Goal: Task Accomplishment & Management: Complete application form

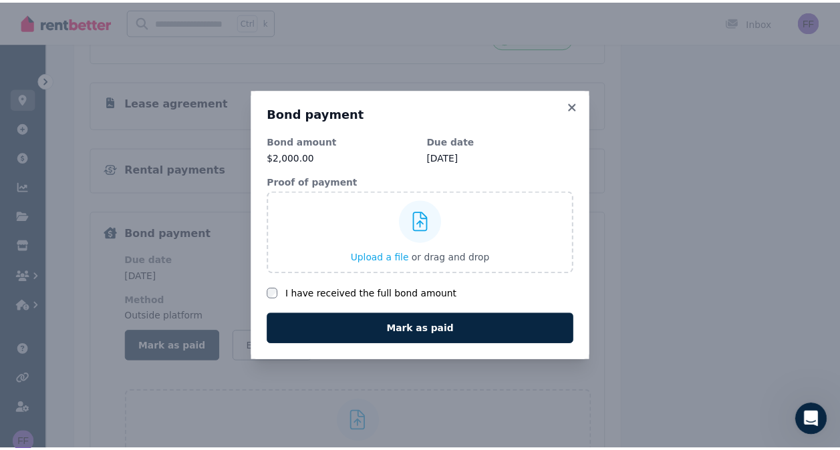
scroll to position [2076, 0]
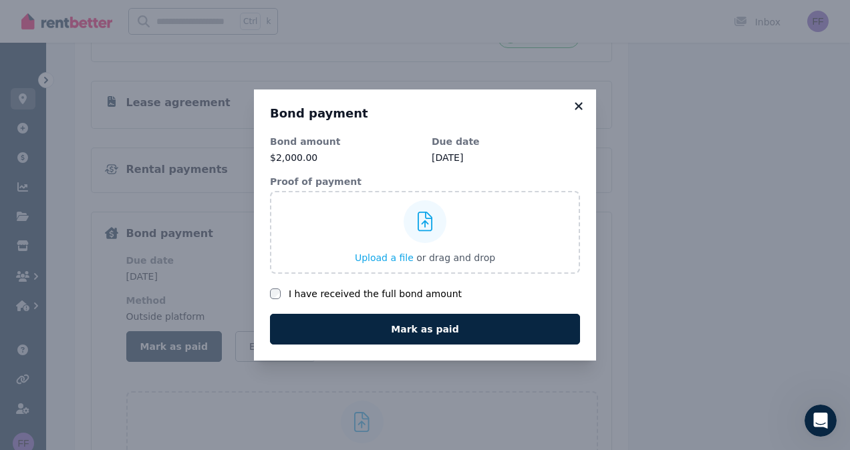
click at [575, 102] on icon at bounding box center [578, 106] width 13 height 12
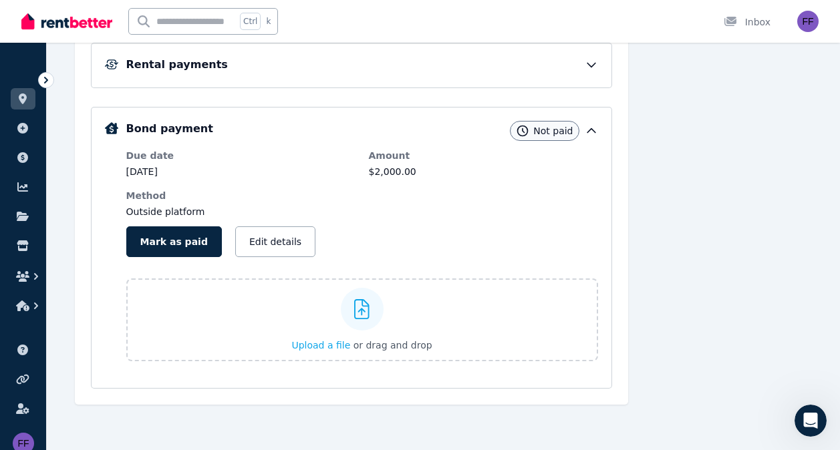
scroll to position [0, 0]
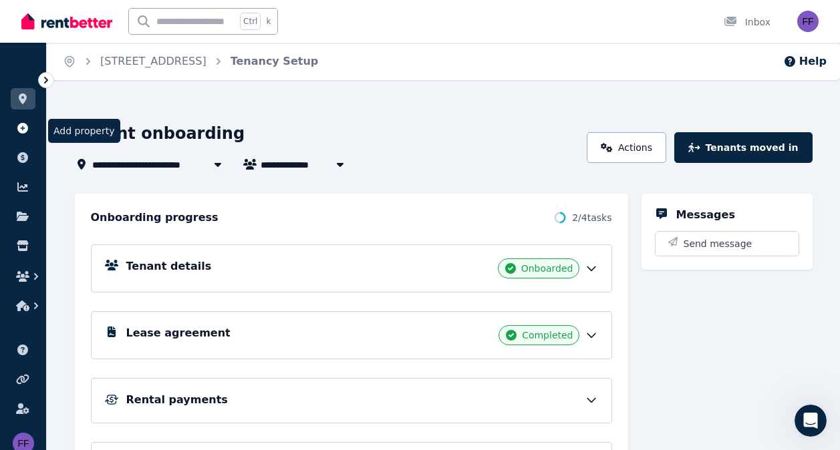
click at [21, 128] on icon at bounding box center [22, 128] width 13 height 11
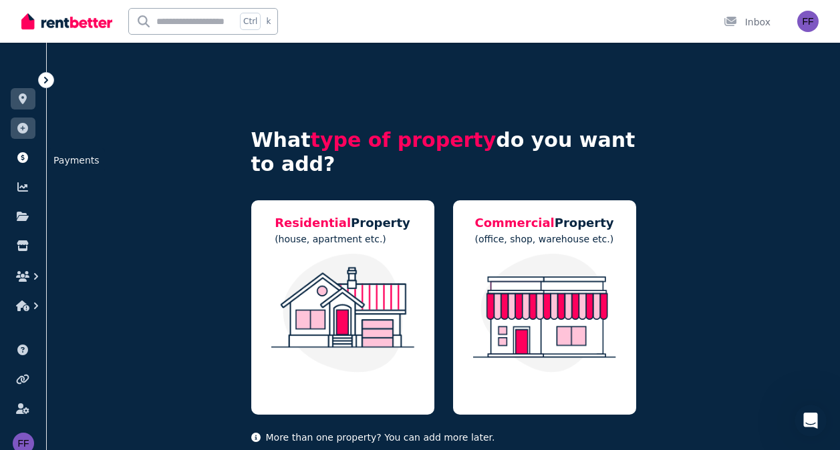
click at [21, 155] on icon at bounding box center [22, 157] width 11 height 11
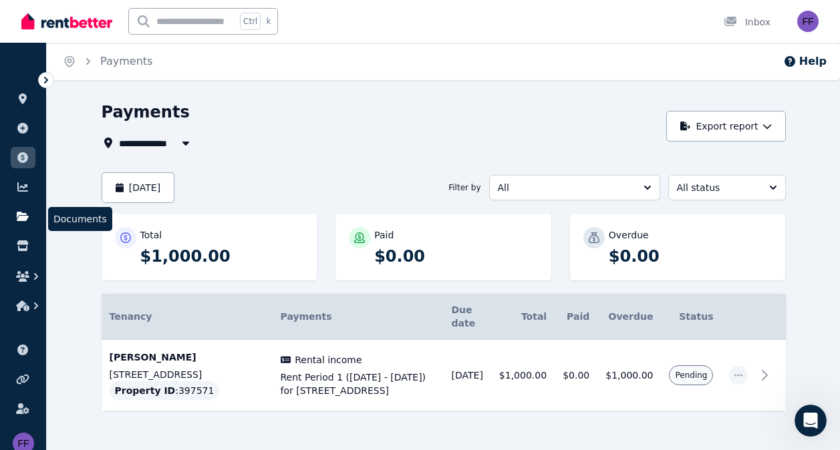
click at [25, 206] on link at bounding box center [23, 216] width 25 height 21
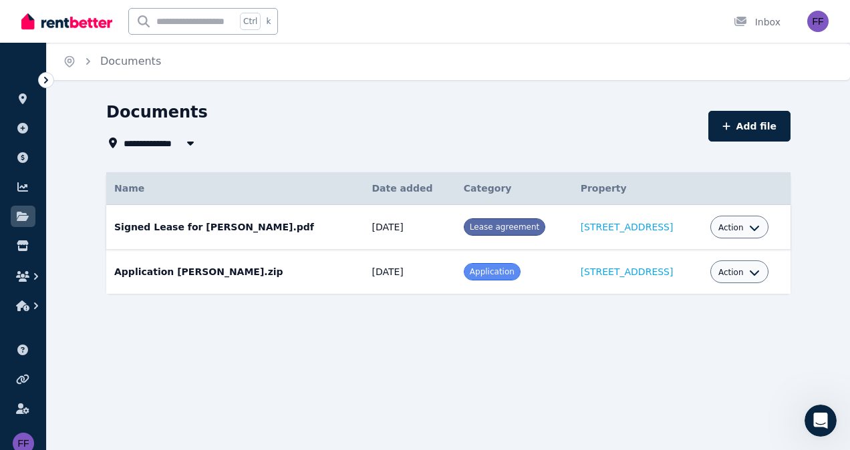
click at [725, 229] on span "Action" at bounding box center [730, 227] width 25 height 11
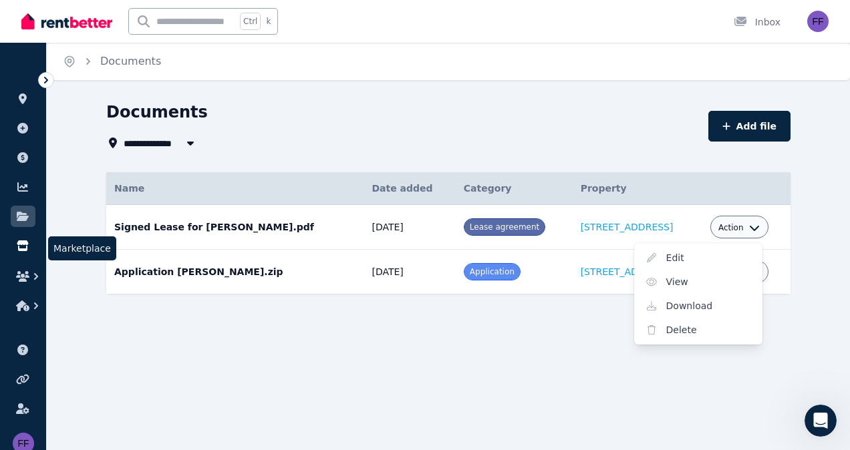
click at [27, 251] on icon at bounding box center [22, 245] width 11 height 11
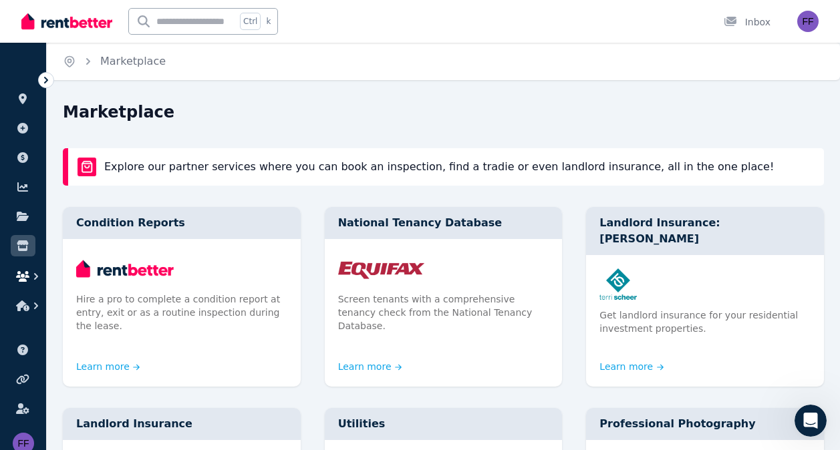
click at [25, 278] on icon "button" at bounding box center [22, 276] width 13 height 11
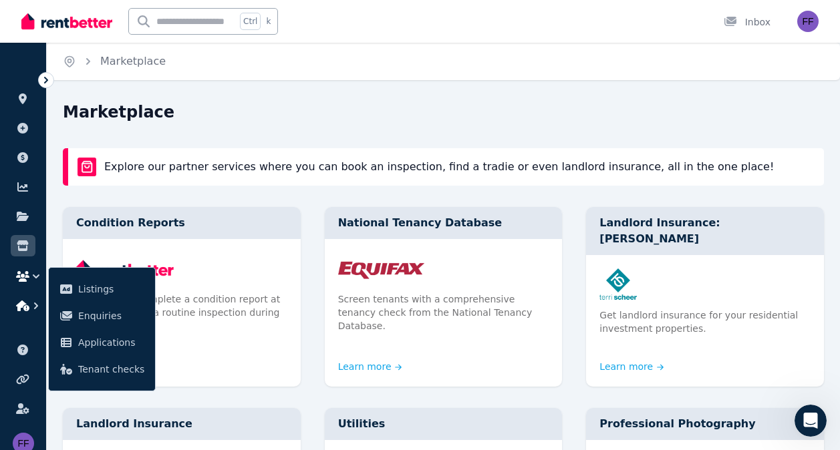
click at [21, 303] on icon "button" at bounding box center [22, 306] width 13 height 11
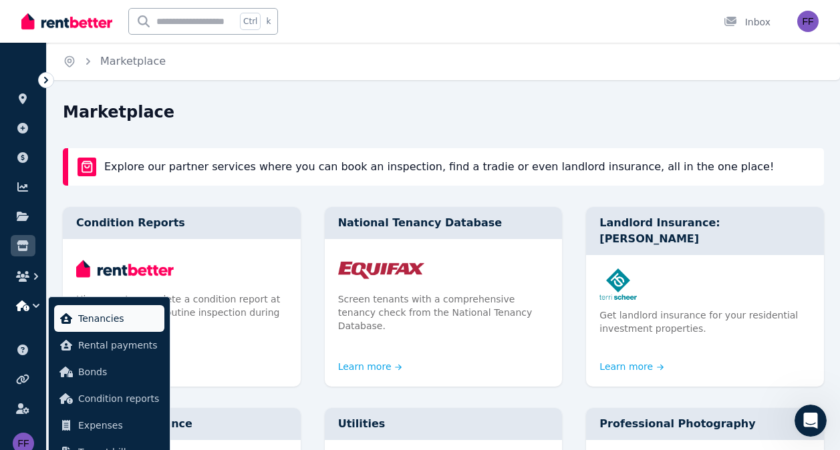
click at [97, 321] on span "Tenancies" at bounding box center [118, 319] width 81 height 16
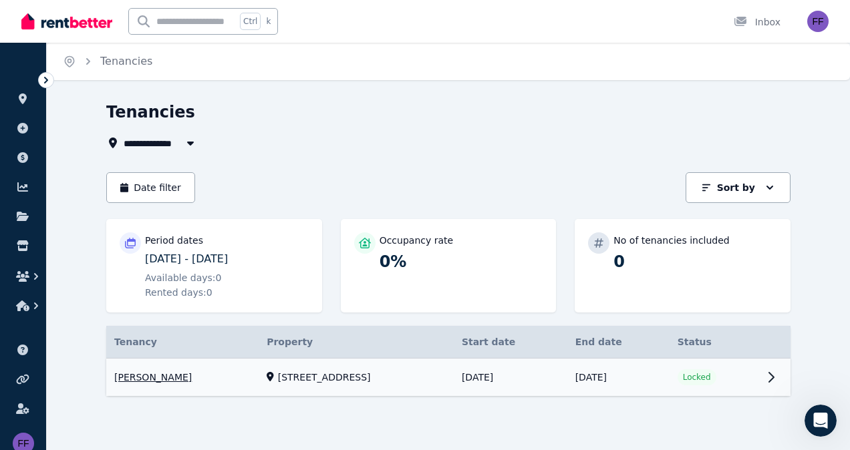
click at [317, 379] on link "View property details" at bounding box center [448, 378] width 684 height 38
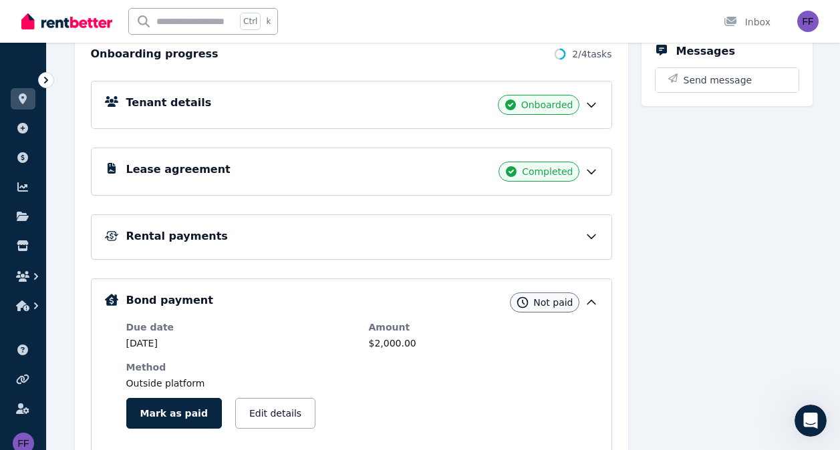
scroll to position [155, 0]
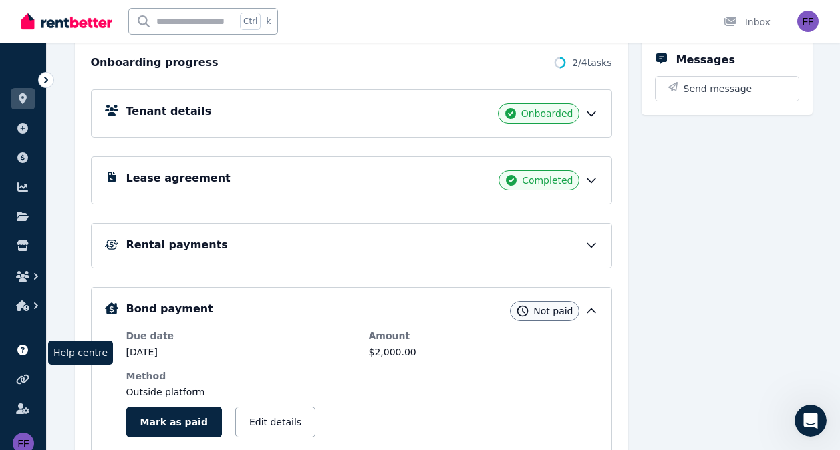
click at [26, 350] on icon at bounding box center [22, 350] width 11 height 11
click at [22, 94] on icon at bounding box center [23, 99] width 8 height 11
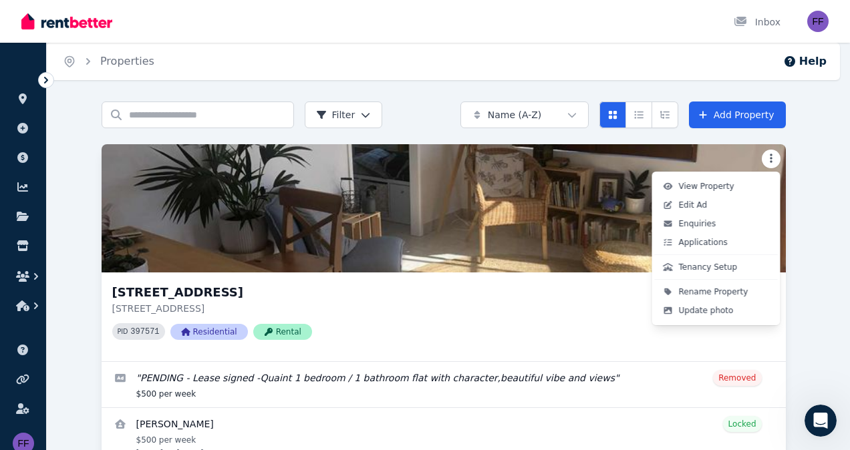
click at [769, 153] on html "Open main menu Inbox Open user menu ORGANISE Properties Add property Payments F…" at bounding box center [425, 225] width 850 height 450
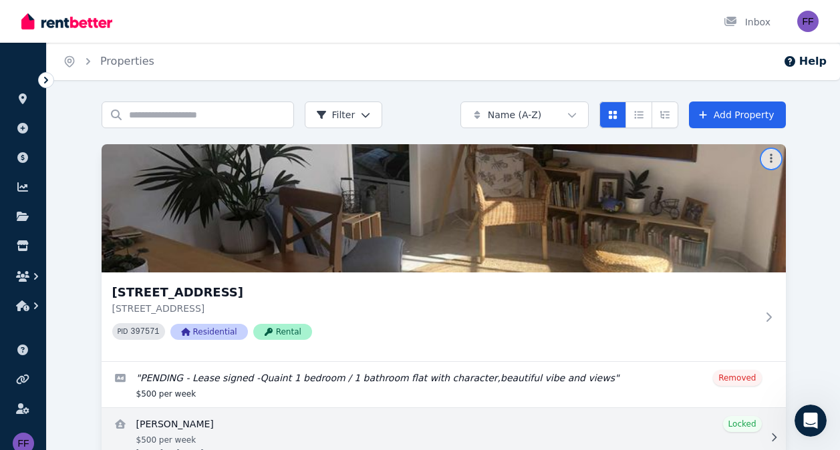
click at [566, 424] on html "Open main menu Inbox Open user menu ORGANISE Properties Add property Payments F…" at bounding box center [420, 225] width 840 height 450
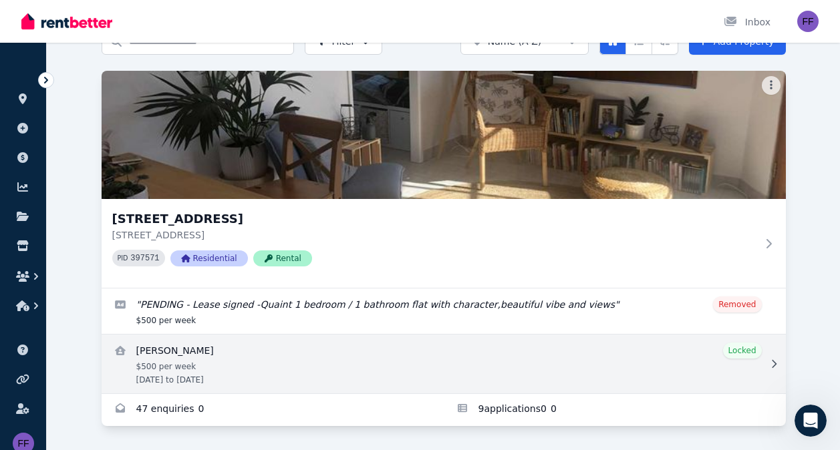
click at [772, 363] on icon at bounding box center [773, 363] width 13 height 9
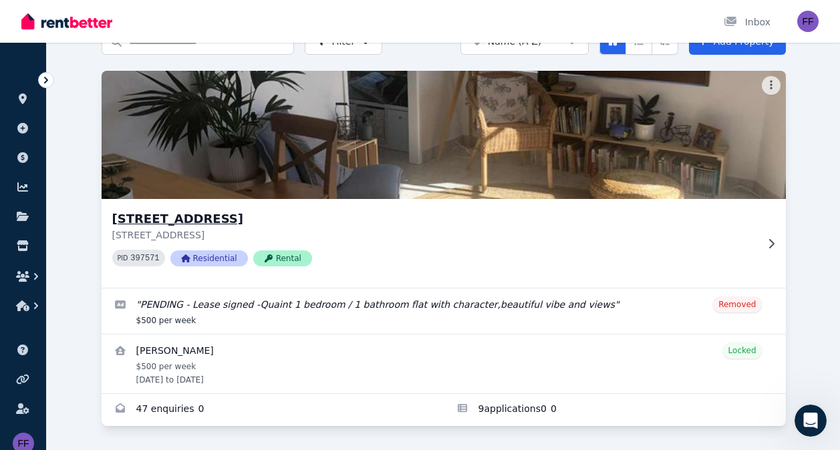
scroll to position [0, 0]
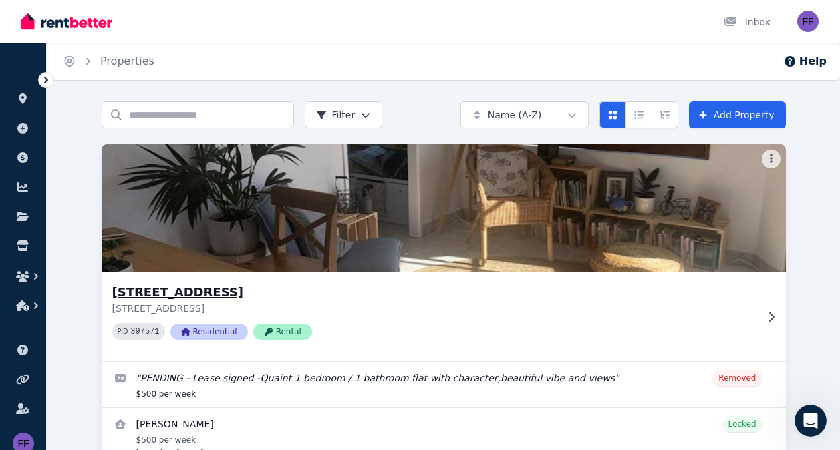
click at [762, 318] on div at bounding box center [768, 317] width 13 height 11
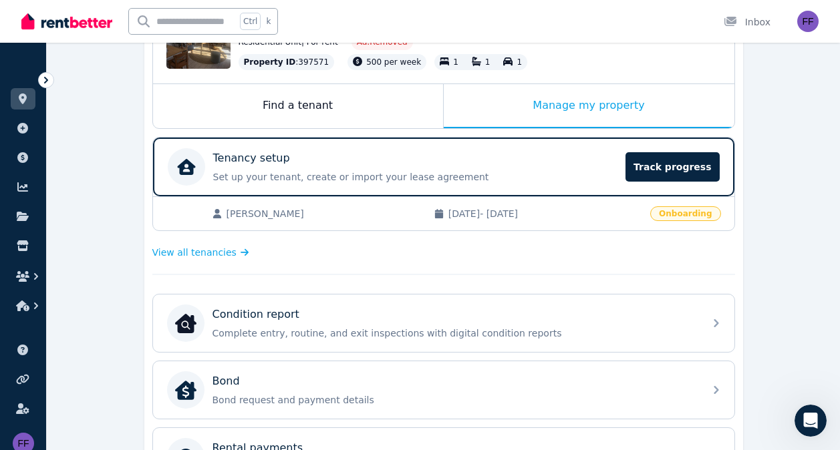
scroll to position [194, 0]
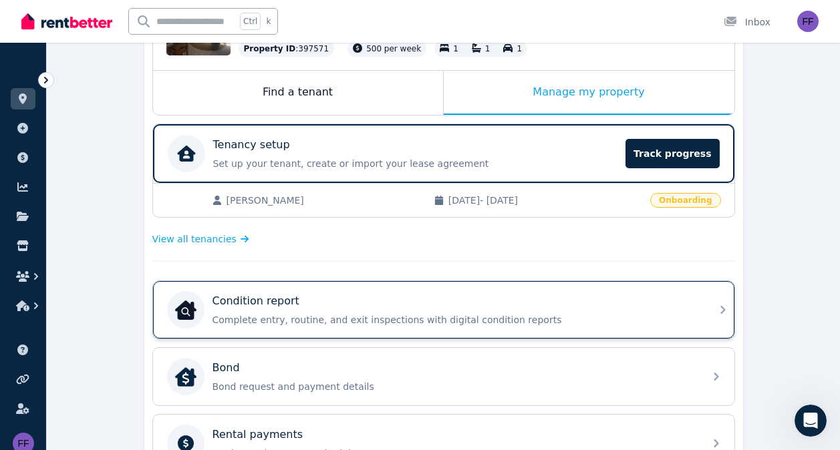
click at [339, 321] on p "Complete entry, routine, and exit inspections with digital condition reports" at bounding box center [454, 319] width 484 height 13
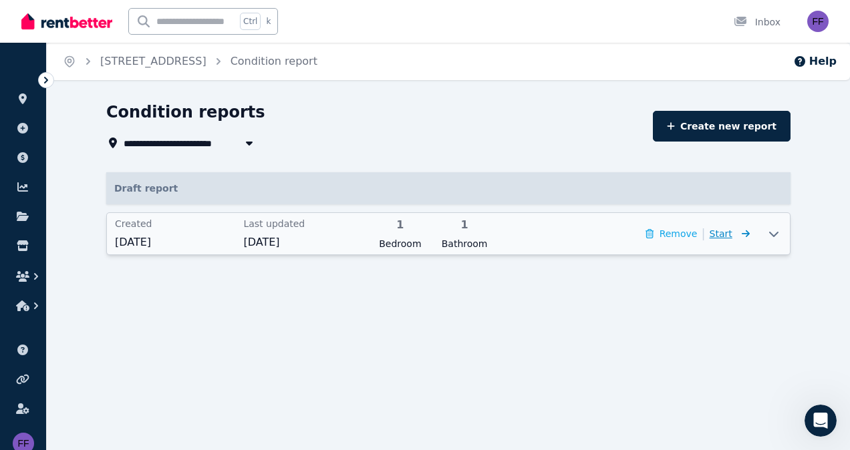
click at [738, 232] on icon at bounding box center [742, 233] width 13 height 9
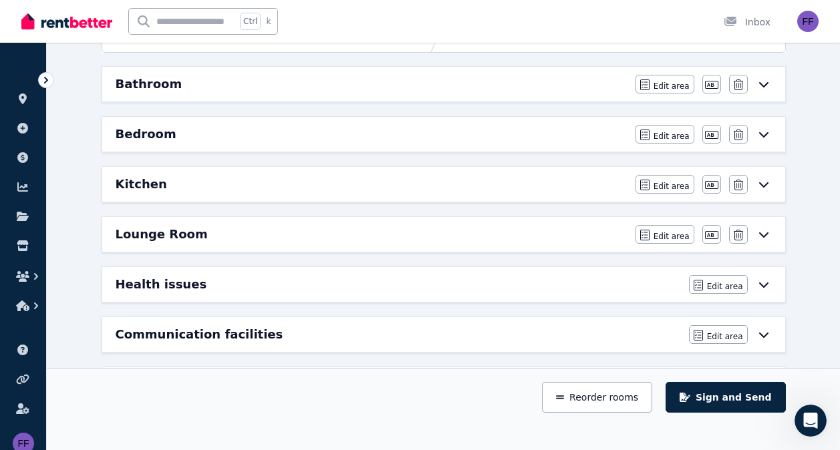
scroll to position [172, 0]
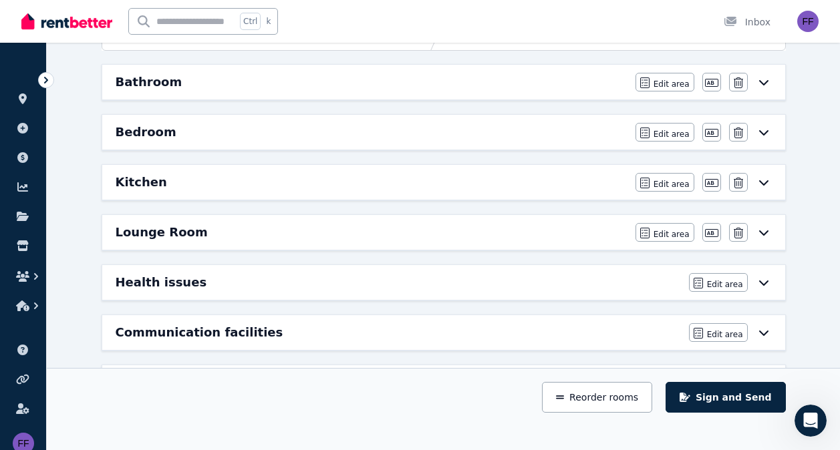
click at [402, 236] on div "Lounge Room" at bounding box center [372, 232] width 512 height 19
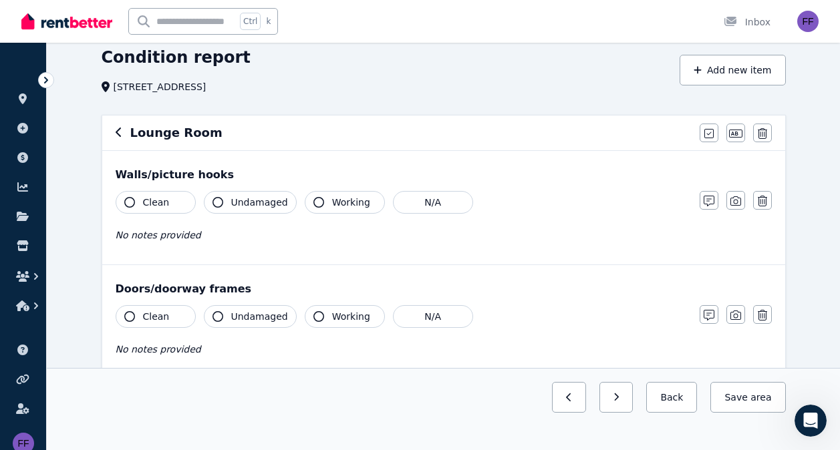
scroll to position [57, 0]
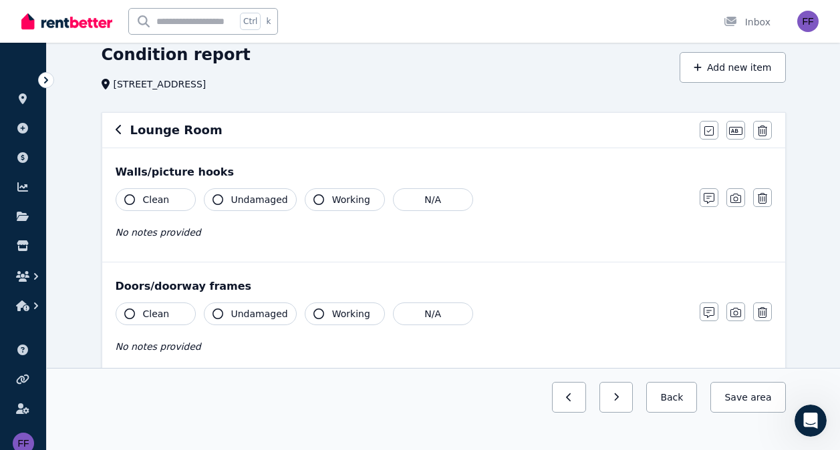
click at [131, 202] on icon "button" at bounding box center [129, 199] width 11 height 11
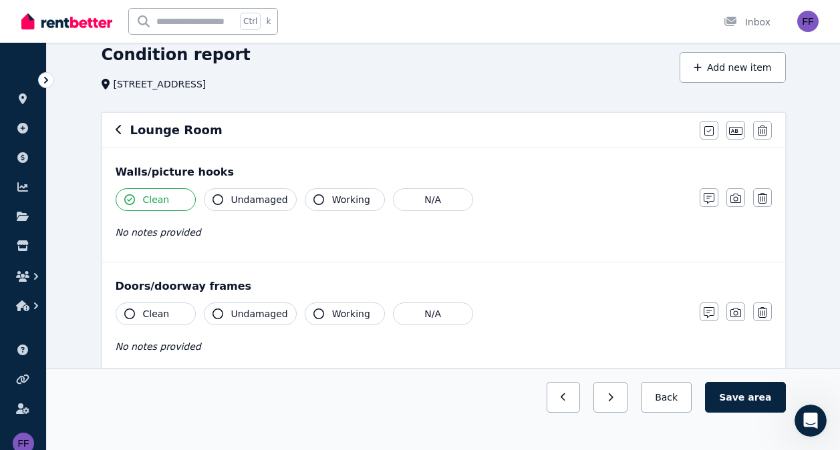
click at [160, 316] on span "Clean" at bounding box center [156, 313] width 27 height 13
click at [180, 352] on span "No notes provided" at bounding box center [159, 346] width 86 height 11
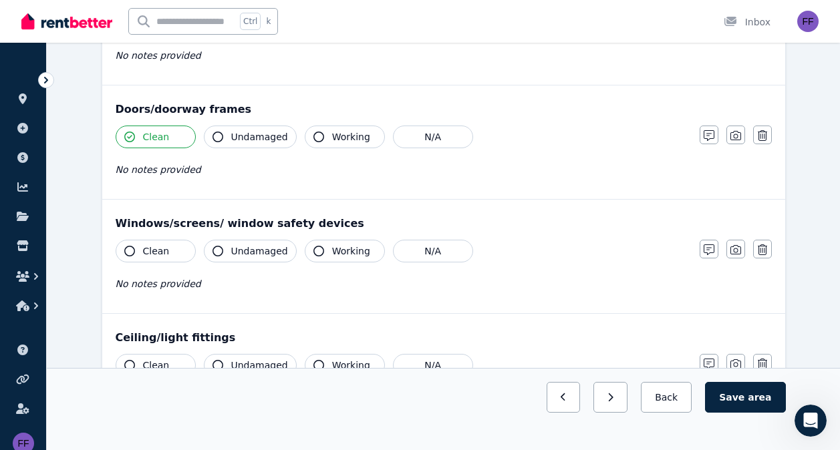
scroll to position [235, 0]
click at [313, 252] on icon "button" at bounding box center [318, 250] width 11 height 11
click at [135, 285] on span "No notes provided" at bounding box center [159, 283] width 86 height 11
click at [138, 287] on span "No notes provided" at bounding box center [159, 283] width 86 height 11
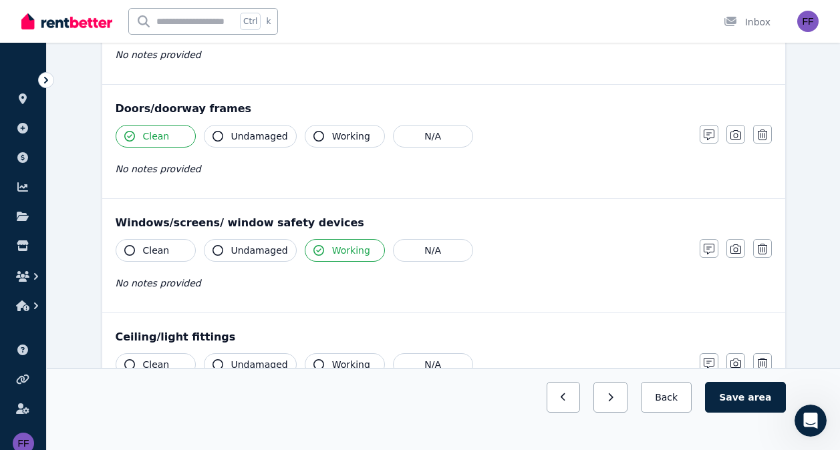
click at [121, 281] on span "No notes provided" at bounding box center [159, 283] width 86 height 11
click at [709, 249] on icon "button" at bounding box center [708, 249] width 11 height 11
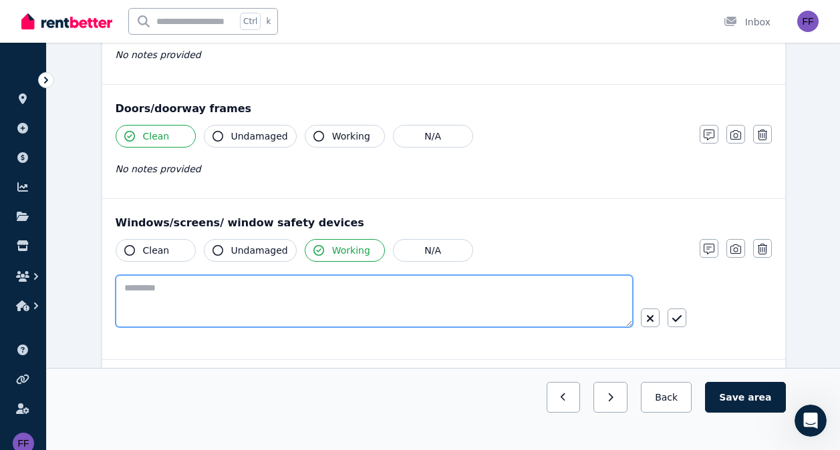
click at [134, 290] on textarea at bounding box center [374, 301] width 517 height 52
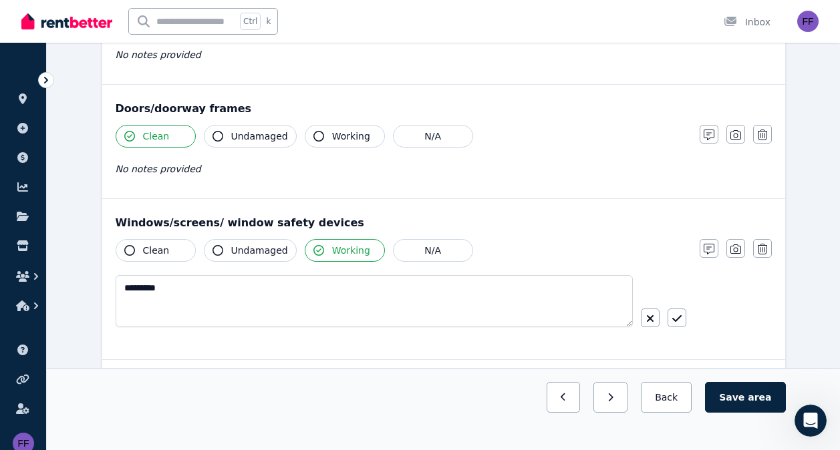
click at [141, 254] on button "Clean" at bounding box center [156, 250] width 80 height 23
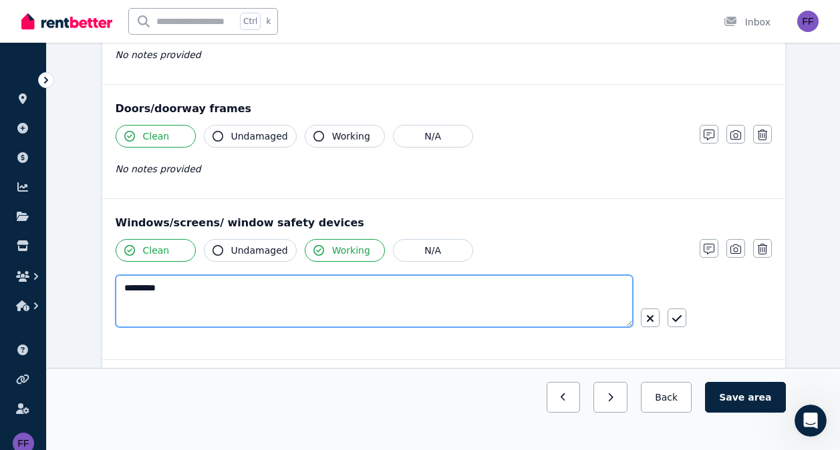
click at [130, 289] on textarea "*********" at bounding box center [374, 301] width 517 height 52
click at [182, 289] on textarea "**********" at bounding box center [374, 301] width 517 height 52
type textarea "**********"
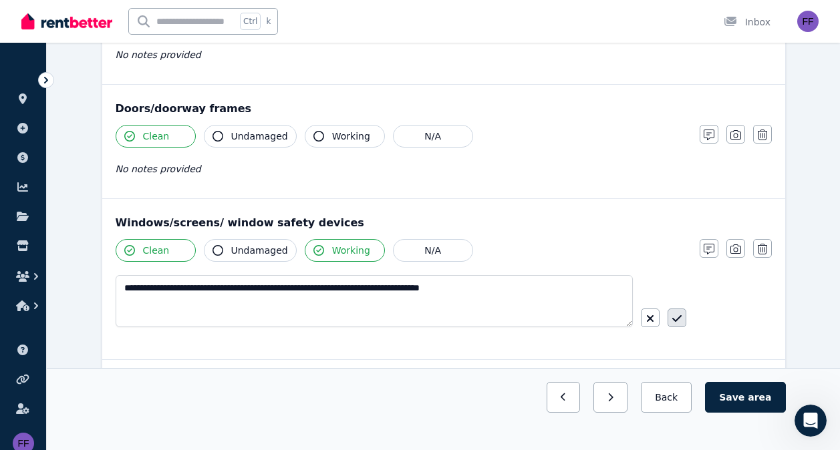
click at [676, 318] on icon "button" at bounding box center [676, 318] width 9 height 11
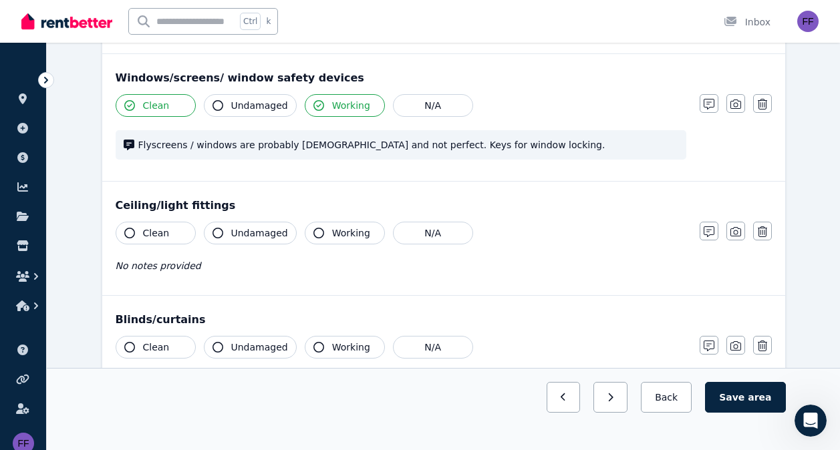
scroll to position [385, 0]
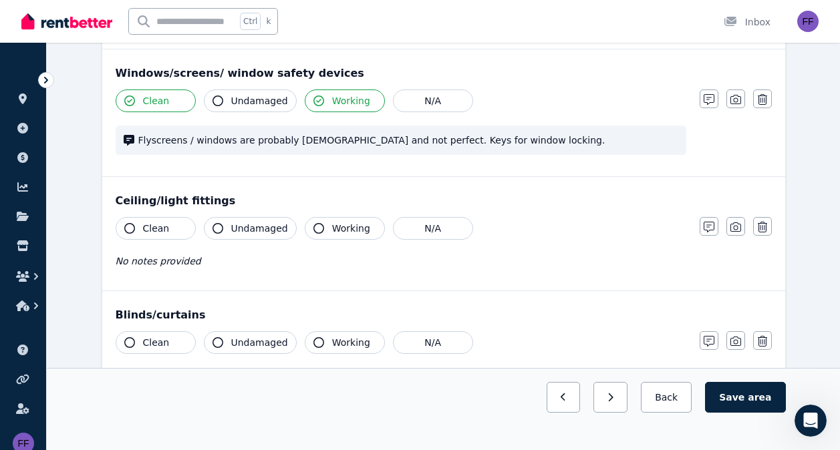
click at [136, 228] on button "Clean" at bounding box center [156, 228] width 80 height 23
click at [313, 229] on icon "button" at bounding box center [318, 228] width 11 height 11
click at [152, 261] on span "No notes provided" at bounding box center [159, 261] width 86 height 11
click at [123, 259] on span "No notes provided" at bounding box center [159, 261] width 86 height 11
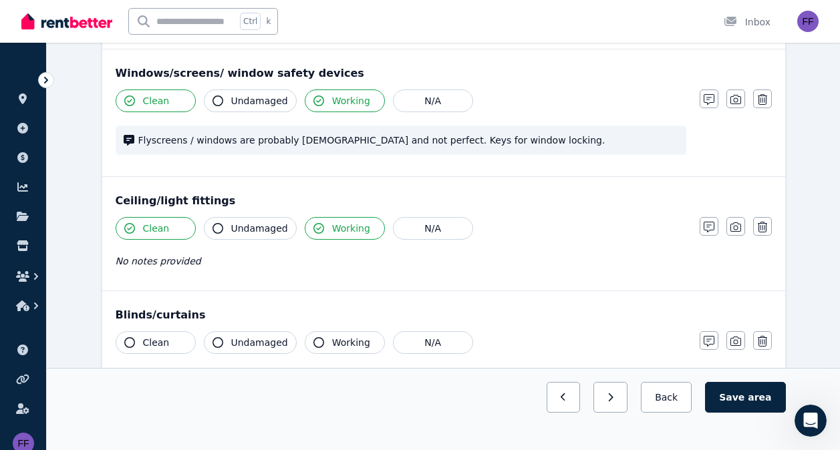
click at [118, 261] on span "No notes provided" at bounding box center [159, 261] width 86 height 11
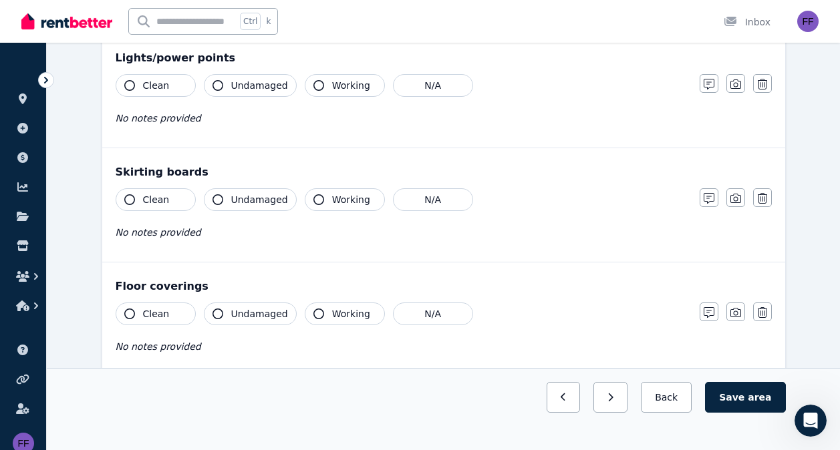
scroll to position [778, 0]
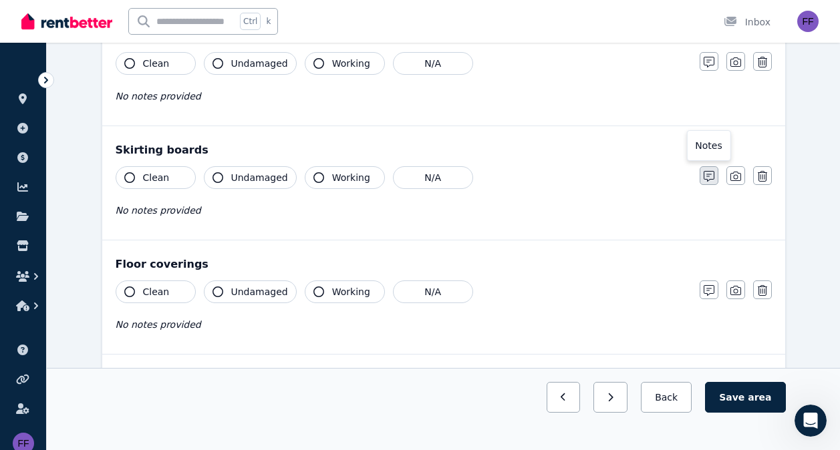
click at [706, 176] on icon "button" at bounding box center [708, 176] width 11 height 11
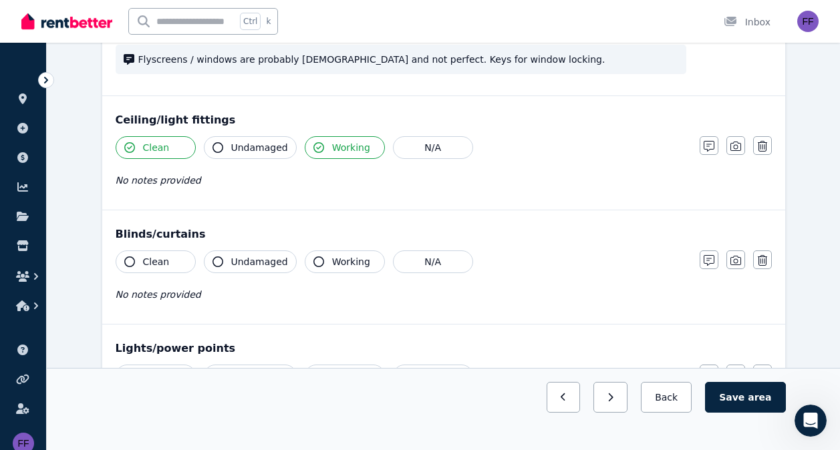
scroll to position [465, 0]
click at [705, 142] on button "button" at bounding box center [708, 146] width 19 height 19
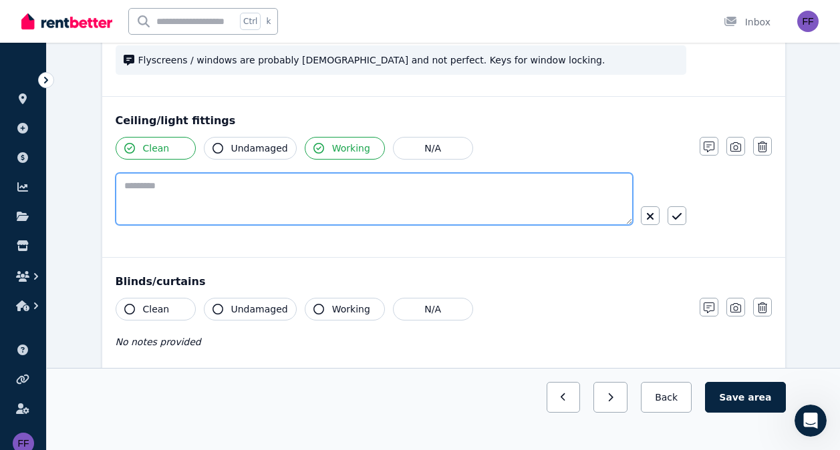
click at [144, 190] on textarea at bounding box center [374, 199] width 517 height 52
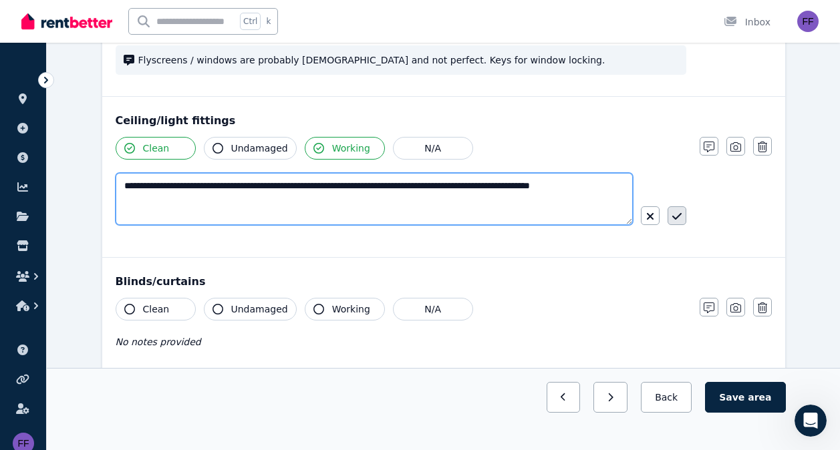
type textarea "**********"
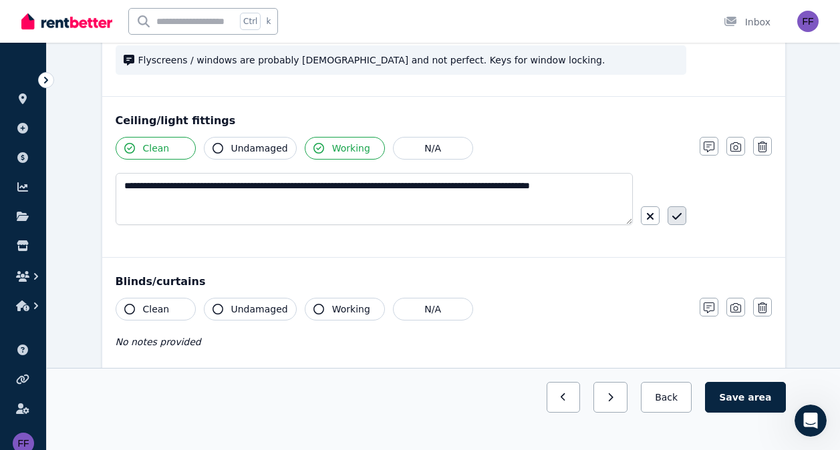
click at [676, 216] on icon "button" at bounding box center [676, 216] width 9 height 11
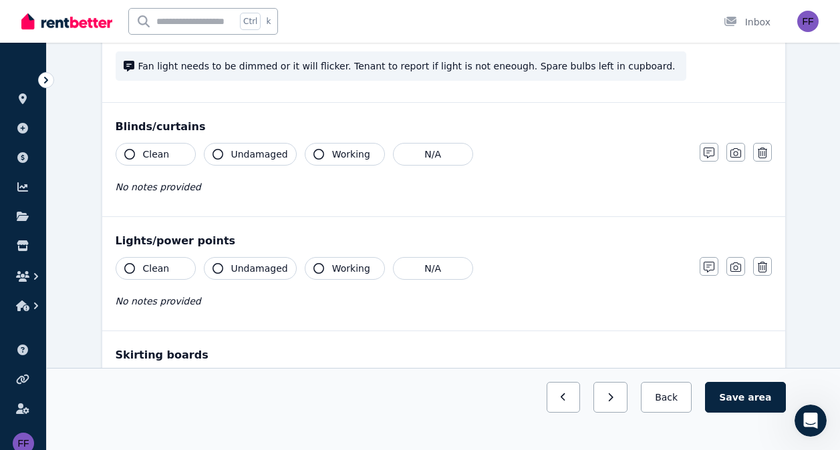
scroll to position [591, 0]
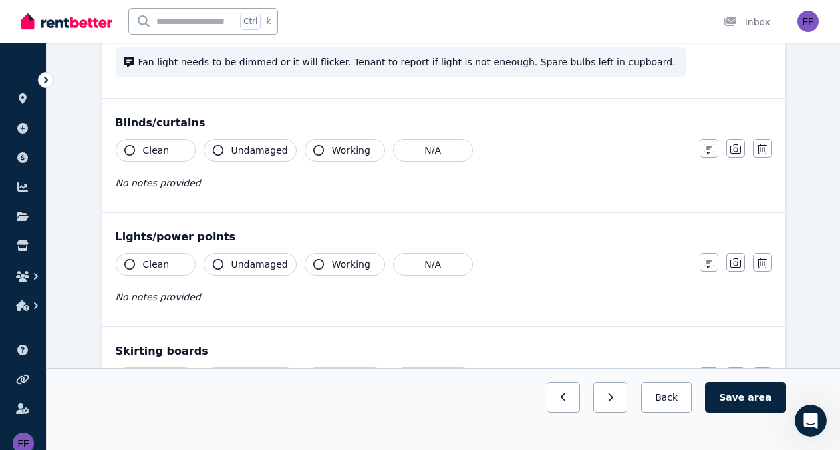
click at [315, 150] on icon "button" at bounding box center [318, 150] width 11 height 11
click at [130, 153] on icon "button" at bounding box center [129, 150] width 11 height 11
click at [150, 187] on span "No notes provided" at bounding box center [159, 183] width 86 height 11
click at [704, 148] on icon "button" at bounding box center [708, 149] width 11 height 11
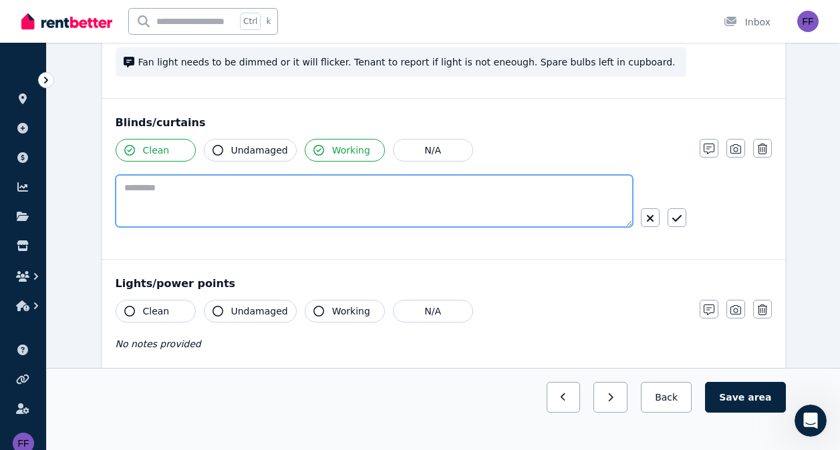
click at [146, 190] on textarea at bounding box center [374, 201] width 517 height 52
click at [382, 190] on textarea "**********" at bounding box center [374, 201] width 517 height 52
click at [440, 191] on textarea "**********" at bounding box center [374, 201] width 517 height 52
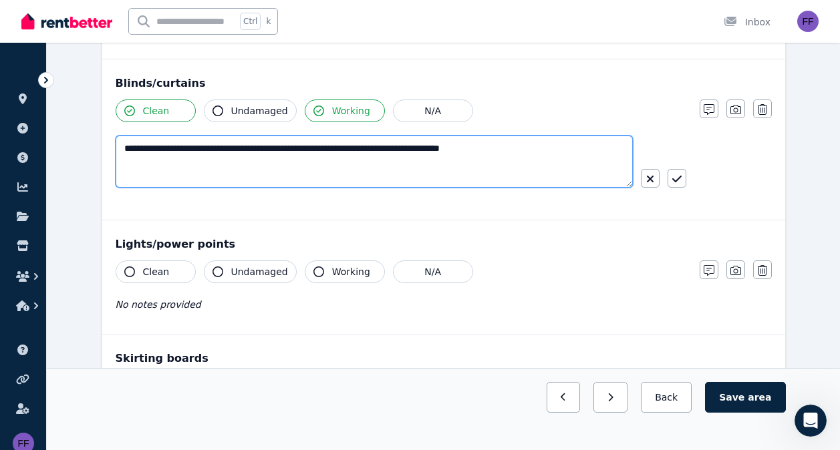
scroll to position [635, 0]
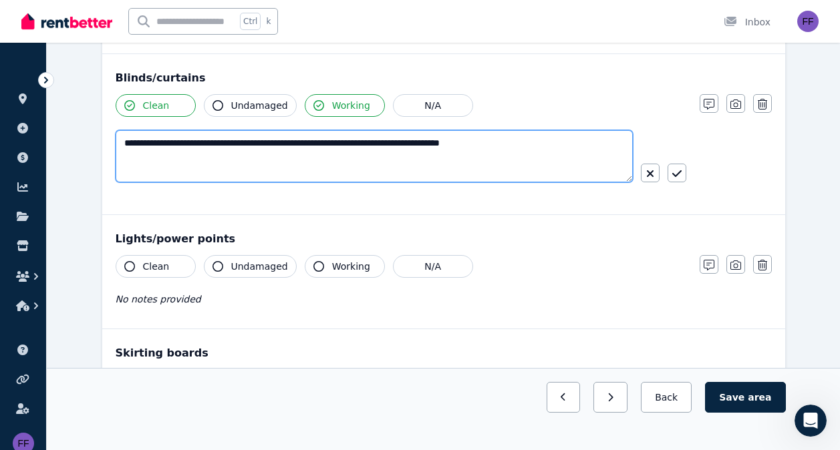
type textarea "**********"
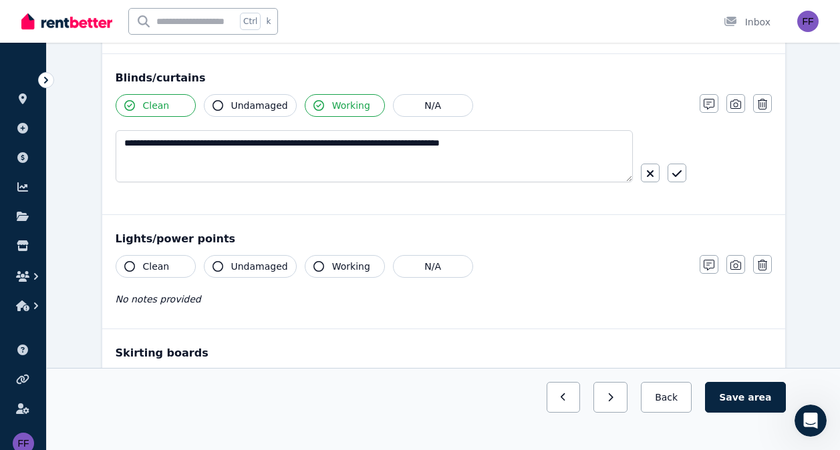
click at [127, 269] on icon "button" at bounding box center [129, 266] width 11 height 11
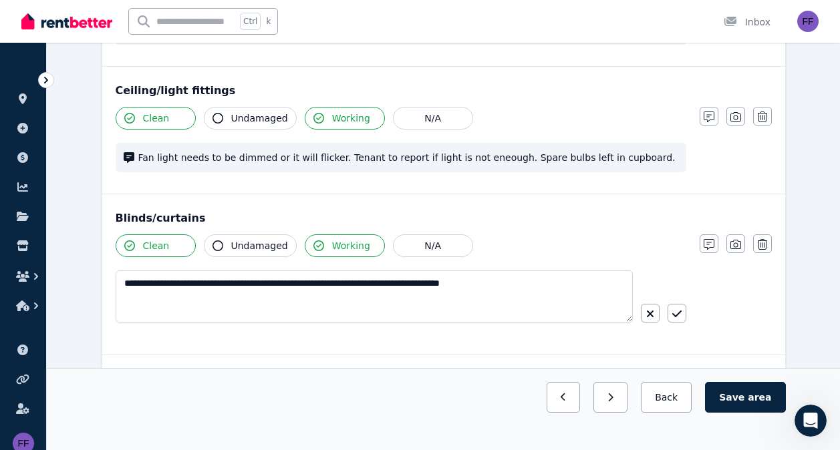
scroll to position [493, 0]
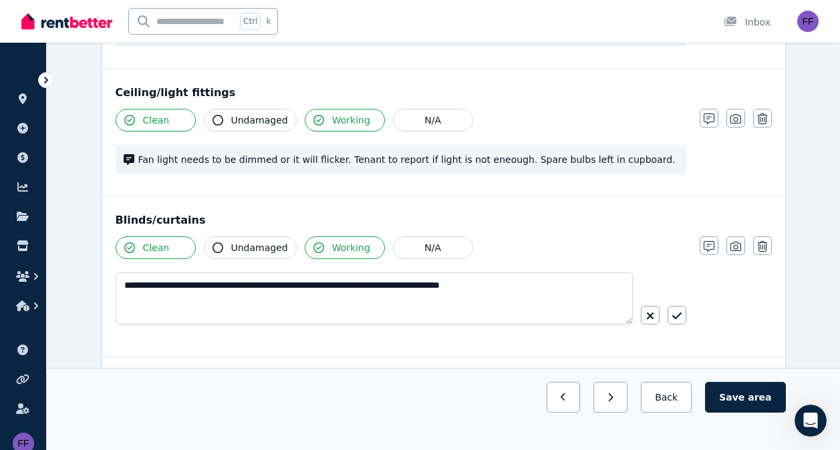
click at [625, 156] on span "Fan light needs to be dimmed or it will flicker. Tenant to report if light is n…" at bounding box center [408, 159] width 540 height 13
click at [708, 119] on icon "button" at bounding box center [708, 119] width 11 height 11
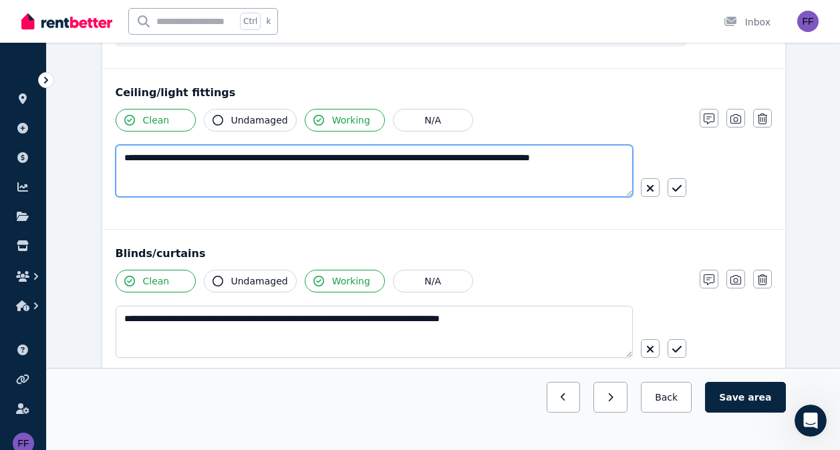
click at [603, 156] on textarea "**********" at bounding box center [374, 171] width 517 height 52
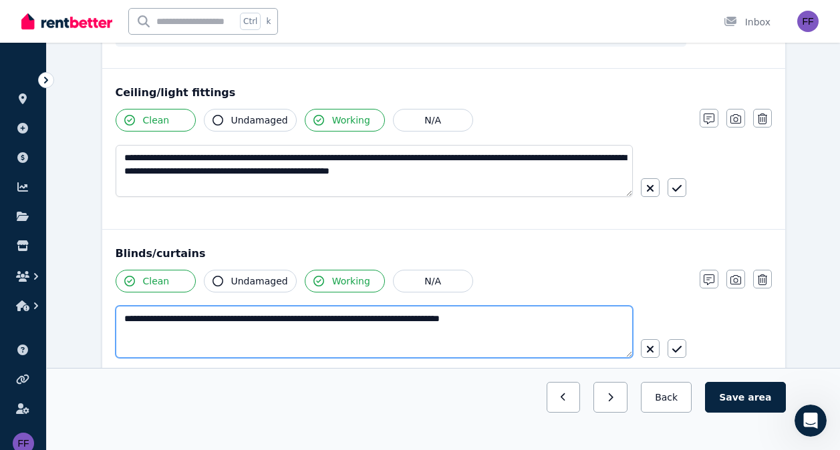
click at [533, 326] on textarea "**********" at bounding box center [374, 332] width 517 height 52
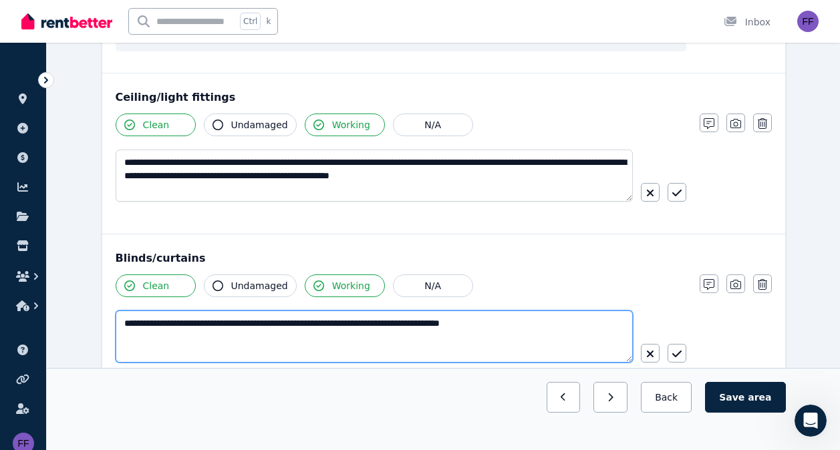
scroll to position [488, 0]
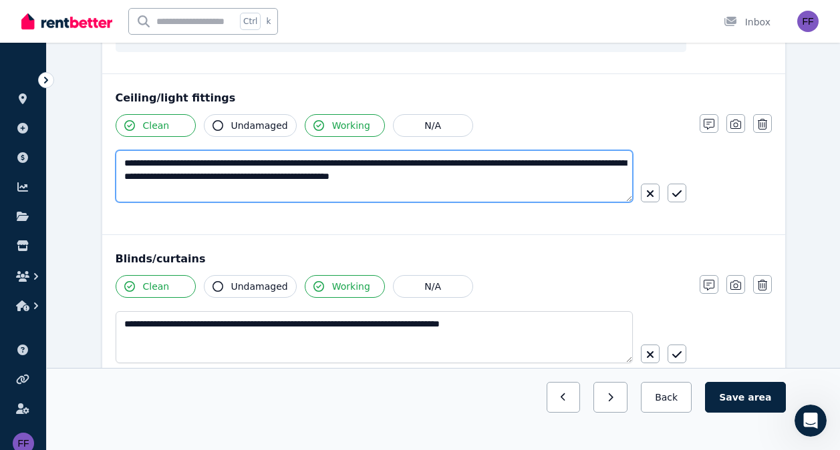
click at [496, 179] on textarea "**********" at bounding box center [374, 176] width 517 height 52
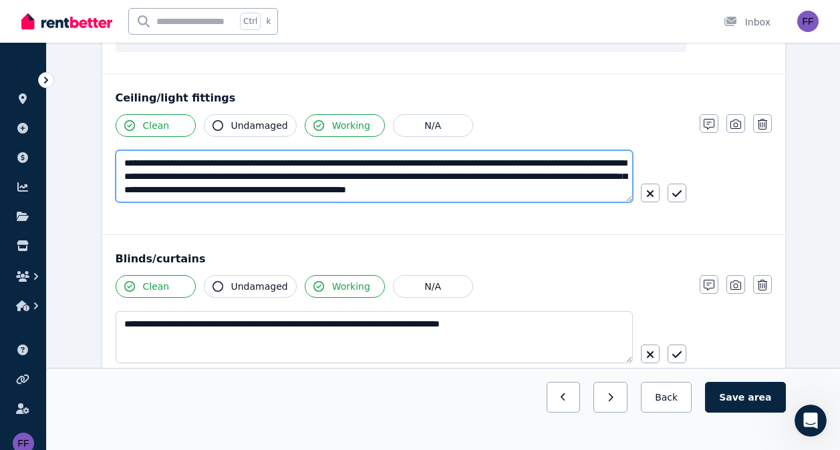
scroll to position [7, 0]
type textarea "**********"
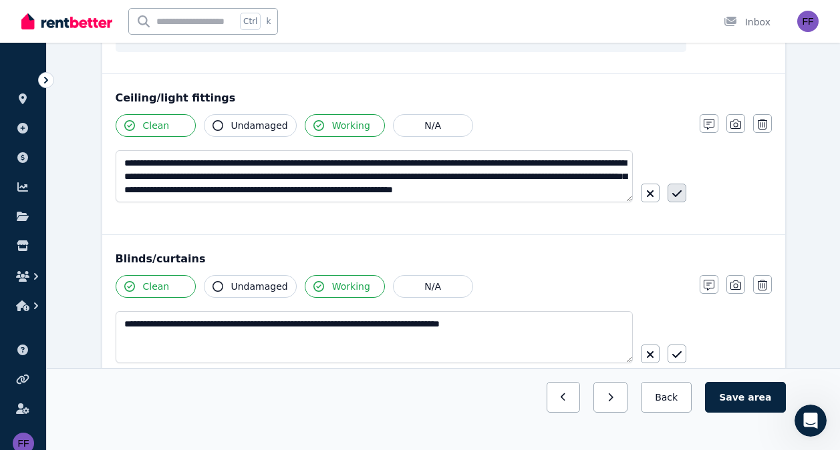
click at [675, 192] on icon "button" at bounding box center [676, 193] width 9 height 11
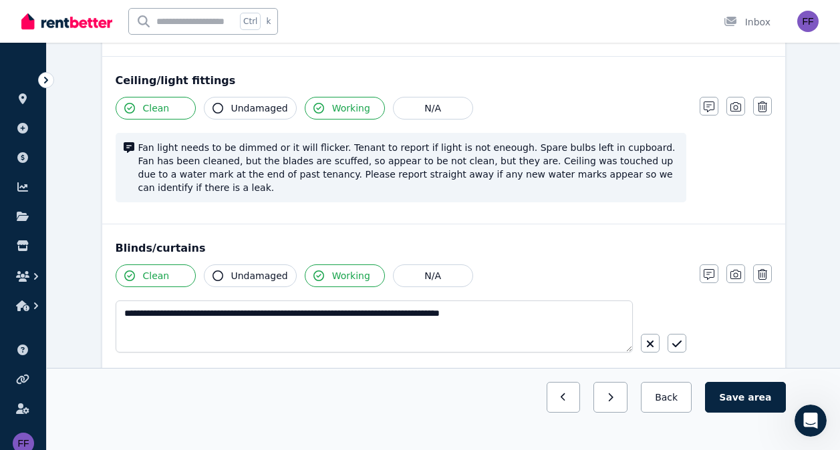
scroll to position [506, 0]
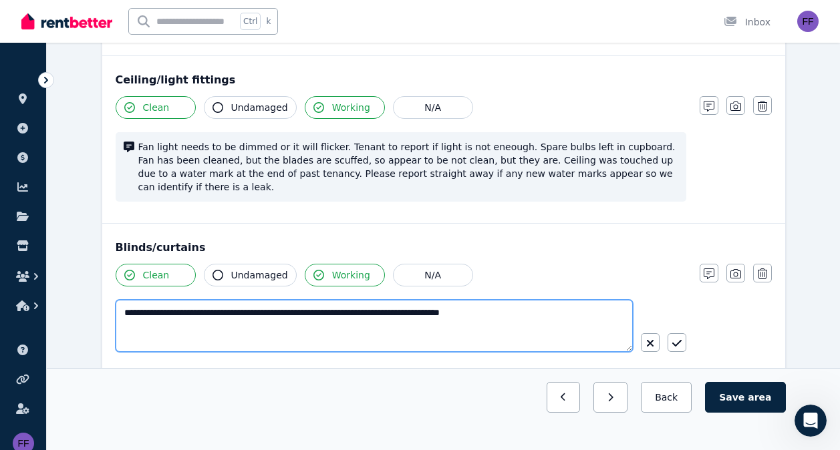
click at [538, 300] on textarea "**********" at bounding box center [374, 326] width 517 height 52
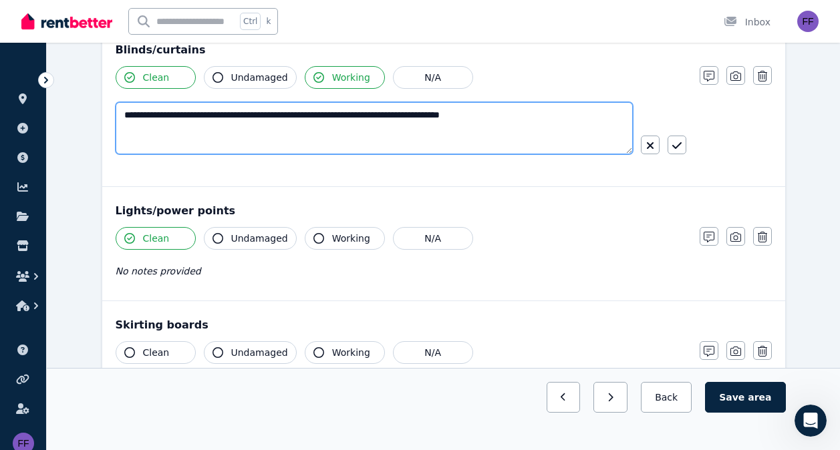
scroll to position [704, 0]
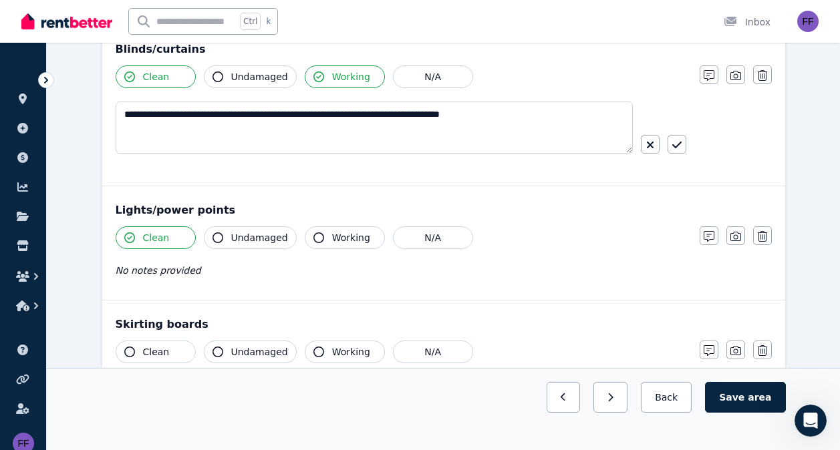
click at [261, 263] on div "No notes provided" at bounding box center [401, 271] width 571 height 16
click at [314, 232] on icon "button" at bounding box center [318, 237] width 11 height 11
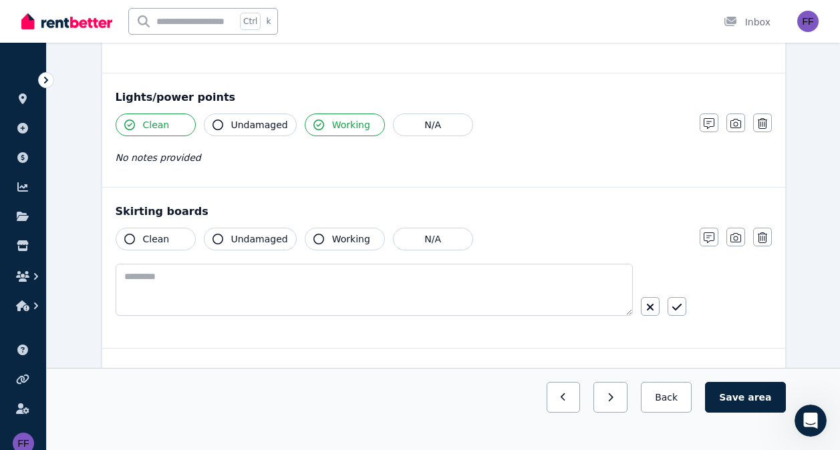
scroll to position [820, 0]
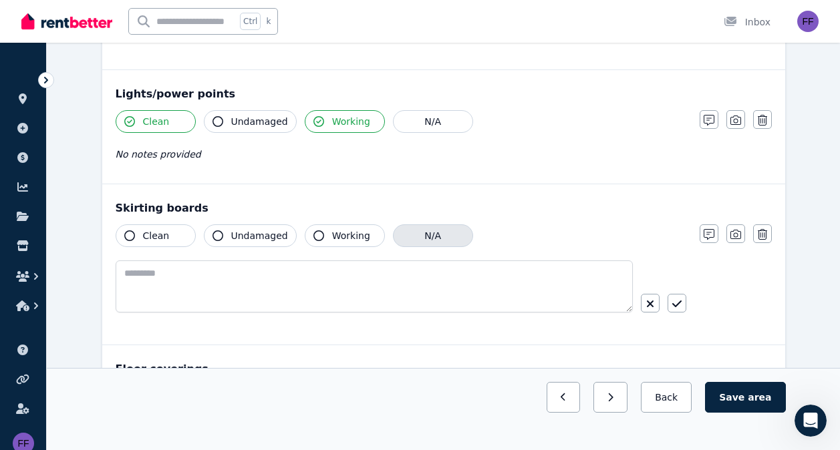
click at [432, 224] on button "N/A" at bounding box center [433, 235] width 80 height 23
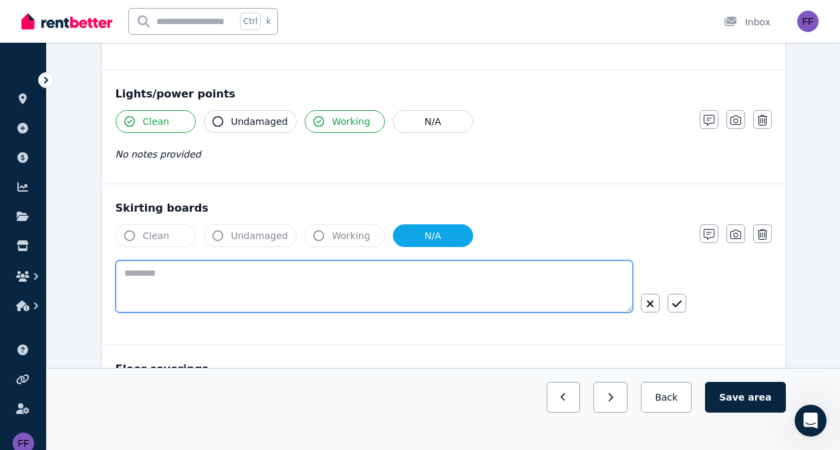
click at [141, 264] on textarea at bounding box center [374, 287] width 517 height 52
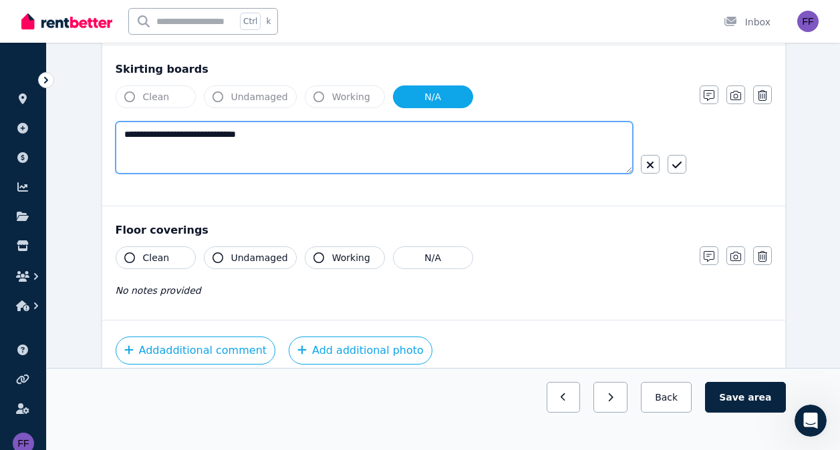
scroll to position [960, 0]
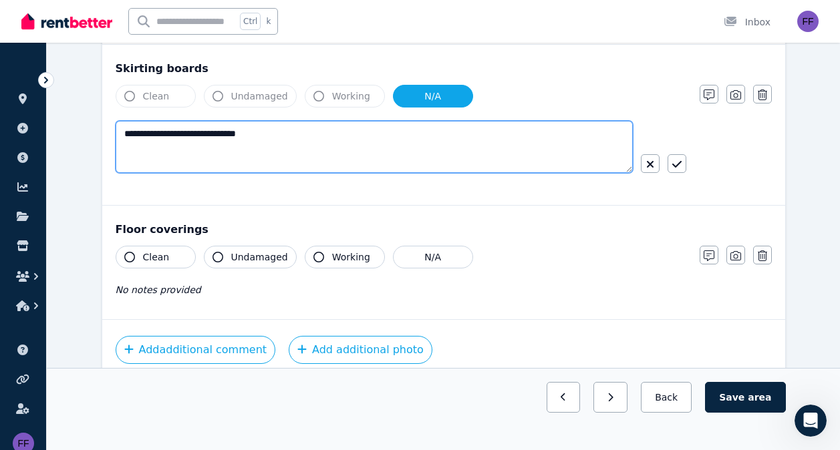
type textarea "**********"
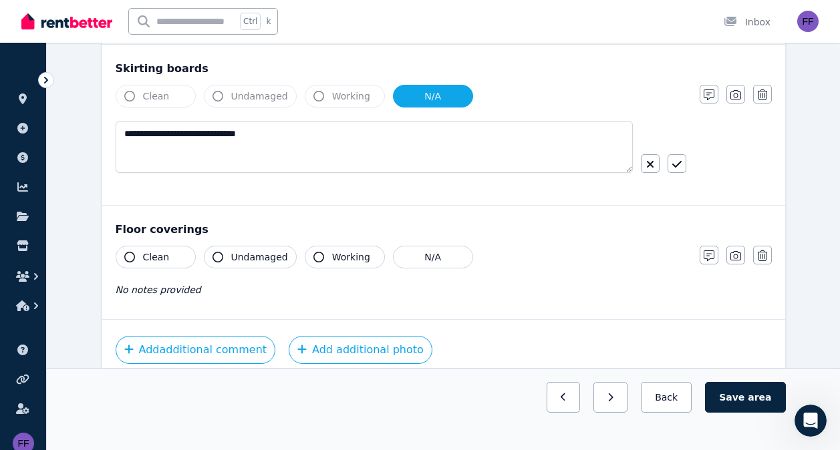
click at [130, 252] on icon "button" at bounding box center [129, 257] width 11 height 11
click at [707, 251] on icon "button" at bounding box center [708, 256] width 11 height 11
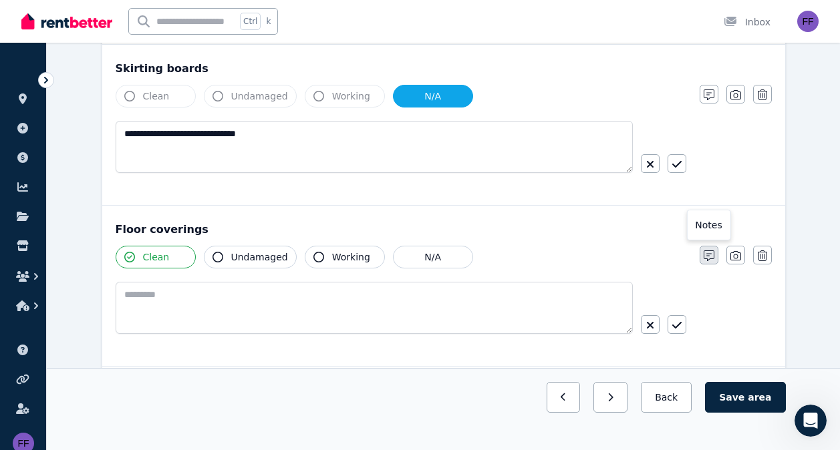
scroll to position [1007, 0]
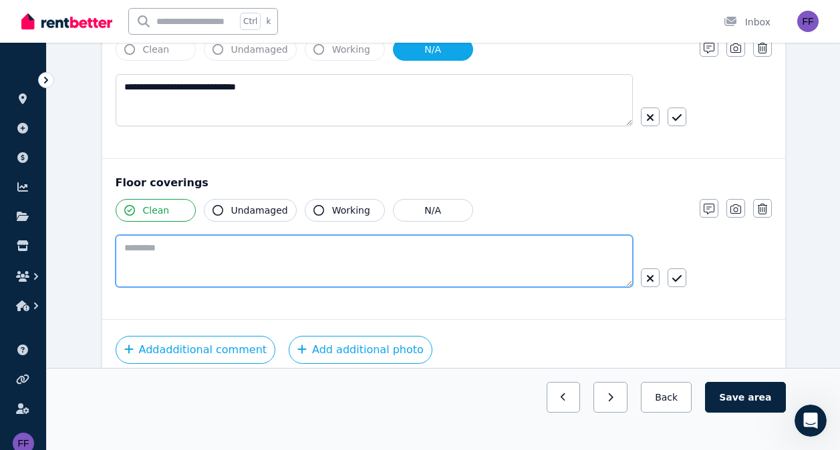
click at [158, 241] on textarea at bounding box center [374, 261] width 517 height 52
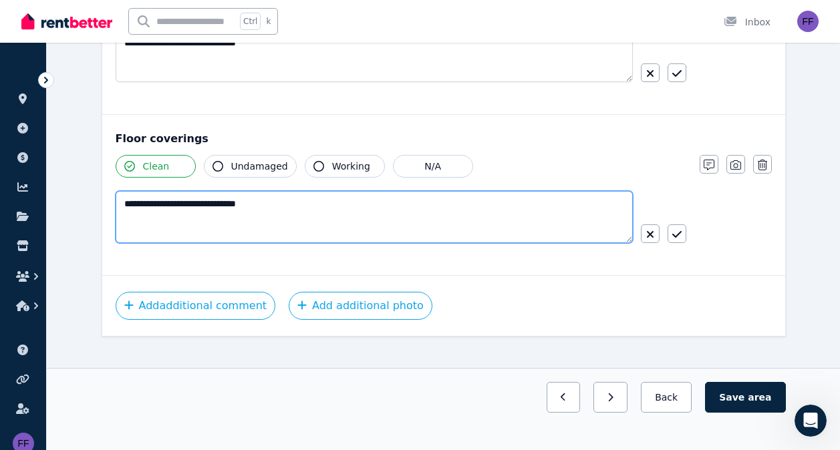
scroll to position [1052, 0]
type textarea "**********"
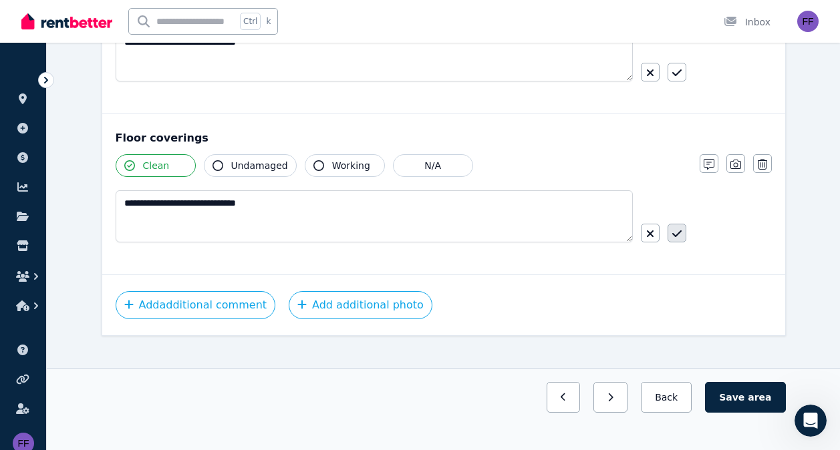
click at [678, 228] on icon "button" at bounding box center [676, 233] width 9 height 11
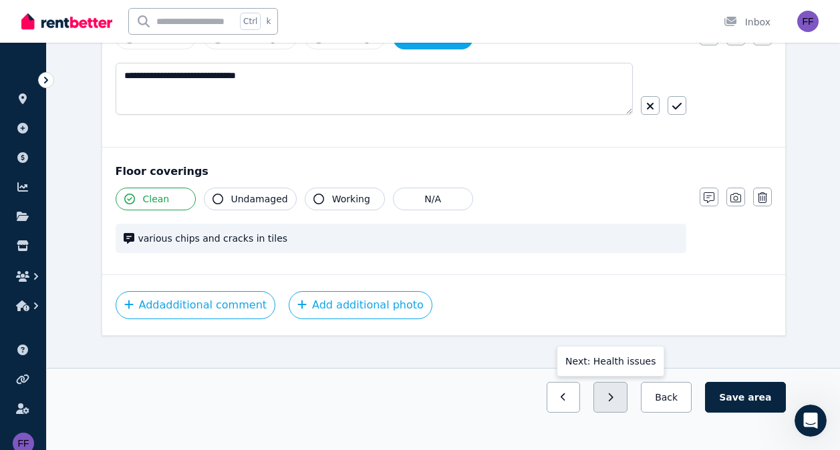
click at [627, 391] on button "button" at bounding box center [610, 397] width 34 height 31
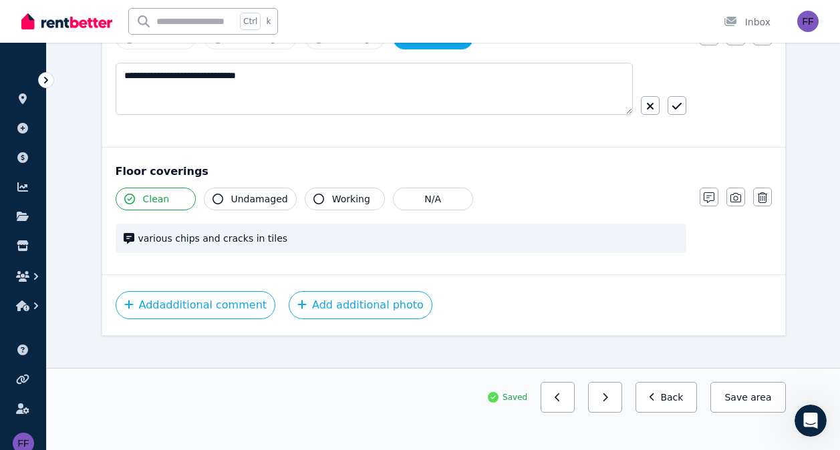
scroll to position [130, 0]
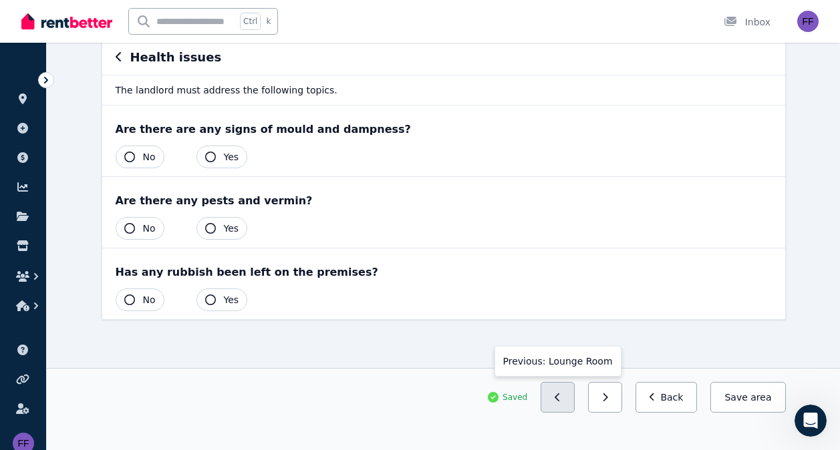
click at [561, 389] on button "button" at bounding box center [557, 397] width 34 height 31
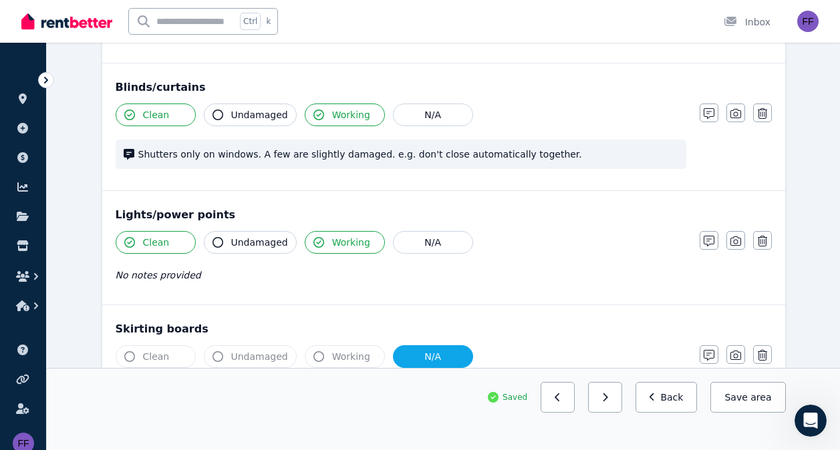
scroll to position [667, 0]
click at [757, 397] on span "area" at bounding box center [760, 397] width 21 height 13
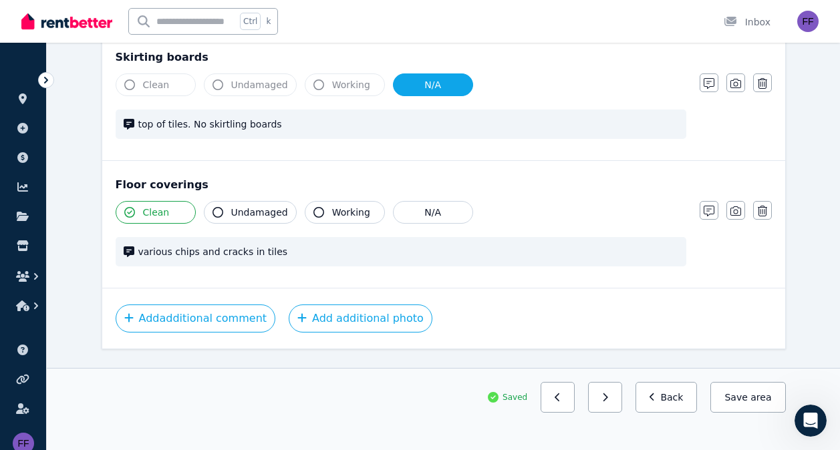
scroll to position [954, 0]
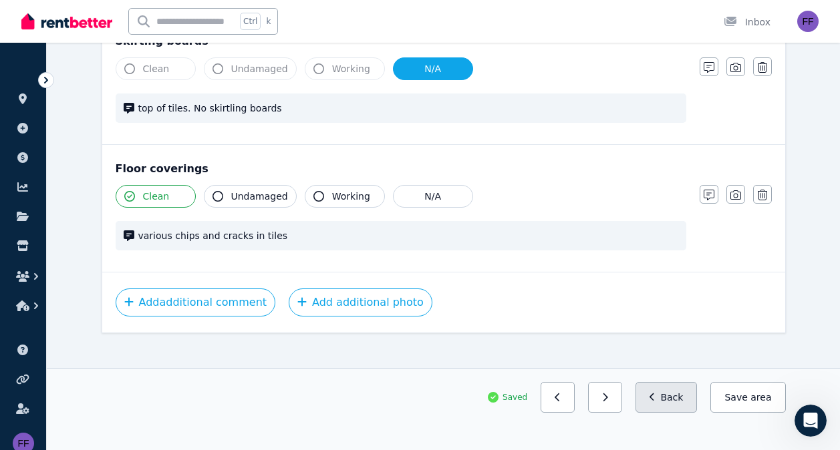
click at [675, 399] on button "Back" at bounding box center [666, 397] width 62 height 31
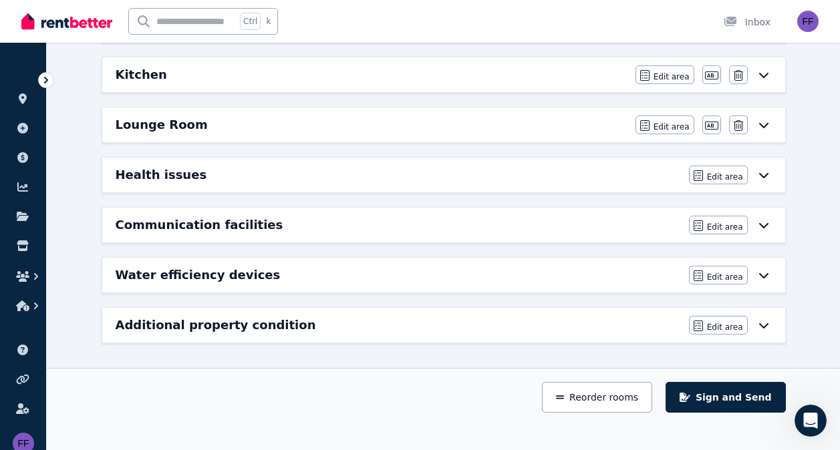
scroll to position [280, 0]
click at [670, 75] on span "Edit area" at bounding box center [671, 76] width 36 height 11
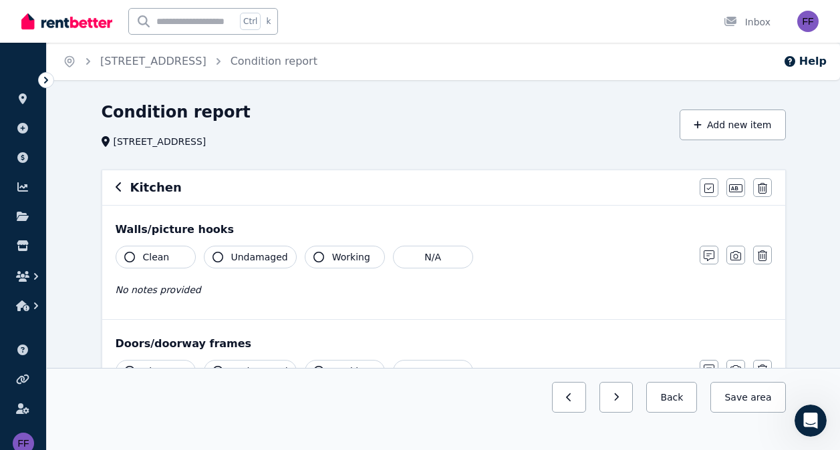
click at [128, 257] on icon "button" at bounding box center [129, 257] width 11 height 11
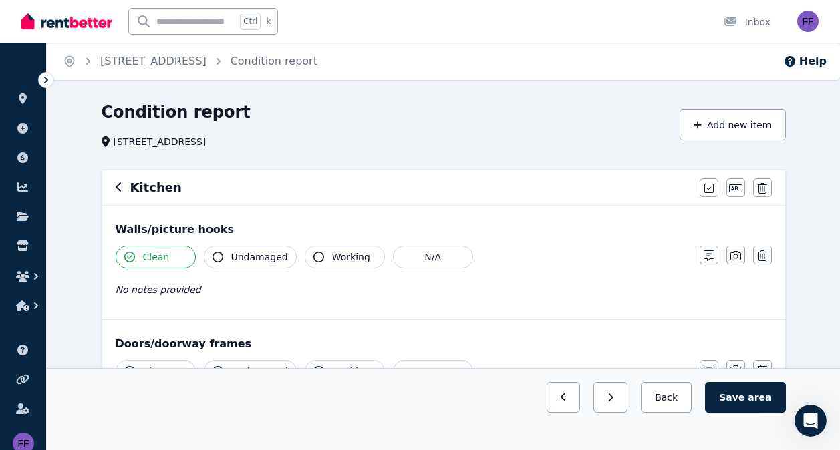
click at [220, 257] on icon "button" at bounding box center [217, 257] width 11 height 11
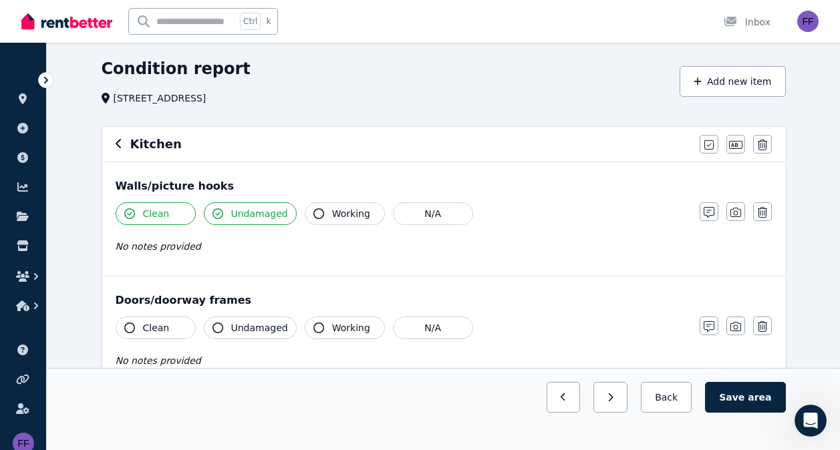
scroll to position [45, 0]
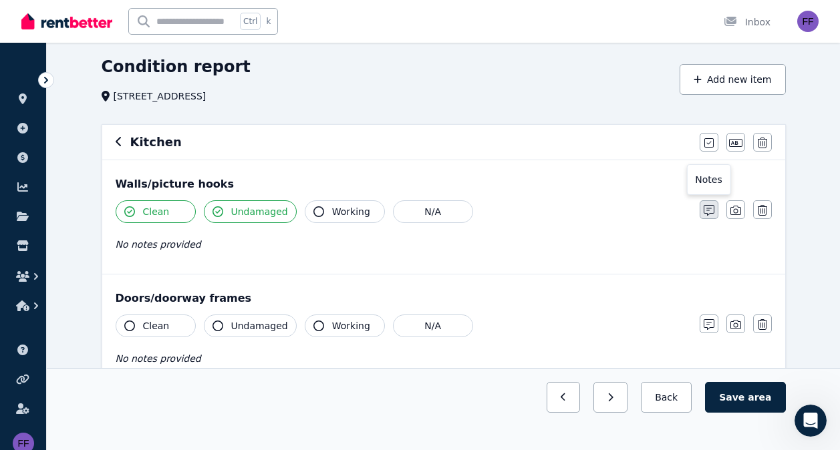
click at [708, 212] on icon "button" at bounding box center [708, 210] width 11 height 11
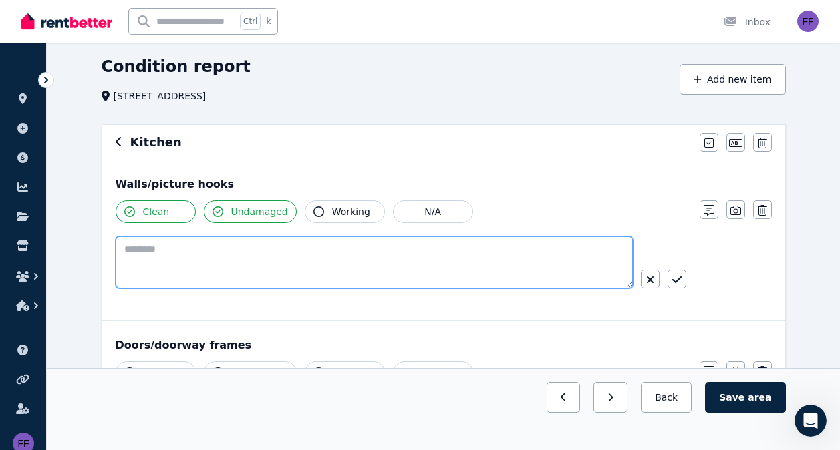
click at [220, 250] on textarea at bounding box center [374, 262] width 517 height 52
type textarea "*"
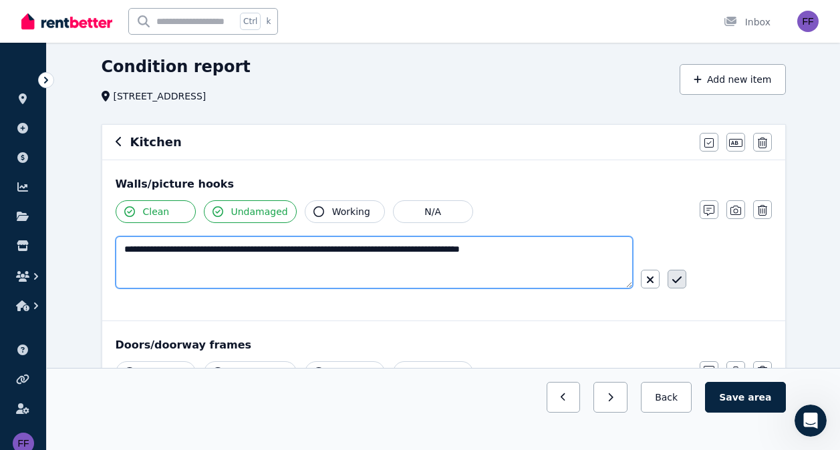
type textarea "**********"
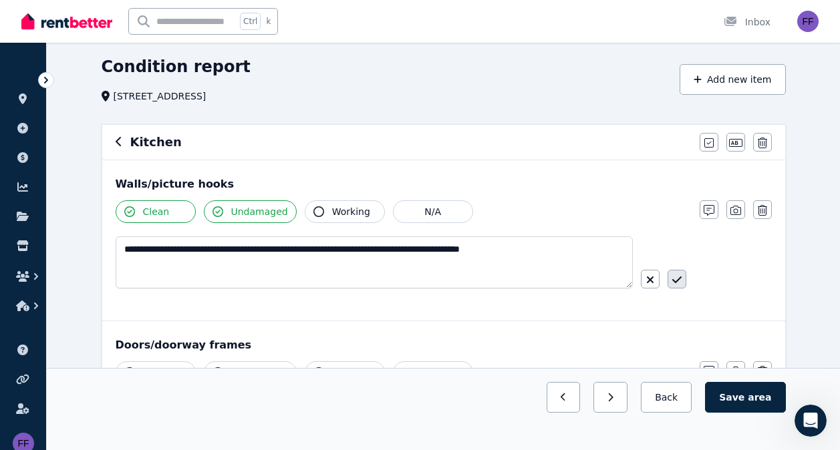
click at [679, 280] on icon "button" at bounding box center [675, 280] width 9 height 7
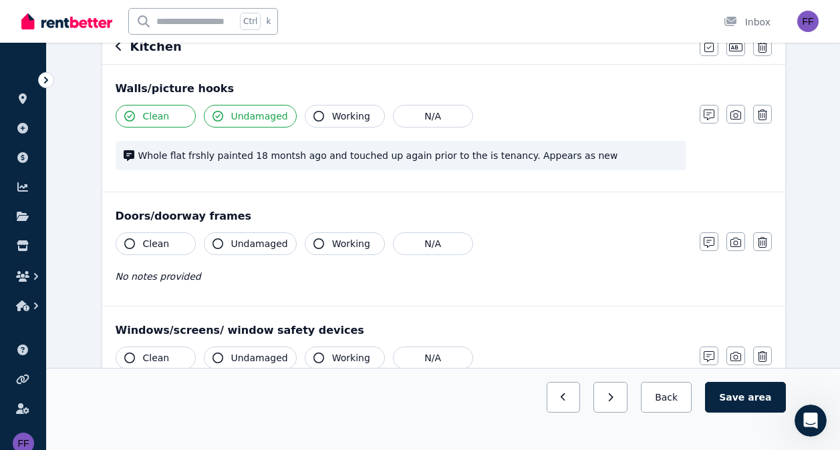
scroll to position [142, 0]
click at [126, 244] on icon "button" at bounding box center [129, 243] width 11 height 11
click at [313, 243] on icon "button" at bounding box center [318, 243] width 11 height 11
click at [146, 280] on span "No notes provided" at bounding box center [159, 276] width 86 height 11
click at [710, 243] on icon "button" at bounding box center [708, 241] width 11 height 11
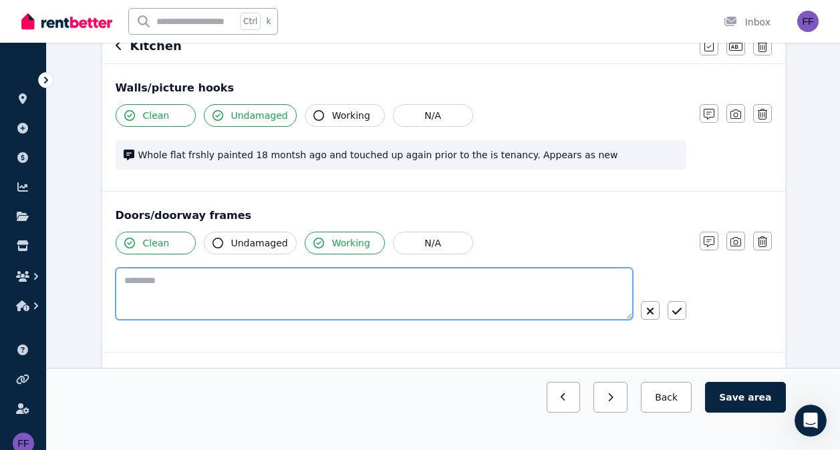
click at [152, 285] on textarea at bounding box center [374, 294] width 517 height 52
type textarea "**********"
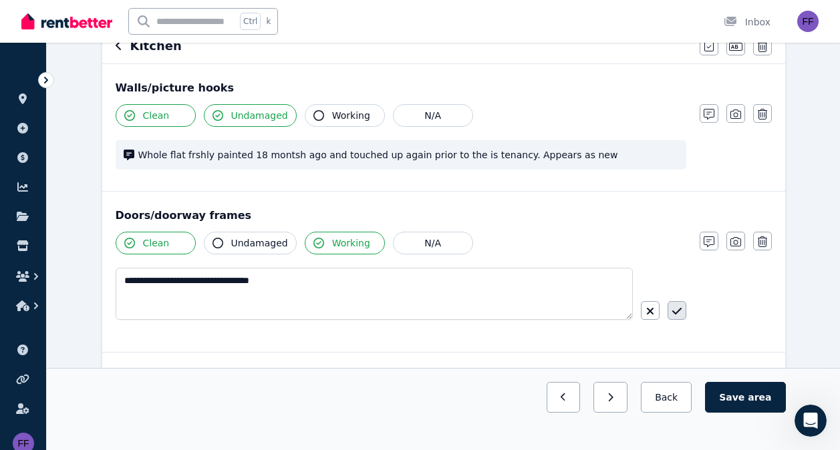
click at [676, 313] on icon "button" at bounding box center [676, 311] width 9 height 11
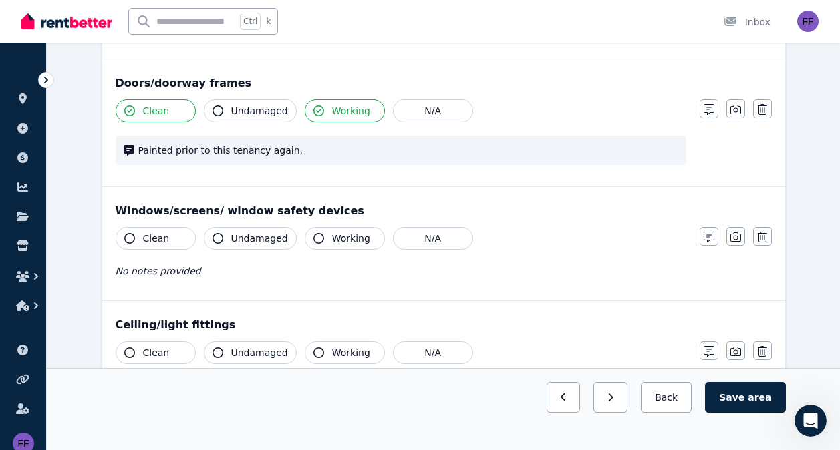
scroll to position [275, 0]
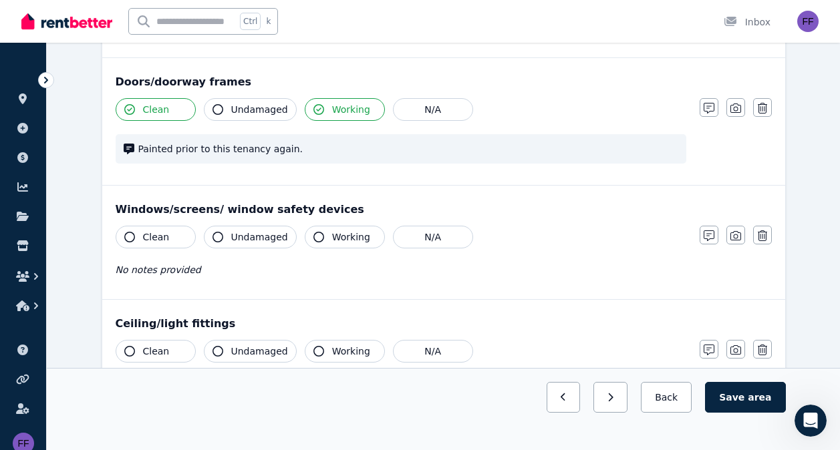
click at [124, 239] on button "Clean" at bounding box center [156, 237] width 80 height 23
click at [313, 236] on icon "button" at bounding box center [318, 237] width 11 height 11
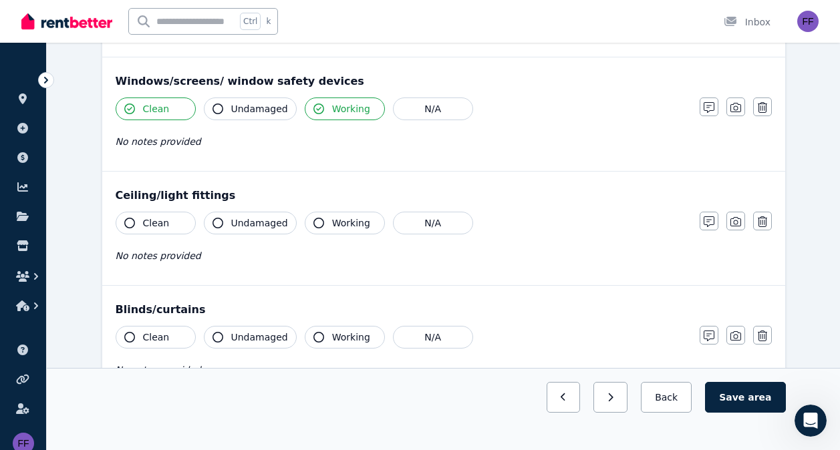
scroll to position [404, 0]
click at [122, 220] on button "Clean" at bounding box center [156, 222] width 80 height 23
click at [317, 222] on button "Working" at bounding box center [345, 222] width 80 height 23
click at [711, 223] on icon "button" at bounding box center [708, 221] width 11 height 11
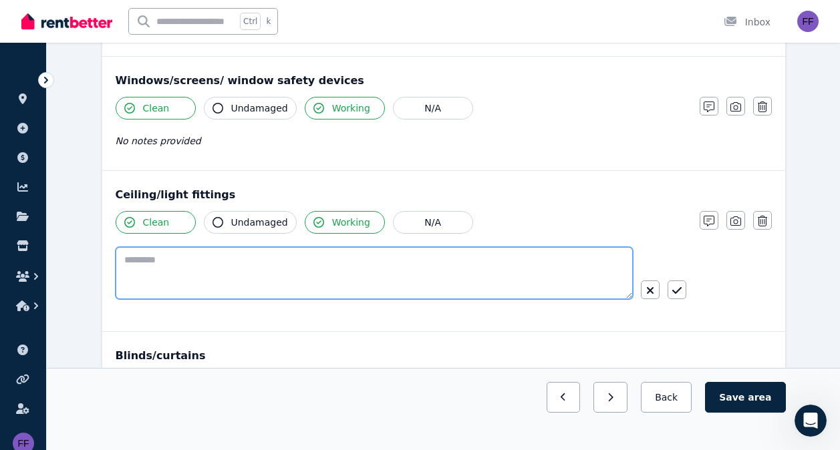
click at [148, 263] on textarea at bounding box center [374, 273] width 517 height 52
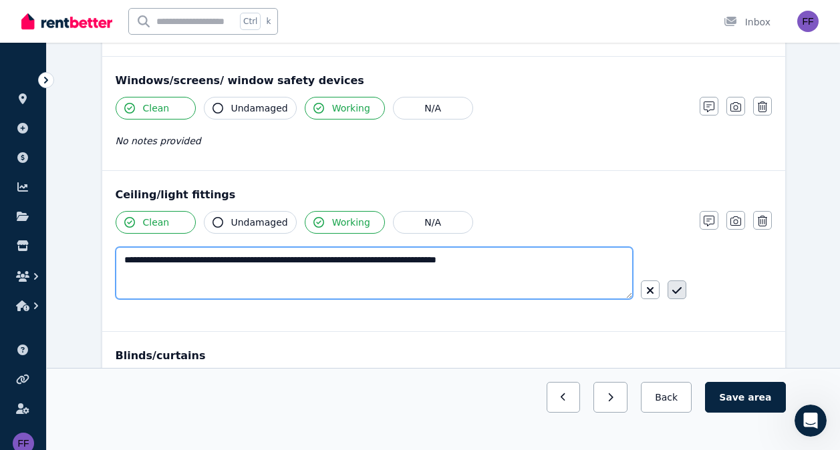
type textarea "**********"
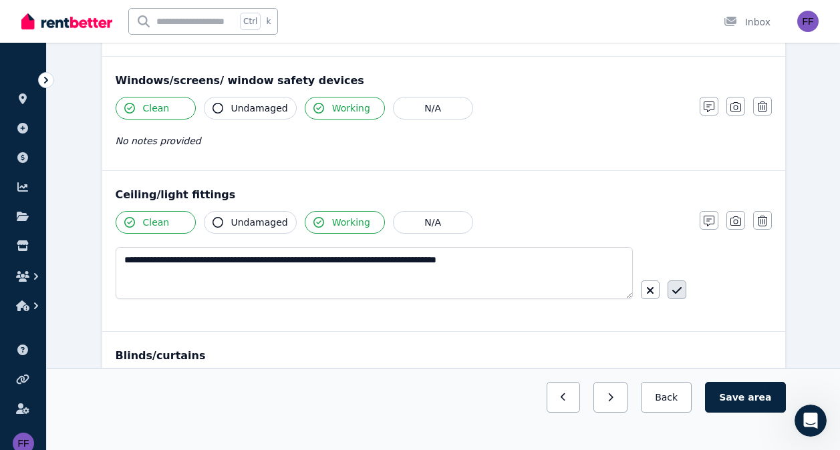
click at [679, 289] on icon "button" at bounding box center [676, 290] width 9 height 11
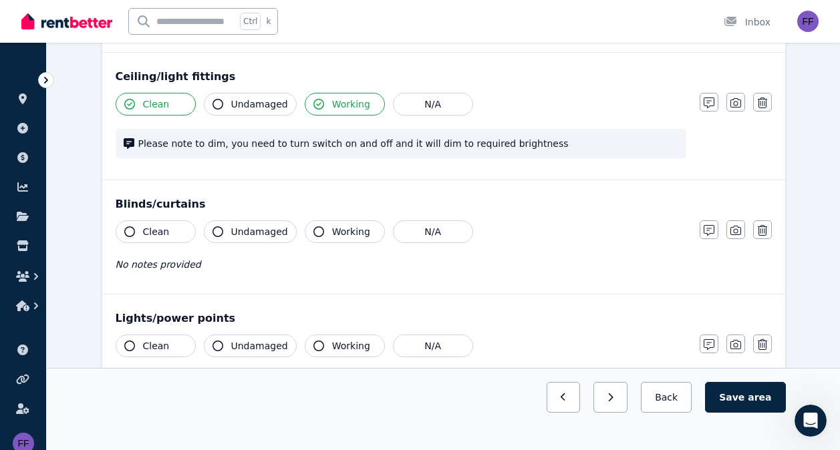
scroll to position [524, 0]
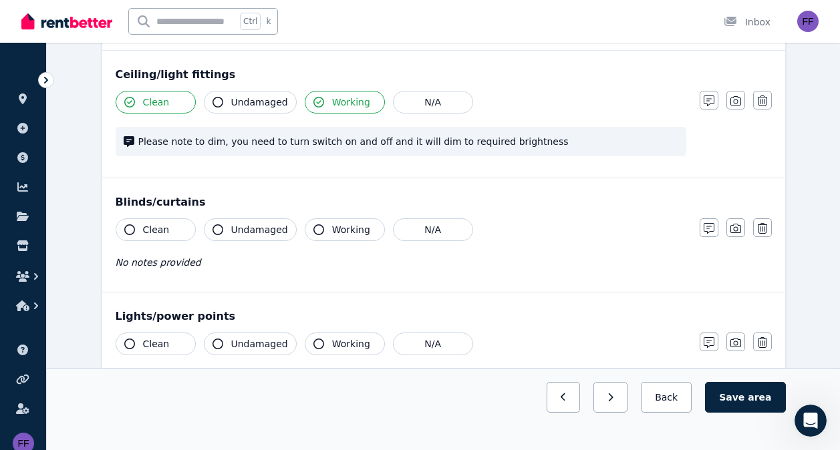
click at [143, 226] on span "Clean" at bounding box center [156, 229] width 27 height 13
click at [313, 228] on icon "button" at bounding box center [318, 229] width 11 height 11
click at [170, 265] on span "No notes provided" at bounding box center [159, 262] width 86 height 11
click at [707, 228] on icon "button" at bounding box center [708, 228] width 11 height 11
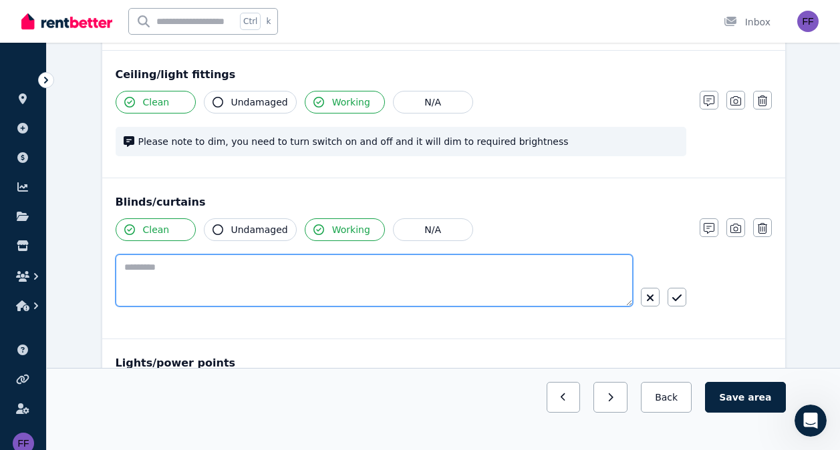
click at [124, 272] on textarea at bounding box center [374, 281] width 517 height 52
type textarea "*******"
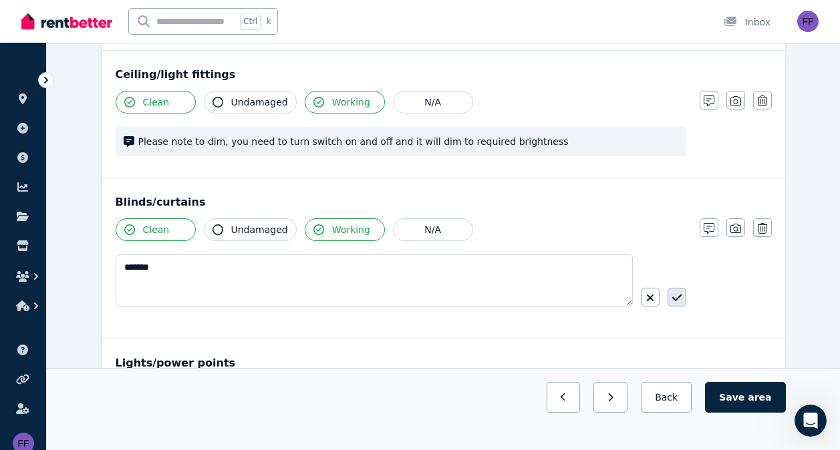
click at [683, 293] on button "button" at bounding box center [676, 297] width 19 height 19
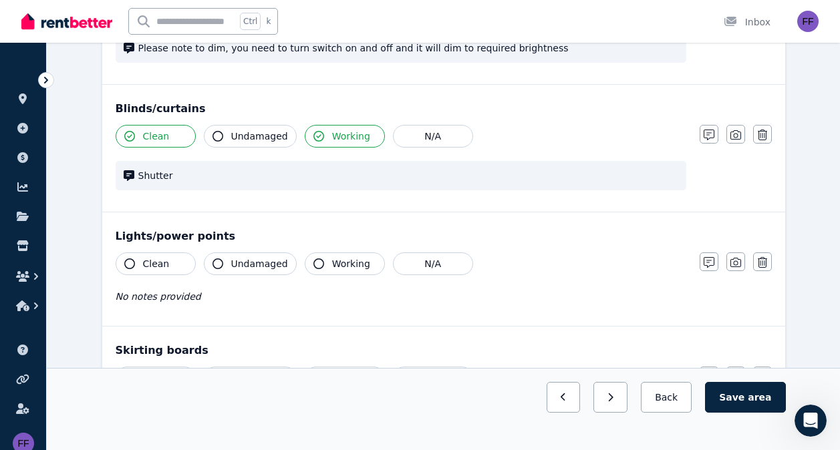
scroll to position [633, 0]
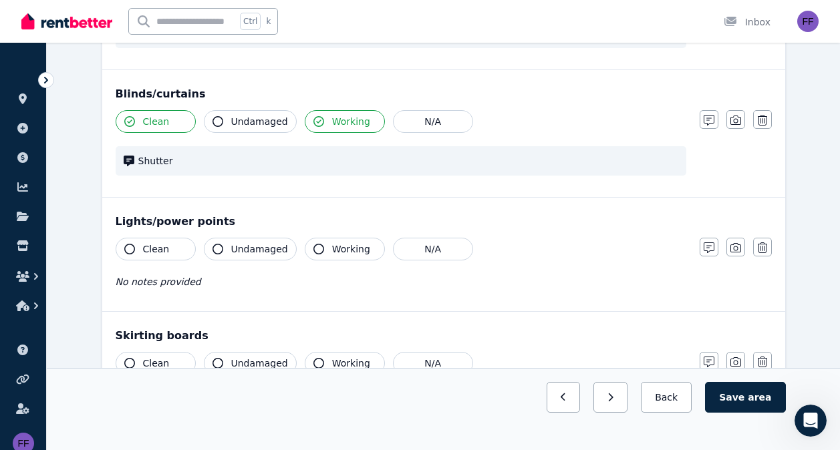
click at [127, 253] on icon "button" at bounding box center [129, 249] width 11 height 11
click at [315, 248] on icon "button" at bounding box center [318, 249] width 11 height 11
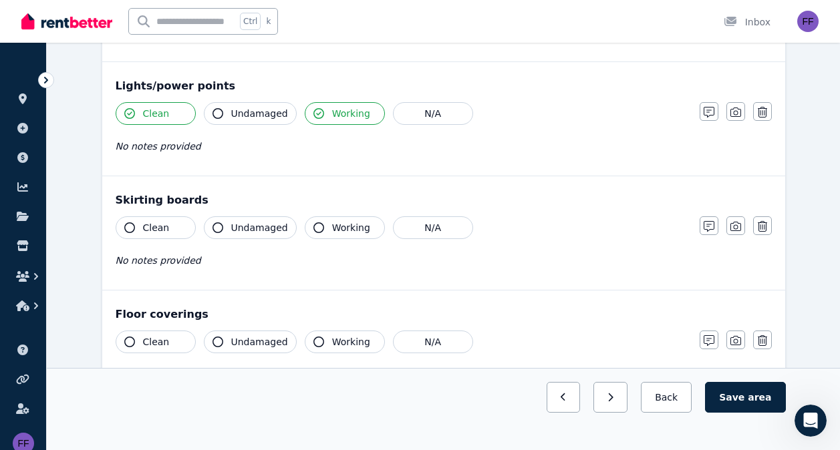
scroll to position [777, 0]
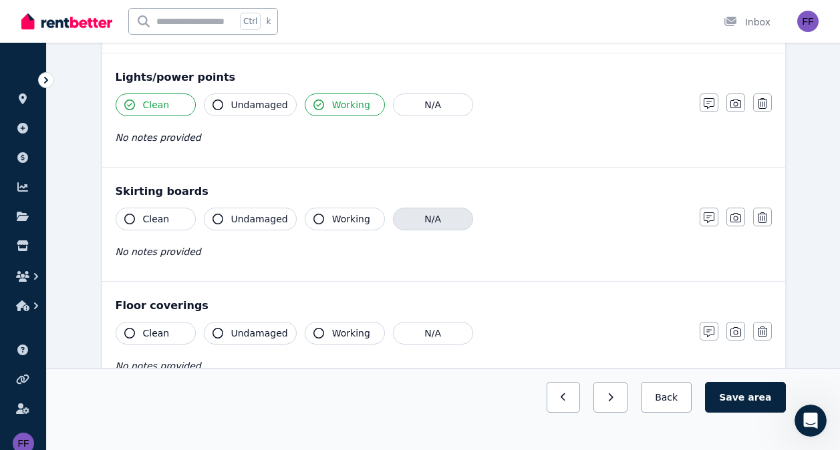
click at [430, 216] on button "N/A" at bounding box center [433, 219] width 80 height 23
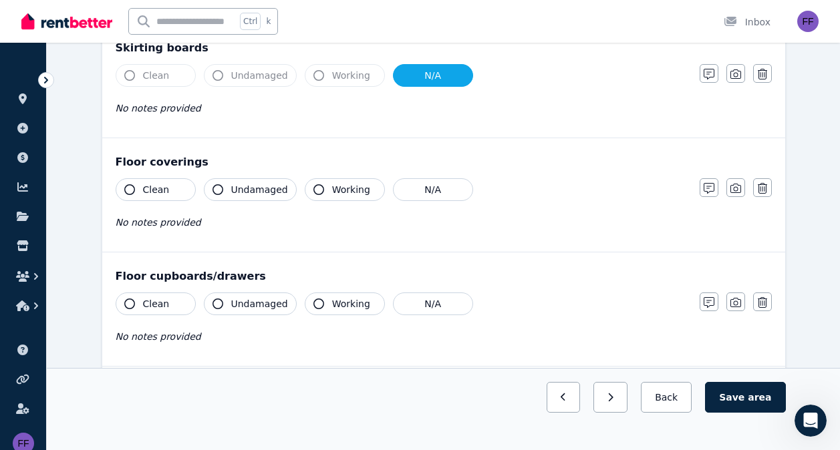
scroll to position [921, 0]
click at [117, 187] on button "Clean" at bounding box center [156, 189] width 80 height 23
click at [709, 187] on icon "button" at bounding box center [708, 187] width 11 height 11
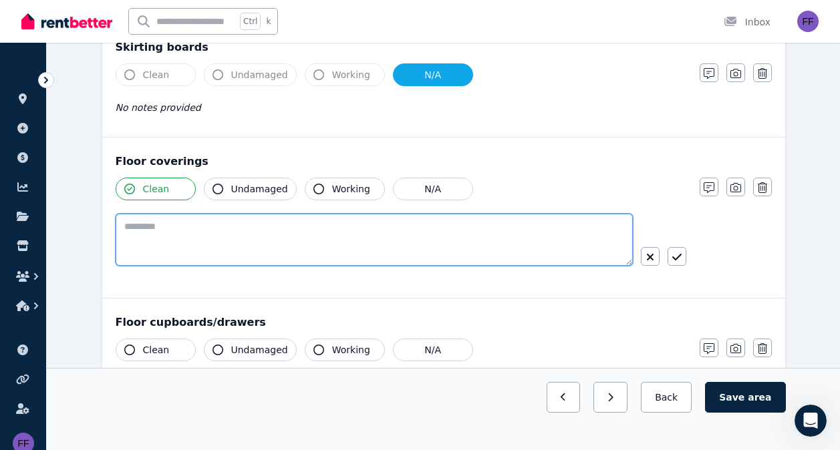
click at [218, 220] on textarea at bounding box center [374, 240] width 517 height 52
type textarea "**********"
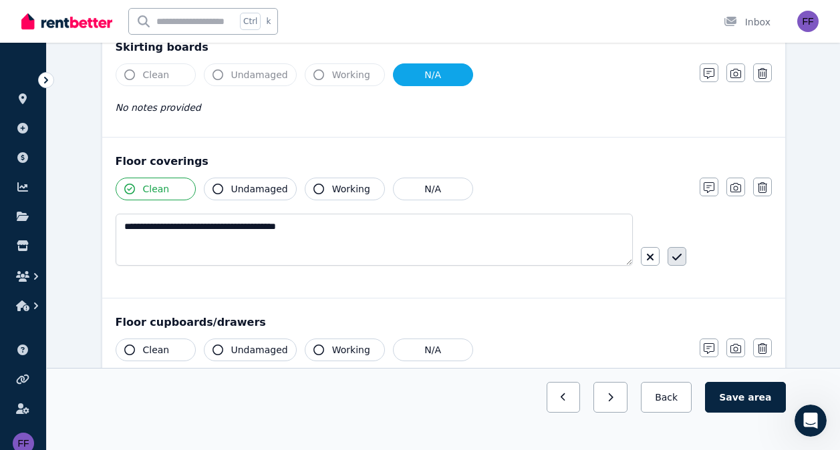
click at [677, 256] on icon "button" at bounding box center [676, 257] width 9 height 11
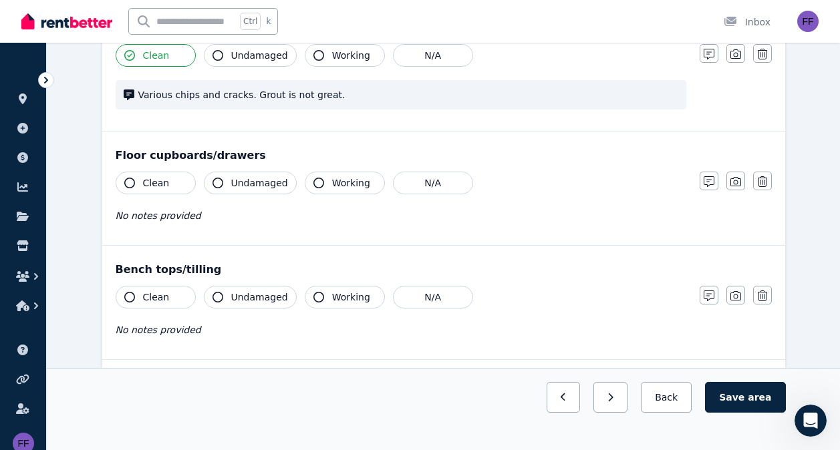
scroll to position [1056, 0]
click at [126, 179] on icon "button" at bounding box center [129, 182] width 11 height 11
click at [220, 182] on icon "button" at bounding box center [217, 182] width 11 height 11
click at [126, 300] on icon "button" at bounding box center [129, 296] width 11 height 11
click at [218, 297] on icon "button" at bounding box center [217, 296] width 11 height 11
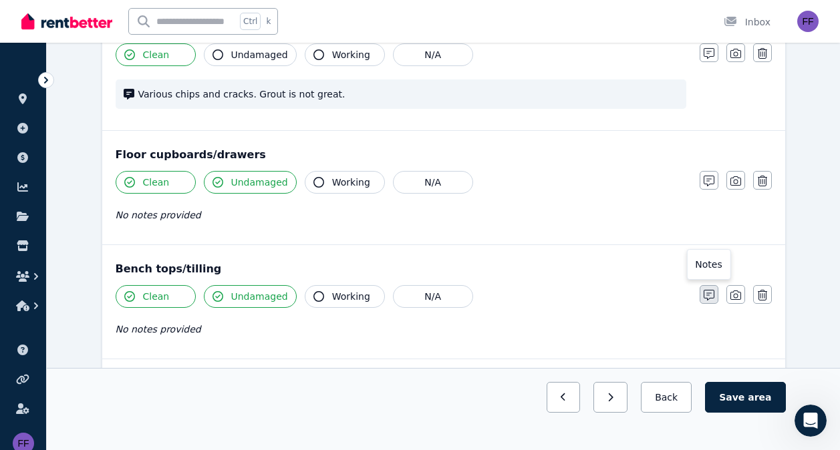
click at [706, 297] on icon "button" at bounding box center [708, 295] width 11 height 11
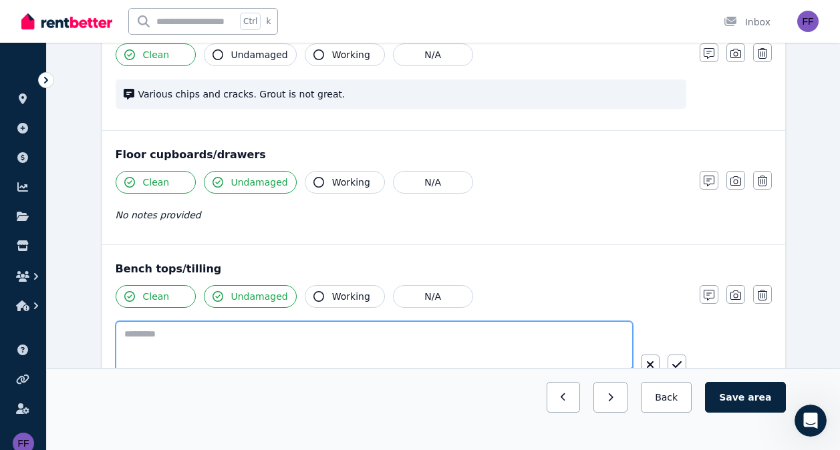
click at [145, 344] on textarea at bounding box center [374, 347] width 517 height 52
type textarea "*"
drag, startPoint x: 139, startPoint y: 334, endPoint x: 114, endPoint y: 330, distance: 25.7
click at [114, 330] on div "**********" at bounding box center [443, 325] width 683 height 160
click at [300, 339] on textarea "**********" at bounding box center [374, 347] width 517 height 52
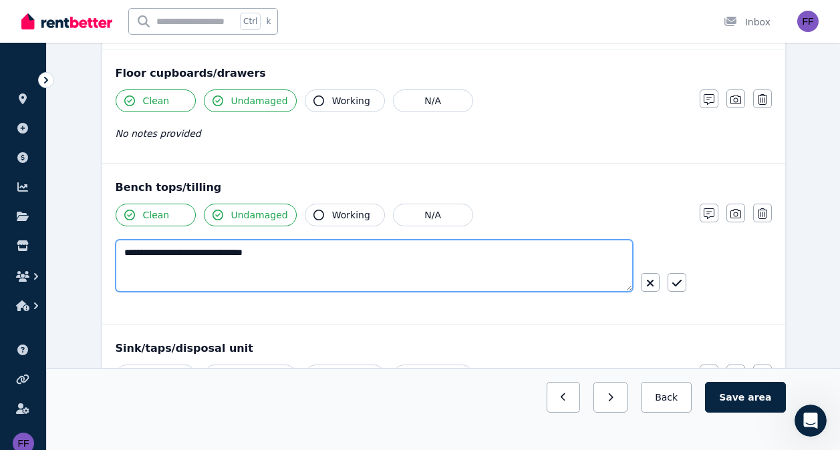
scroll to position [1138, 0]
type textarea "**********"
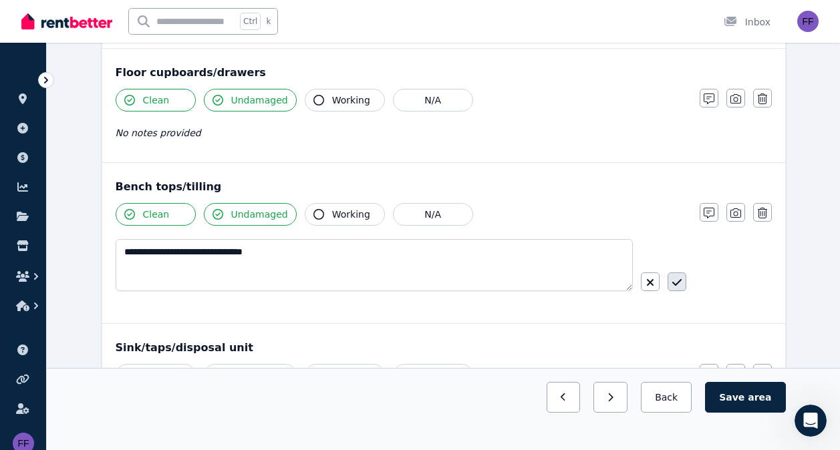
click at [678, 282] on icon "button" at bounding box center [676, 282] width 9 height 11
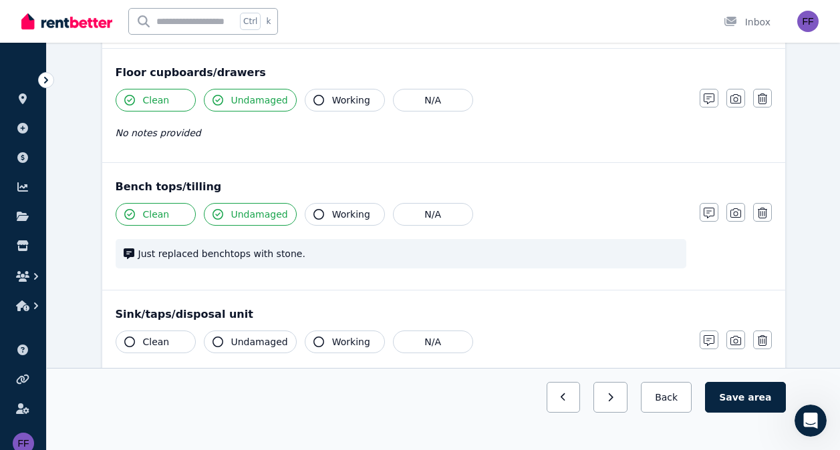
click at [133, 340] on icon "button" at bounding box center [129, 342] width 11 height 11
drag, startPoint x: 133, startPoint y: 340, endPoint x: 315, endPoint y: 341, distance: 181.7
click at [315, 341] on div "Clean Undamaged Working N/A" at bounding box center [401, 342] width 571 height 23
click at [315, 341] on icon "button" at bounding box center [318, 342] width 11 height 11
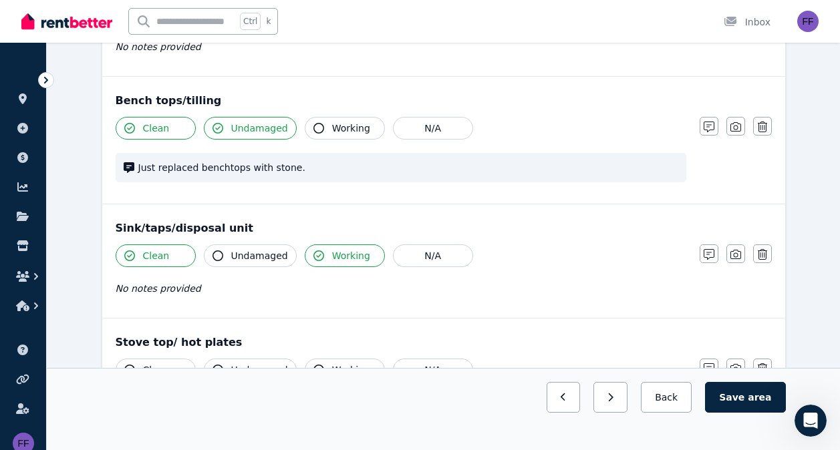
scroll to position [1225, 0]
click at [708, 252] on icon "button" at bounding box center [708, 254] width 11 height 11
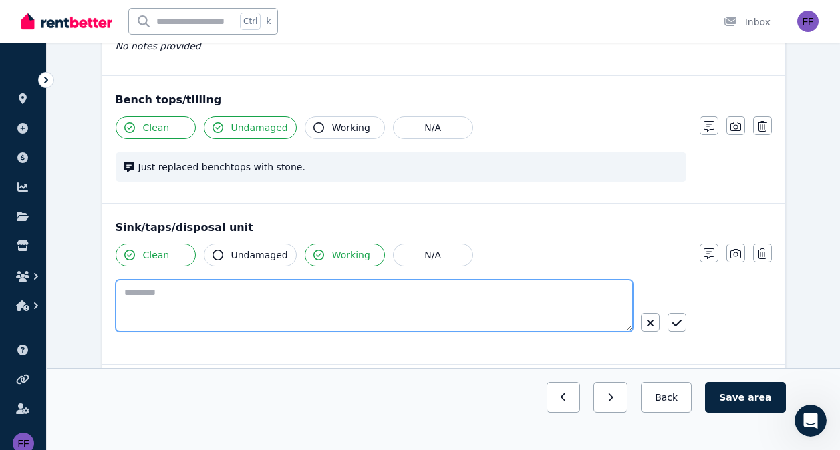
click at [147, 295] on textarea at bounding box center [374, 306] width 517 height 52
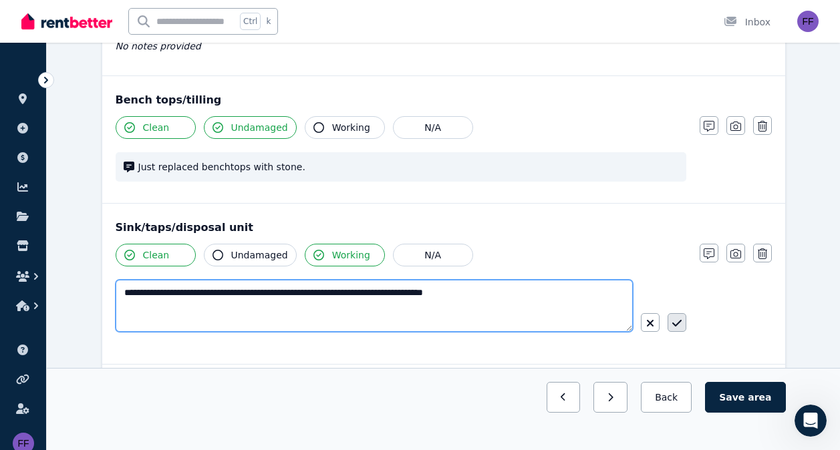
type textarea "**********"
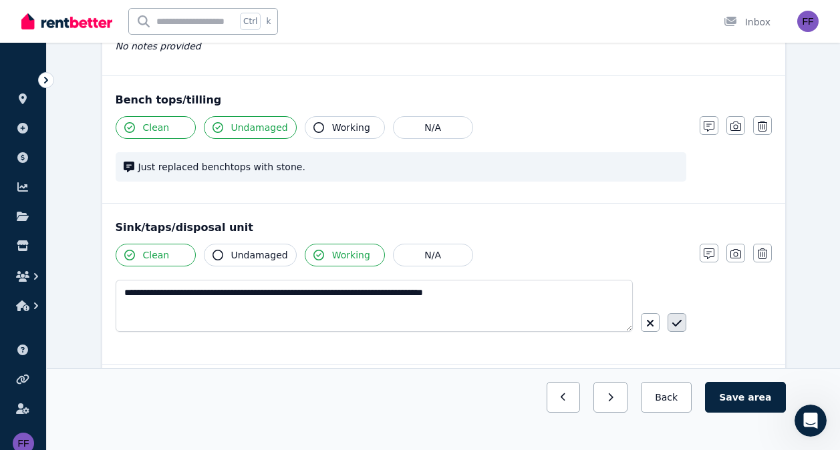
click at [676, 322] on icon "button" at bounding box center [676, 323] width 9 height 11
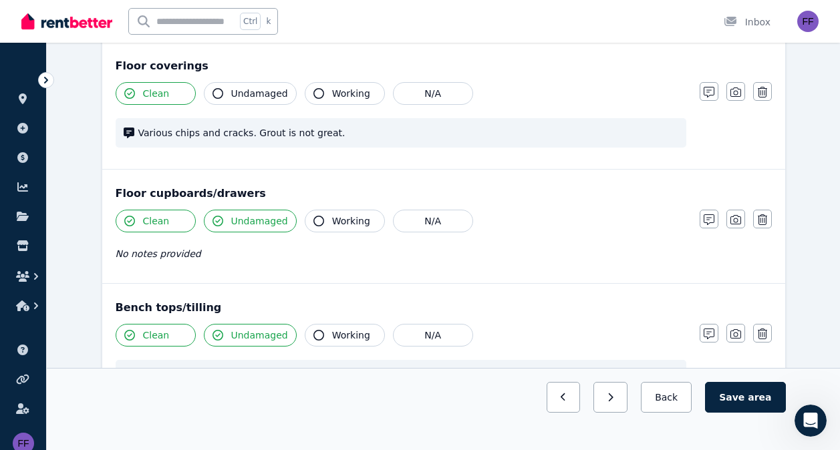
scroll to position [1016, 0]
click at [707, 221] on icon "button" at bounding box center [708, 220] width 11 height 11
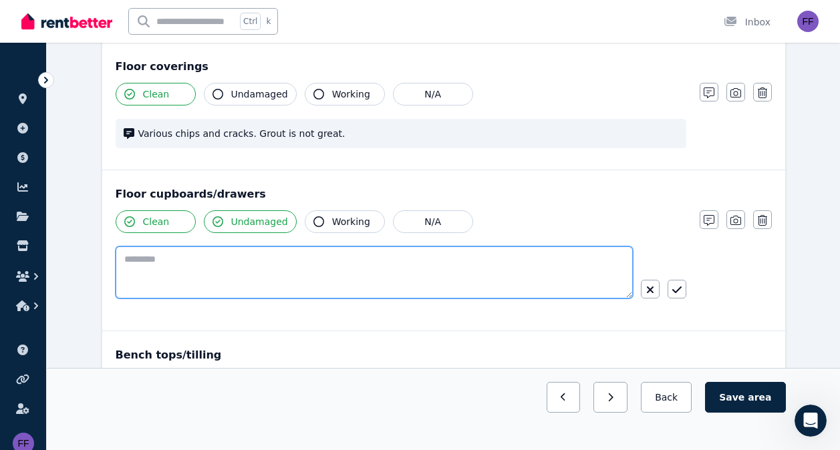
click at [132, 269] on textarea at bounding box center [374, 273] width 517 height 52
drag, startPoint x: 132, startPoint y: 269, endPoint x: 158, endPoint y: 278, distance: 27.7
click at [158, 278] on textarea at bounding box center [374, 273] width 517 height 52
type textarea "*"
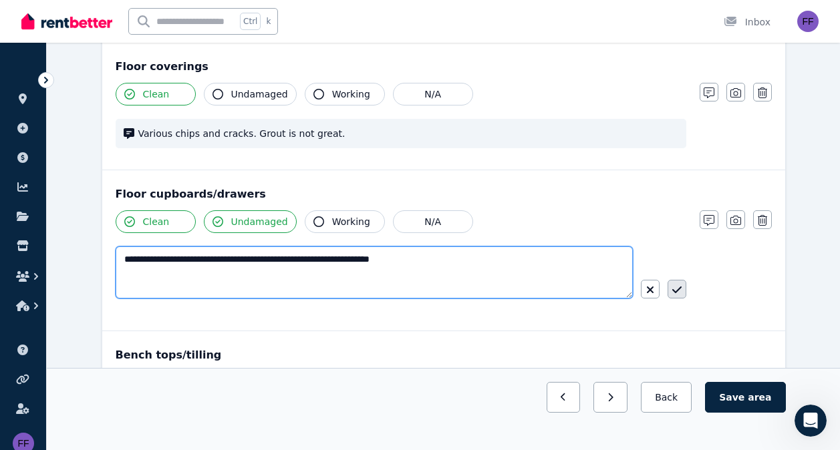
type textarea "**********"
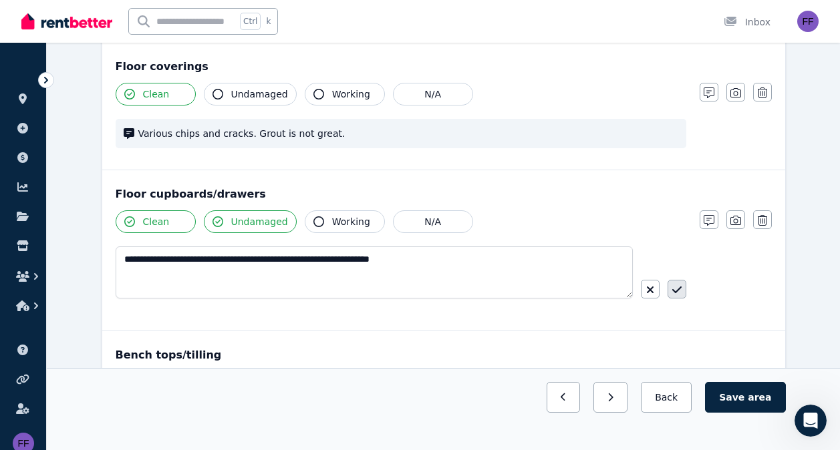
click at [675, 285] on button "button" at bounding box center [676, 289] width 19 height 19
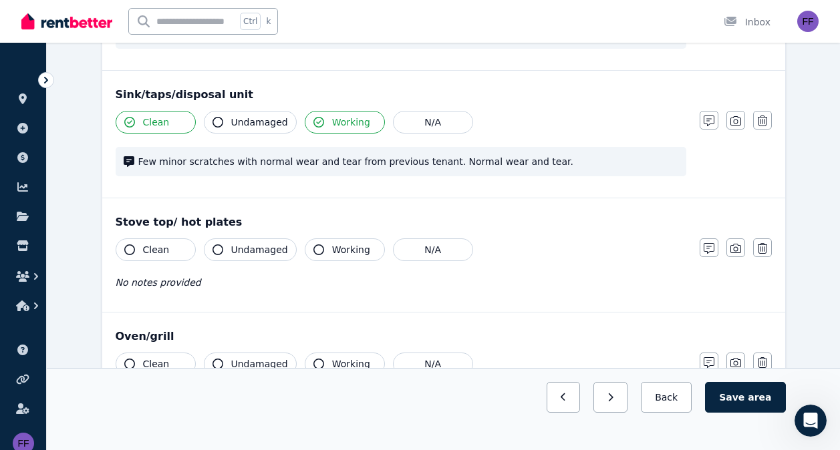
scroll to position [1370, 0]
click at [136, 250] on button "Clean" at bounding box center [156, 250] width 80 height 23
click at [213, 249] on icon "button" at bounding box center [217, 250] width 11 height 11
click at [711, 249] on icon "button" at bounding box center [708, 249] width 11 height 11
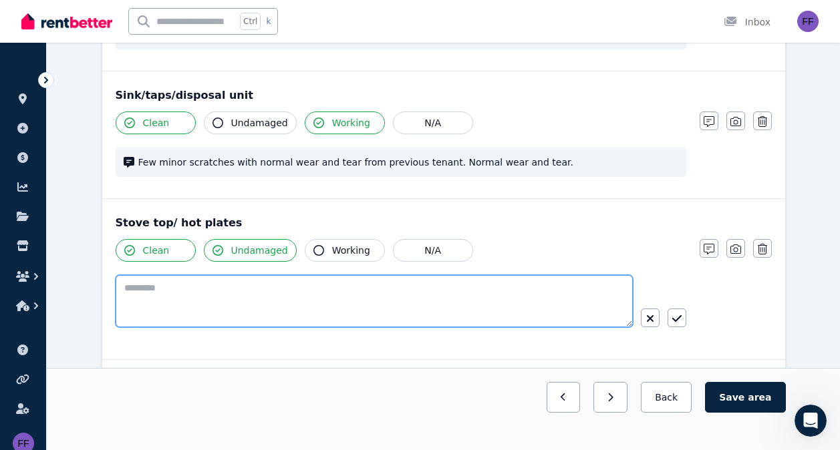
click at [141, 294] on textarea at bounding box center [374, 301] width 517 height 52
type textarea "*"
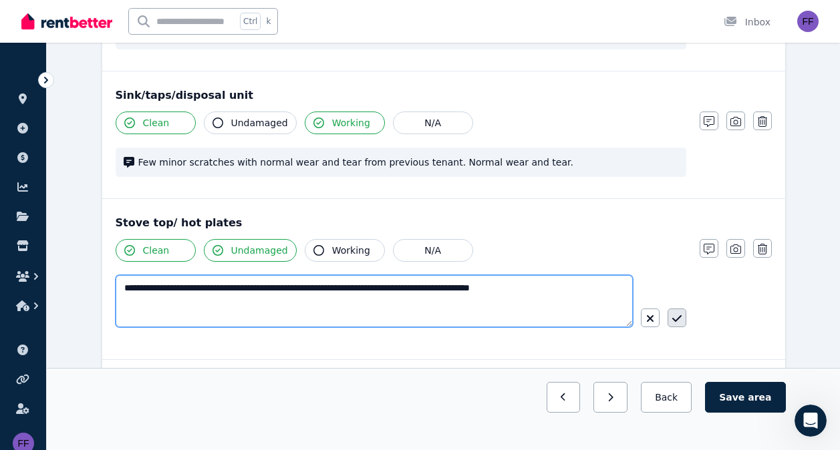
type textarea "**********"
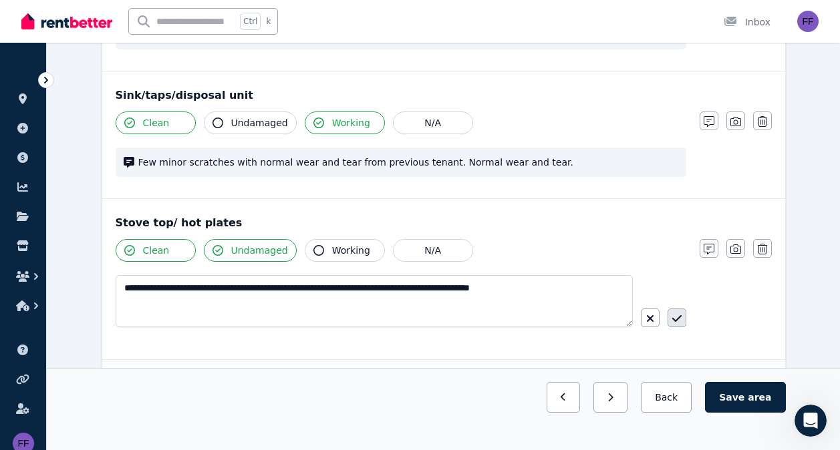
click at [675, 319] on icon "button" at bounding box center [676, 318] width 9 height 11
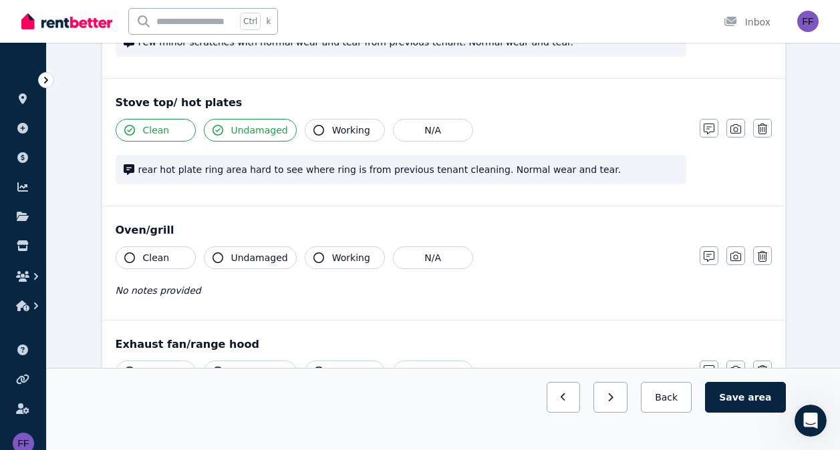
scroll to position [1493, 0]
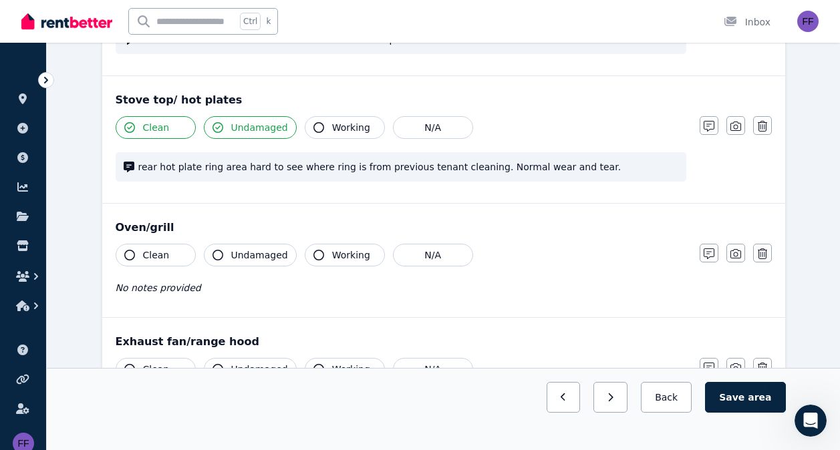
click at [130, 255] on icon "button" at bounding box center [129, 255] width 11 height 11
click at [222, 253] on icon "button" at bounding box center [217, 255] width 11 height 11
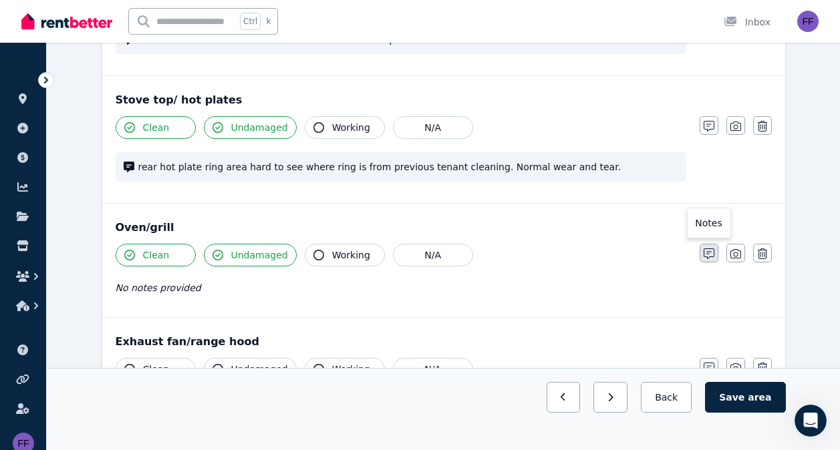
click at [712, 254] on icon "button" at bounding box center [708, 254] width 11 height 11
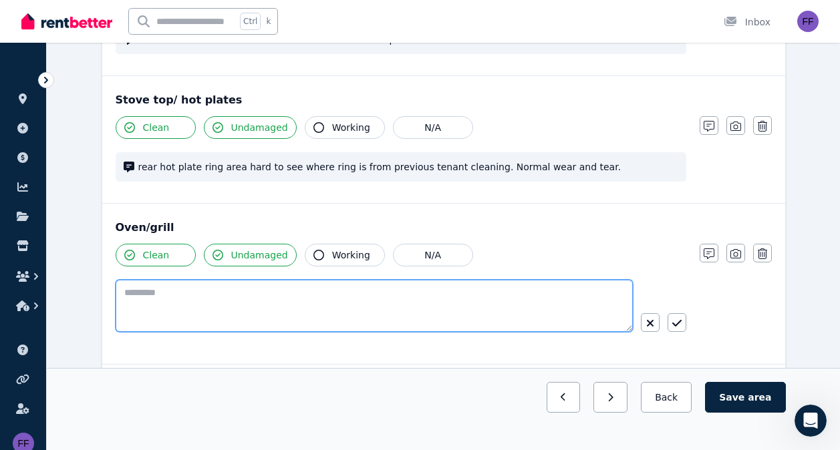
click at [146, 297] on textarea at bounding box center [374, 306] width 517 height 52
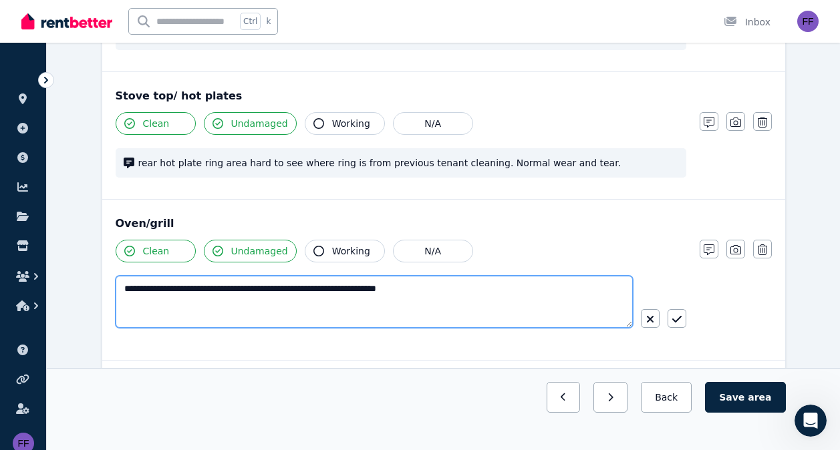
scroll to position [1498, 0]
type textarea "**********"
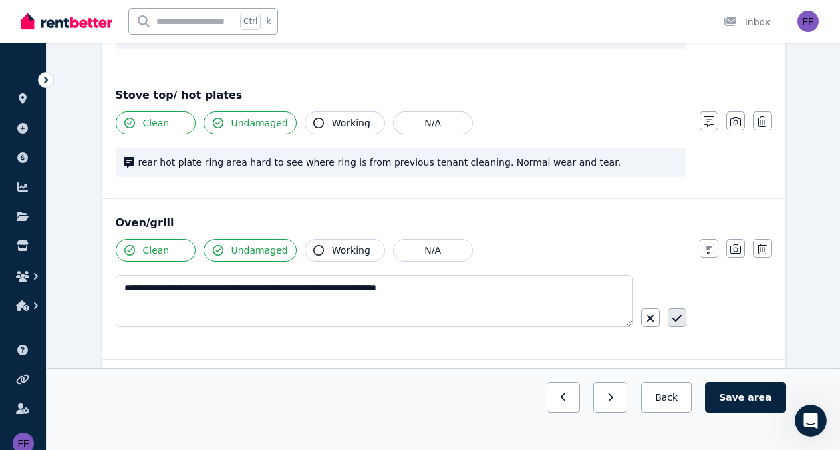
click at [681, 319] on button "button" at bounding box center [676, 318] width 19 height 19
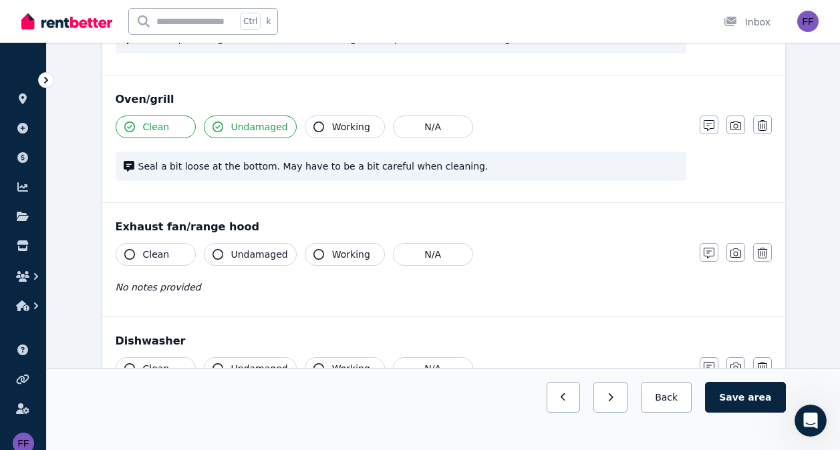
scroll to position [1643, 0]
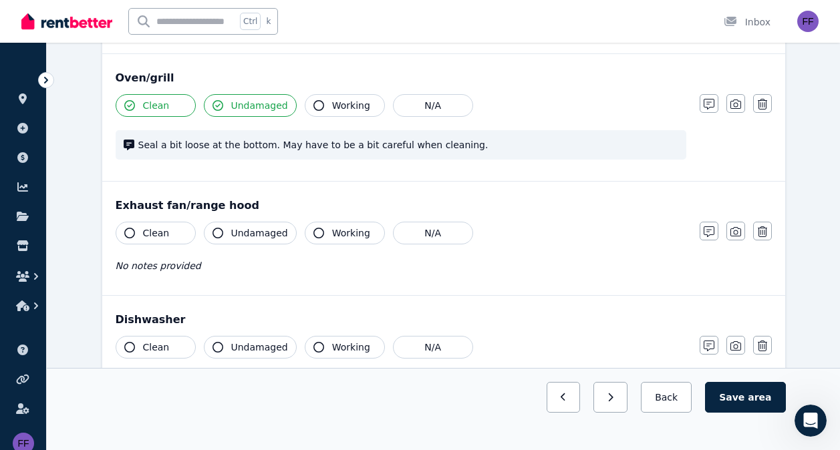
click at [126, 231] on icon "button" at bounding box center [129, 233] width 11 height 11
click at [215, 230] on icon "button" at bounding box center [217, 233] width 11 height 11
click at [707, 231] on icon "button" at bounding box center [708, 231] width 11 height 11
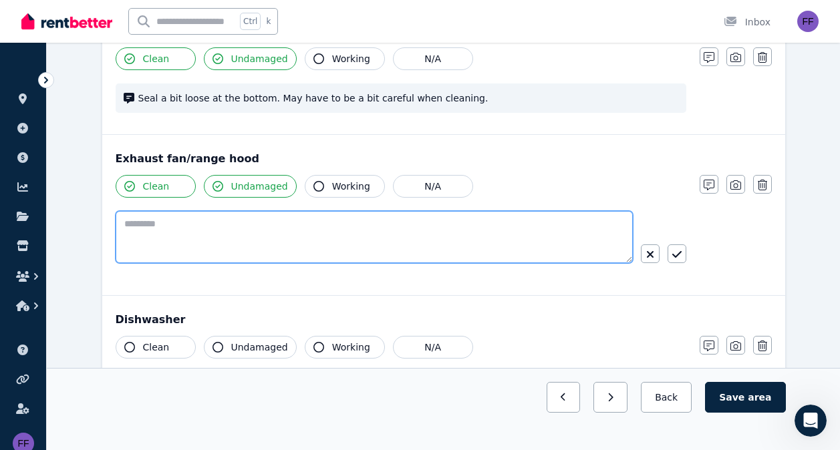
click at [186, 233] on textarea at bounding box center [374, 237] width 517 height 52
type textarea "*"
type textarea "**********"
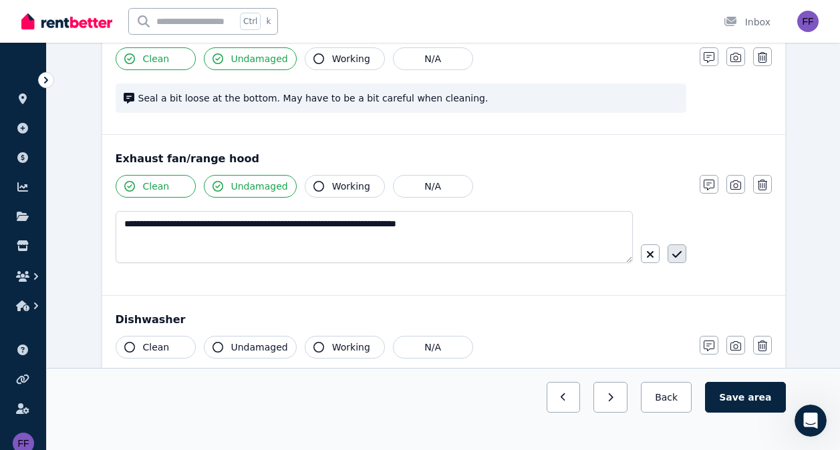
click at [677, 253] on icon "button" at bounding box center [676, 254] width 9 height 11
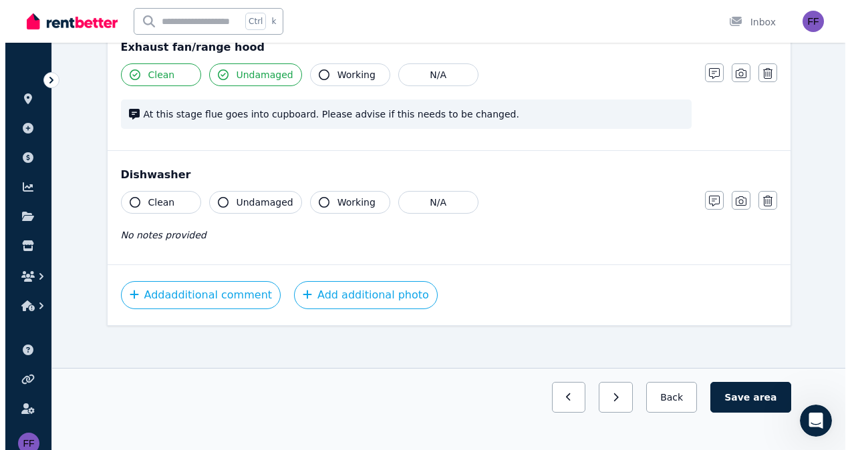
scroll to position [1807, 0]
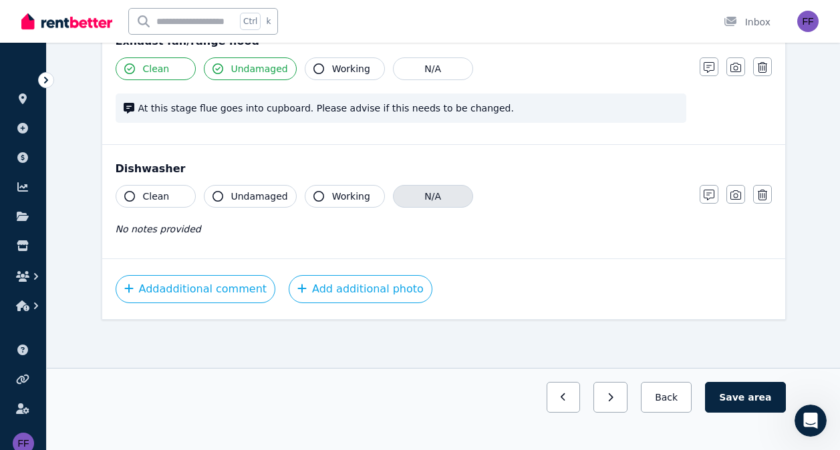
click at [435, 198] on button "N/A" at bounding box center [433, 196] width 80 height 23
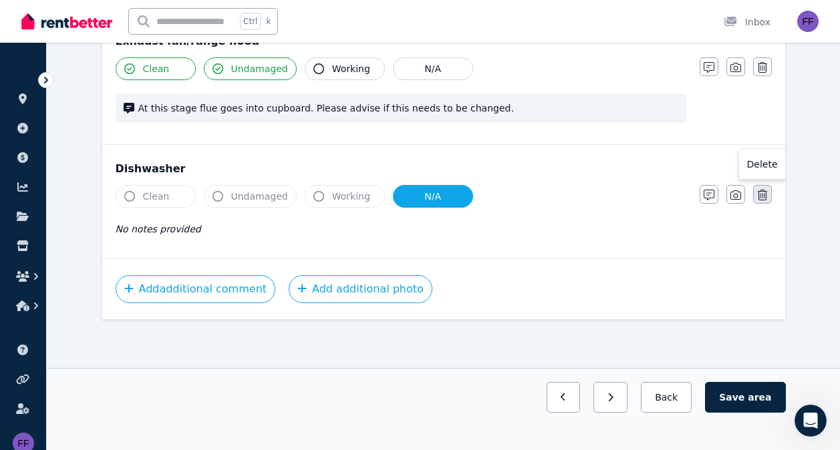
click at [758, 196] on icon "button" at bounding box center [762, 195] width 9 height 11
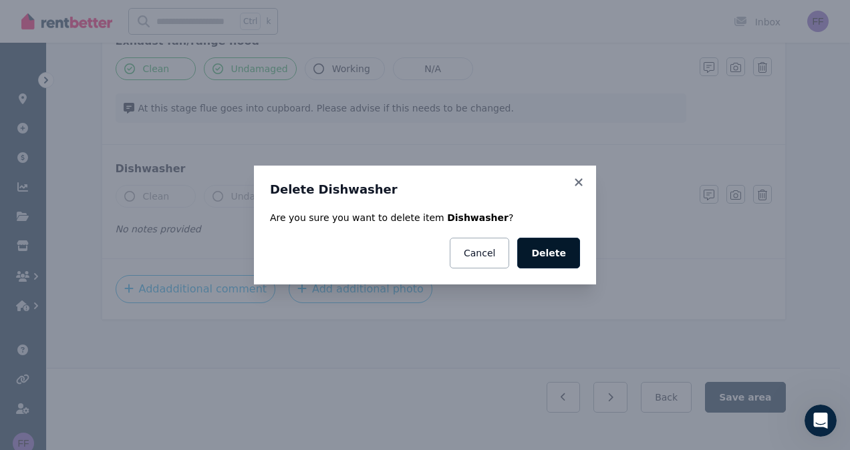
click at [554, 262] on button "Delete" at bounding box center [548, 253] width 63 height 31
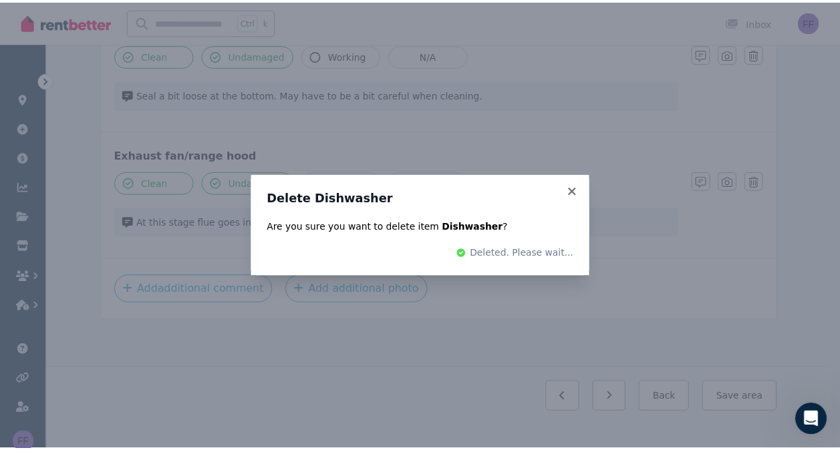
scroll to position [1693, 0]
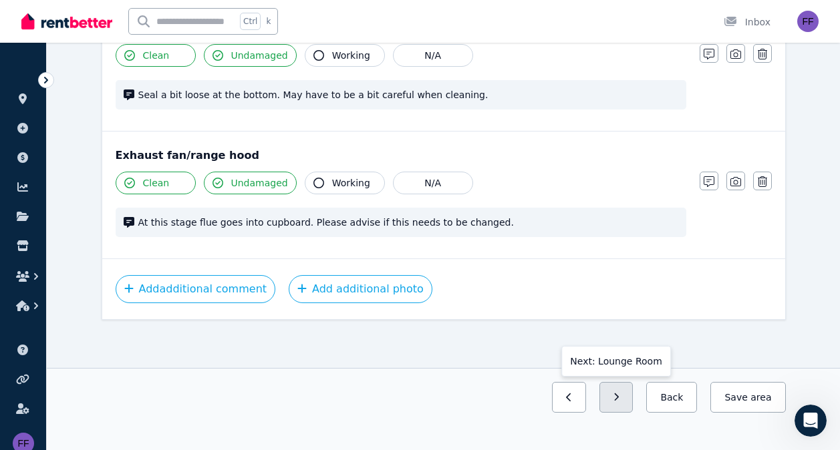
click at [619, 401] on icon "button" at bounding box center [616, 397] width 6 height 9
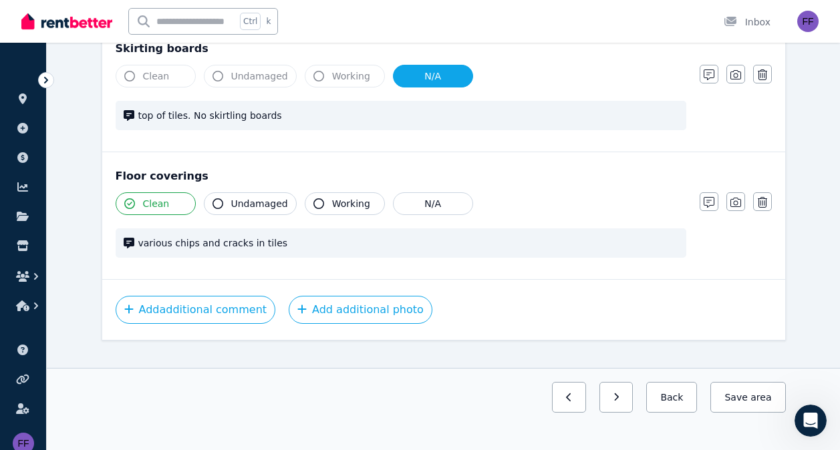
scroll to position [946, 0]
click at [627, 392] on button "button" at bounding box center [616, 397] width 34 height 31
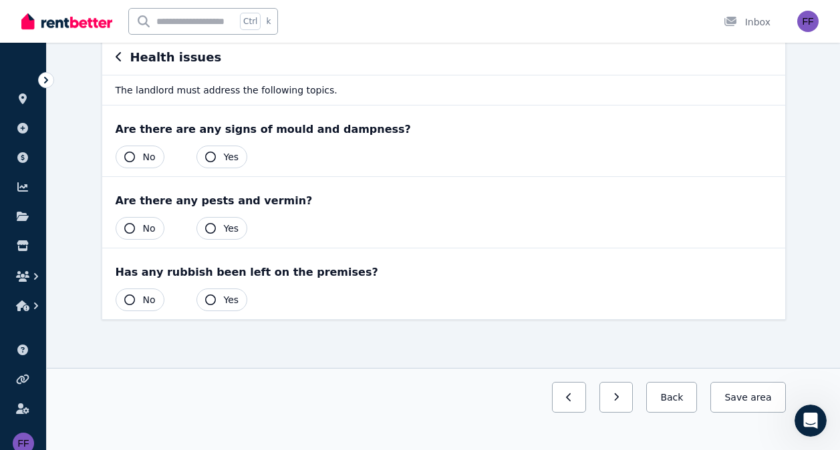
click at [126, 160] on icon "button" at bounding box center [129, 157] width 11 height 11
click at [132, 228] on icon "button" at bounding box center [129, 228] width 11 height 11
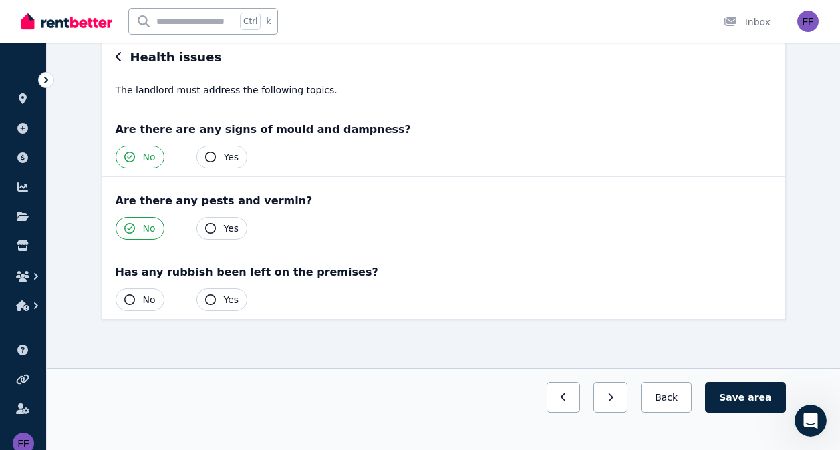
click at [148, 301] on span "No" at bounding box center [149, 299] width 13 height 13
click at [613, 396] on icon "button" at bounding box center [610, 397] width 6 height 9
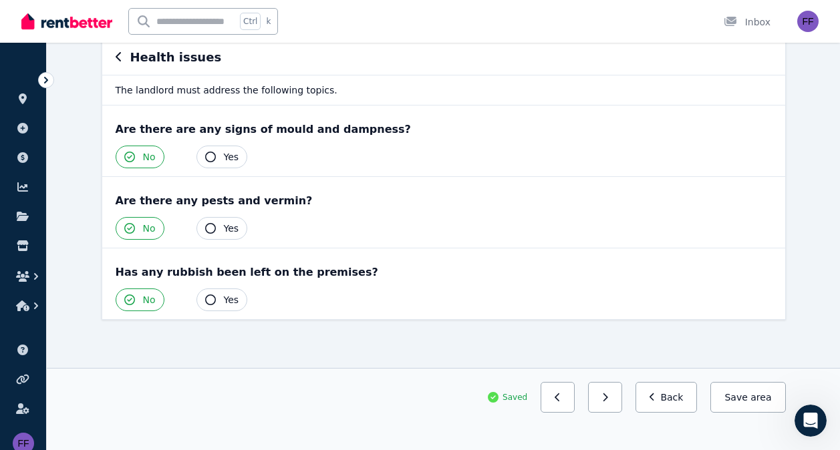
scroll to position [0, 0]
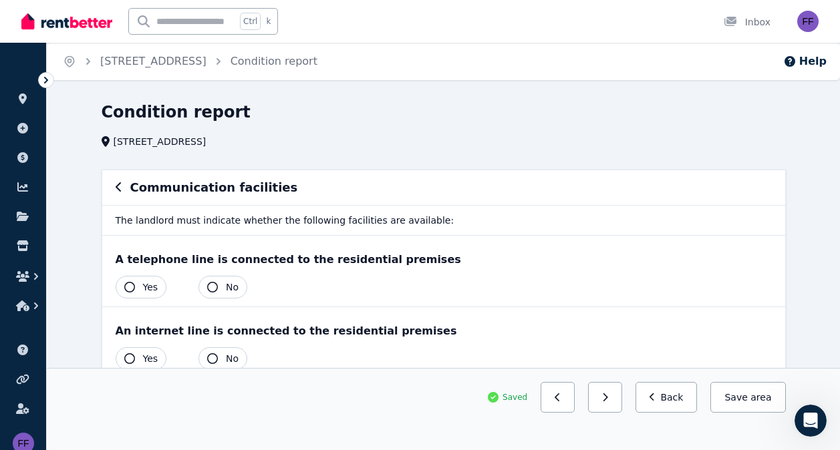
click at [210, 289] on icon "button" at bounding box center [212, 287] width 11 height 11
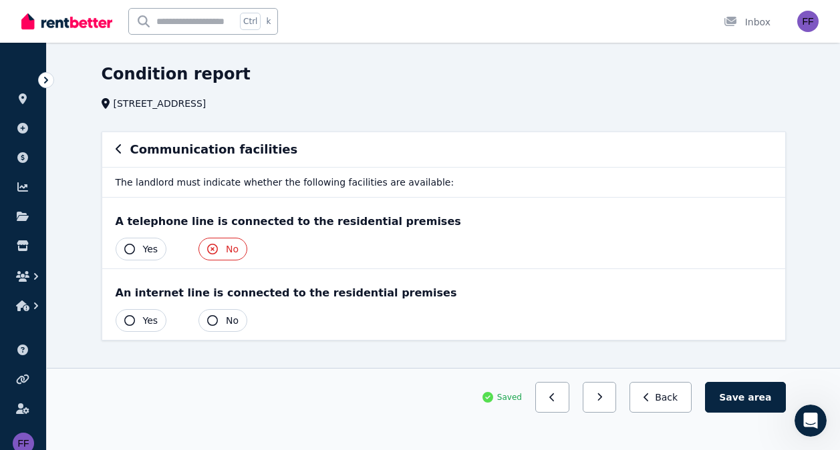
scroll to position [59, 0]
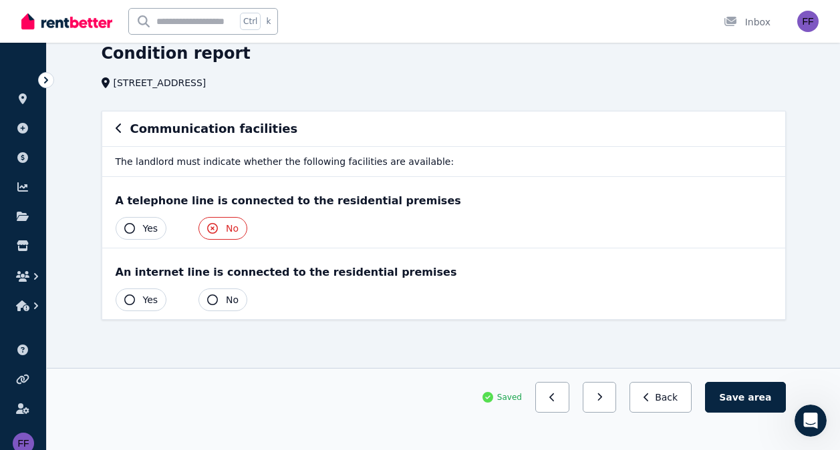
click at [216, 296] on button "No" at bounding box center [222, 300] width 49 height 23
click at [617, 397] on button "button" at bounding box center [600, 397] width 34 height 31
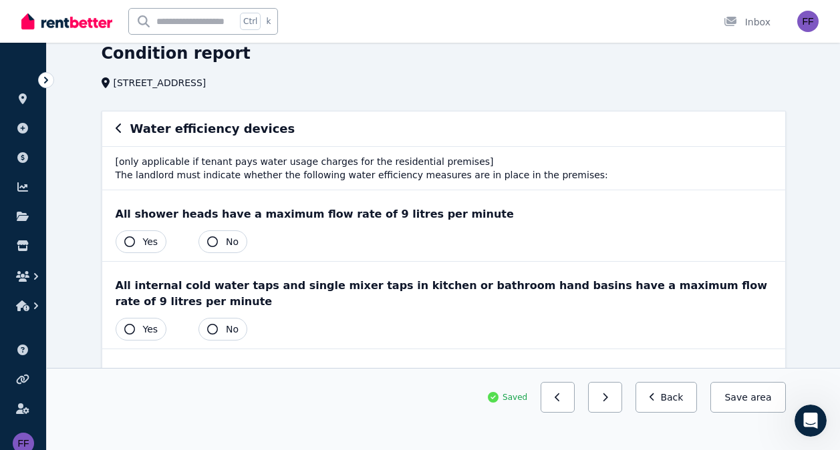
click at [128, 240] on icon "button" at bounding box center [129, 241] width 11 height 11
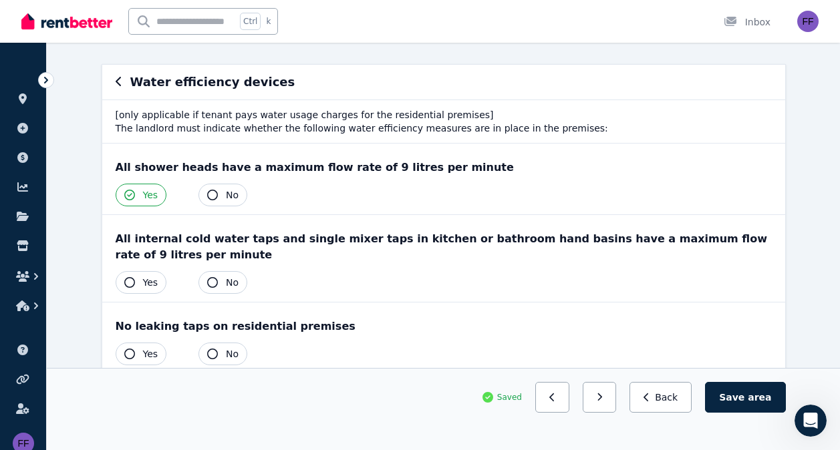
scroll to position [110, 0]
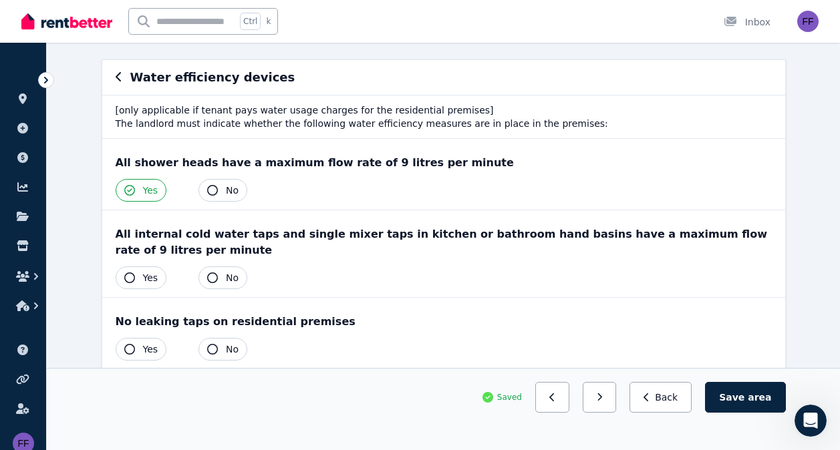
click at [130, 273] on icon "button" at bounding box center [129, 278] width 11 height 11
click at [127, 344] on icon "button" at bounding box center [129, 349] width 11 height 11
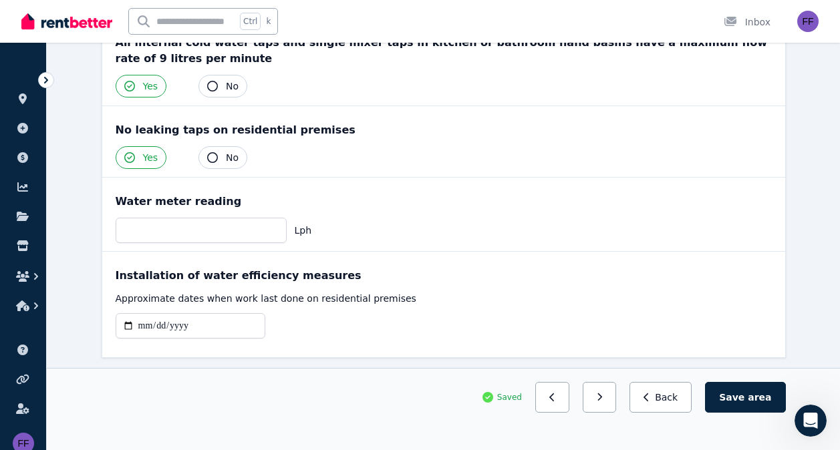
scroll to position [324, 0]
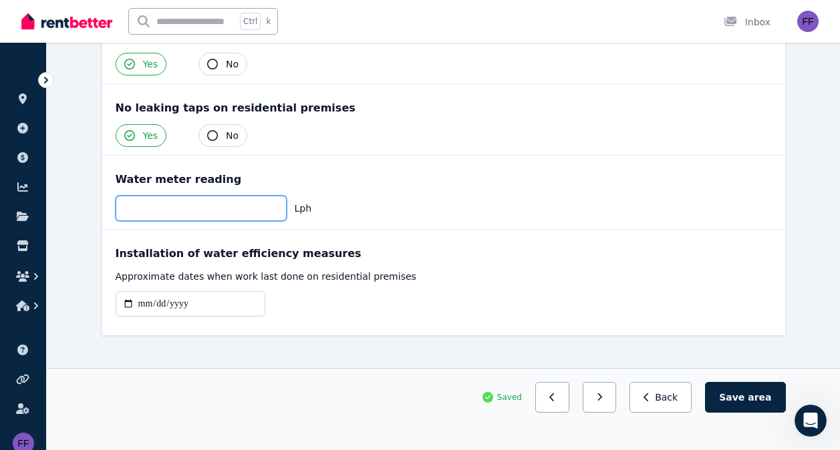
click at [248, 196] on input "number" at bounding box center [201, 208] width 171 height 25
click at [243, 196] on input "number" at bounding box center [201, 208] width 171 height 25
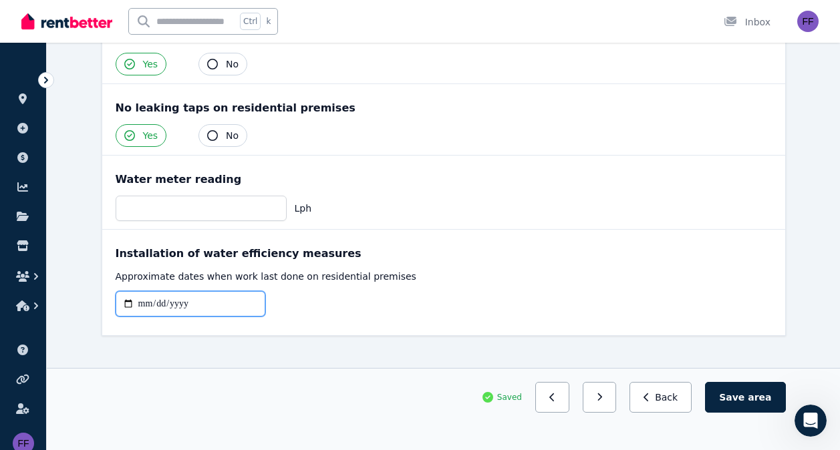
click at [207, 291] on input "date" at bounding box center [191, 303] width 150 height 25
click at [146, 291] on input "**********" at bounding box center [191, 303] width 150 height 25
type input "**********"
click at [471, 291] on div "**********" at bounding box center [444, 309] width 656 height 36
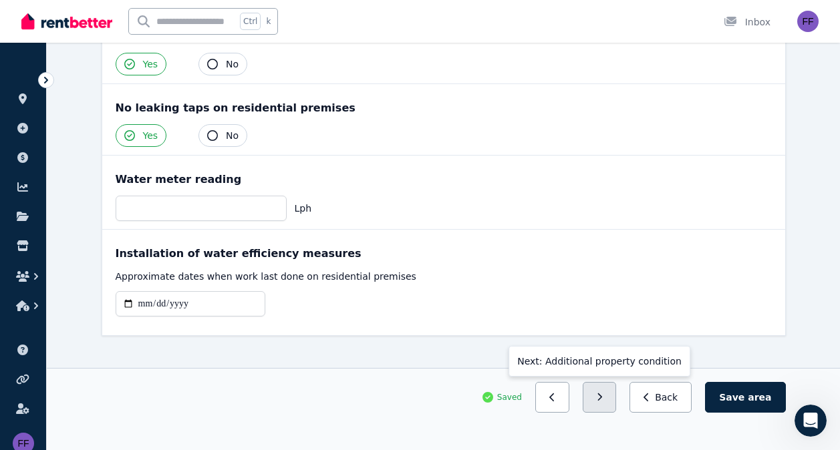
click at [617, 399] on button "button" at bounding box center [600, 397] width 34 height 31
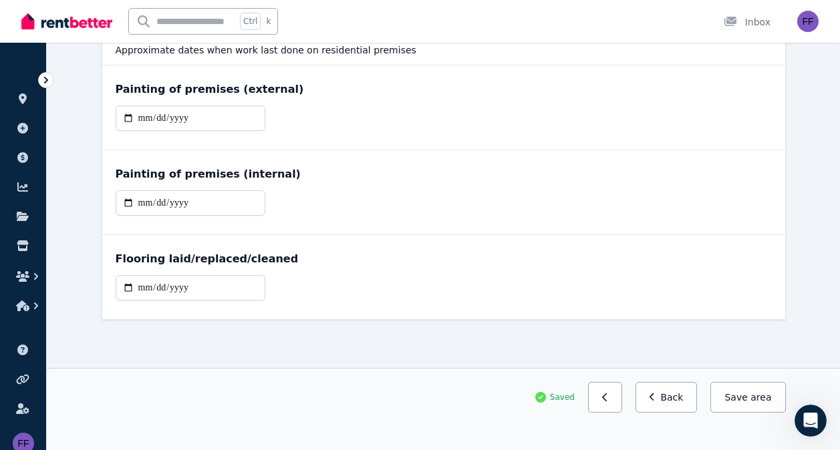
scroll to position [0, 0]
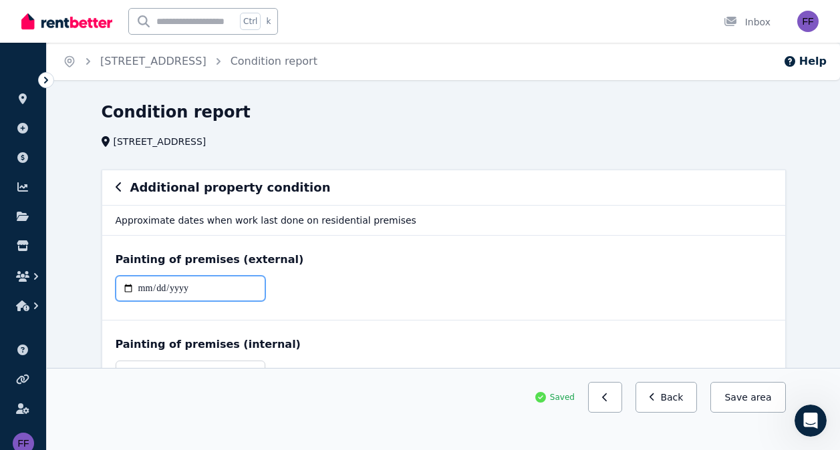
click at [194, 292] on input "date" at bounding box center [191, 288] width 150 height 25
type input "**********"
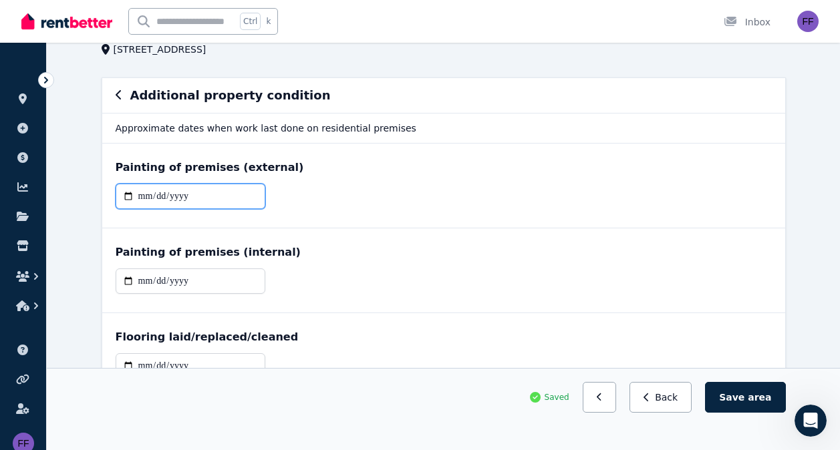
scroll to position [96, 0]
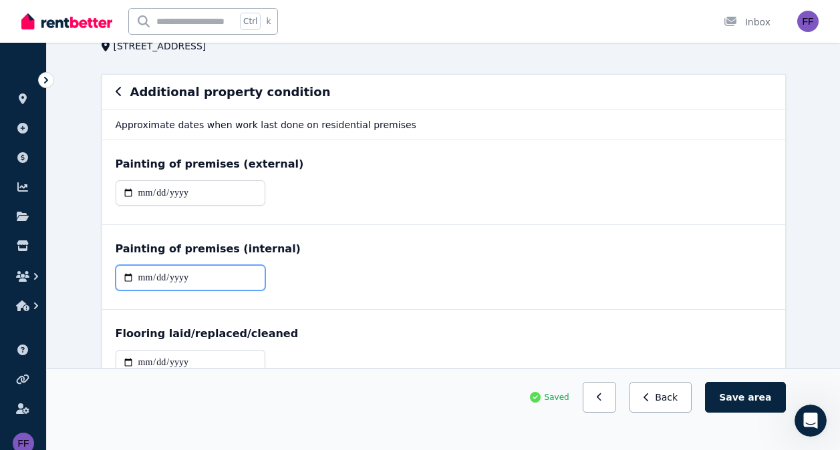
click at [184, 277] on input "date" at bounding box center [191, 277] width 150 height 25
click at [148, 275] on input "date" at bounding box center [191, 277] width 150 height 25
type input "**********"
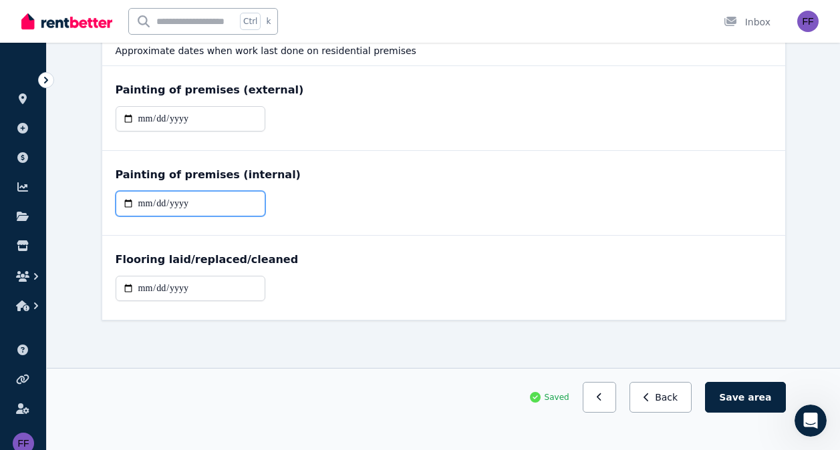
scroll to position [170, 0]
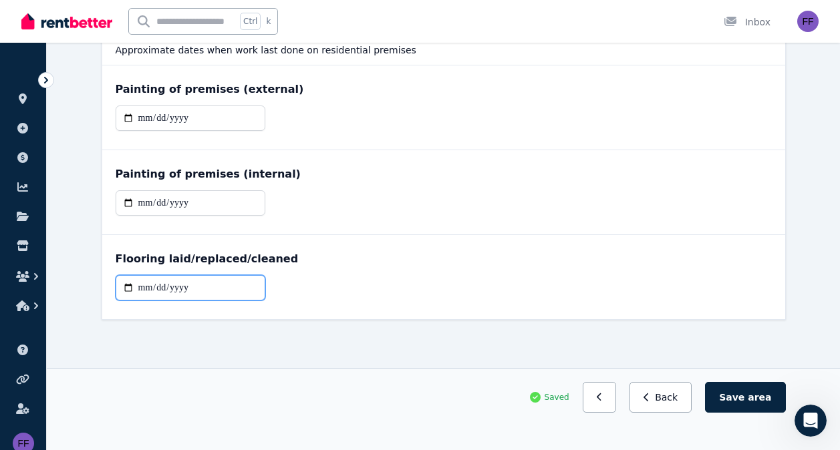
click at [226, 290] on input "date" at bounding box center [191, 287] width 150 height 25
type input "**********"
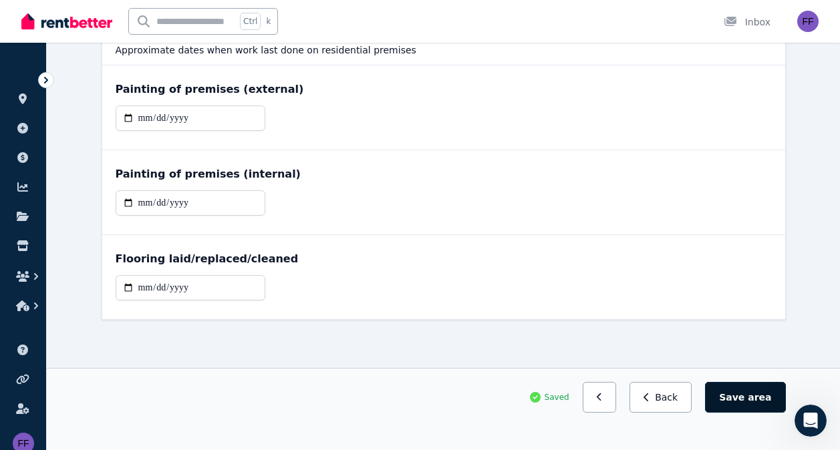
click at [754, 394] on span "area" at bounding box center [759, 397] width 23 height 13
click at [750, 394] on button "Save area" at bounding box center [747, 397] width 75 height 31
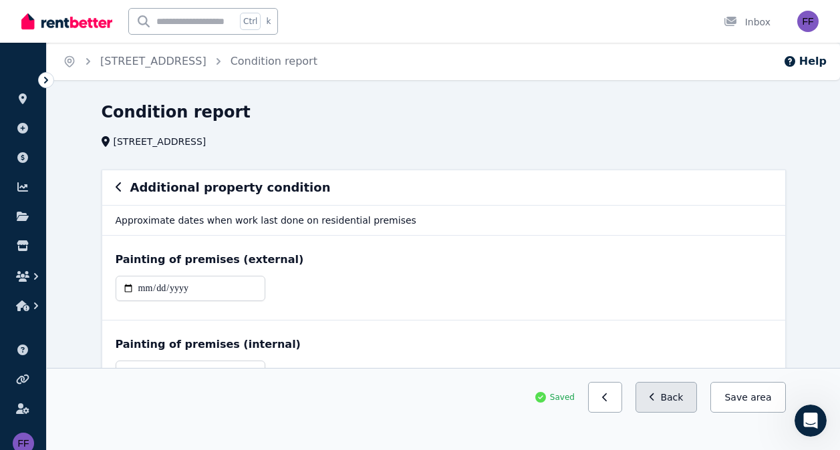
click at [671, 401] on button "Back" at bounding box center [666, 397] width 62 height 31
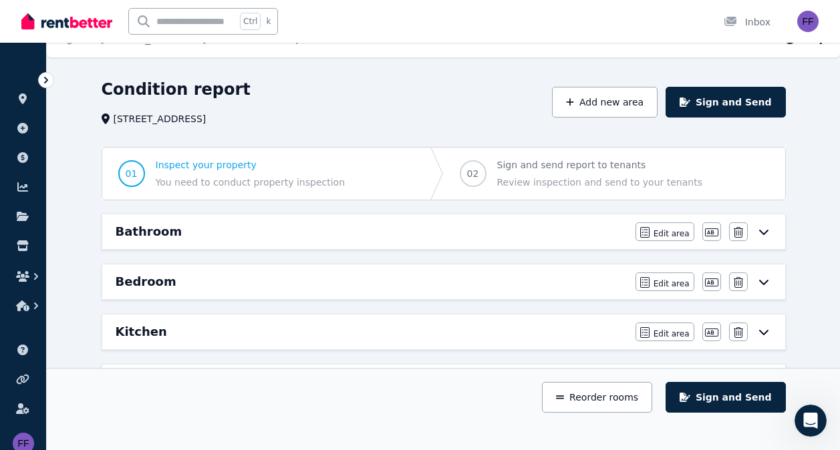
scroll to position [23, 0]
click at [676, 228] on span "Edit area" at bounding box center [671, 233] width 36 height 11
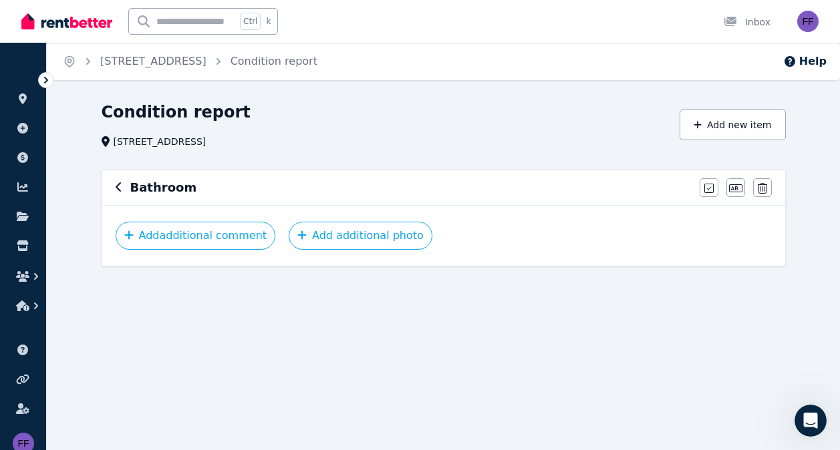
scroll to position [0, 0]
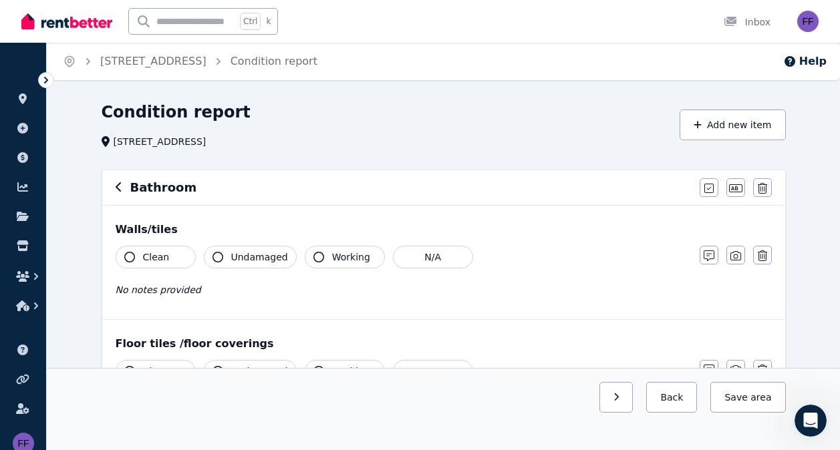
click at [132, 259] on icon "button" at bounding box center [129, 257] width 11 height 11
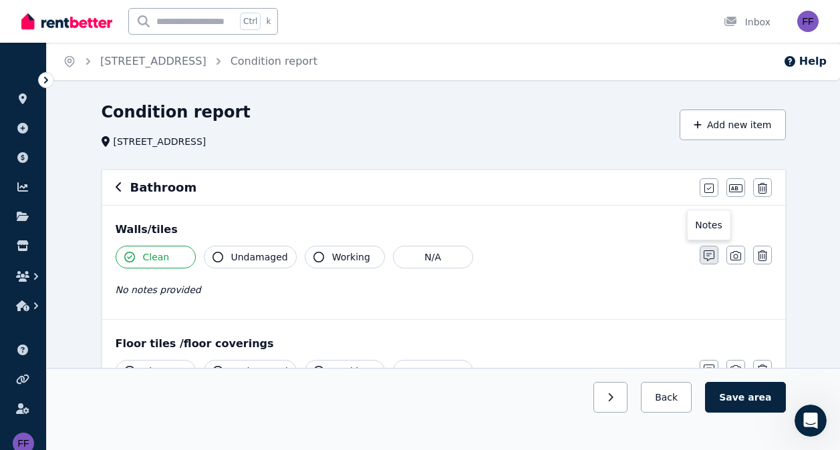
click at [711, 255] on icon "button" at bounding box center [708, 256] width 11 height 11
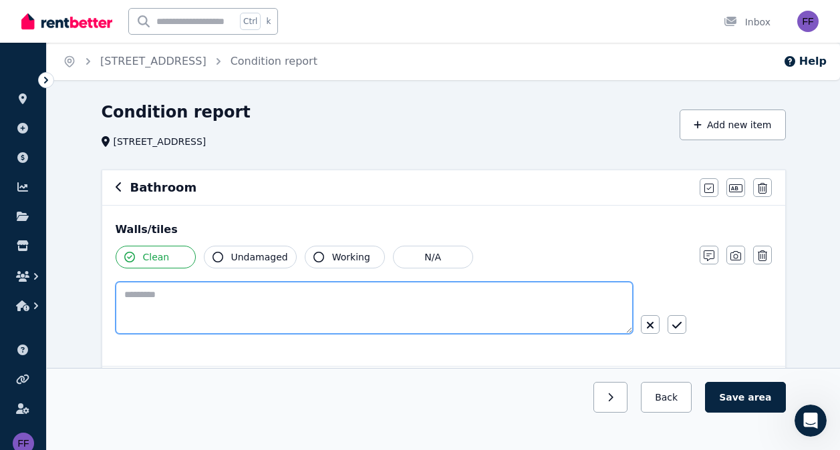
click at [154, 299] on textarea at bounding box center [374, 308] width 517 height 52
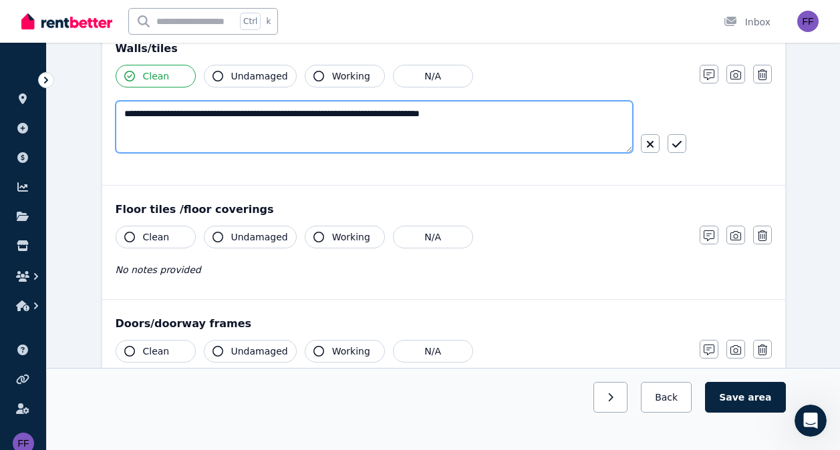
scroll to position [182, 0]
type textarea "**********"
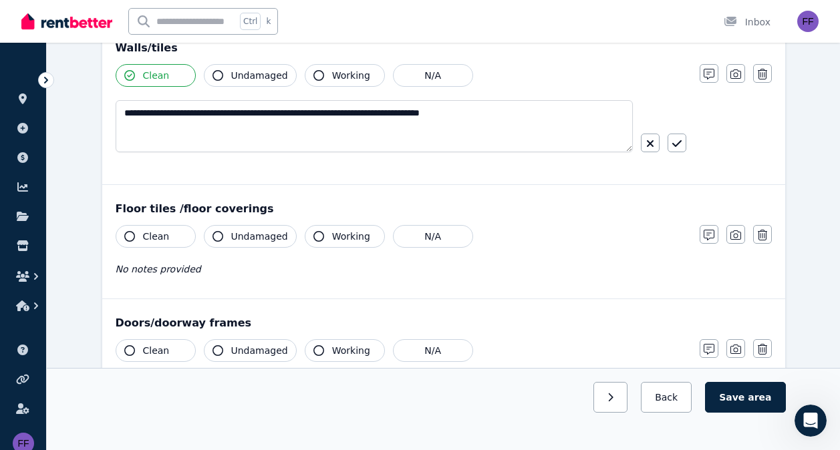
click at [122, 232] on button "Clean" at bounding box center [156, 236] width 80 height 23
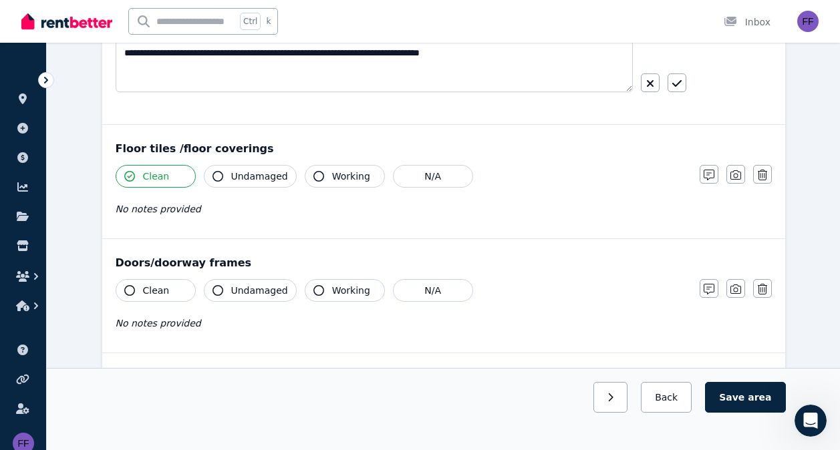
scroll to position [243, 0]
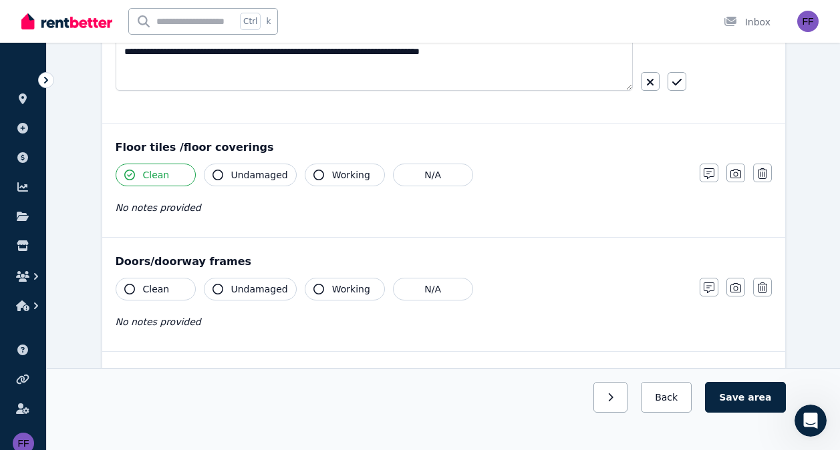
click at [131, 289] on icon "button" at bounding box center [129, 289] width 11 height 11
click at [715, 287] on button "button" at bounding box center [708, 287] width 19 height 19
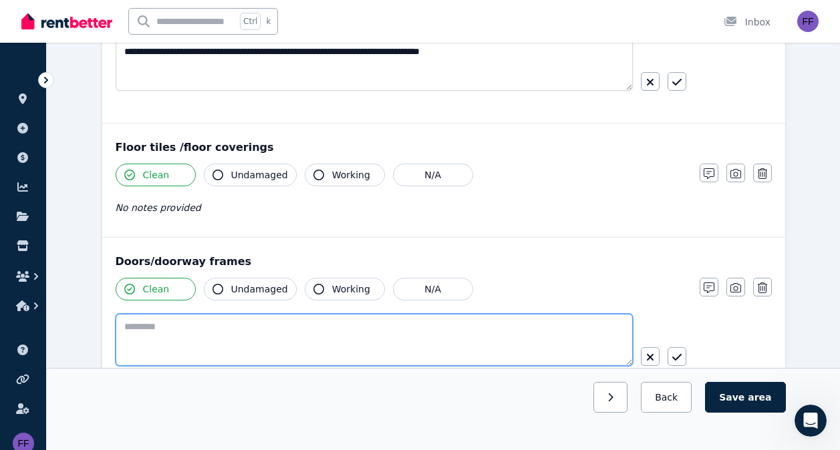
click at [144, 335] on textarea at bounding box center [374, 340] width 517 height 52
type textarea "*"
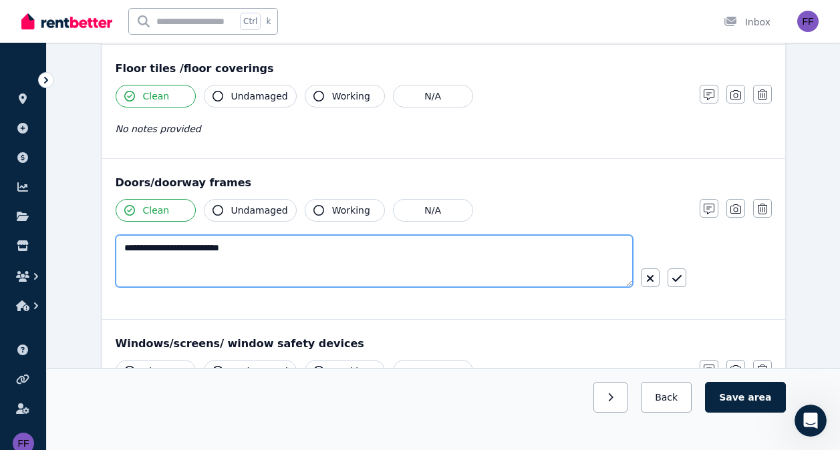
scroll to position [323, 0]
type textarea "**********"
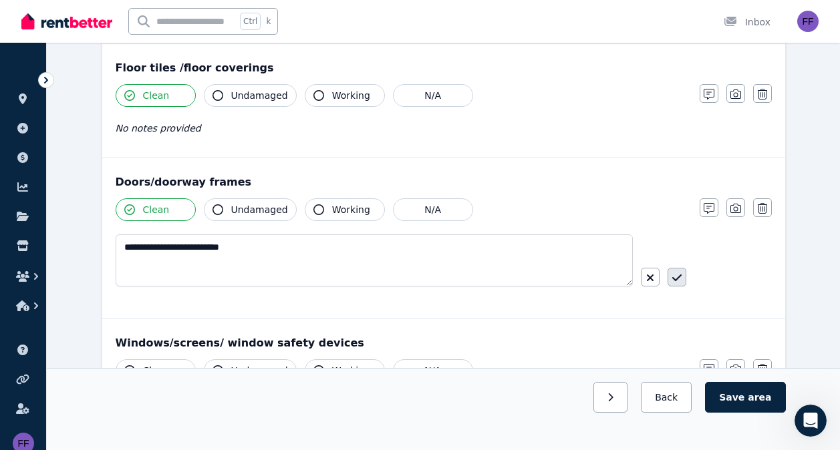
click at [682, 277] on button "button" at bounding box center [676, 277] width 19 height 19
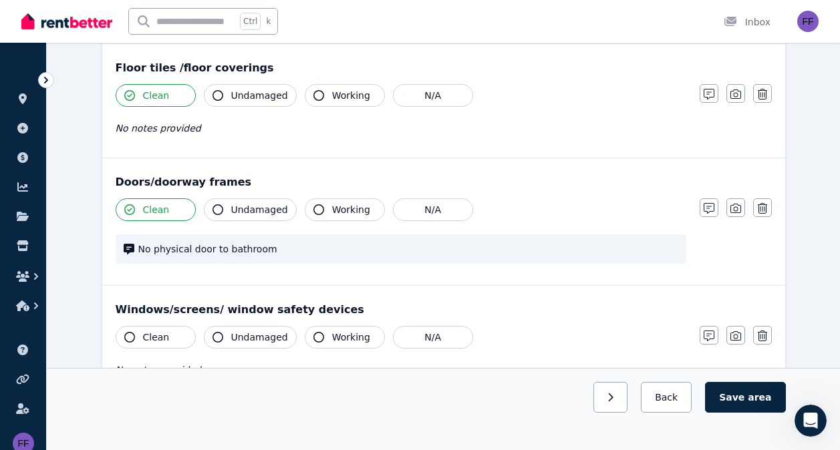
click at [131, 339] on icon "button" at bounding box center [129, 337] width 11 height 11
click at [313, 338] on icon "button" at bounding box center [318, 337] width 11 height 11
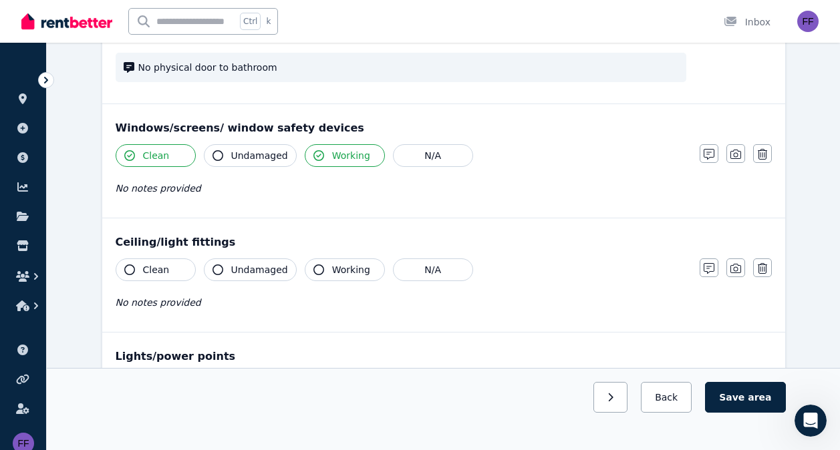
scroll to position [505, 0]
click at [128, 267] on icon "button" at bounding box center [129, 269] width 11 height 11
click at [707, 266] on icon "button" at bounding box center [708, 268] width 11 height 11
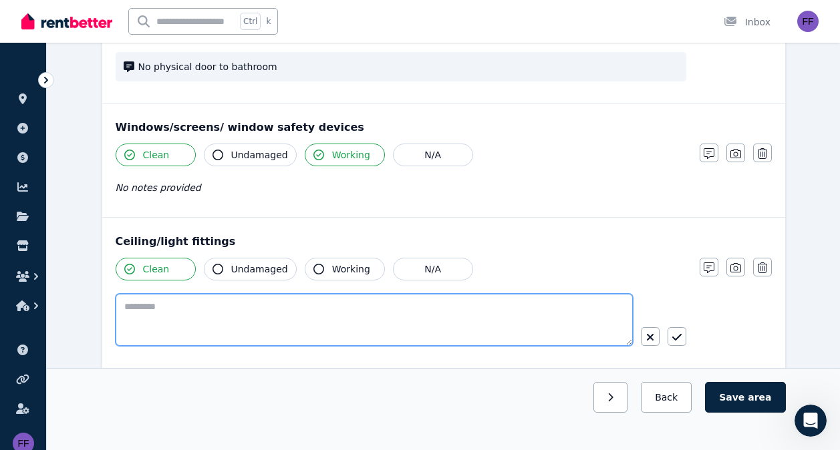
click at [166, 305] on textarea at bounding box center [374, 320] width 517 height 52
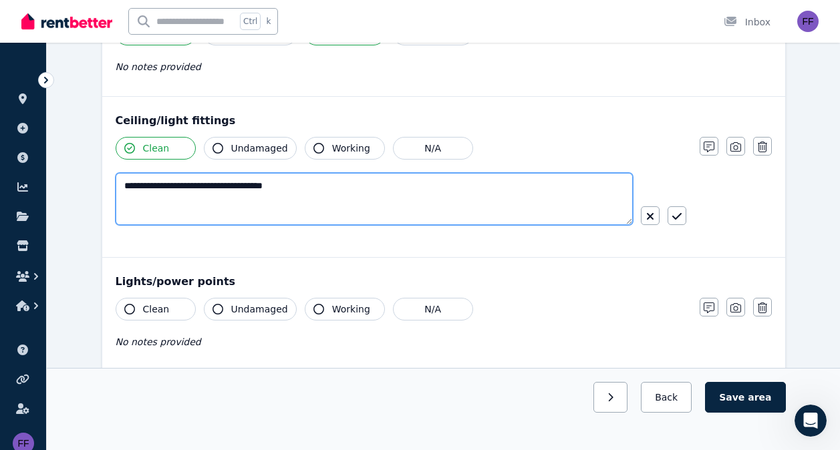
scroll to position [631, 0]
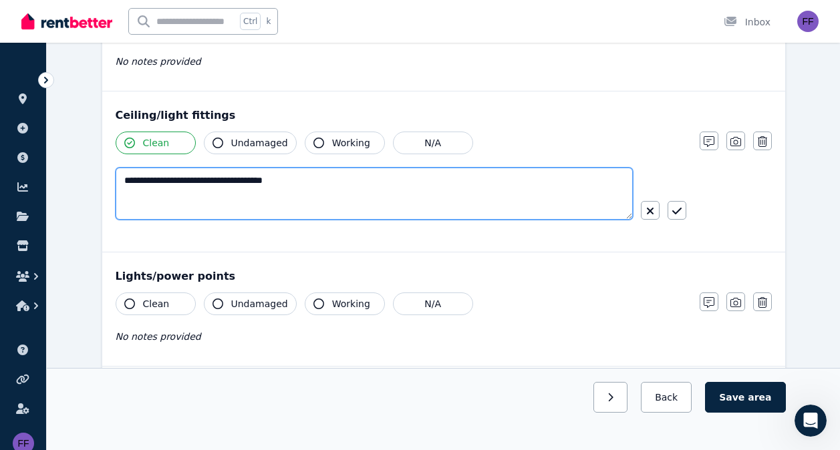
type textarea "**********"
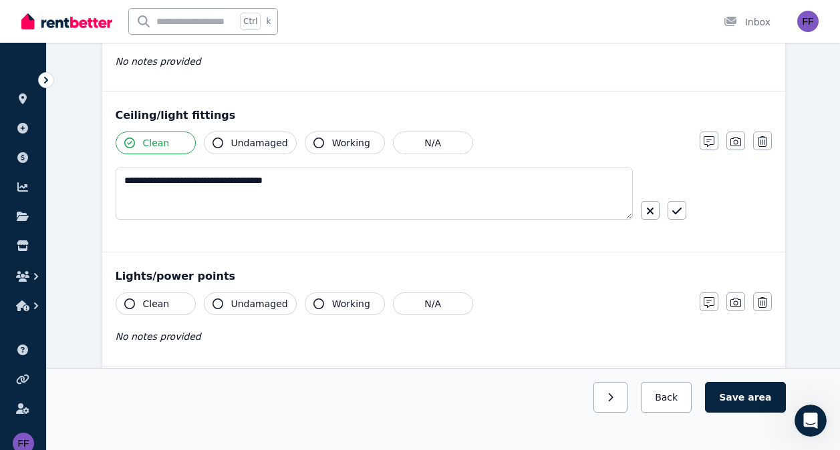
click at [130, 309] on button "Clean" at bounding box center [156, 304] width 80 height 23
click at [317, 305] on icon "button" at bounding box center [318, 304] width 11 height 11
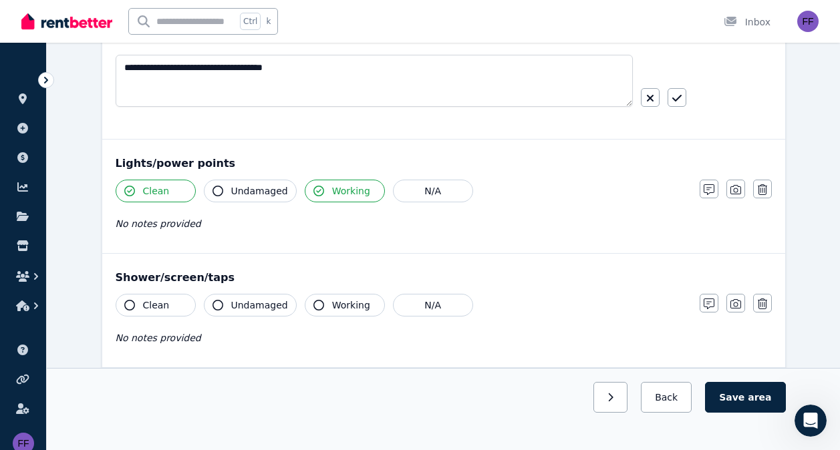
scroll to position [770, 0]
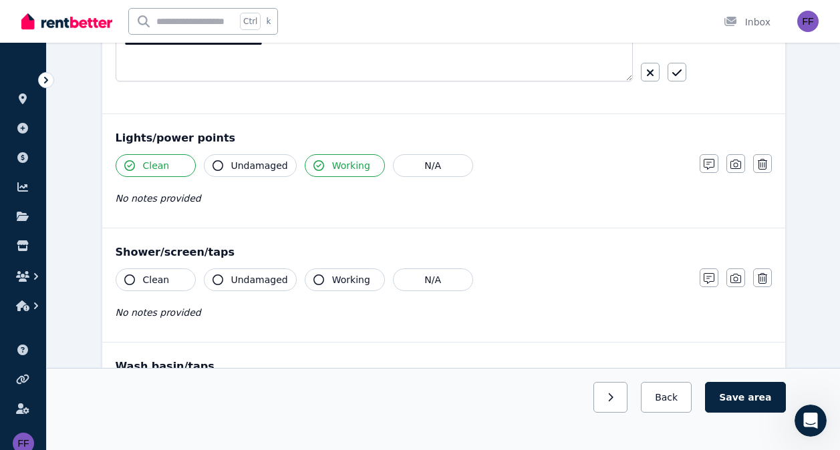
click at [132, 281] on icon "button" at bounding box center [129, 280] width 11 height 11
click at [313, 281] on icon "button" at bounding box center [318, 280] width 11 height 11
click at [707, 279] on icon "button" at bounding box center [708, 278] width 11 height 11
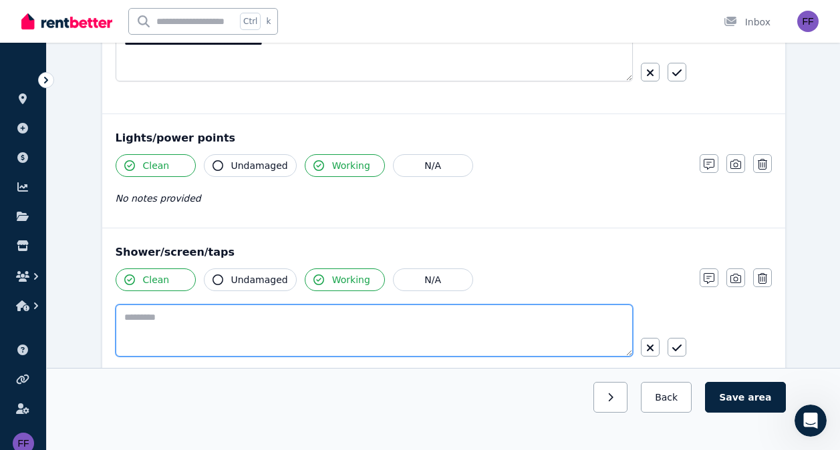
click at [146, 317] on textarea at bounding box center [374, 331] width 517 height 52
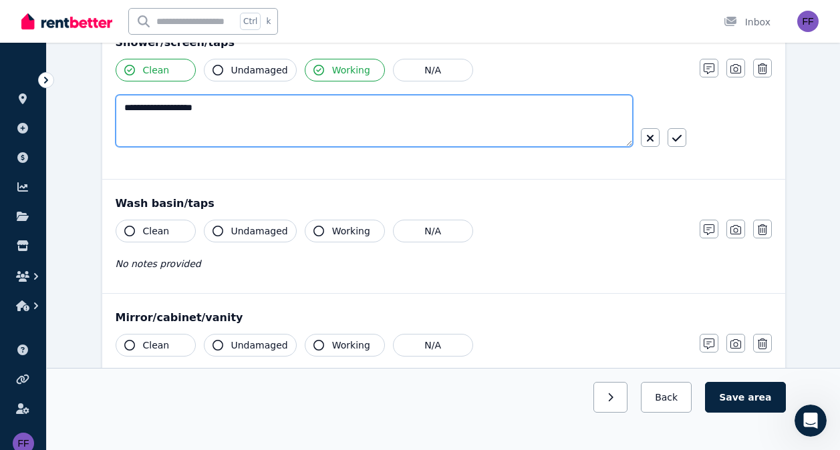
scroll to position [993, 0]
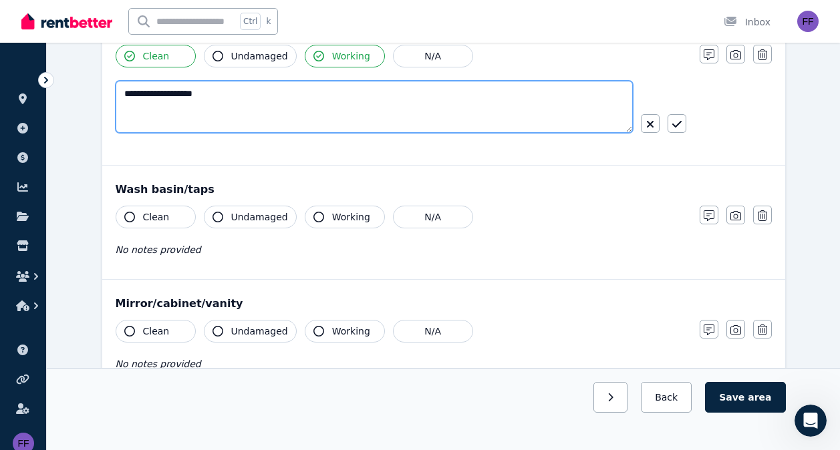
type textarea "**********"
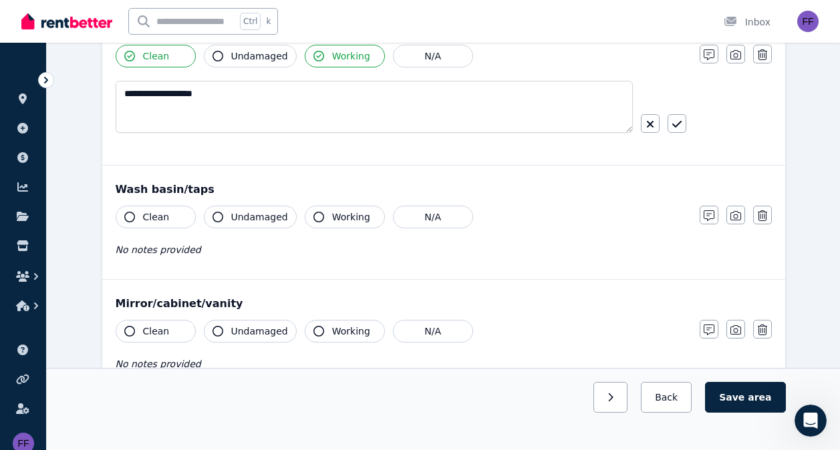
click at [130, 218] on icon "button" at bounding box center [129, 217] width 11 height 11
click at [315, 212] on button "Working" at bounding box center [345, 217] width 80 height 23
click at [711, 216] on icon "button" at bounding box center [708, 215] width 11 height 11
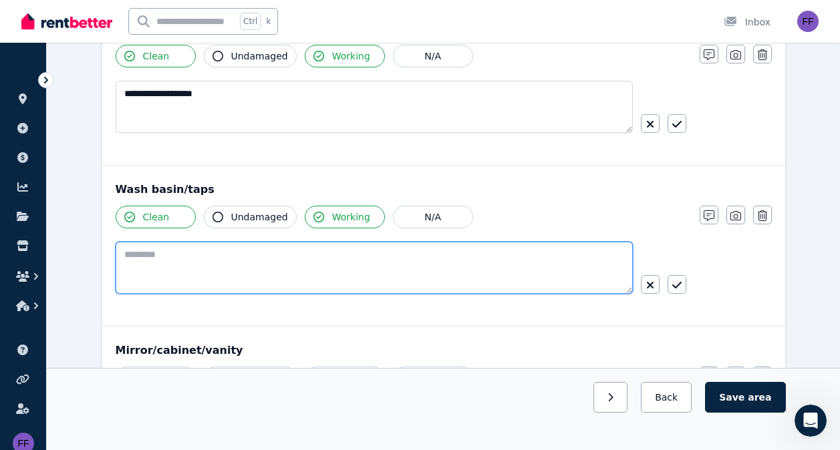
click at [151, 254] on textarea at bounding box center [374, 268] width 517 height 52
type textarea "*"
type textarea "**********"
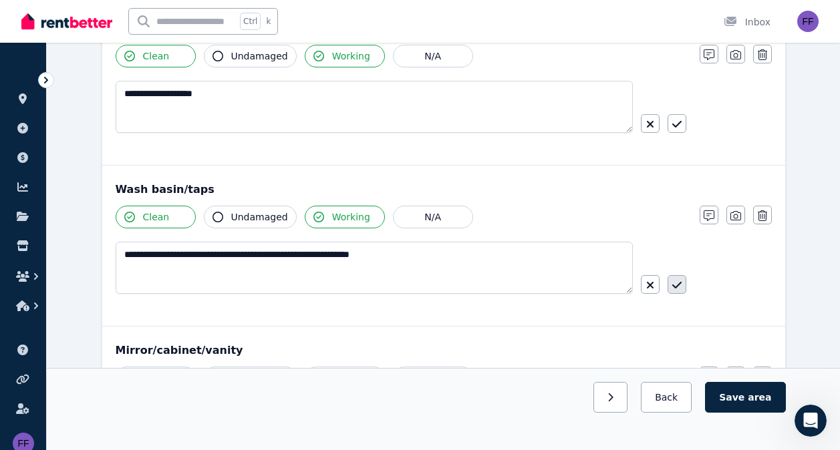
click at [683, 284] on button "button" at bounding box center [676, 284] width 19 height 19
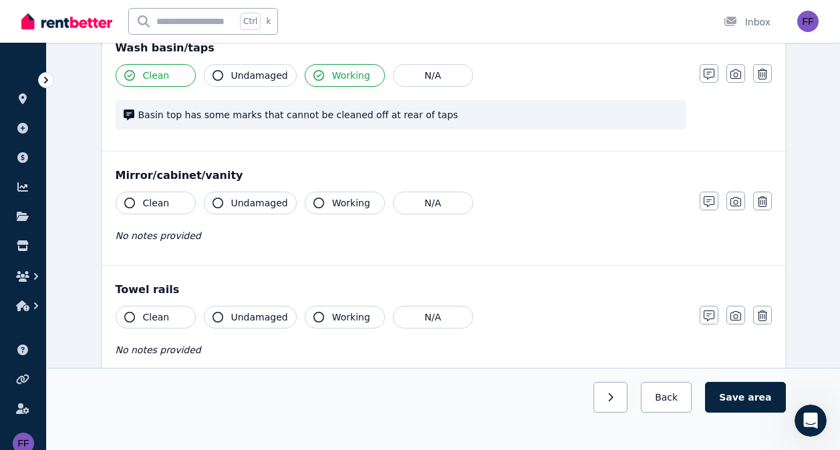
scroll to position [1138, 0]
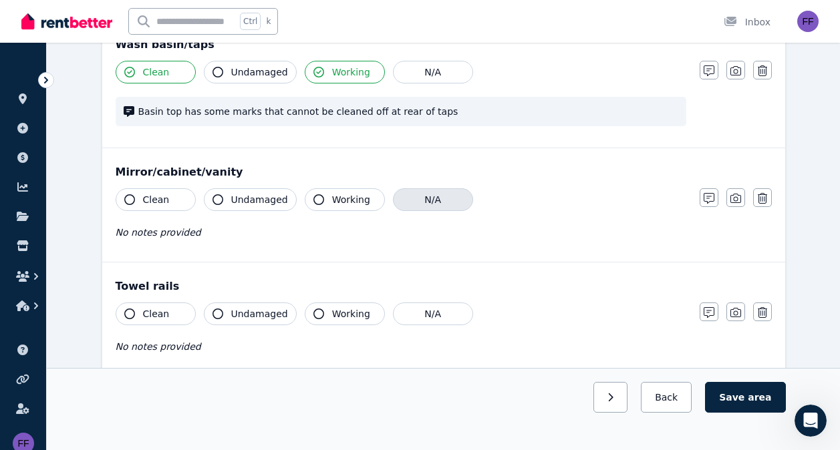
click at [426, 198] on button "N/A" at bounding box center [433, 199] width 80 height 23
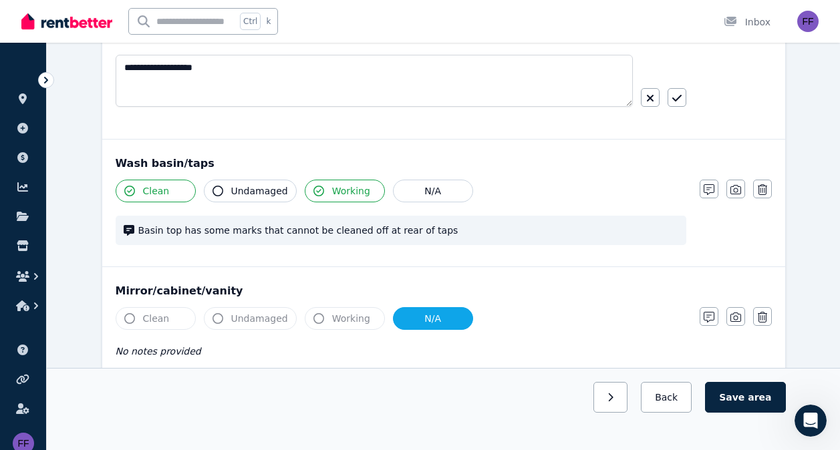
scroll to position [1015, 0]
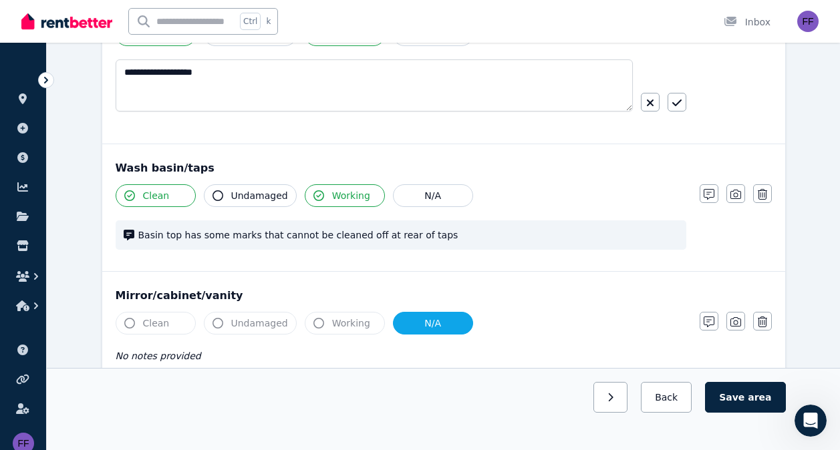
click at [426, 246] on div "Basin top has some marks that cannot be cleaned off at rear of taps" at bounding box center [401, 234] width 571 height 29
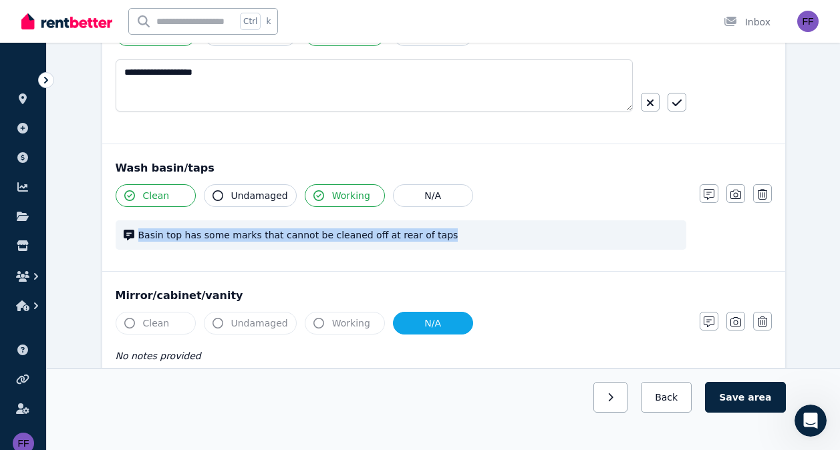
drag, startPoint x: 428, startPoint y: 232, endPoint x: 116, endPoint y: 231, distance: 312.0
click at [116, 231] on div "Basin top has some marks that cannot be cleaned off at rear of taps" at bounding box center [401, 234] width 571 height 29
click at [432, 231] on span "Basin top has some marks that cannot be cleaned off at rear of taps" at bounding box center [408, 234] width 540 height 13
drag, startPoint x: 432, startPoint y: 231, endPoint x: 88, endPoint y: 242, distance: 344.9
click at [88, 242] on div "**********" at bounding box center [443, 3] width 793 height 1833
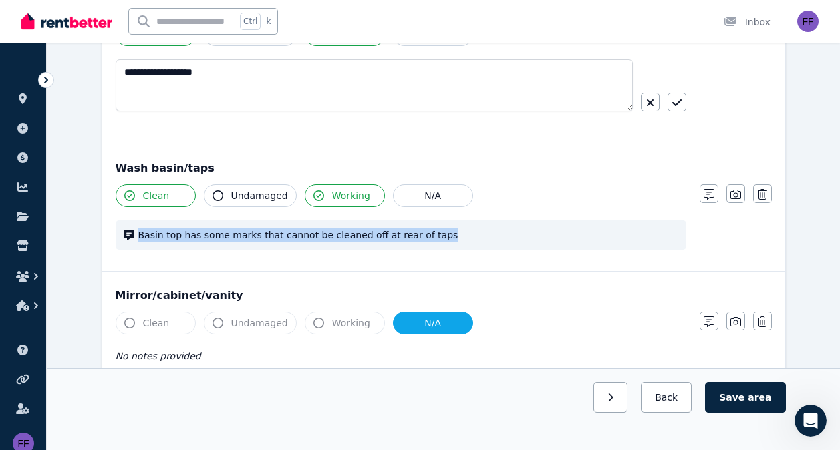
copy span "Basin top has some marks that cannot be cleaned off at rear of taps"
click at [768, 194] on button "button" at bounding box center [762, 193] width 19 height 19
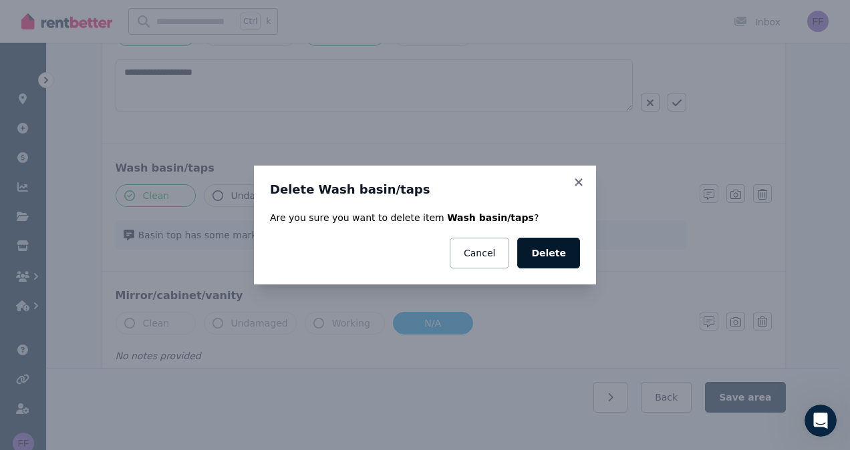
click at [562, 254] on button "Delete" at bounding box center [548, 253] width 63 height 31
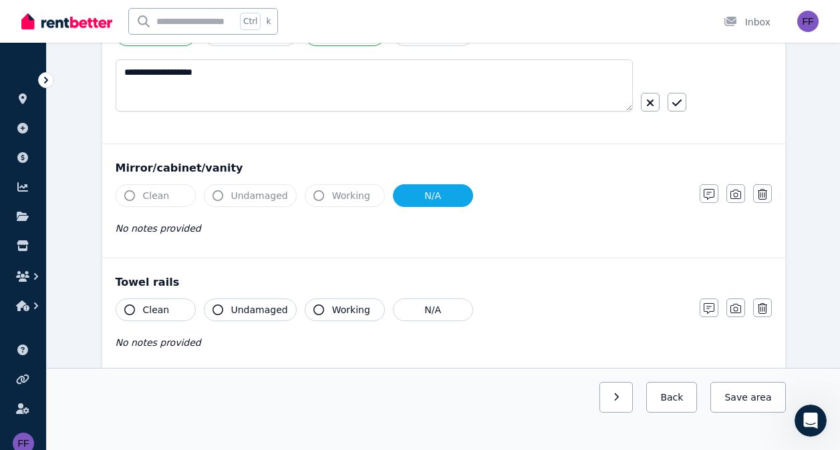
click at [131, 198] on icon "button" at bounding box center [129, 195] width 11 height 11
click at [711, 195] on icon "button" at bounding box center [708, 194] width 11 height 11
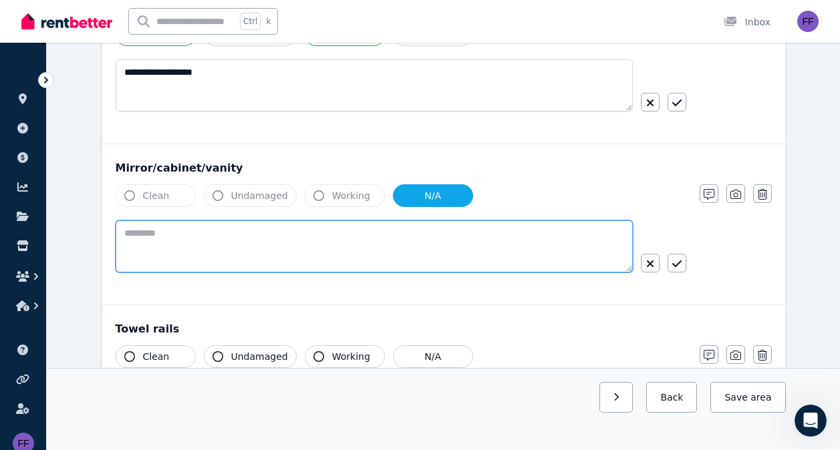
click at [153, 243] on textarea at bounding box center [374, 246] width 517 height 52
paste textarea "**********"
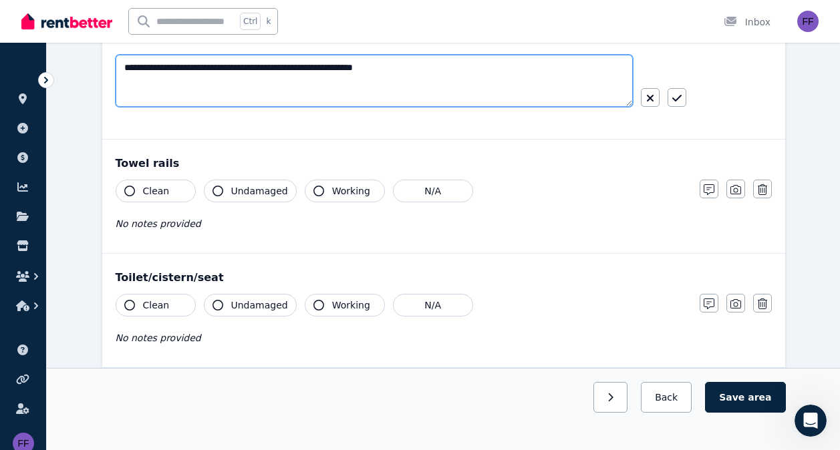
scroll to position [1181, 0]
type textarea "**********"
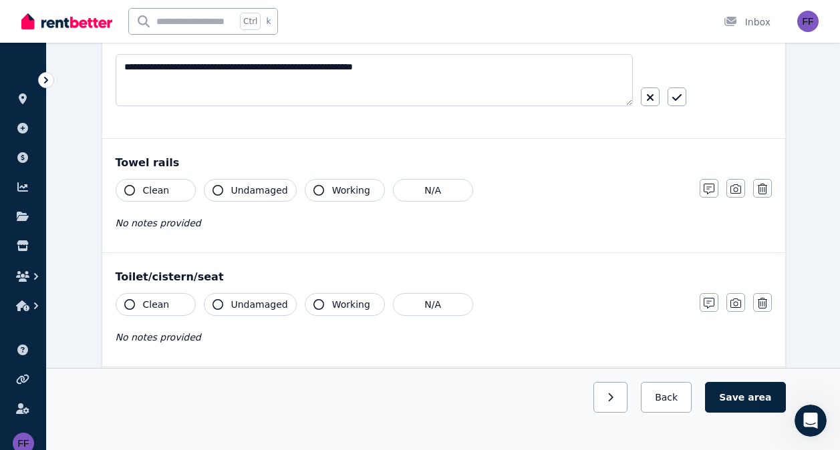
click at [134, 189] on icon "button" at bounding box center [129, 190] width 11 height 11
click at [711, 186] on icon "button" at bounding box center [708, 189] width 11 height 11
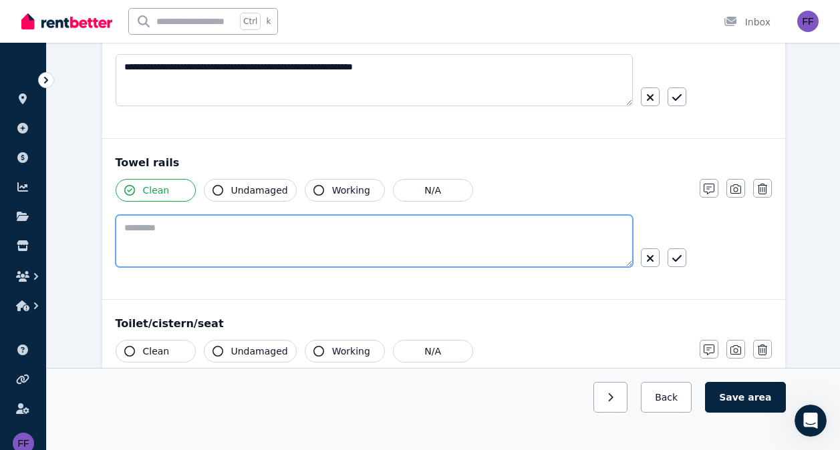
click at [130, 234] on textarea at bounding box center [374, 241] width 517 height 52
type textarea "*****"
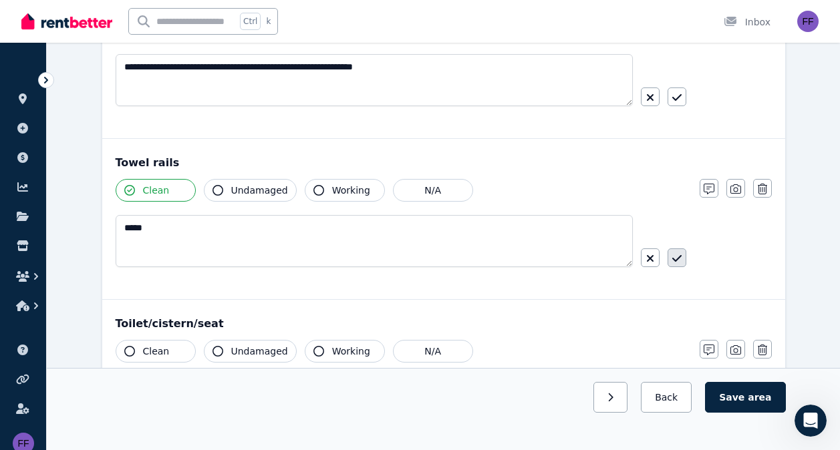
click at [679, 256] on icon "button" at bounding box center [676, 258] width 9 height 11
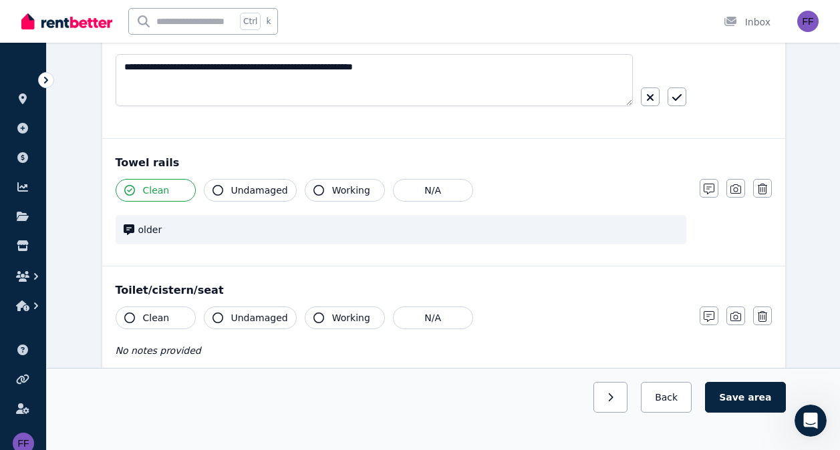
click at [124, 317] on button "Clean" at bounding box center [156, 318] width 80 height 23
click at [313, 316] on icon "button" at bounding box center [318, 318] width 11 height 11
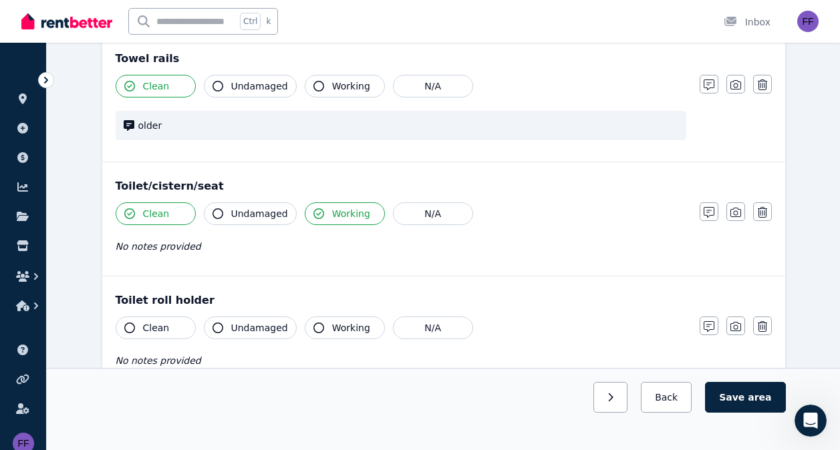
scroll to position [1288, 0]
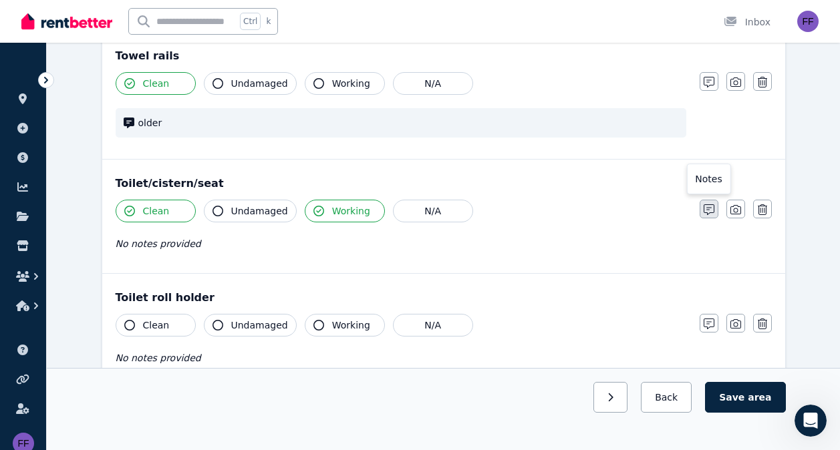
click at [709, 210] on icon "button" at bounding box center [708, 209] width 11 height 11
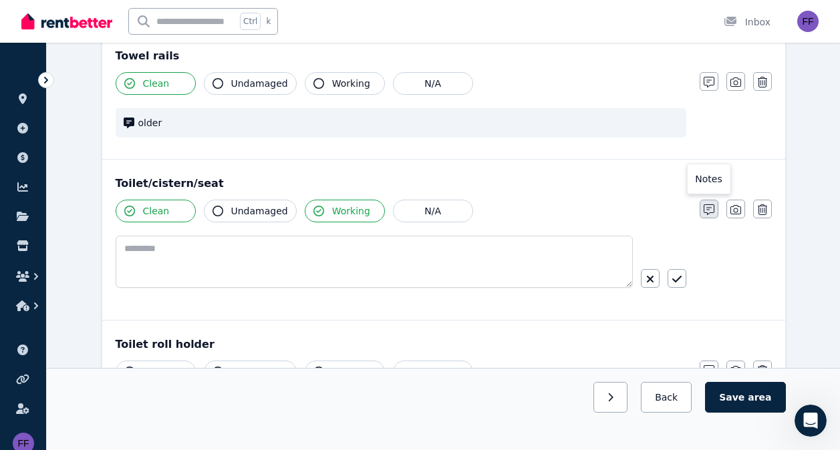
scroll to position [1335, 0]
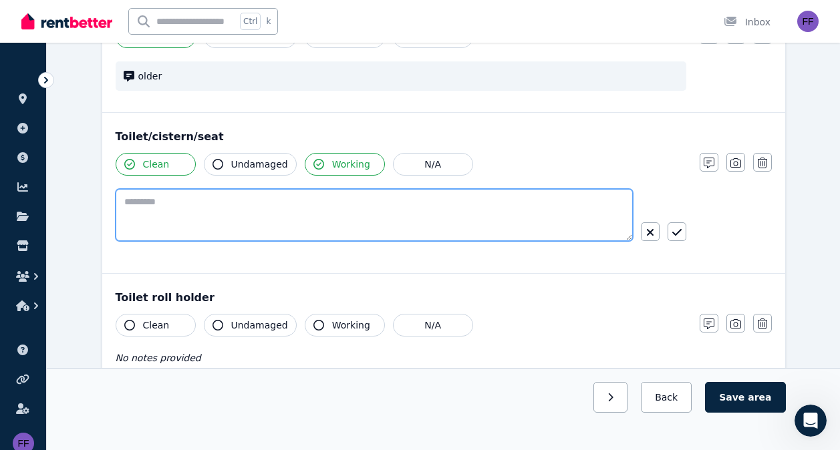
click at [149, 208] on textarea at bounding box center [374, 215] width 517 height 52
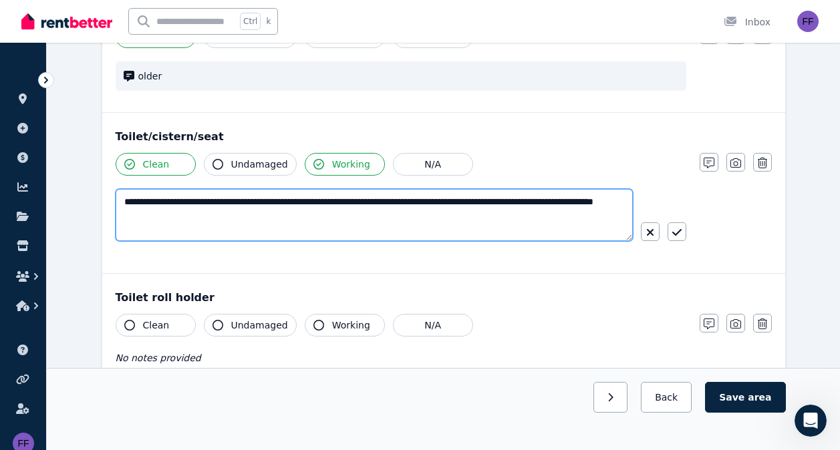
click at [213, 201] on textarea "**********" at bounding box center [374, 215] width 517 height 52
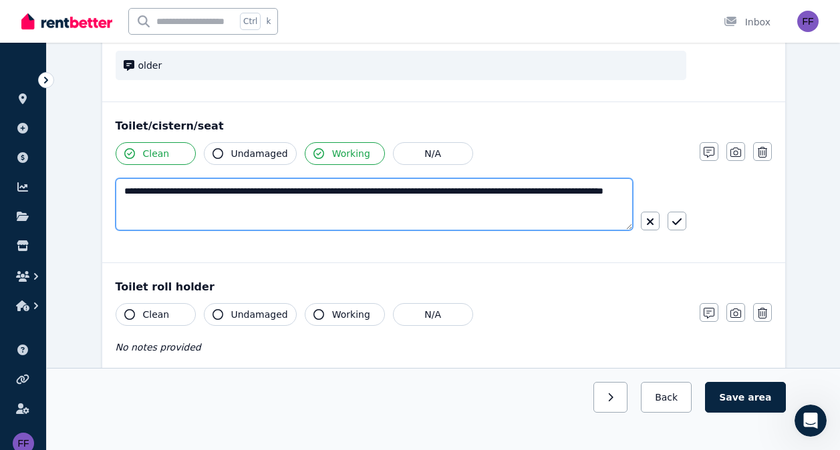
scroll to position [1347, 0]
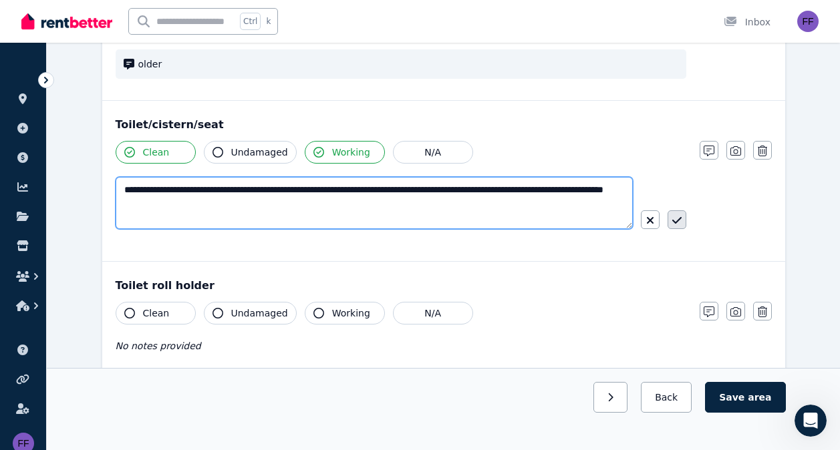
type textarea "**********"
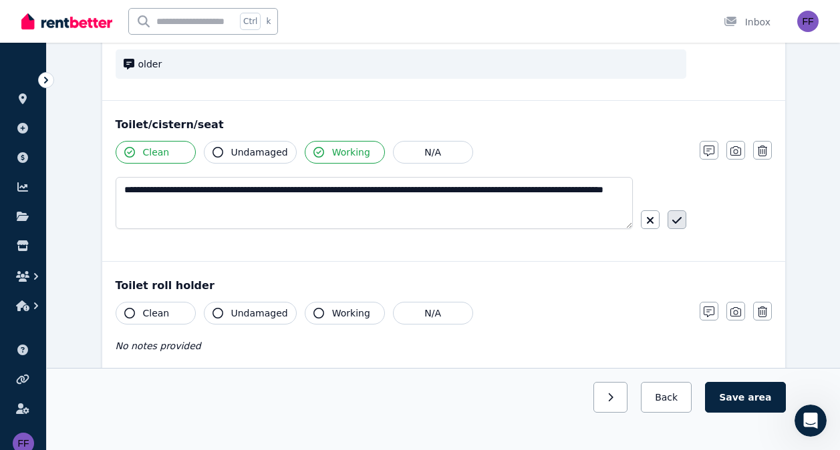
click at [679, 220] on icon "button" at bounding box center [675, 220] width 9 height 7
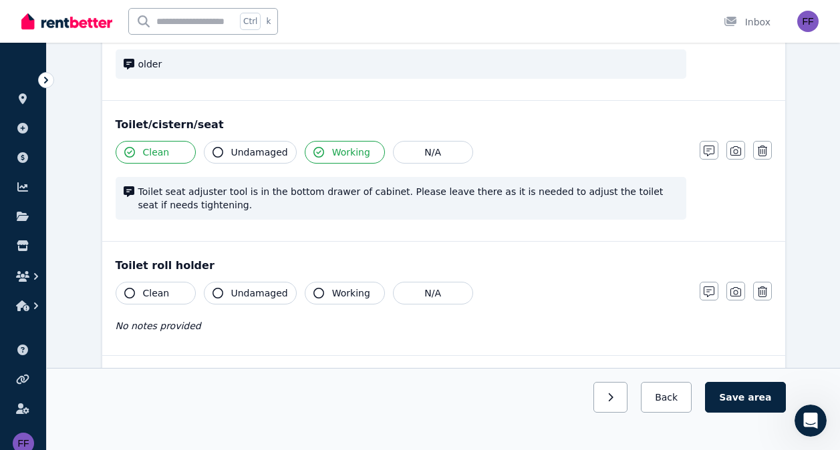
scroll to position [1327, 0]
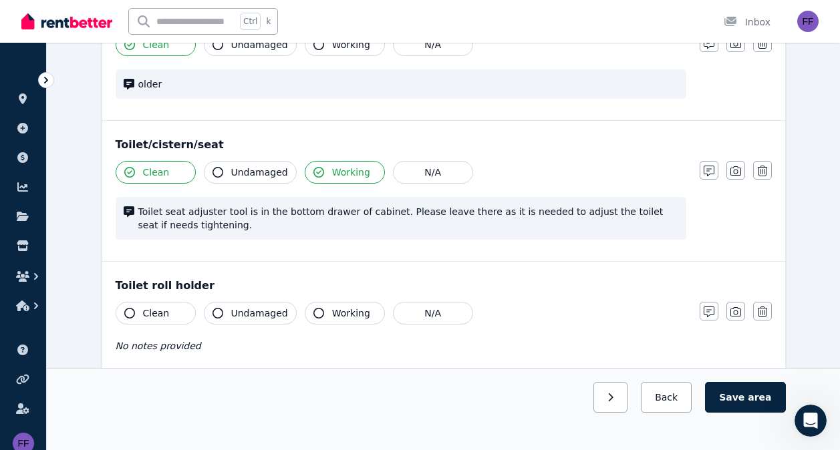
click at [130, 307] on button "Clean" at bounding box center [156, 313] width 80 height 23
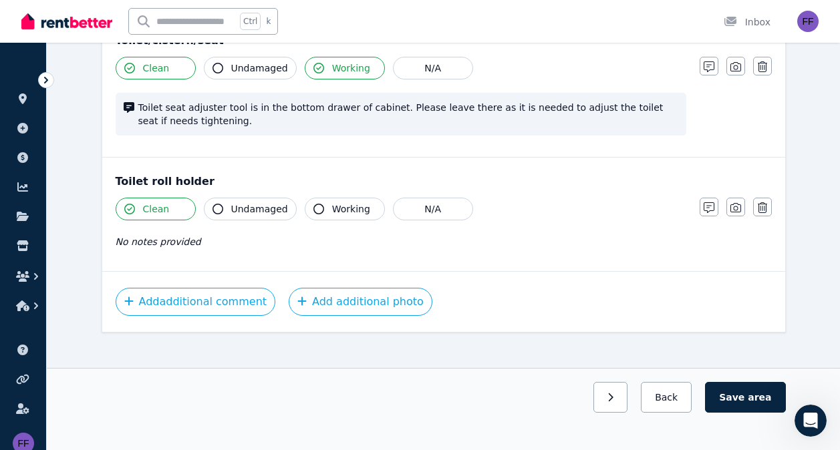
scroll to position [1444, 0]
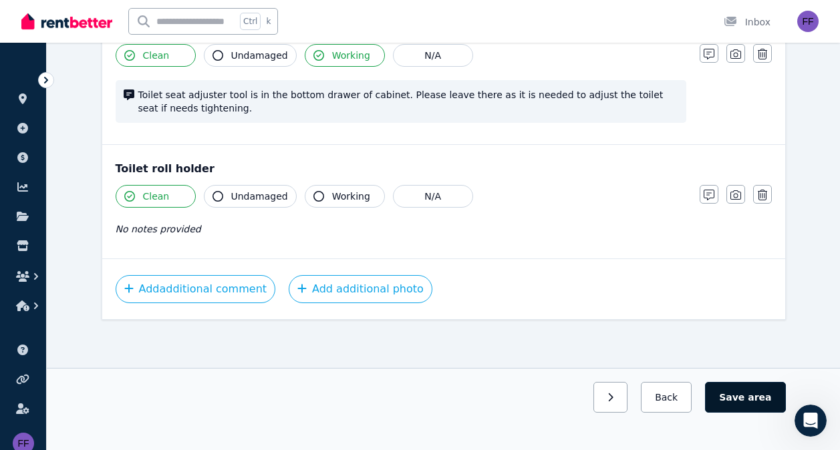
click at [742, 393] on button "Save area" at bounding box center [745, 397] width 80 height 31
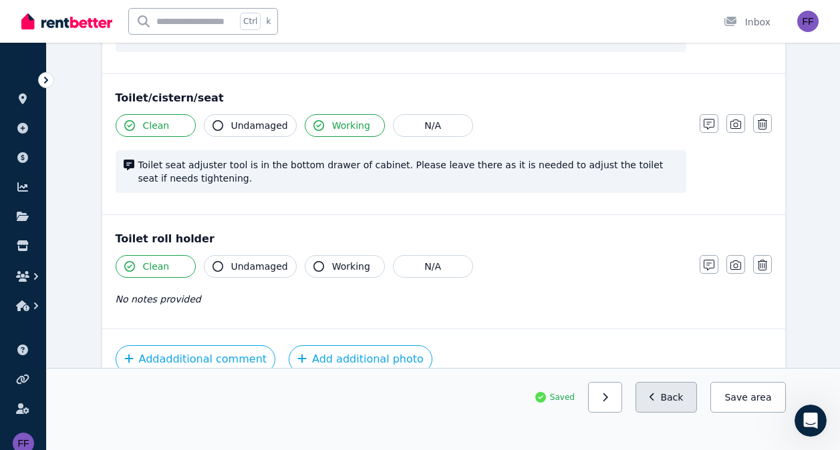
click at [673, 387] on button "Back" at bounding box center [666, 397] width 62 height 31
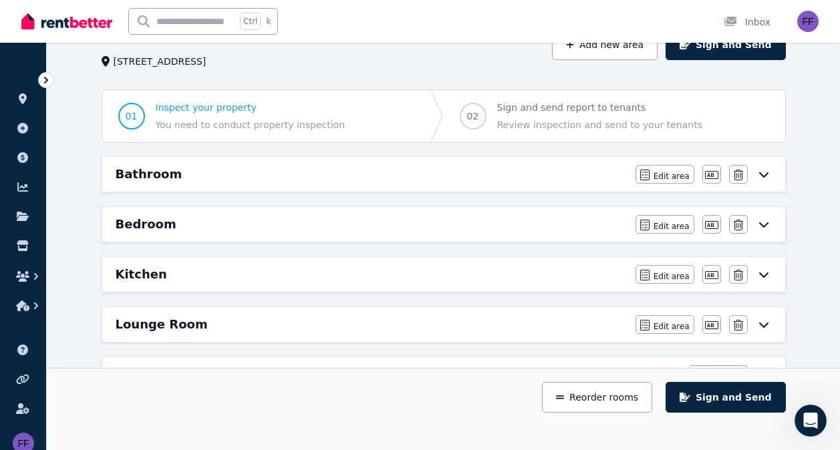
scroll to position [84, 0]
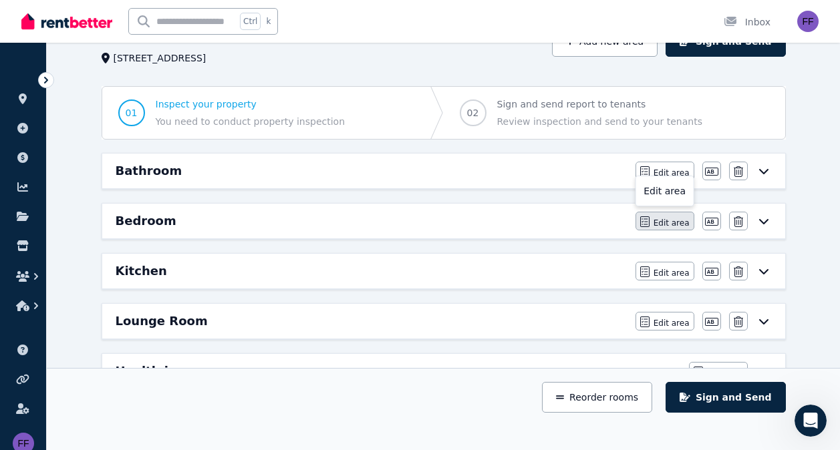
click at [672, 220] on span "Edit area" at bounding box center [671, 223] width 36 height 11
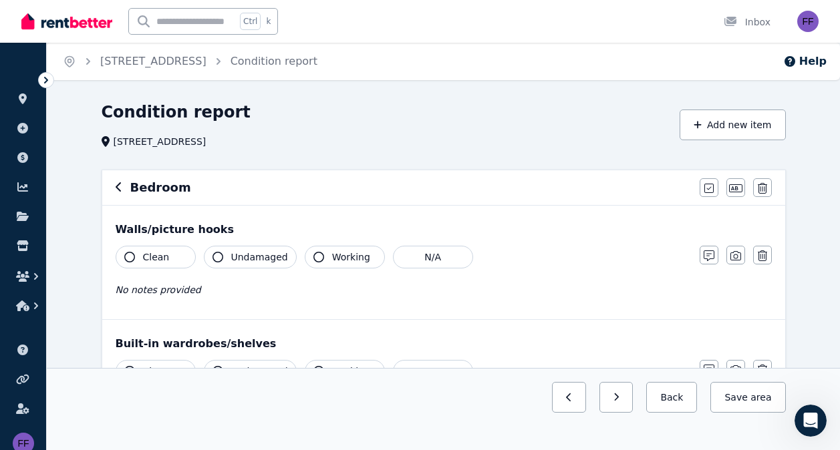
click at [128, 254] on icon "button" at bounding box center [129, 257] width 11 height 11
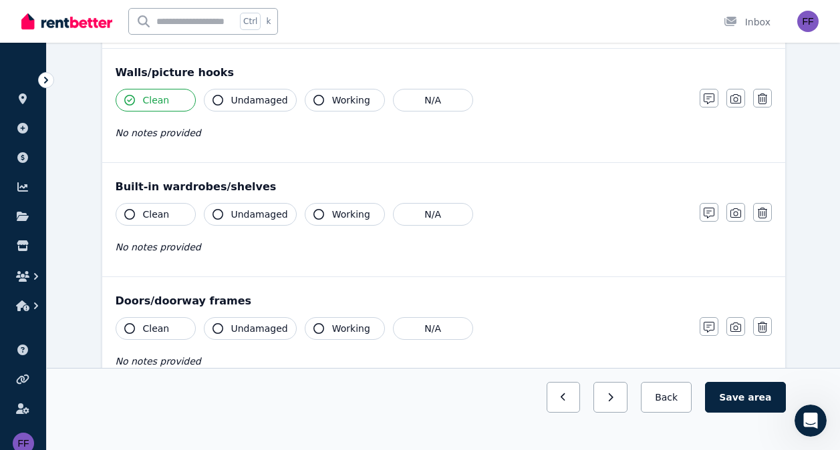
scroll to position [166, 0]
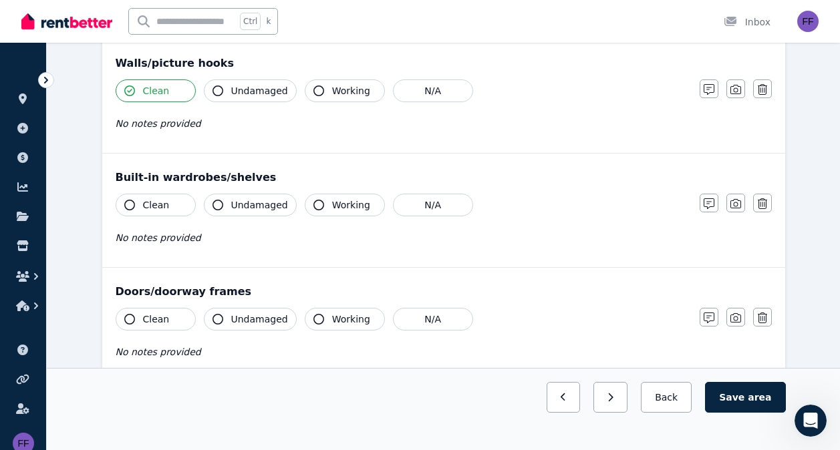
click at [130, 206] on icon "button" at bounding box center [129, 205] width 11 height 11
click at [315, 204] on icon "button" at bounding box center [318, 205] width 11 height 11
click at [707, 205] on icon "button" at bounding box center [708, 203] width 11 height 11
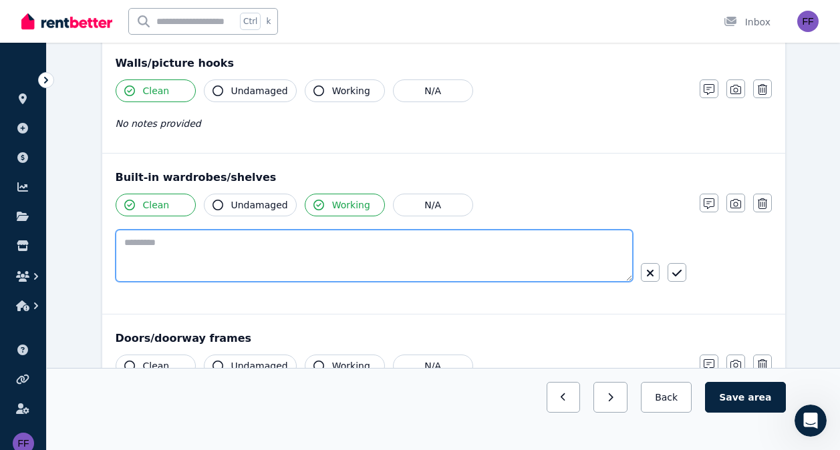
click at [148, 243] on textarea at bounding box center [374, 256] width 517 height 52
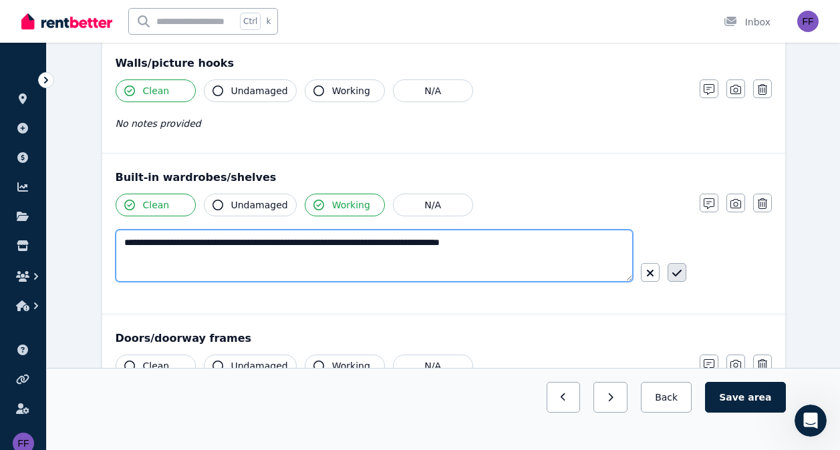
type textarea "**********"
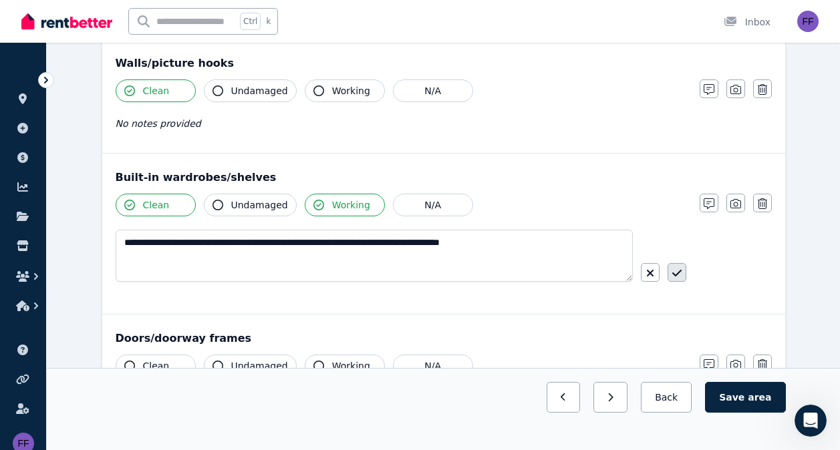
click at [680, 270] on icon "button" at bounding box center [676, 273] width 9 height 11
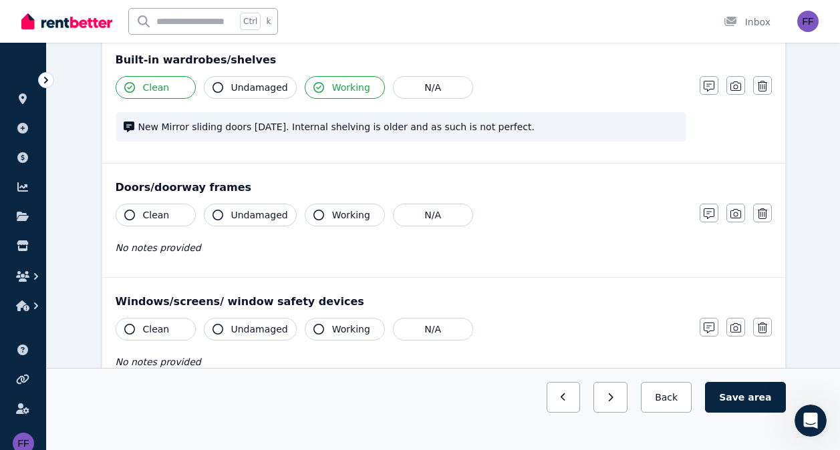
scroll to position [287, 0]
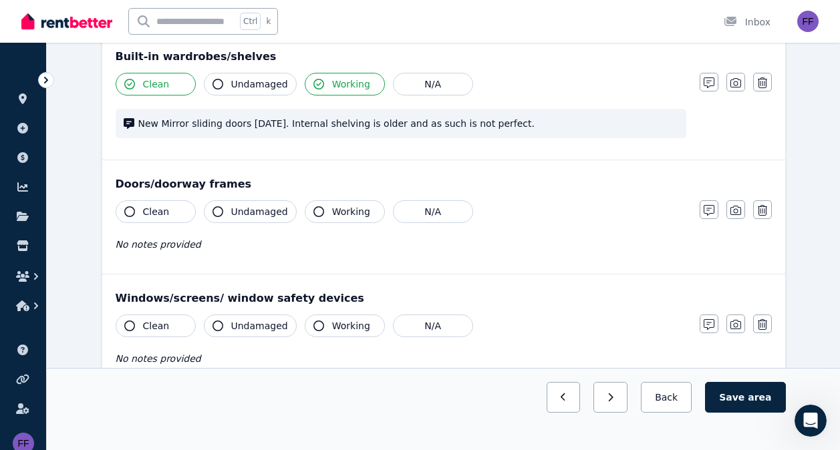
click at [124, 207] on button "Clean" at bounding box center [156, 211] width 80 height 23
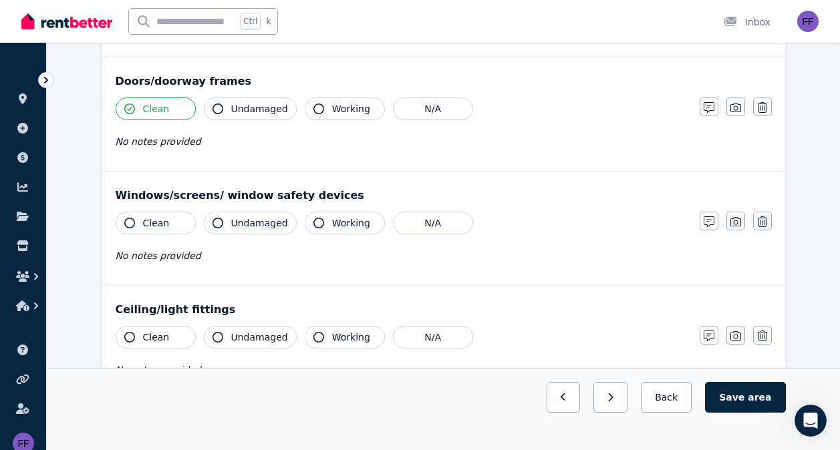
scroll to position [391, 0]
click at [130, 221] on icon "button" at bounding box center [129, 222] width 11 height 11
click at [321, 224] on button "Working" at bounding box center [345, 222] width 80 height 23
click at [705, 222] on icon "button" at bounding box center [708, 221] width 11 height 11
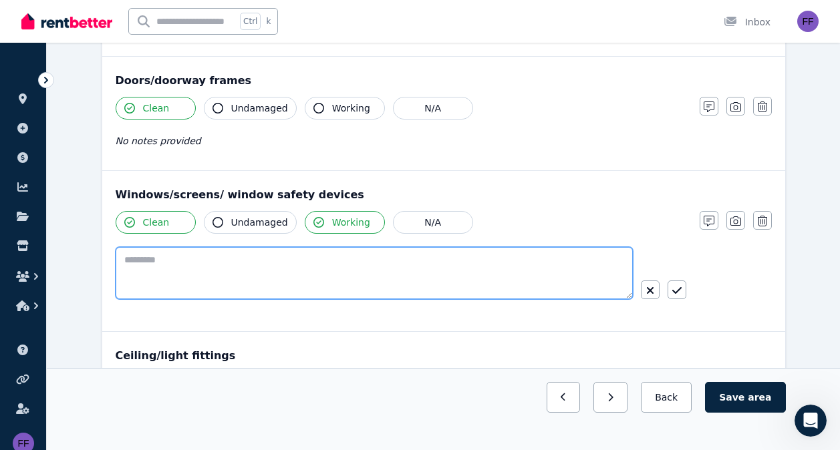
click at [145, 260] on textarea at bounding box center [374, 273] width 517 height 52
type textarea "*"
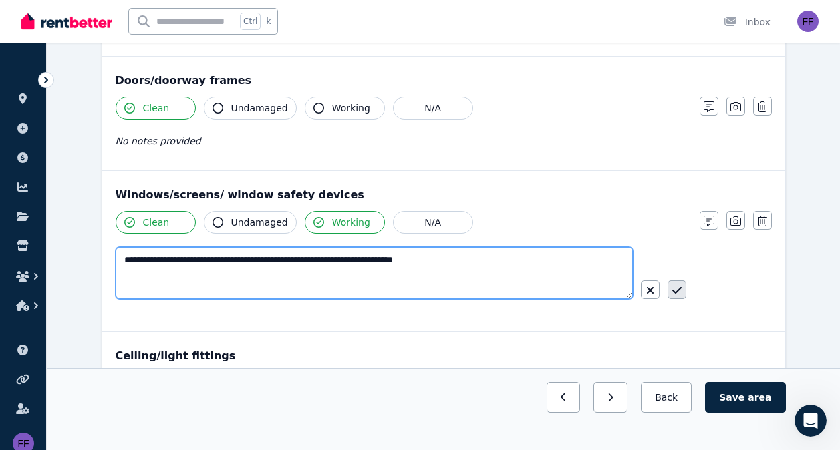
type textarea "**********"
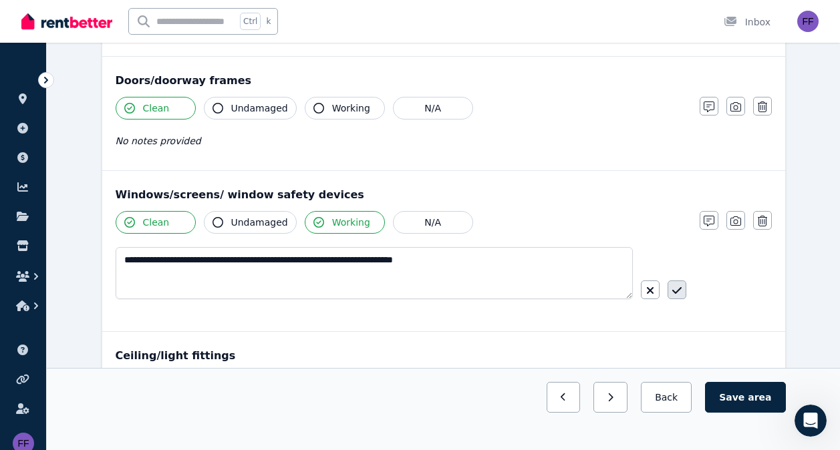
click at [678, 294] on icon "button" at bounding box center [676, 290] width 9 height 11
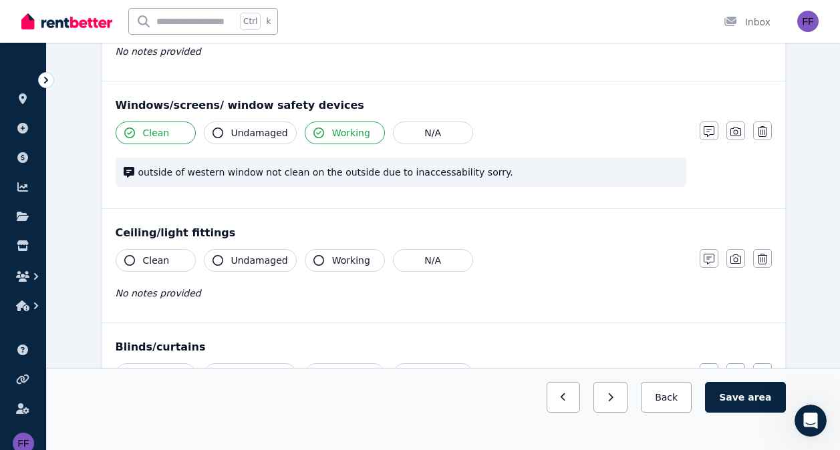
scroll to position [540, 0]
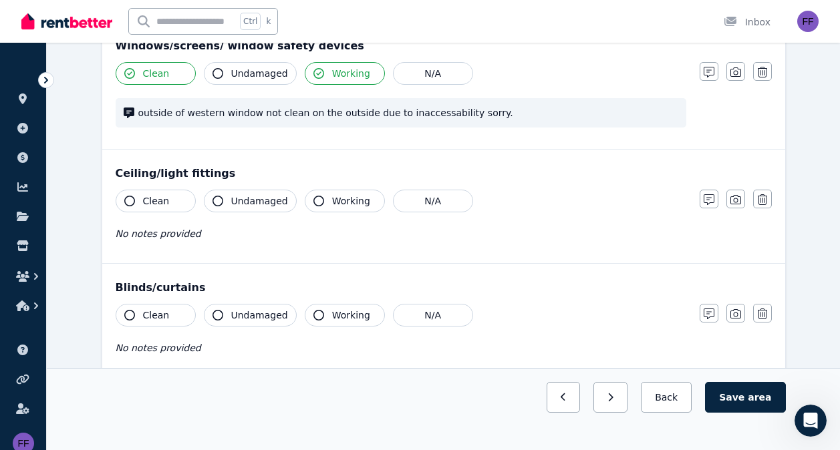
click at [128, 198] on icon "button" at bounding box center [129, 201] width 11 height 11
click at [314, 200] on icon "button" at bounding box center [318, 201] width 11 height 11
click at [710, 195] on icon "button" at bounding box center [708, 199] width 11 height 11
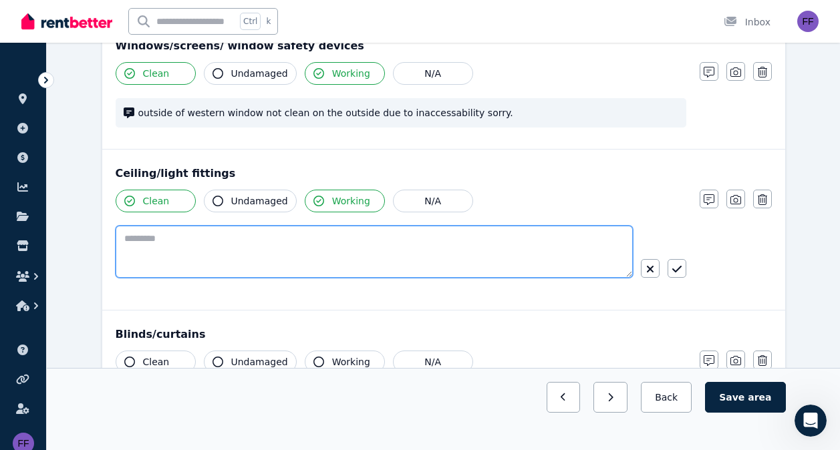
click at [161, 243] on textarea at bounding box center [374, 252] width 517 height 52
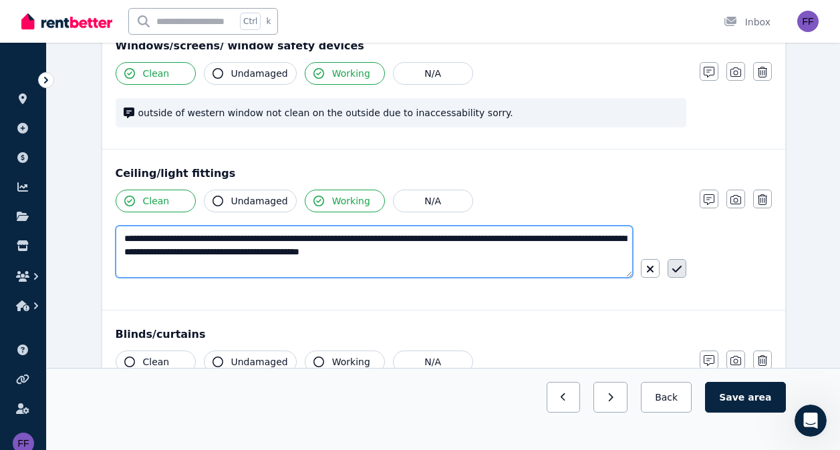
type textarea "**********"
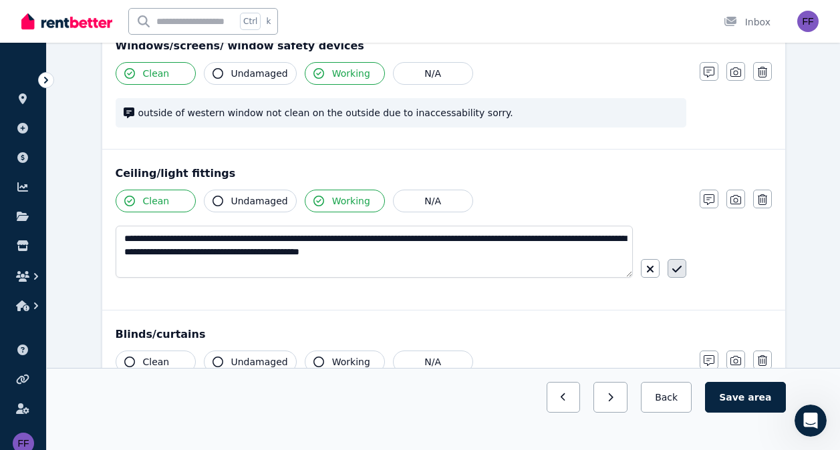
click at [672, 271] on icon "button" at bounding box center [675, 269] width 9 height 7
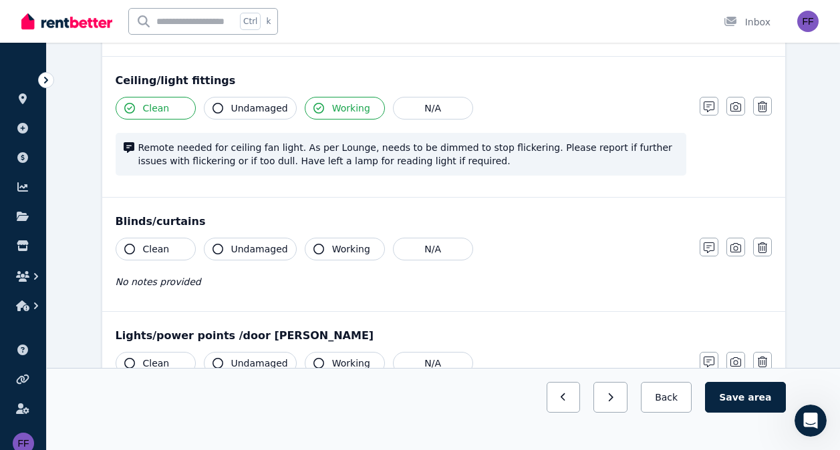
scroll to position [633, 0]
click at [125, 247] on icon "button" at bounding box center [129, 248] width 11 height 11
click at [707, 245] on icon "button" at bounding box center [708, 247] width 11 height 11
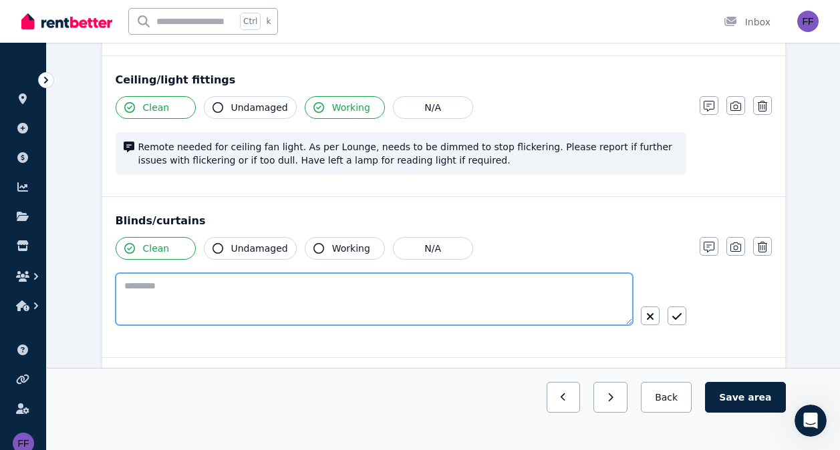
click at [245, 283] on textarea at bounding box center [374, 299] width 517 height 52
type textarea "********"
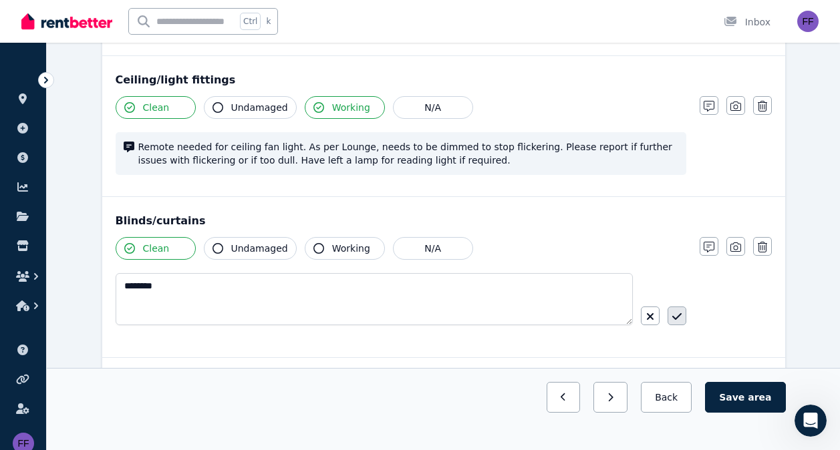
click at [678, 317] on icon "button" at bounding box center [675, 316] width 9 height 7
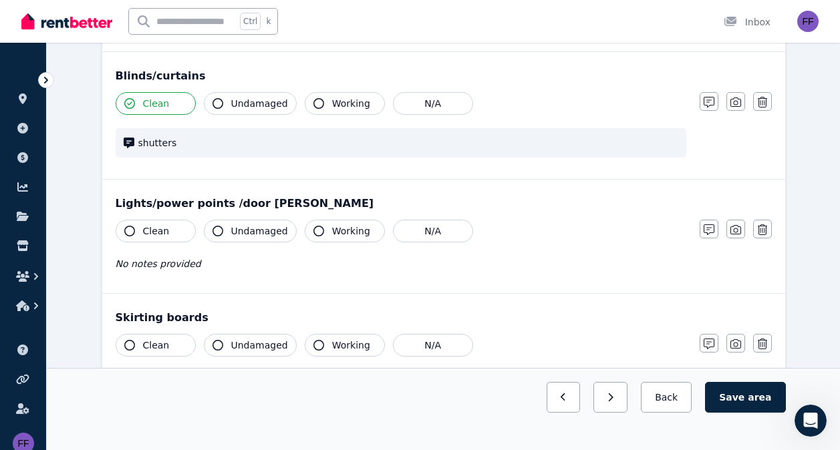
scroll to position [802, 0]
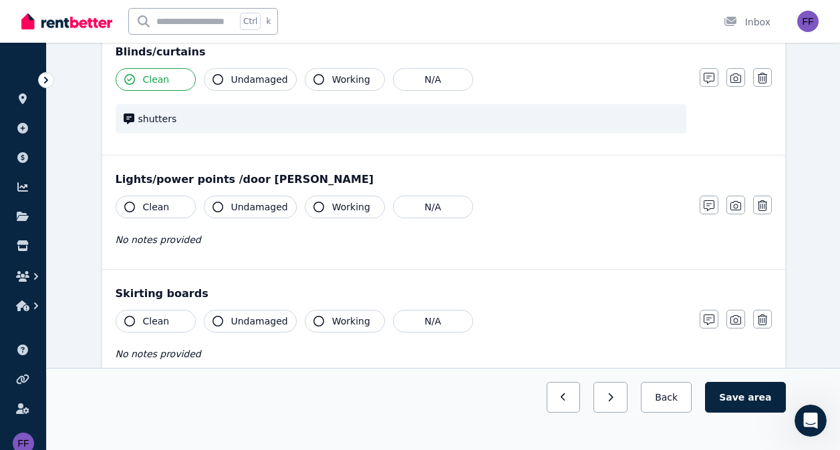
click at [131, 206] on icon "button" at bounding box center [129, 207] width 11 height 11
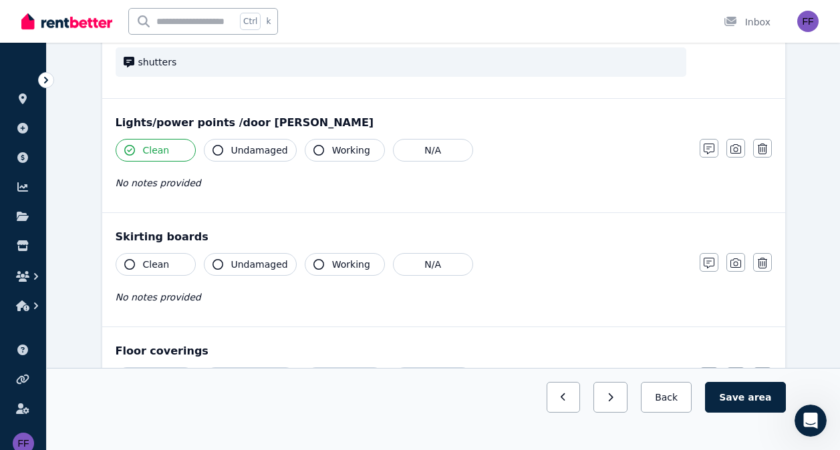
scroll to position [864, 0]
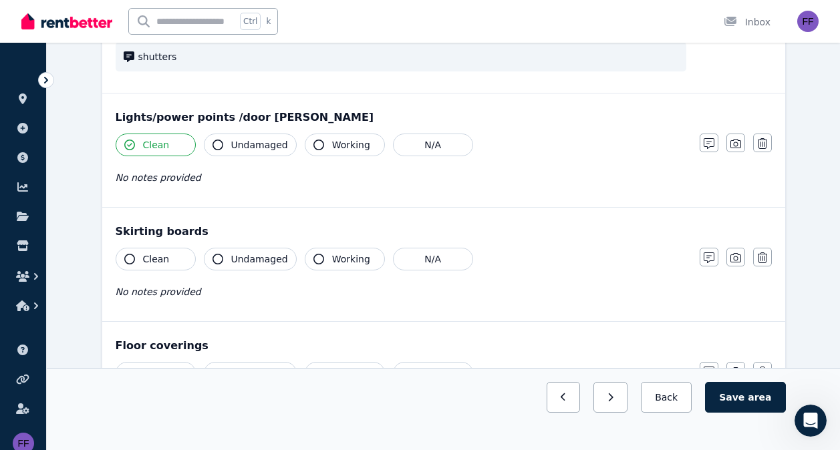
click at [132, 257] on icon "button" at bounding box center [129, 259] width 11 height 11
click at [707, 259] on icon "button" at bounding box center [708, 258] width 11 height 11
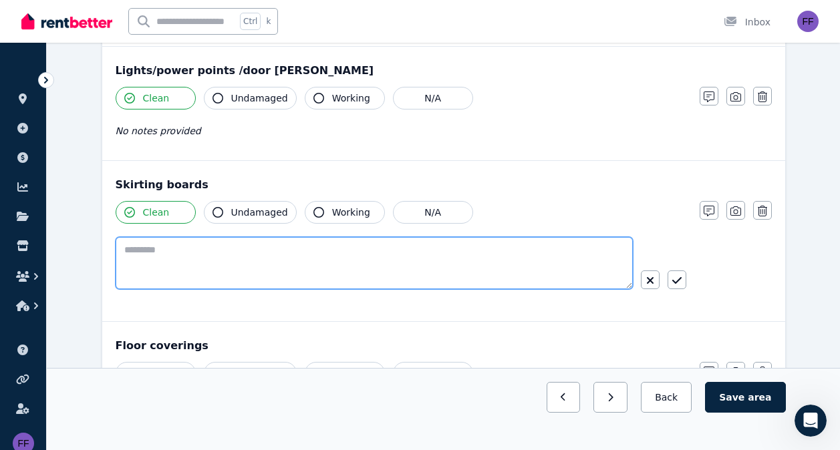
click at [148, 252] on textarea at bounding box center [374, 263] width 517 height 52
type textarea "**********"
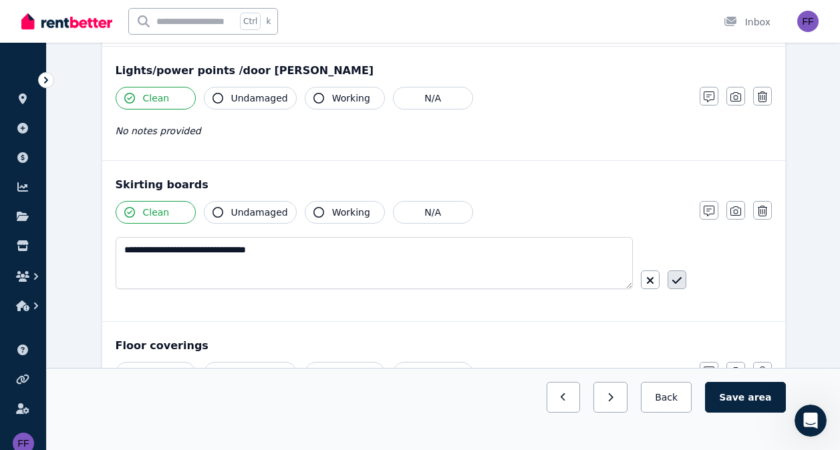
click at [675, 284] on icon "button" at bounding box center [675, 280] width 9 height 7
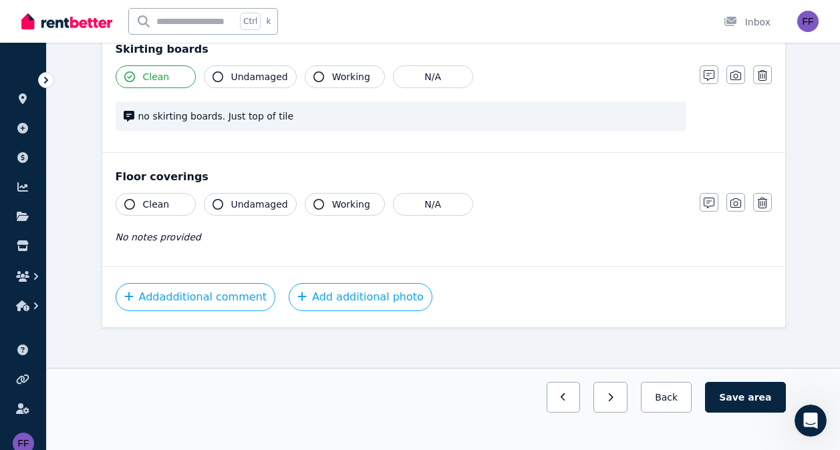
scroll to position [1053, 0]
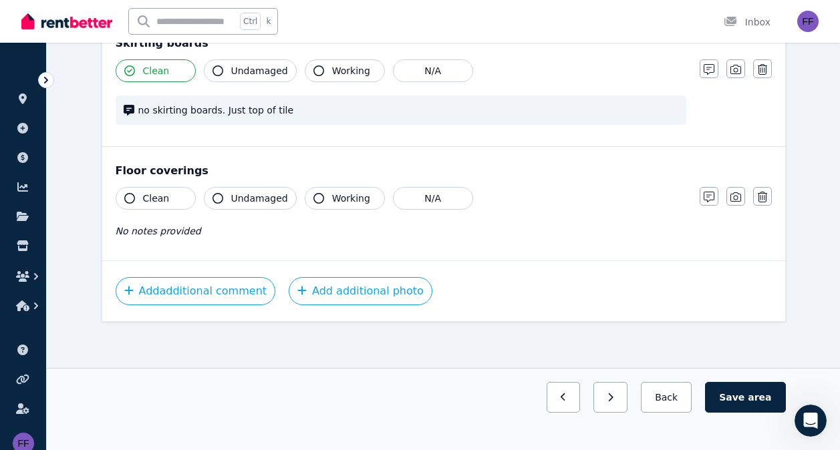
click at [135, 198] on button "Clean" at bounding box center [156, 198] width 80 height 23
click at [707, 195] on icon "button" at bounding box center [708, 197] width 11 height 11
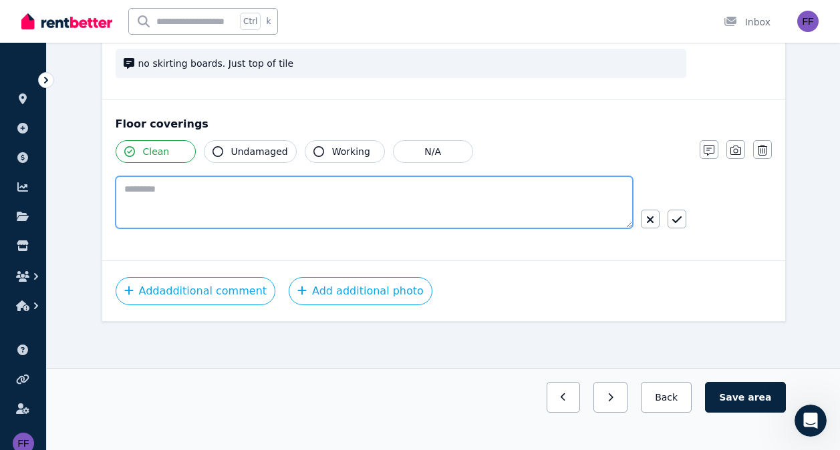
click at [168, 202] on textarea at bounding box center [374, 202] width 517 height 52
type textarea "**********"
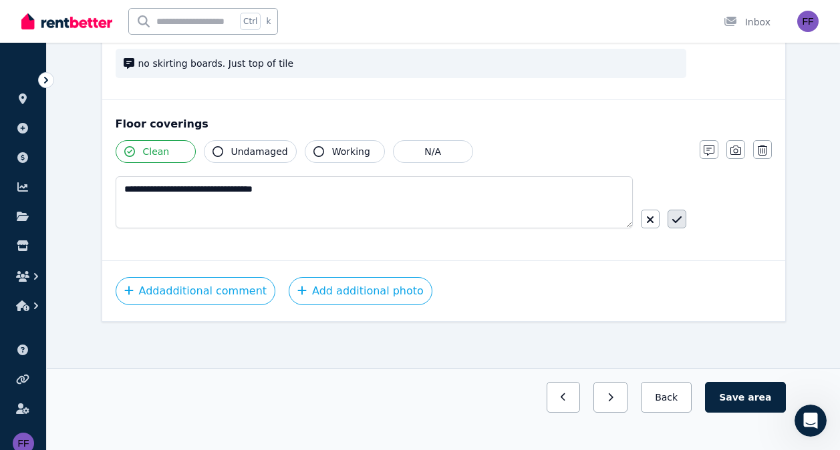
click at [683, 221] on button "button" at bounding box center [676, 219] width 19 height 19
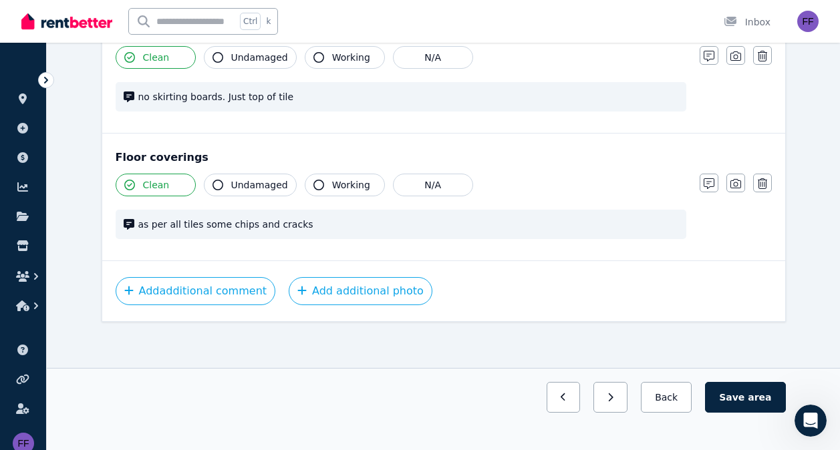
scroll to position [1068, 0]
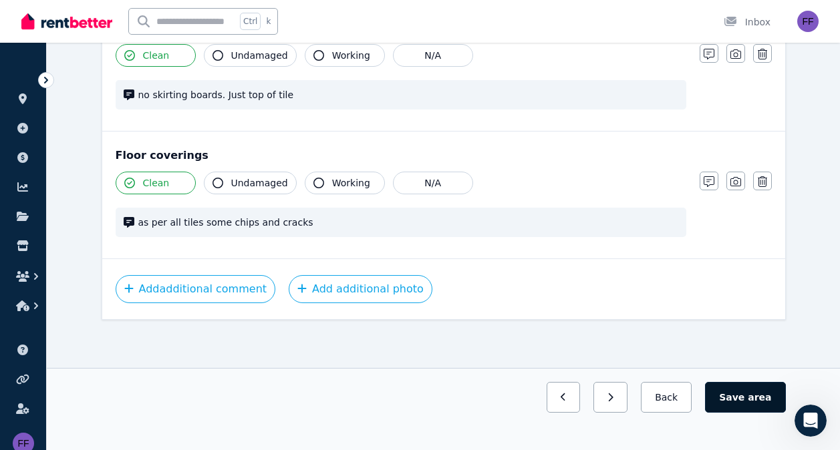
click at [746, 389] on button "Save area" at bounding box center [745, 397] width 80 height 31
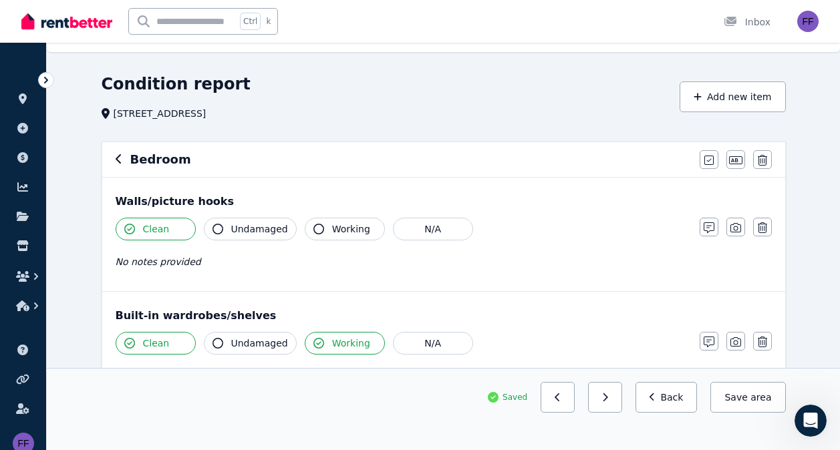
scroll to position [0, 0]
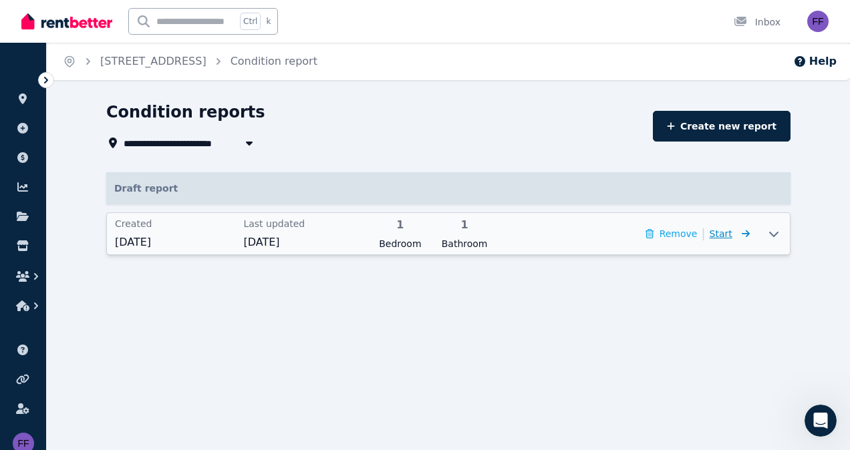
click at [733, 236] on span "Start" at bounding box center [729, 234] width 40 height 16
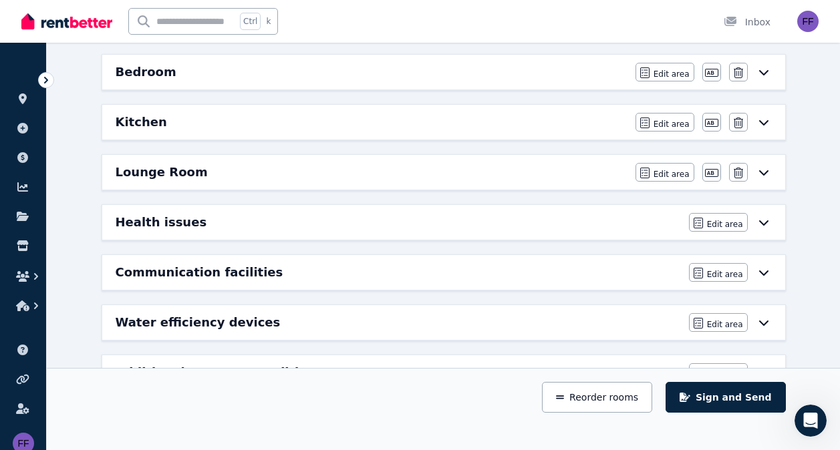
scroll to position [280, 0]
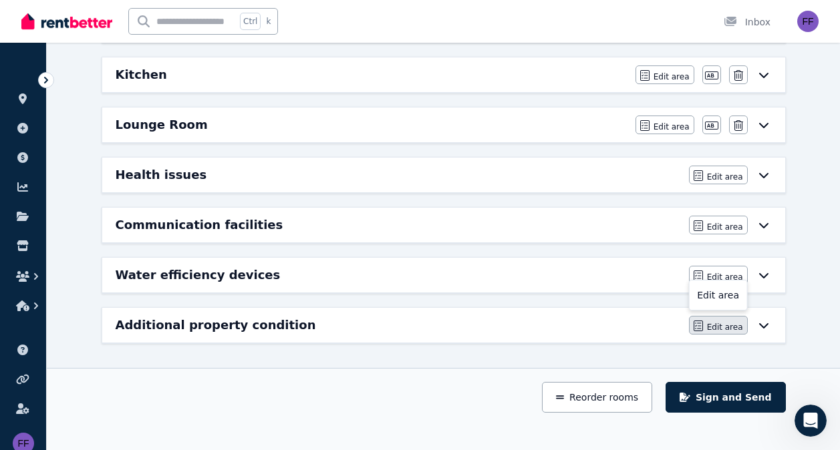
click at [726, 328] on span "Edit area" at bounding box center [725, 327] width 36 height 11
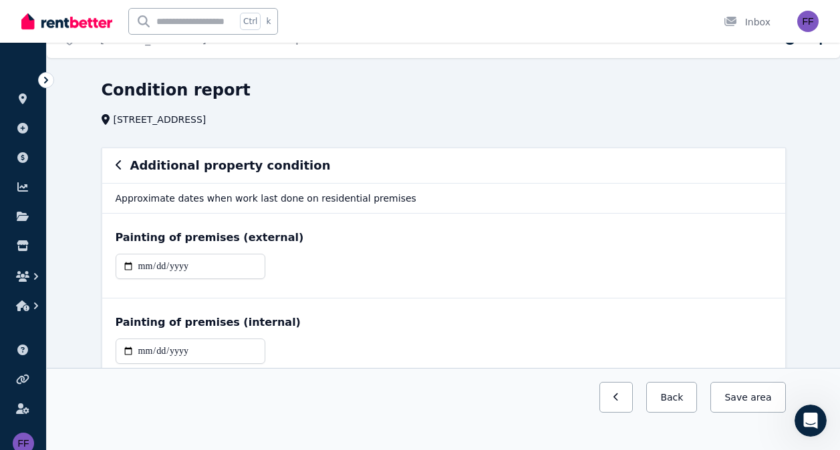
scroll to position [0, 0]
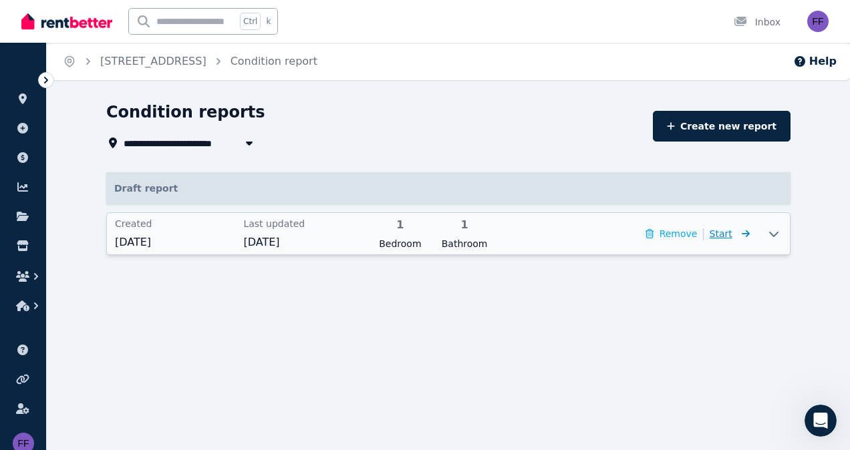
click at [728, 238] on span "Start" at bounding box center [720, 233] width 23 height 11
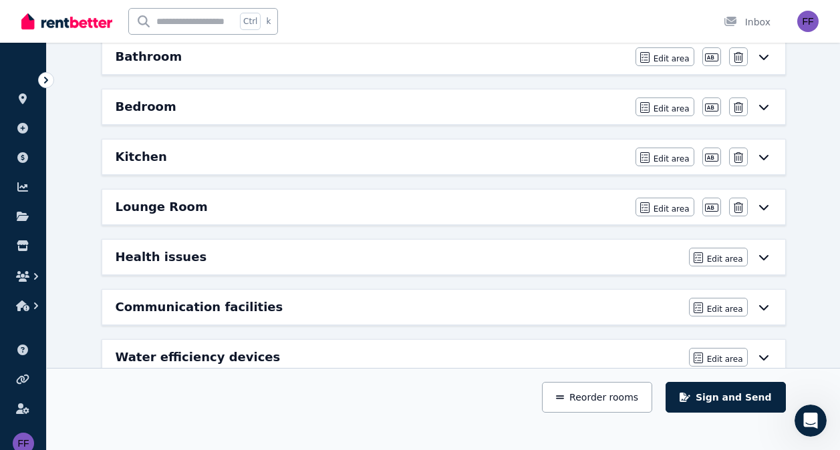
scroll to position [199, 0]
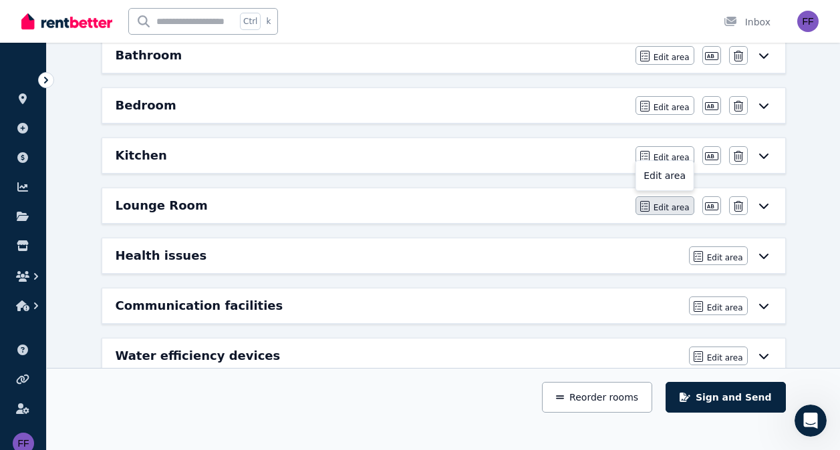
click at [671, 208] on span "Edit area" at bounding box center [671, 207] width 36 height 11
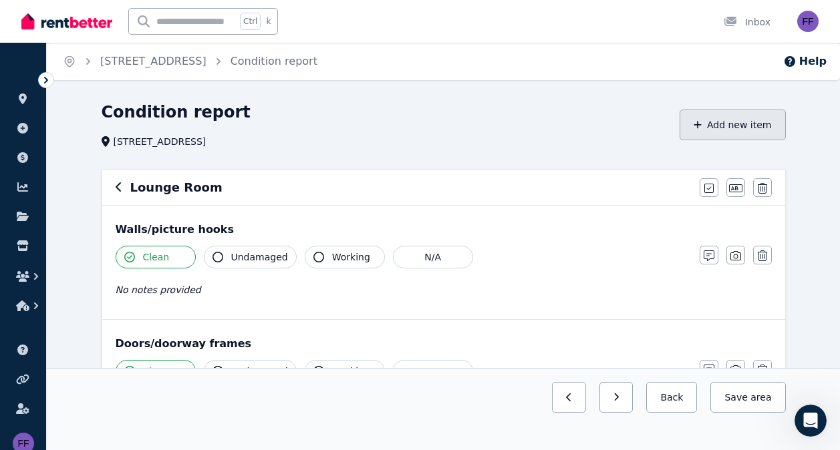
click at [727, 118] on button "Add new item" at bounding box center [732, 125] width 106 height 31
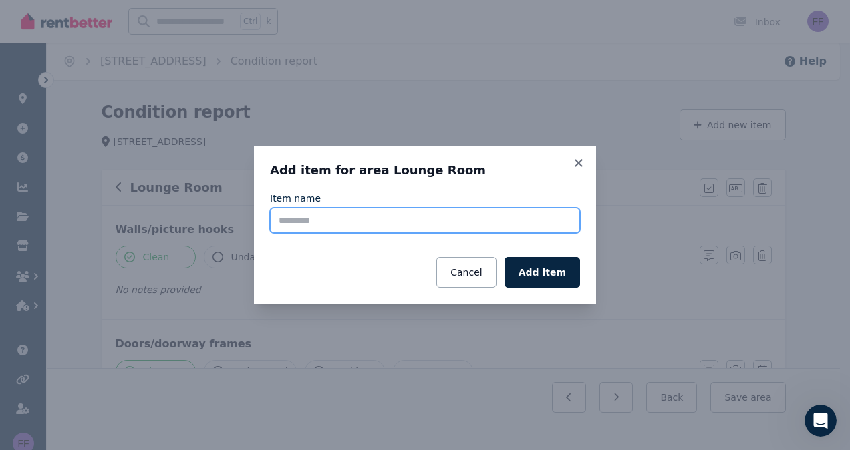
click at [305, 226] on input "Item name" at bounding box center [425, 220] width 310 height 25
type input "**********"
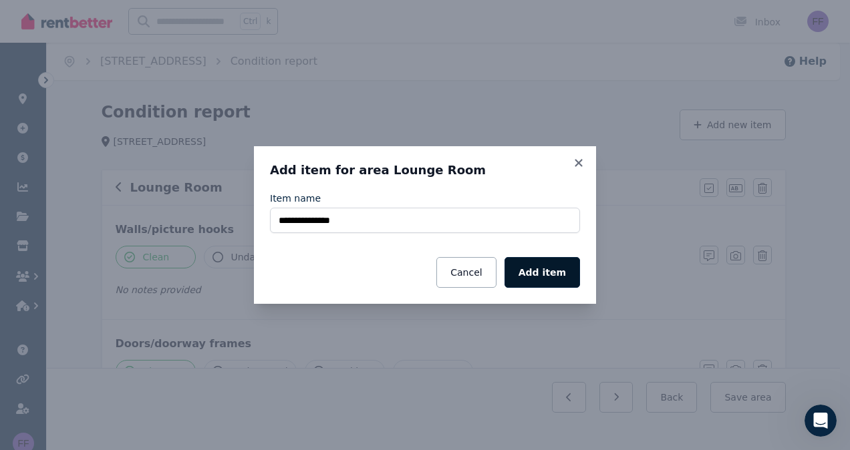
click at [548, 269] on button "Add item" at bounding box center [541, 272] width 75 height 31
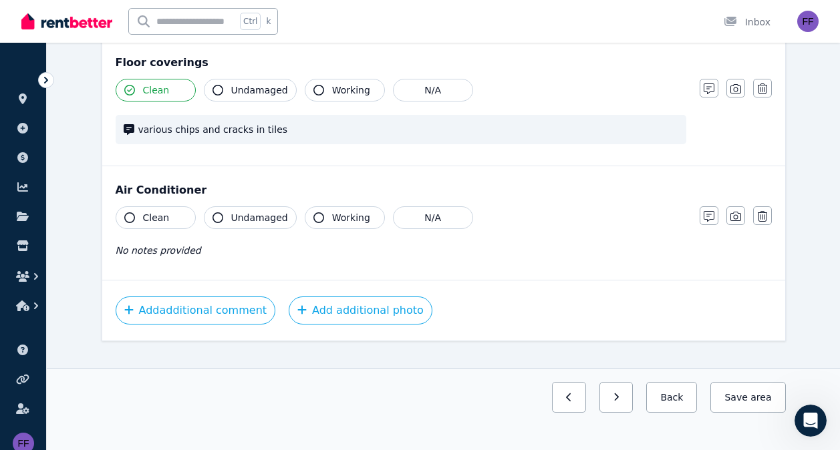
scroll to position [1061, 0]
click at [130, 212] on icon "button" at bounding box center [129, 217] width 11 height 11
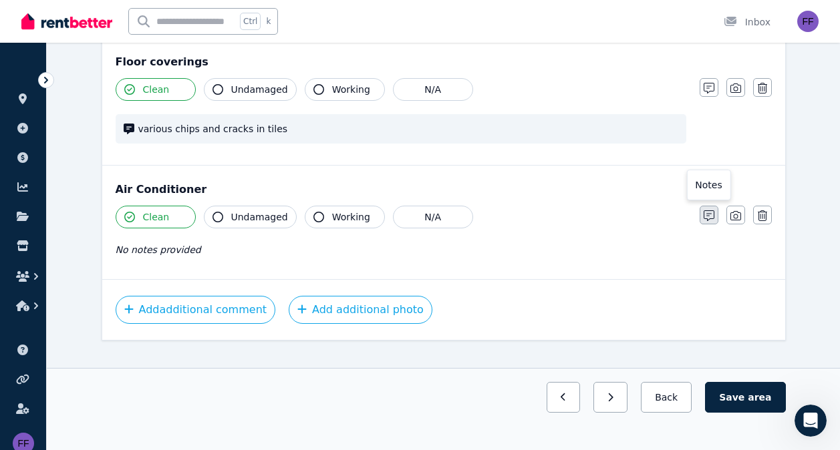
click at [707, 210] on icon "button" at bounding box center [708, 215] width 11 height 11
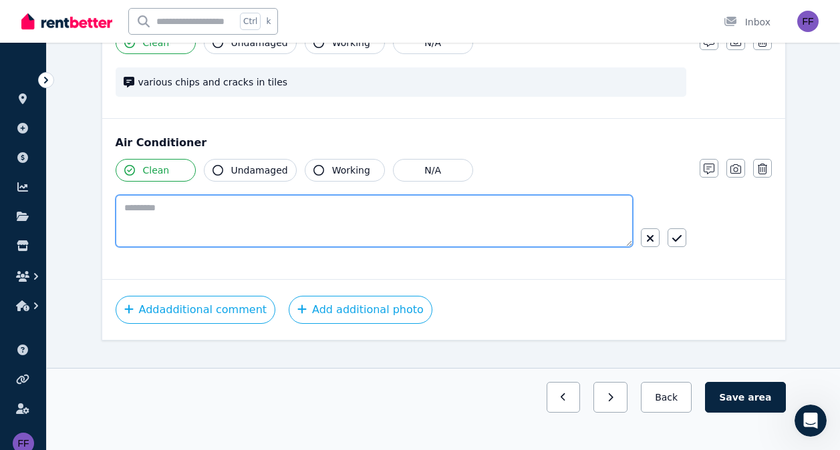
click at [189, 195] on textarea at bounding box center [374, 221] width 517 height 52
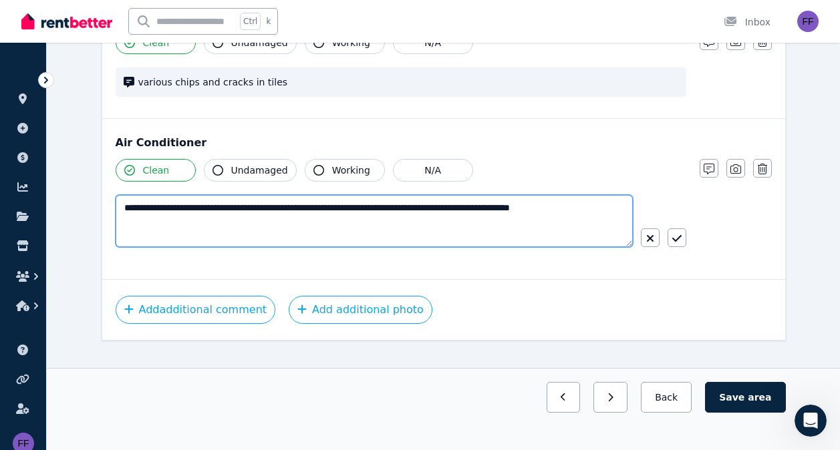
click at [469, 195] on textarea "**********" at bounding box center [374, 221] width 517 height 52
click at [424, 195] on textarea "**********" at bounding box center [374, 221] width 517 height 52
click at [419, 195] on textarea "**********" at bounding box center [374, 221] width 517 height 52
click at [277, 210] on textarea "**********" at bounding box center [374, 221] width 517 height 52
type textarea "**********"
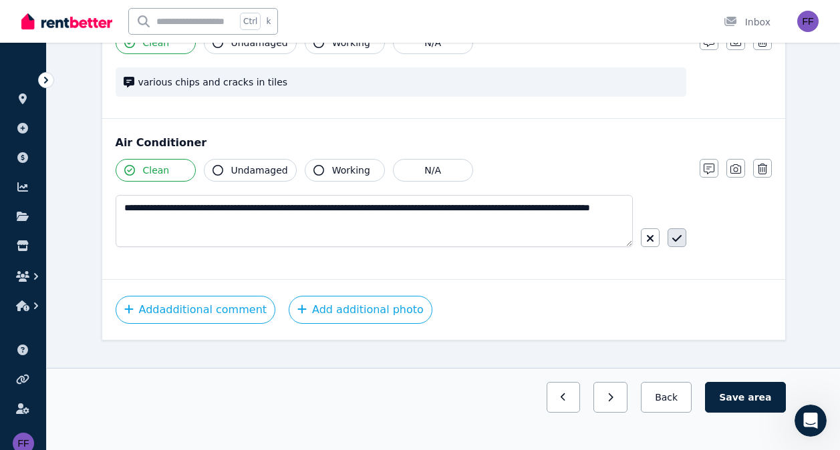
click at [679, 233] on icon "button" at bounding box center [676, 238] width 9 height 11
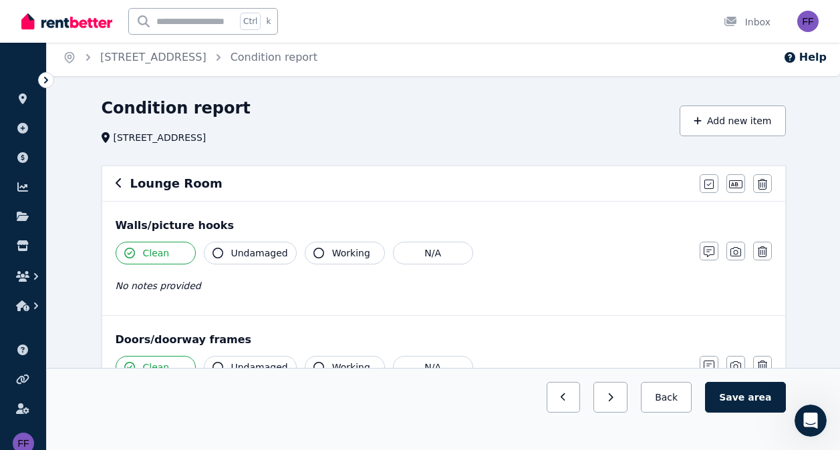
scroll to position [0, 0]
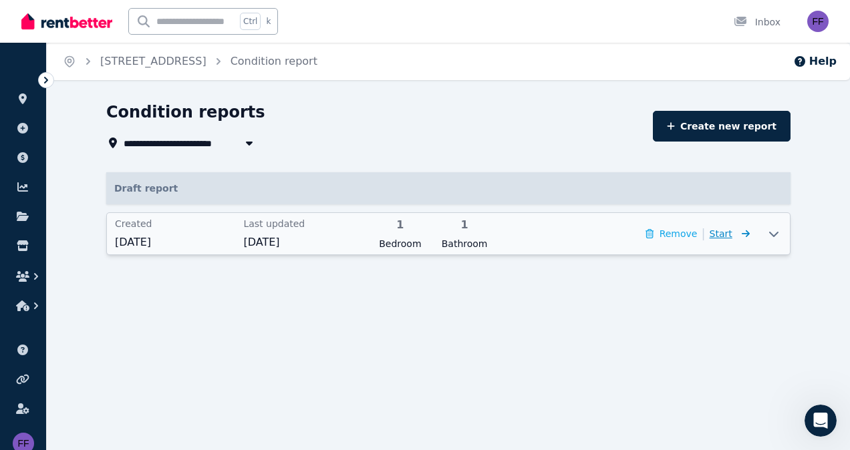
click at [729, 234] on span "Start" at bounding box center [720, 233] width 23 height 11
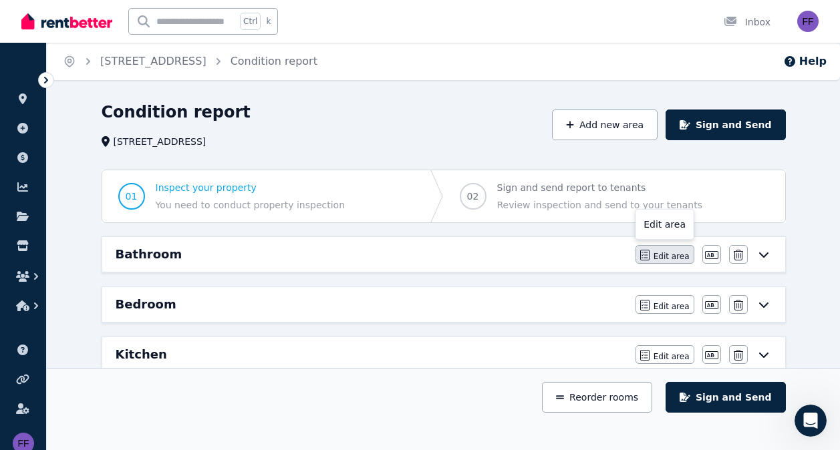
click at [665, 255] on span "Edit area" at bounding box center [671, 256] width 36 height 11
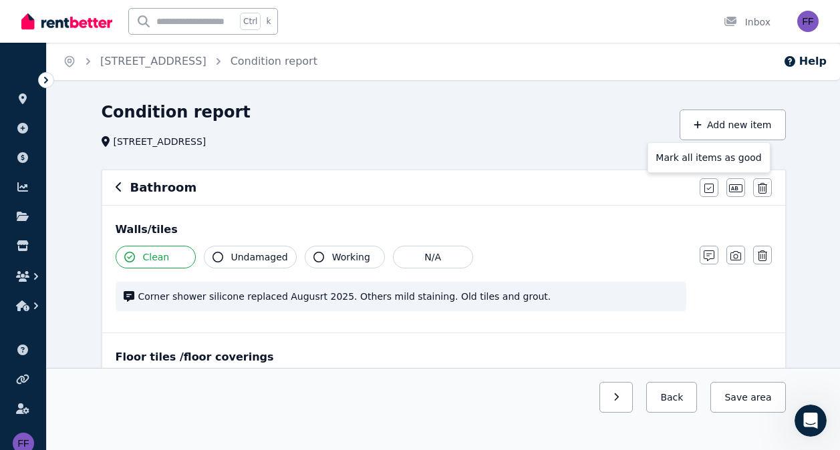
scroll to position [30, 0]
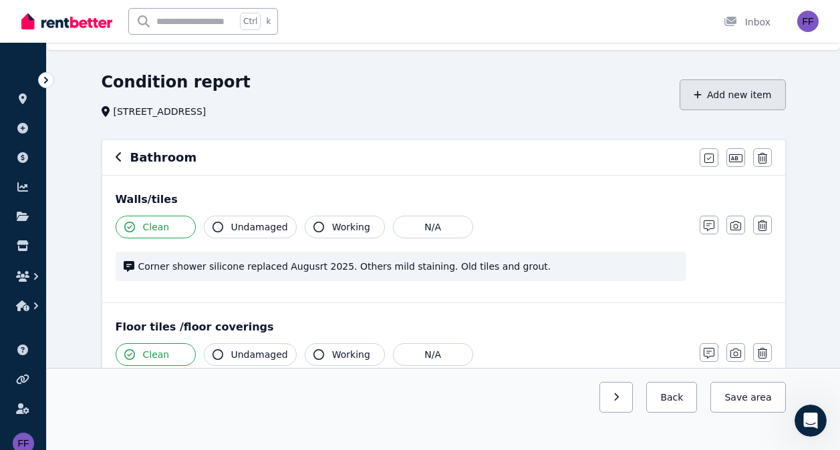
click at [724, 88] on button "Add new item" at bounding box center [732, 94] width 106 height 31
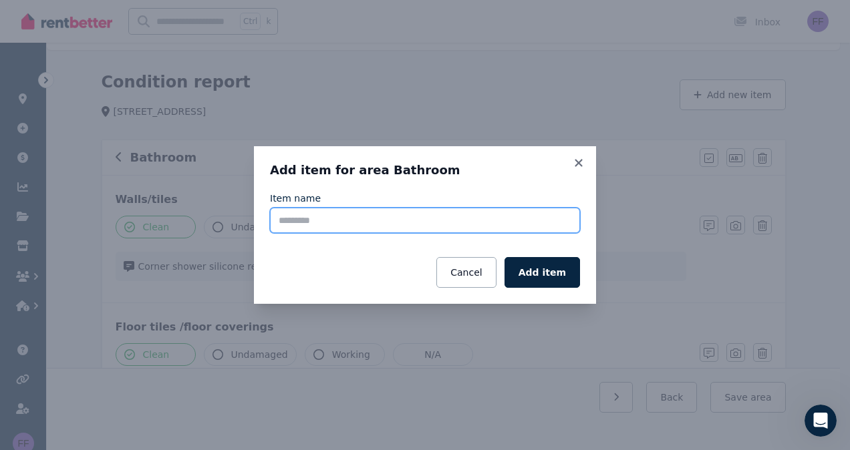
click at [299, 226] on input "Item name" at bounding box center [425, 220] width 310 height 25
type input "**********"
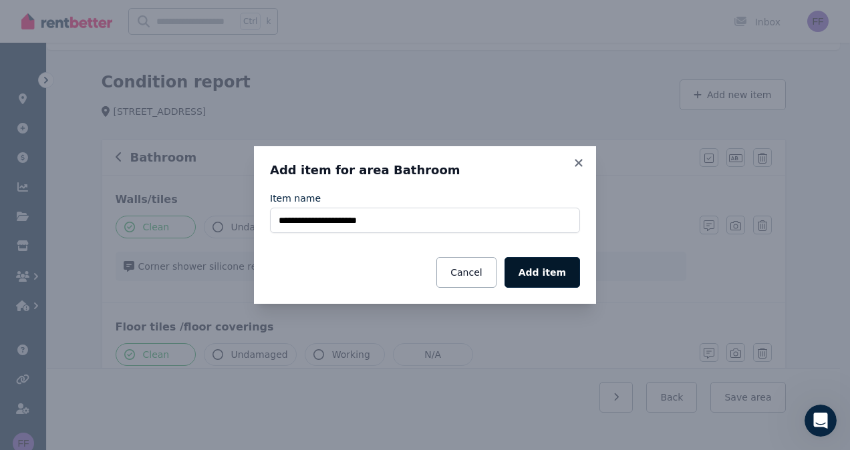
click at [538, 275] on button "Add item" at bounding box center [541, 272] width 75 height 31
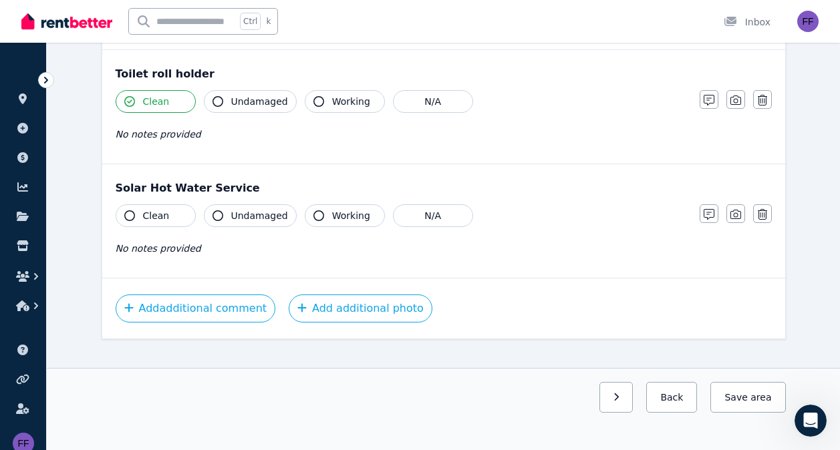
scroll to position [1424, 0]
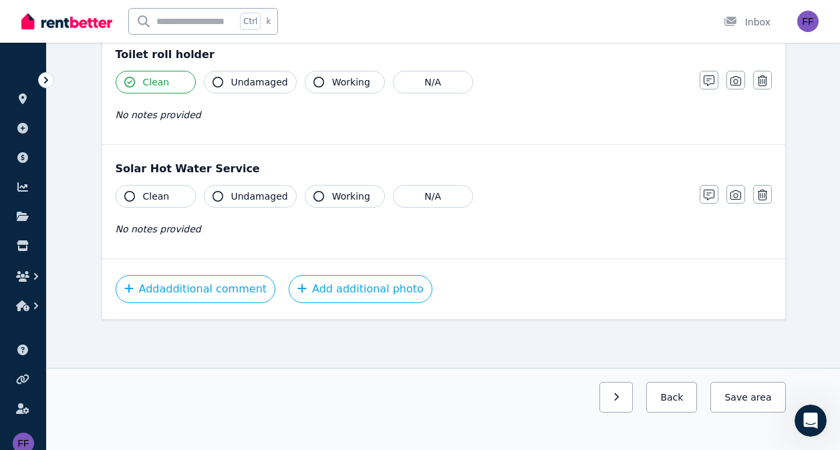
click at [128, 195] on icon "button" at bounding box center [129, 196] width 11 height 11
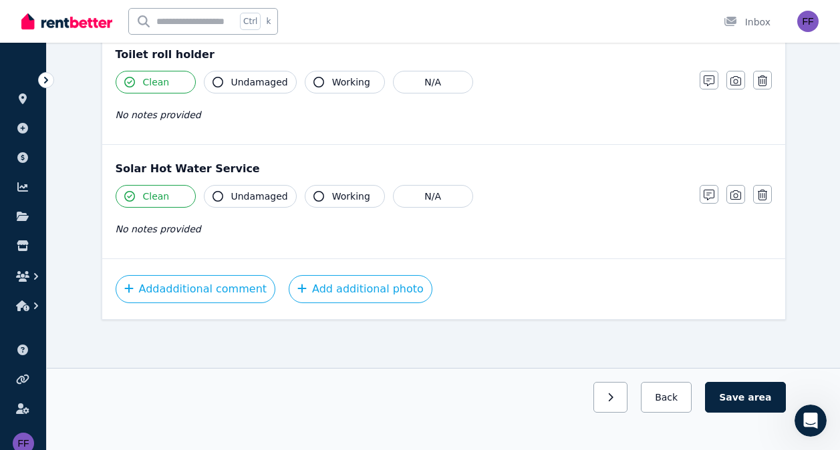
click at [313, 195] on icon "button" at bounding box center [318, 196] width 11 height 11
click at [705, 196] on icon "button" at bounding box center [708, 195] width 11 height 11
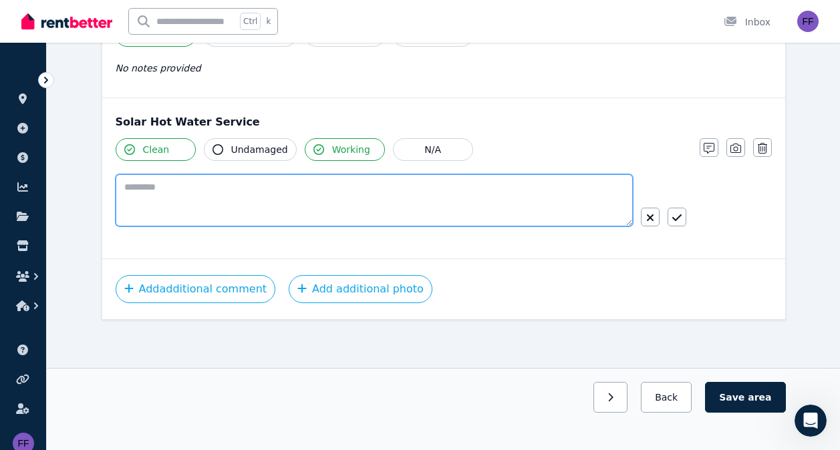
click at [130, 194] on textarea at bounding box center [374, 200] width 517 height 52
type textarea "*"
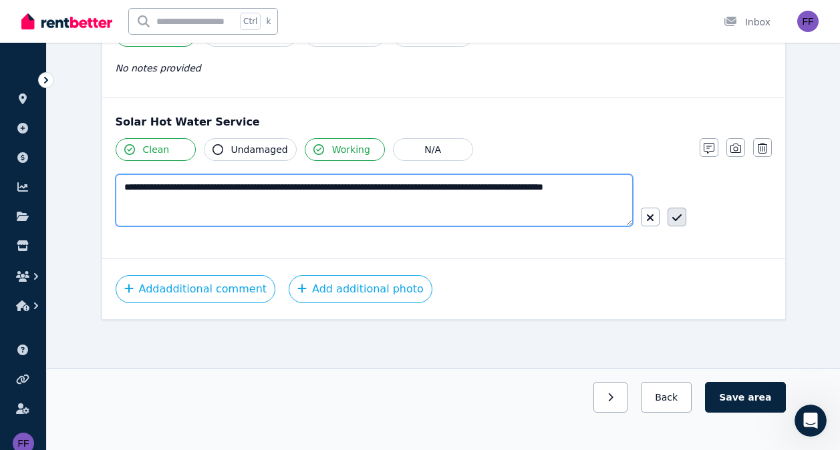
type textarea "**********"
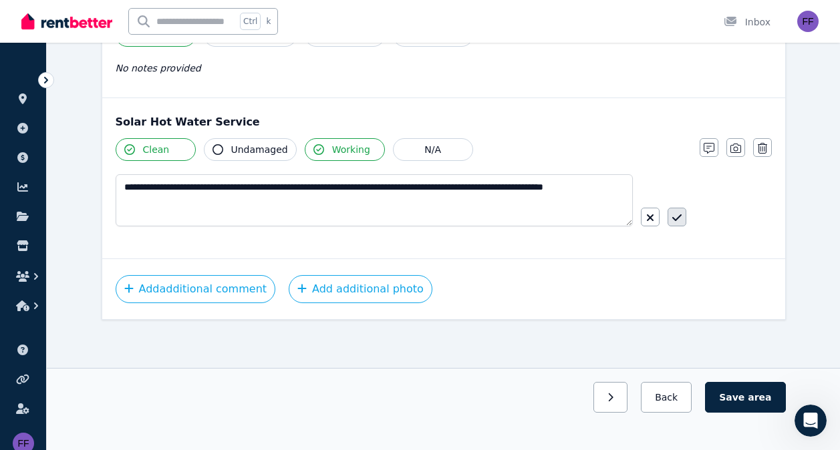
click at [675, 216] on icon "button" at bounding box center [676, 217] width 9 height 11
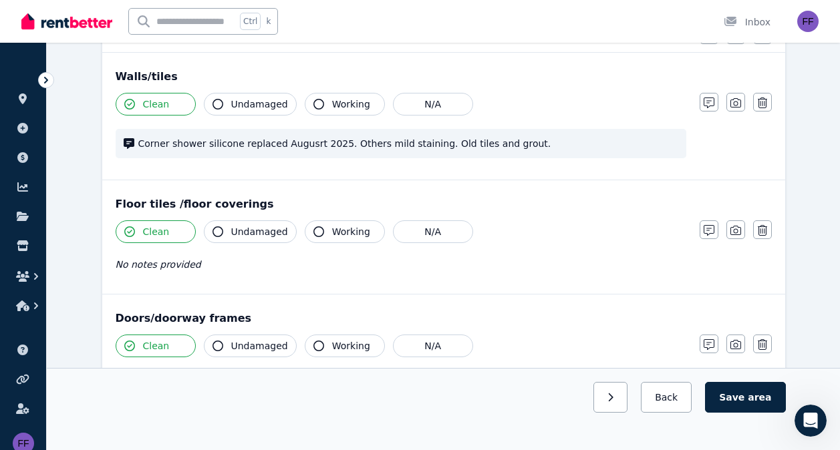
scroll to position [0, 0]
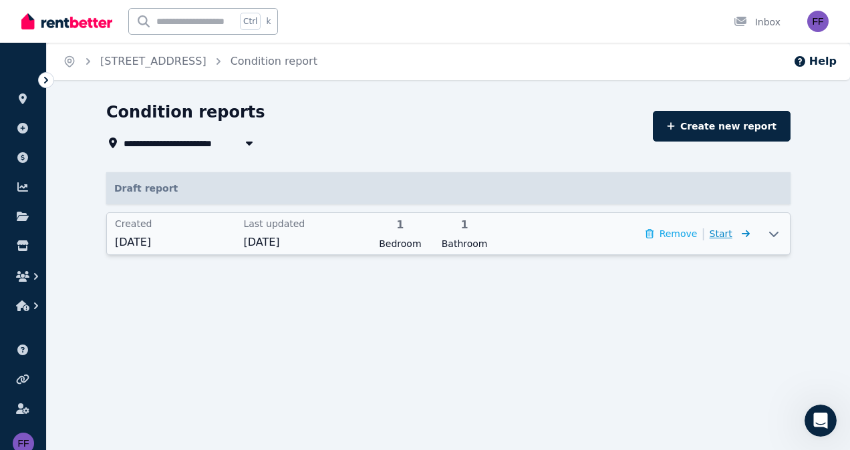
click at [723, 236] on span "Start" at bounding box center [720, 233] width 23 height 11
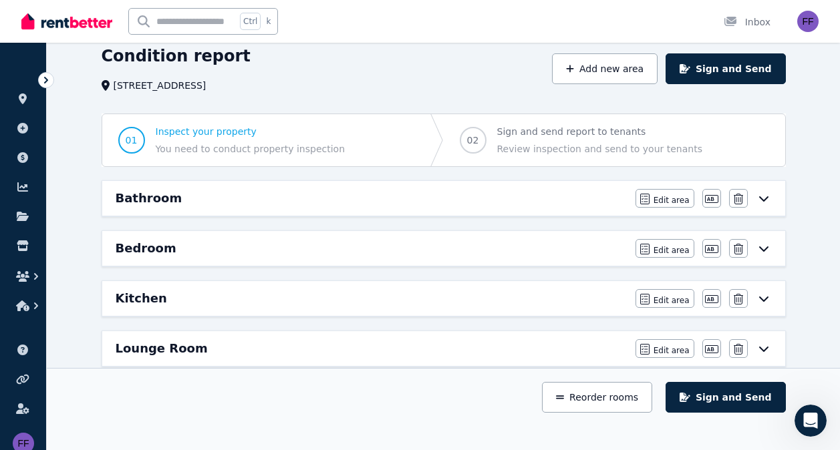
scroll to position [55, 0]
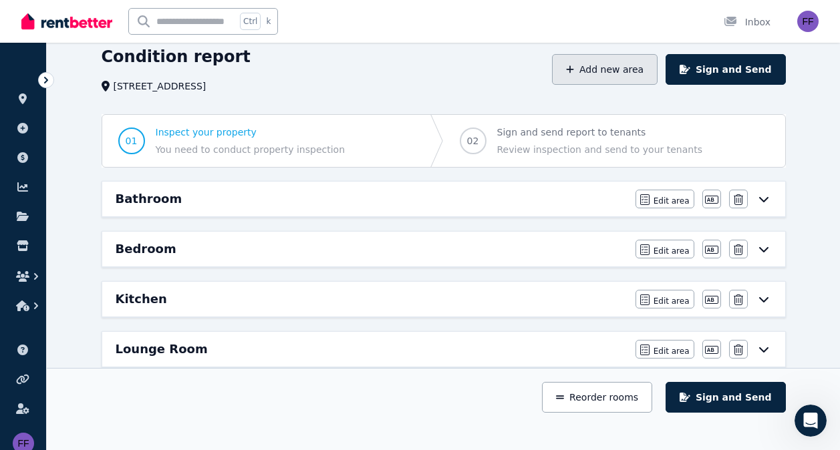
click at [622, 67] on button "Add new area" at bounding box center [605, 69] width 106 height 31
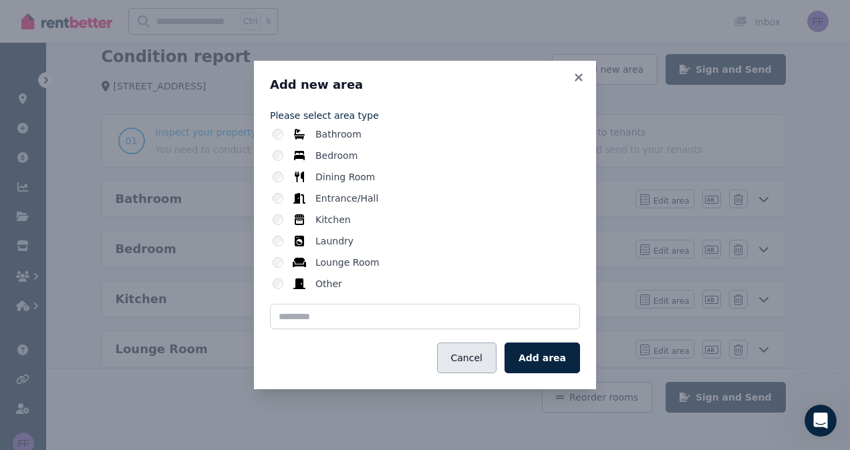
click at [482, 361] on button "Cancel" at bounding box center [466, 358] width 59 height 31
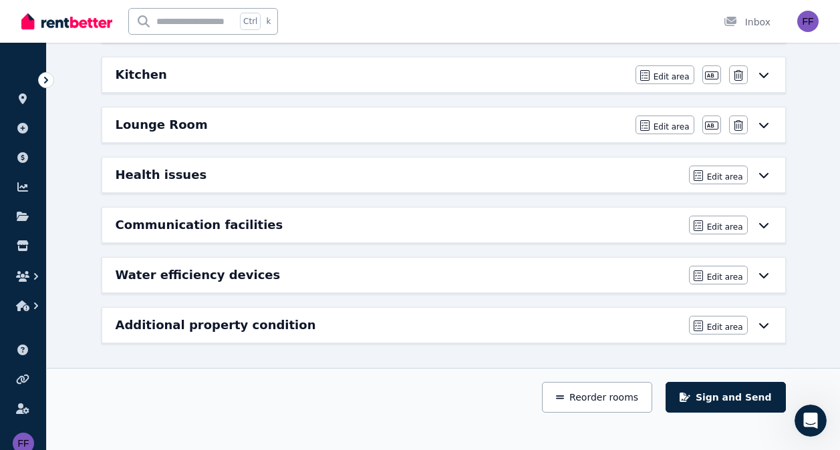
scroll to position [0, 0]
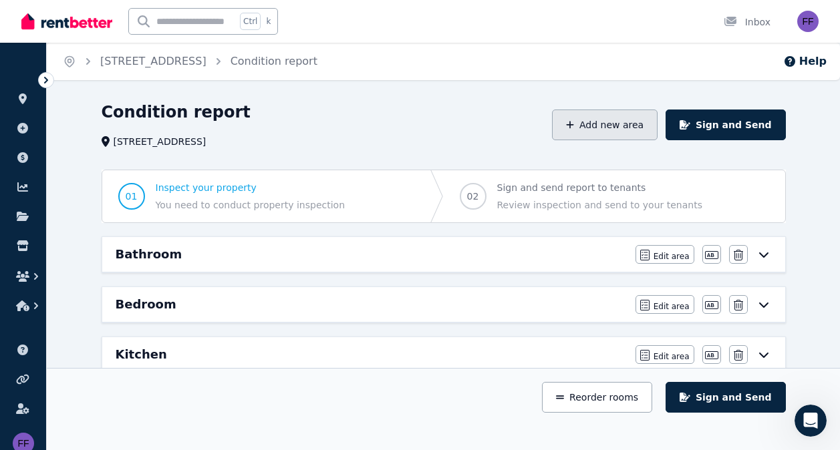
click at [635, 119] on button "Add new area" at bounding box center [605, 125] width 106 height 31
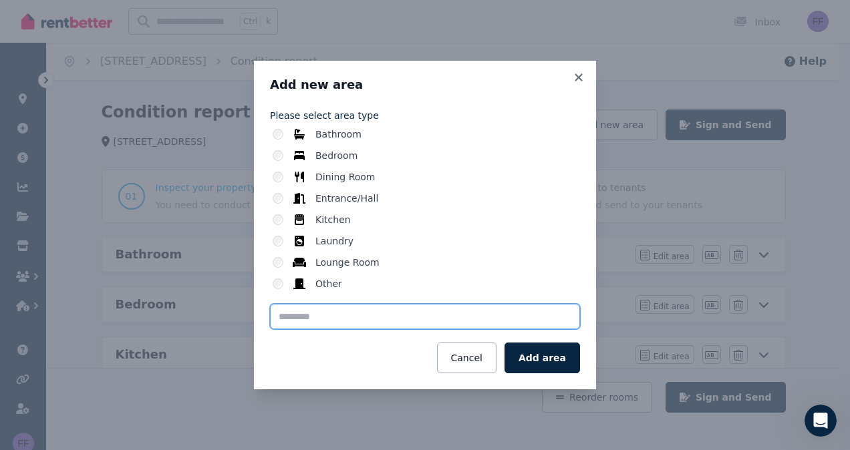
click at [318, 313] on input "text" at bounding box center [425, 316] width 310 height 25
click at [282, 323] on input "text" at bounding box center [425, 316] width 310 height 25
type input "*****"
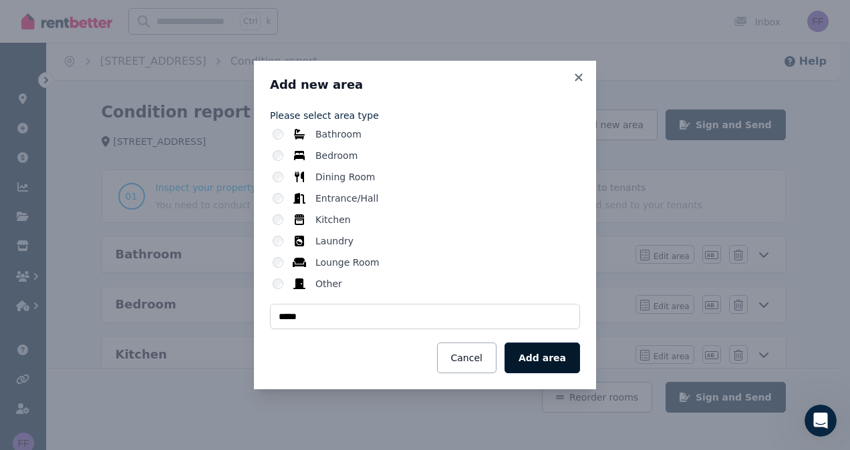
click at [559, 355] on button "Add area" at bounding box center [541, 358] width 75 height 31
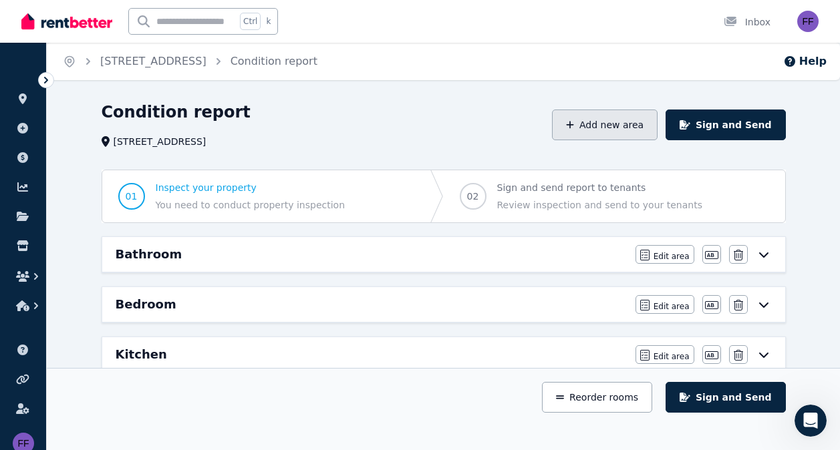
click at [631, 124] on button "Add new area" at bounding box center [605, 125] width 106 height 31
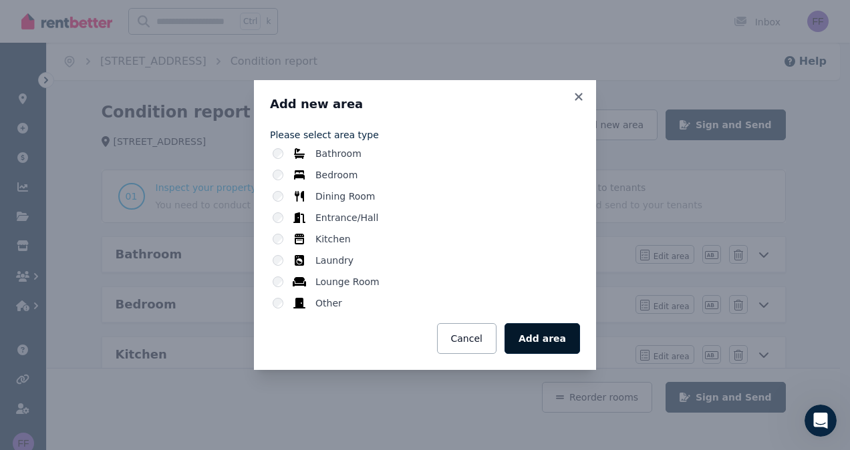
click at [559, 341] on button "Add area" at bounding box center [541, 338] width 75 height 31
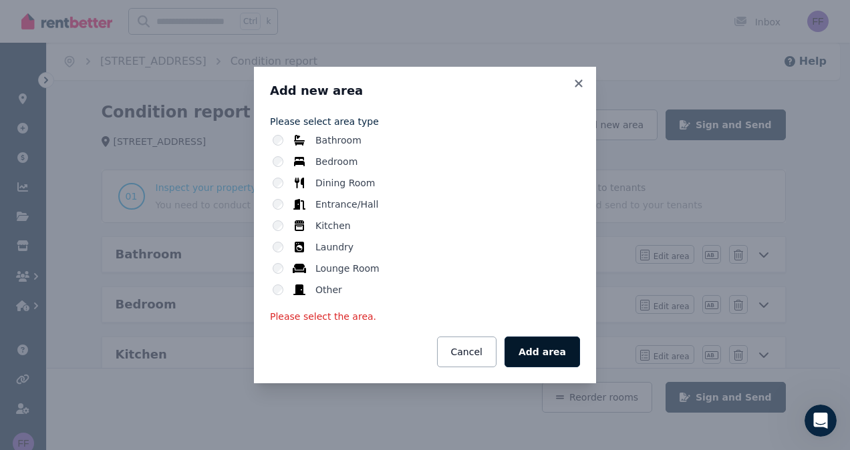
click at [545, 349] on button "Add area" at bounding box center [541, 352] width 75 height 31
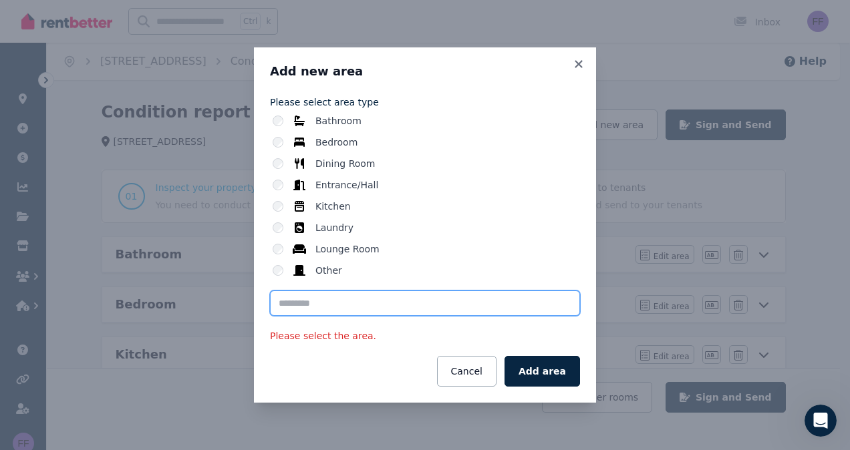
click at [327, 310] on input "text" at bounding box center [425, 303] width 310 height 25
type input "****"
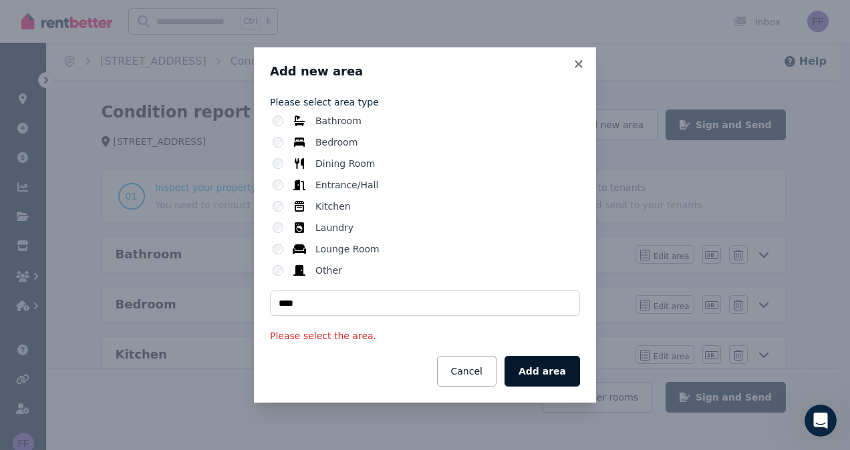
click at [545, 371] on button "Add area" at bounding box center [541, 371] width 75 height 31
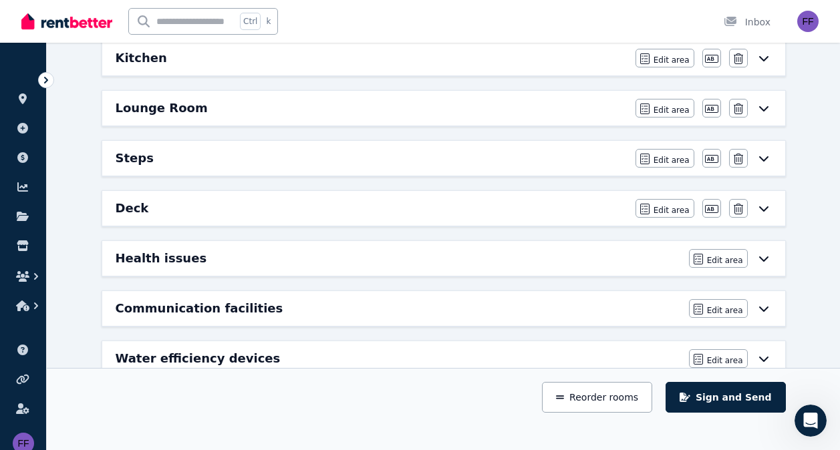
scroll to position [298, 0]
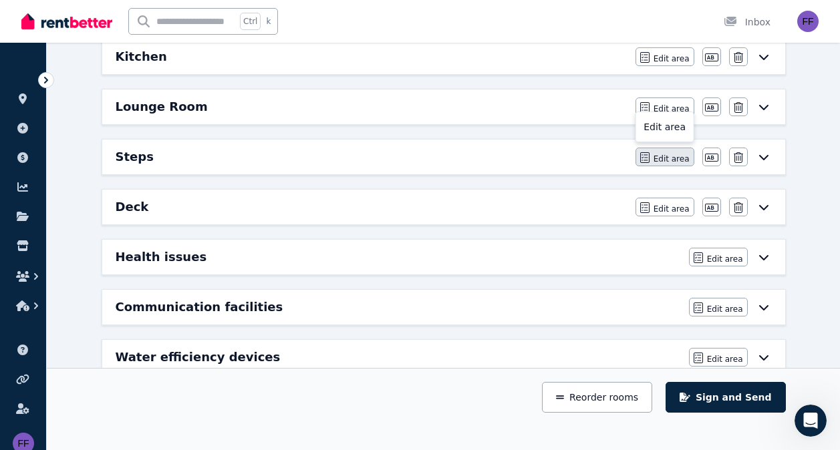
click at [675, 158] on span "Edit area" at bounding box center [671, 159] width 36 height 11
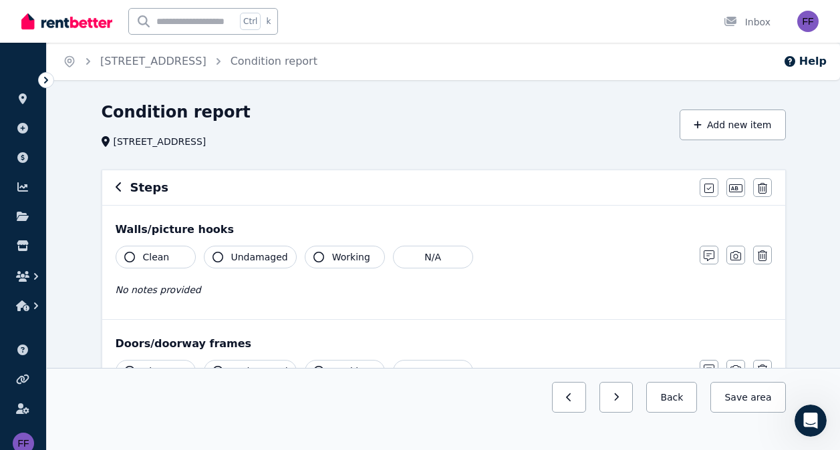
click at [131, 252] on button "Clean" at bounding box center [156, 257] width 80 height 23
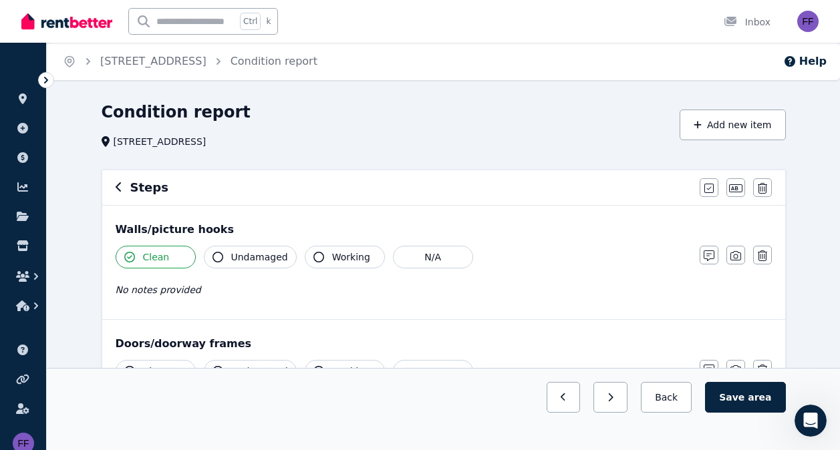
click at [218, 256] on icon "button" at bounding box center [217, 257] width 11 height 11
click at [174, 293] on span "No notes provided" at bounding box center [159, 290] width 86 height 11
click at [703, 253] on icon "button" at bounding box center [708, 256] width 11 height 11
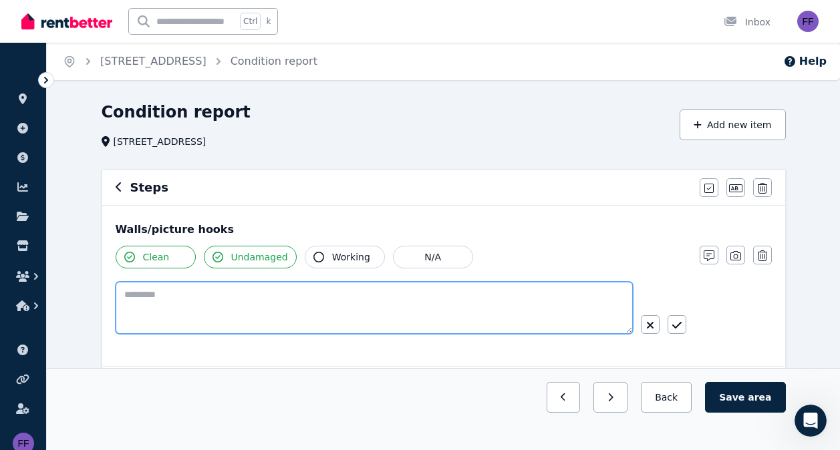
click at [168, 297] on textarea at bounding box center [374, 308] width 517 height 52
type textarea "*"
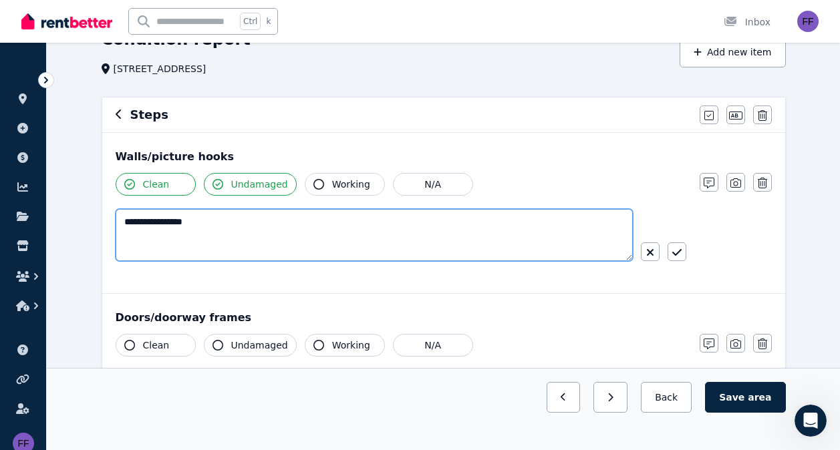
scroll to position [88, 0]
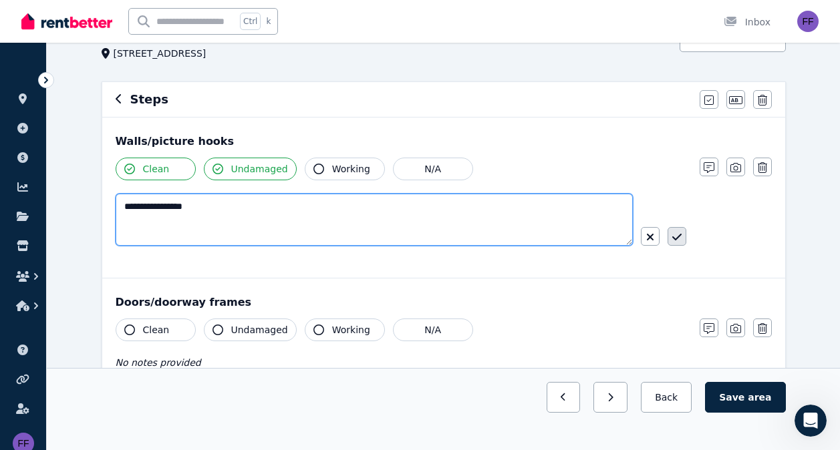
type textarea "**********"
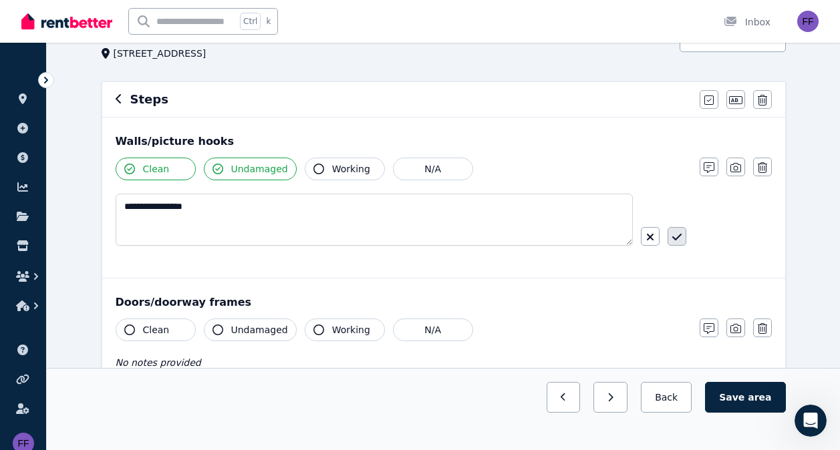
click at [680, 236] on icon "button" at bounding box center [676, 237] width 9 height 11
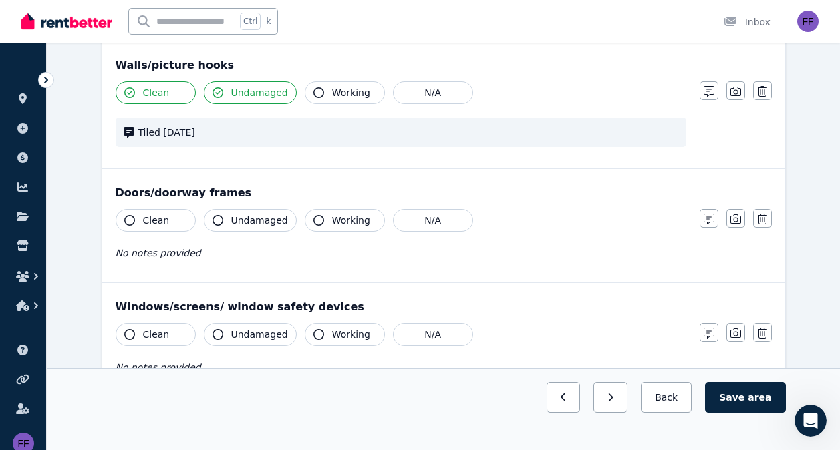
scroll to position [165, 0]
click at [760, 221] on icon "button" at bounding box center [762, 218] width 9 height 11
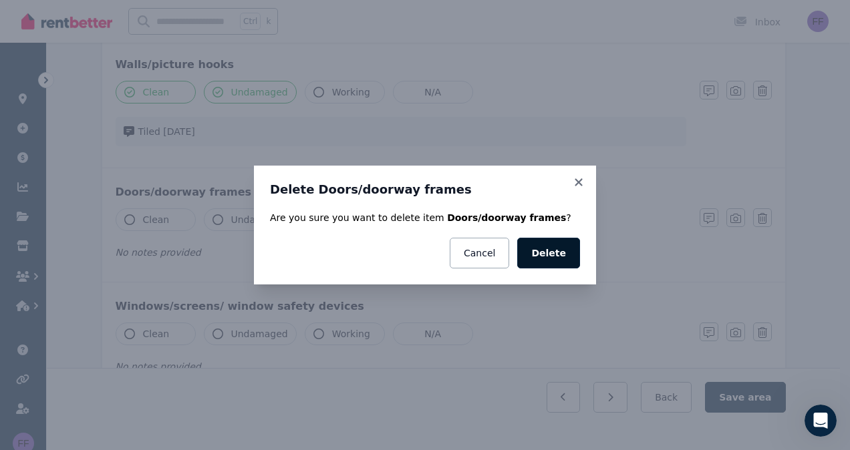
click at [542, 255] on button "Delete" at bounding box center [548, 253] width 63 height 31
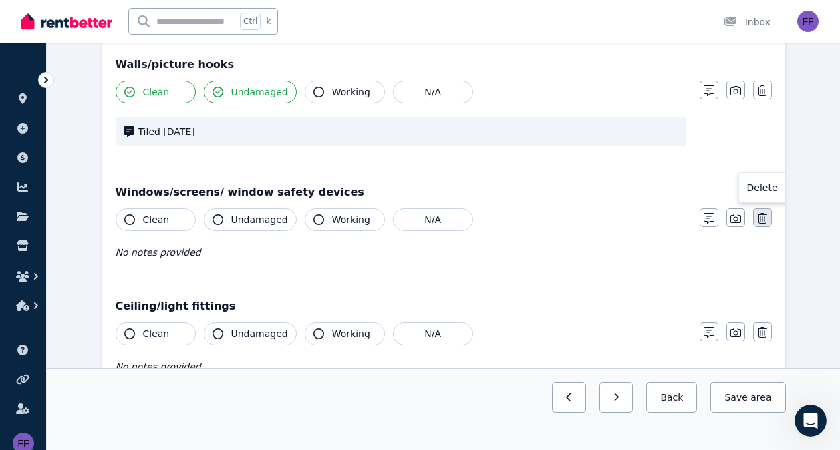
click at [760, 219] on icon "button" at bounding box center [762, 218] width 9 height 11
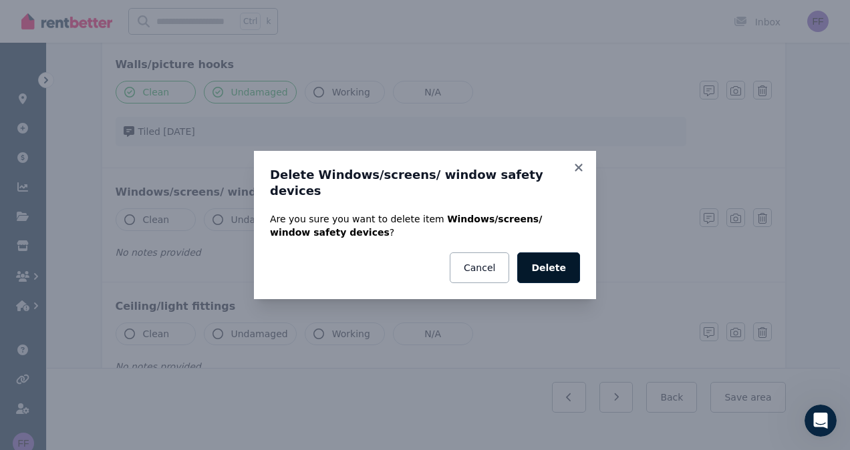
click at [552, 262] on button "Delete" at bounding box center [548, 268] width 63 height 31
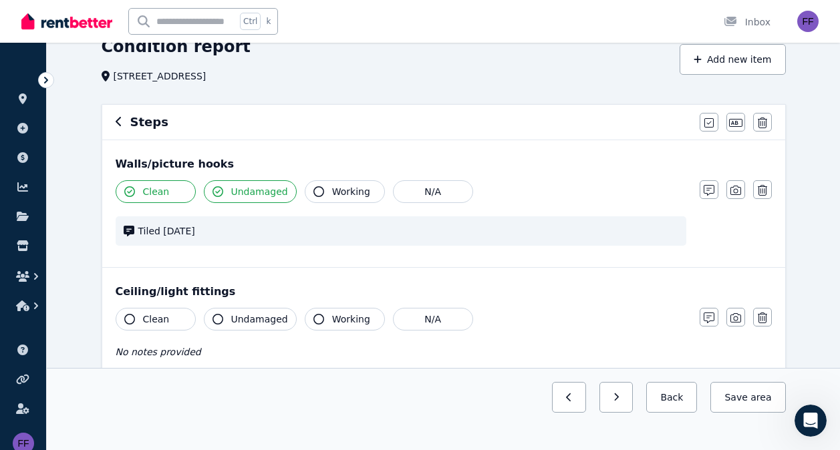
scroll to position [73, 0]
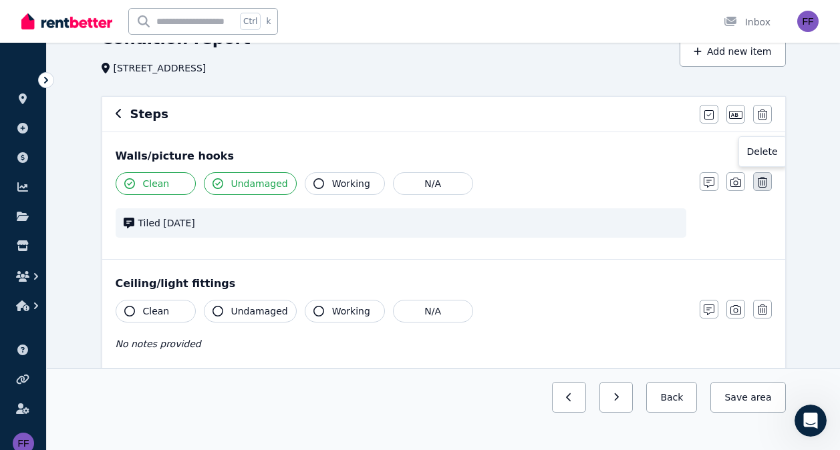
click at [766, 181] on icon "button" at bounding box center [762, 182] width 9 height 11
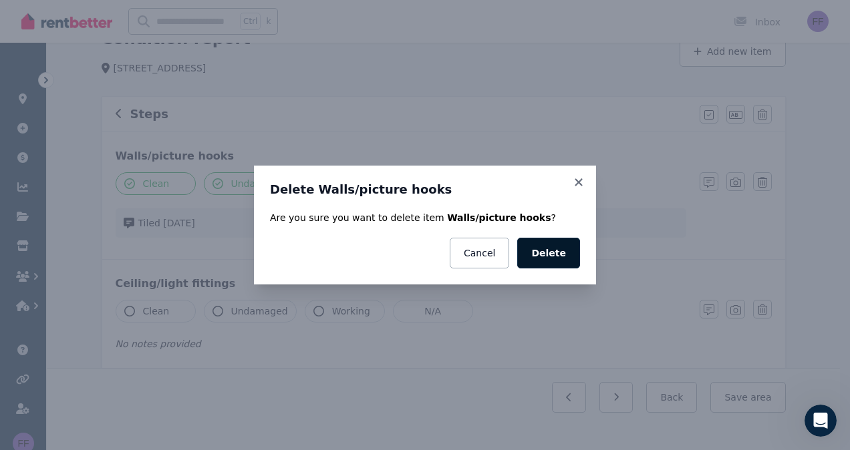
click at [556, 255] on button "Delete" at bounding box center [548, 253] width 63 height 31
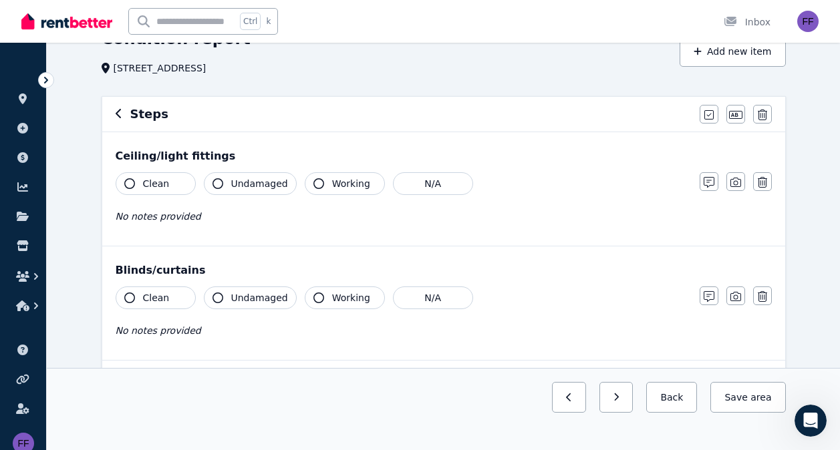
click at [127, 186] on icon "button" at bounding box center [129, 183] width 11 height 11
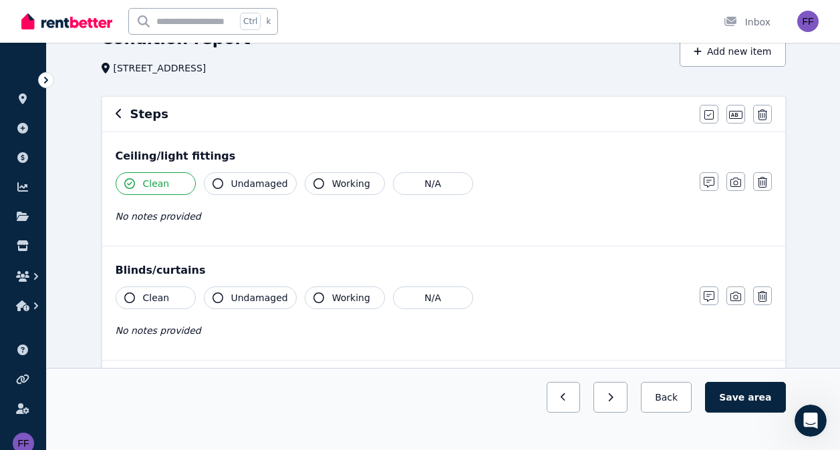
click at [315, 186] on icon "button" at bounding box center [318, 183] width 11 height 11
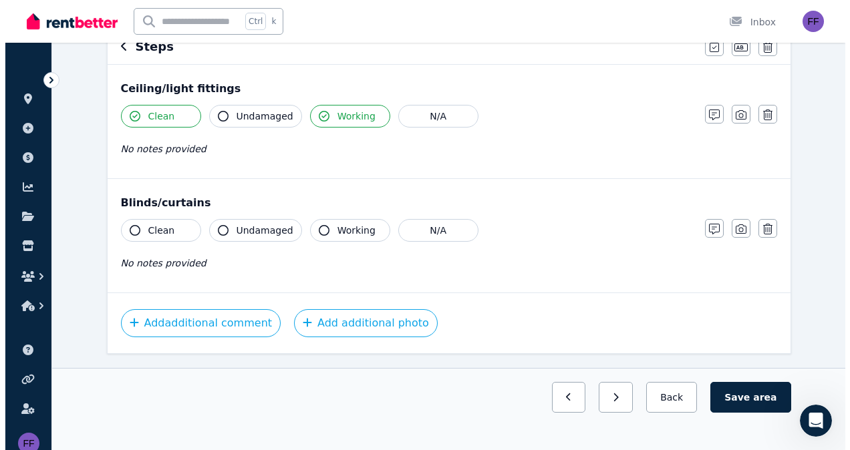
scroll to position [142, 0]
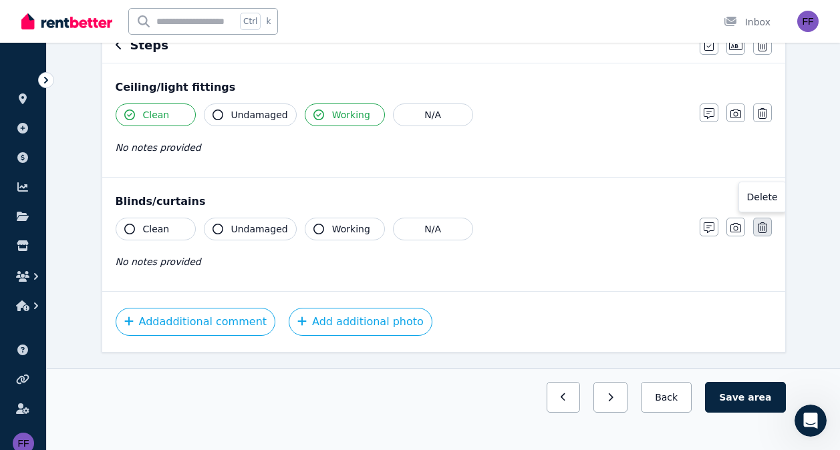
click at [768, 225] on button "button" at bounding box center [762, 227] width 19 height 19
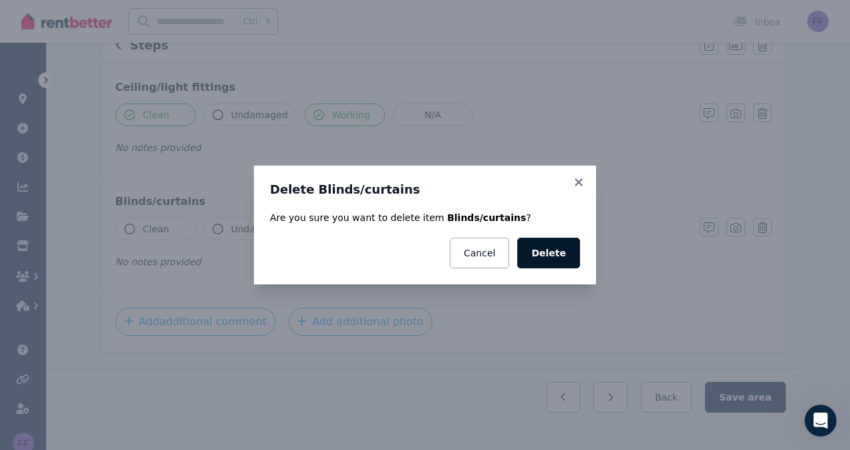
click at [557, 253] on button "Delete" at bounding box center [548, 253] width 63 height 31
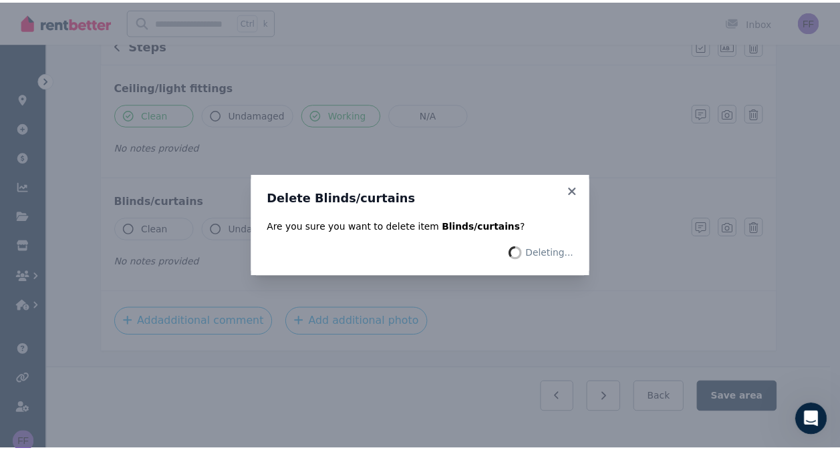
scroll to position [61, 0]
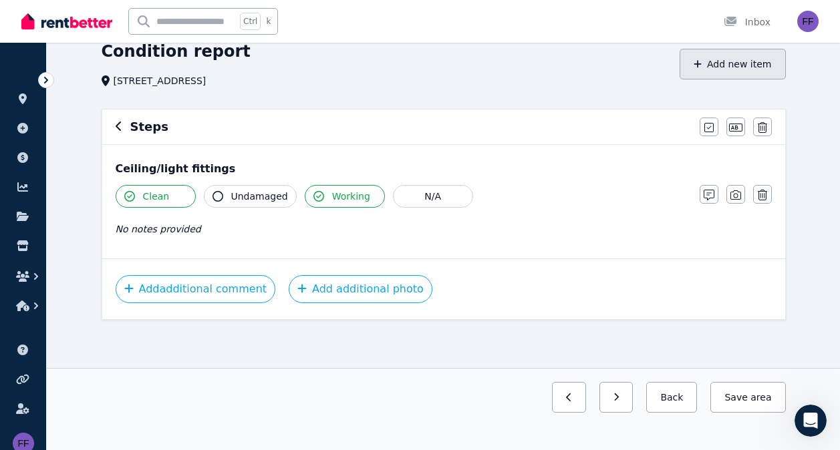
click at [740, 61] on button "Add new item" at bounding box center [732, 64] width 106 height 31
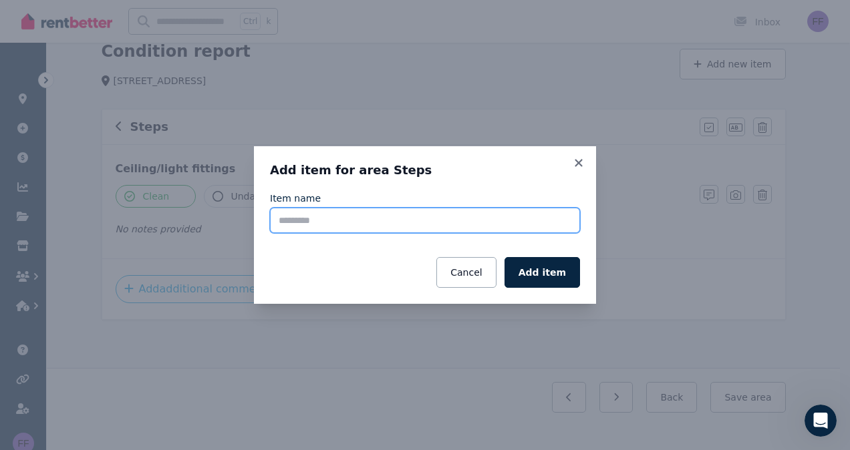
click at [333, 225] on input "Item name" at bounding box center [425, 220] width 310 height 25
click at [285, 218] on input "Item name" at bounding box center [425, 220] width 310 height 25
click at [283, 219] on input "Item name" at bounding box center [425, 220] width 310 height 25
type input "*****"
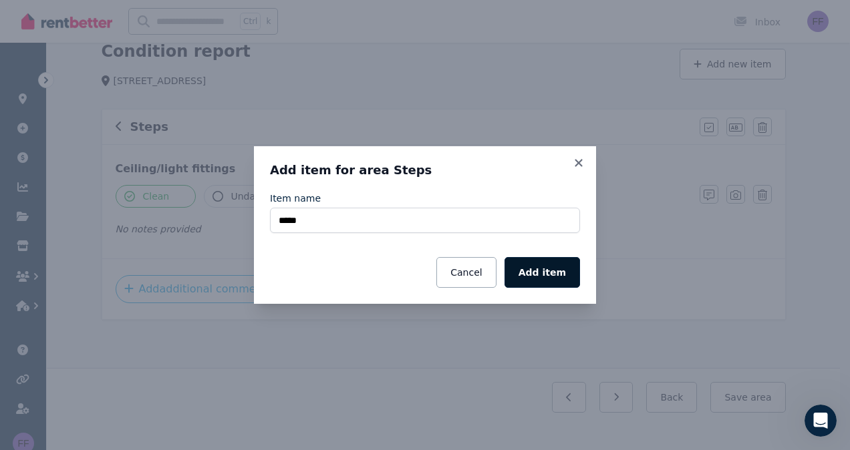
click at [542, 273] on button "Add item" at bounding box center [541, 272] width 75 height 31
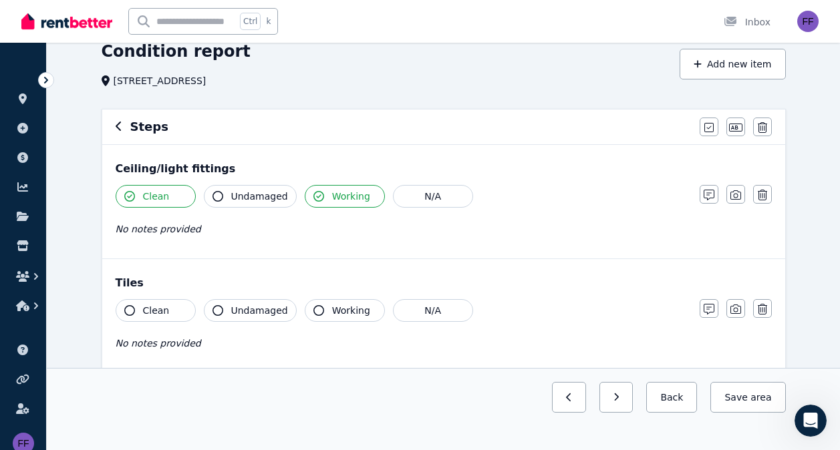
click at [121, 312] on button "Clean" at bounding box center [156, 310] width 80 height 23
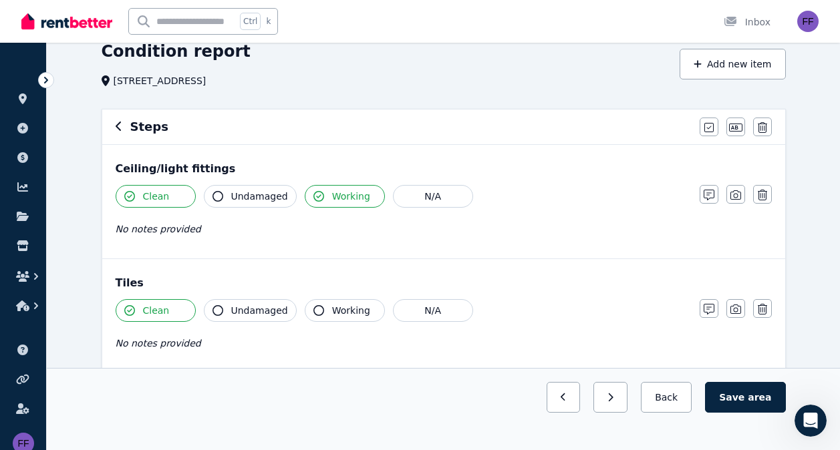
click at [213, 309] on icon "button" at bounding box center [217, 310] width 11 height 11
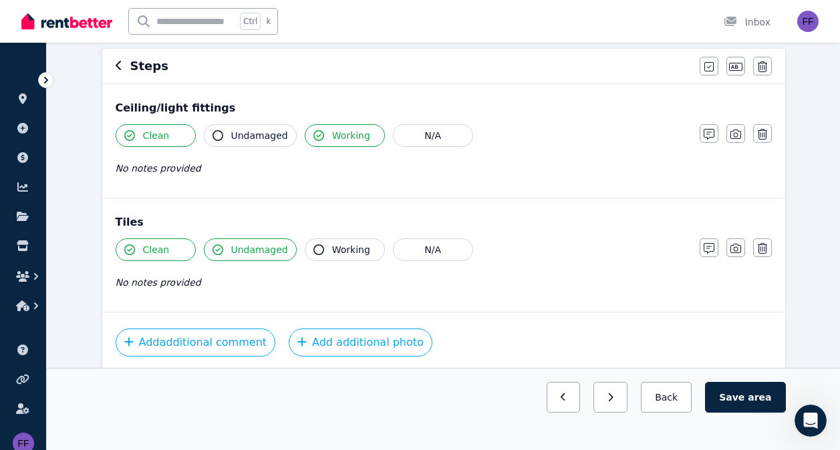
scroll to position [175, 0]
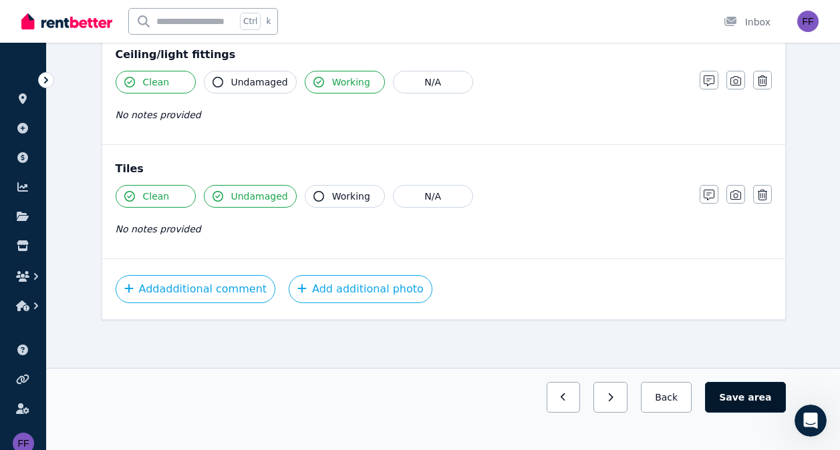
click at [764, 397] on span "area" at bounding box center [759, 397] width 23 height 13
click at [746, 395] on button "Save area" at bounding box center [747, 397] width 75 height 31
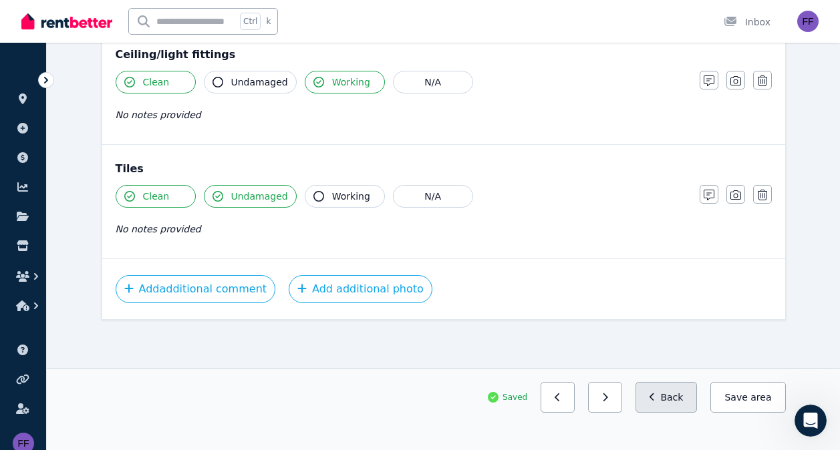
click at [674, 395] on button "Back" at bounding box center [666, 397] width 62 height 31
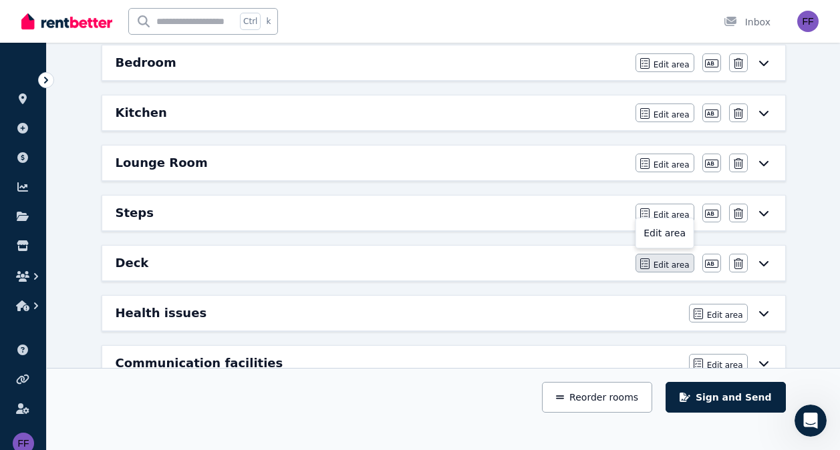
click at [661, 265] on span "Edit area" at bounding box center [671, 265] width 36 height 11
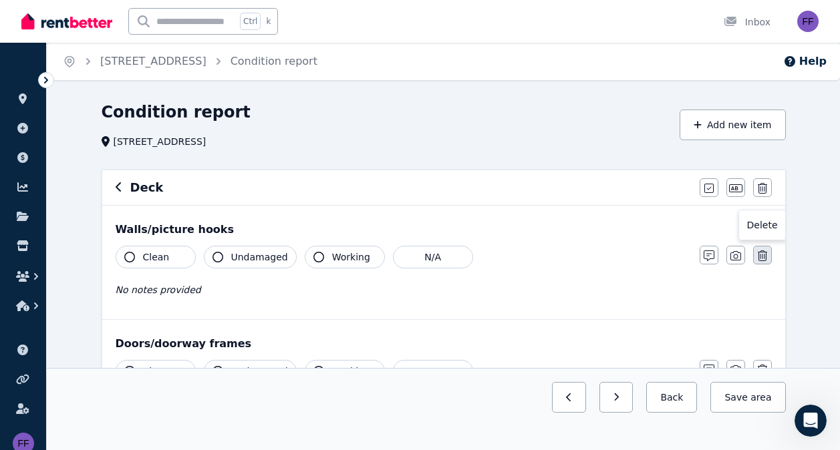
click at [762, 256] on icon "button" at bounding box center [762, 256] width 9 height 11
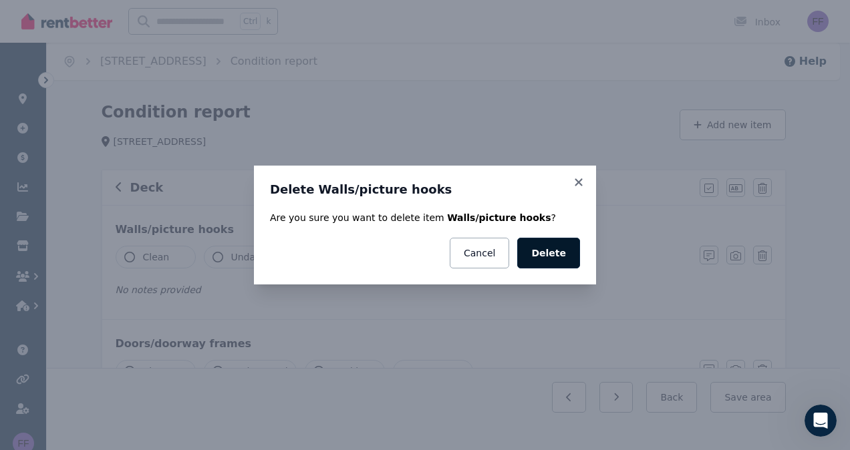
click at [561, 251] on button "Delete" at bounding box center [548, 253] width 63 height 31
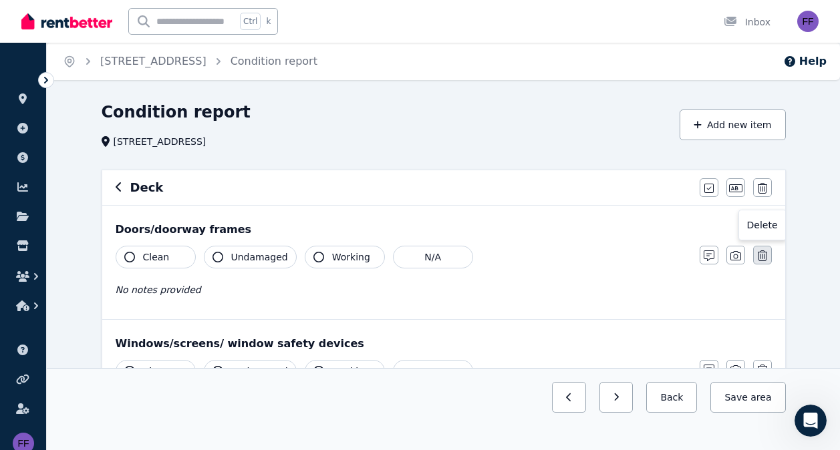
click at [760, 259] on icon "button" at bounding box center [762, 256] width 9 height 11
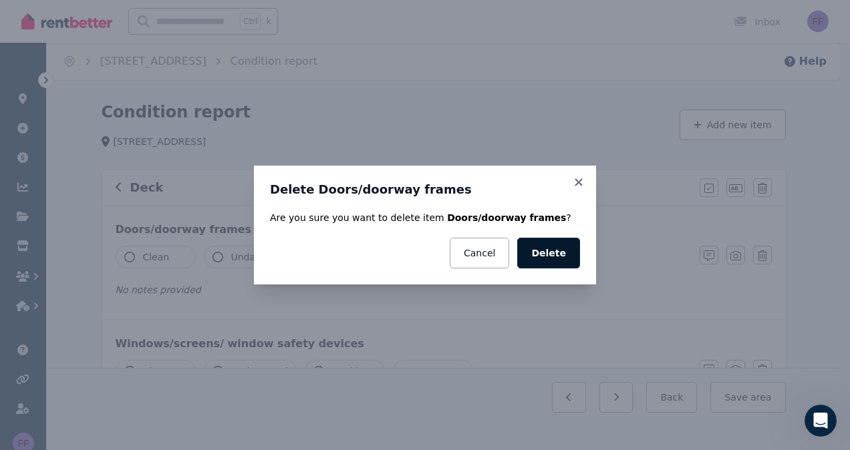
click at [543, 253] on button "Delete" at bounding box center [548, 253] width 63 height 31
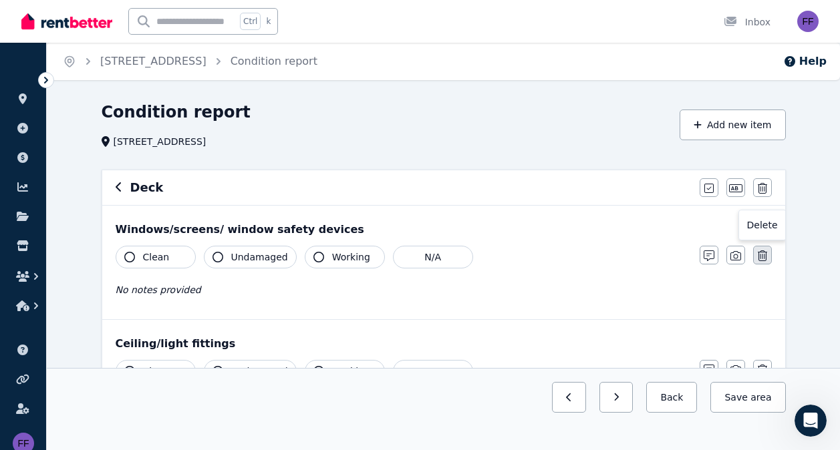
click at [760, 258] on icon "button" at bounding box center [762, 256] width 9 height 11
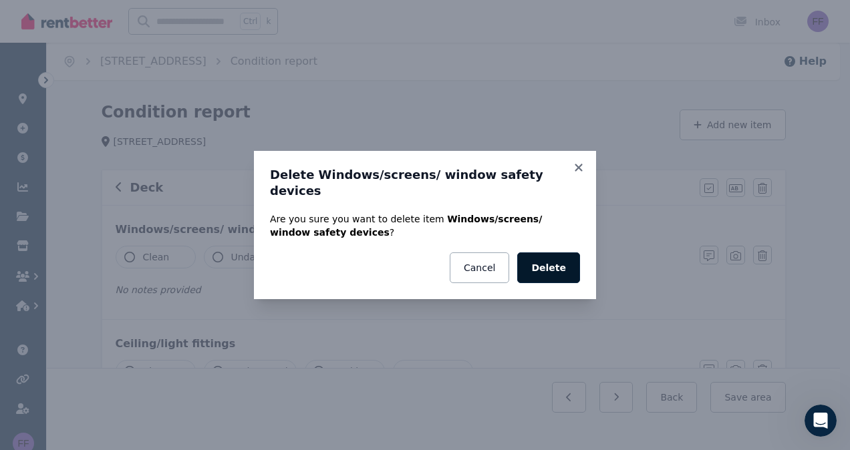
click at [558, 253] on button "Delete" at bounding box center [548, 268] width 63 height 31
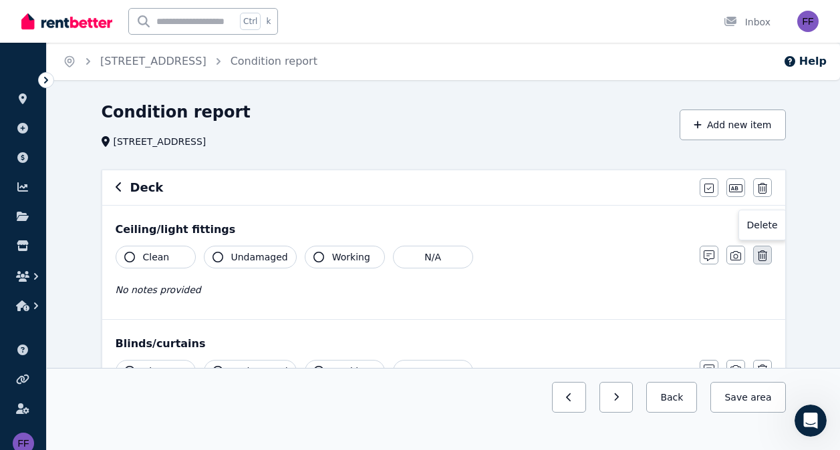
click at [753, 257] on button "button" at bounding box center [762, 255] width 19 height 19
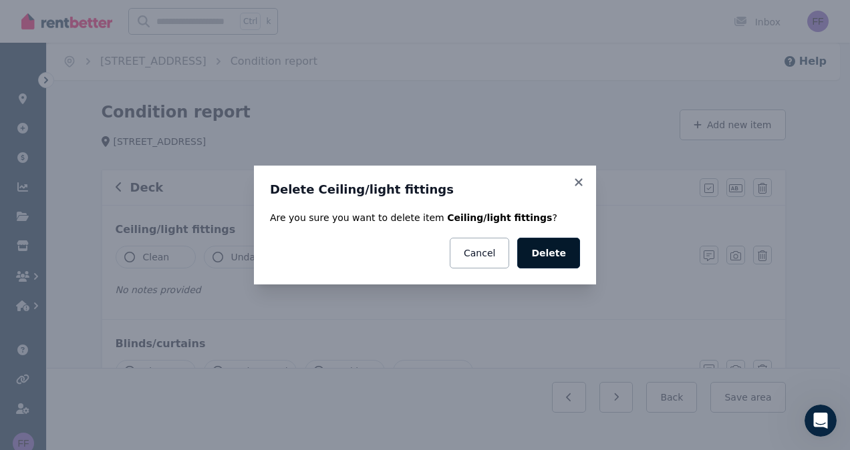
click at [552, 256] on button "Delete" at bounding box center [548, 253] width 63 height 31
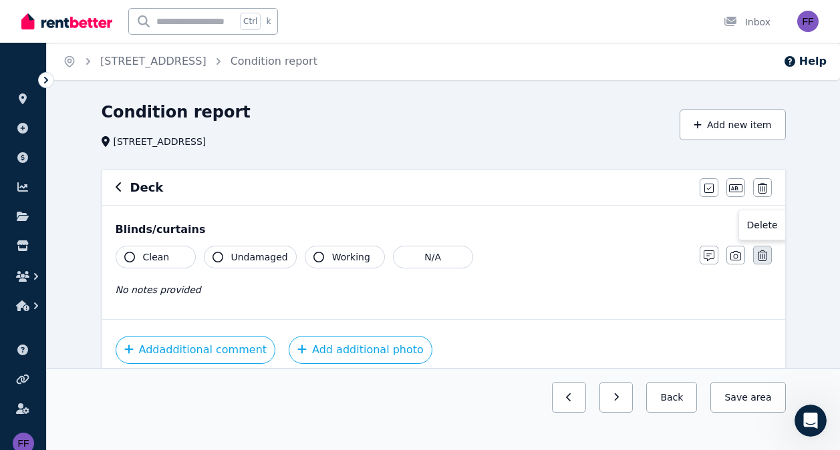
click at [760, 253] on icon "button" at bounding box center [762, 256] width 9 height 11
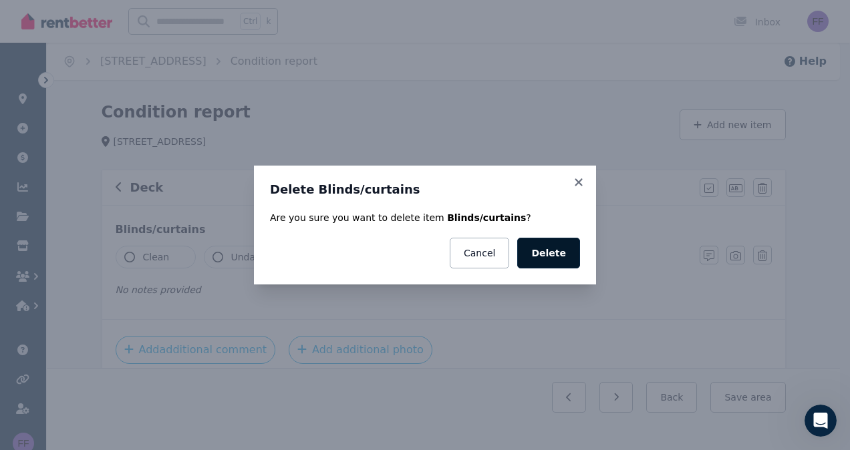
click at [559, 250] on button "Delete" at bounding box center [548, 253] width 63 height 31
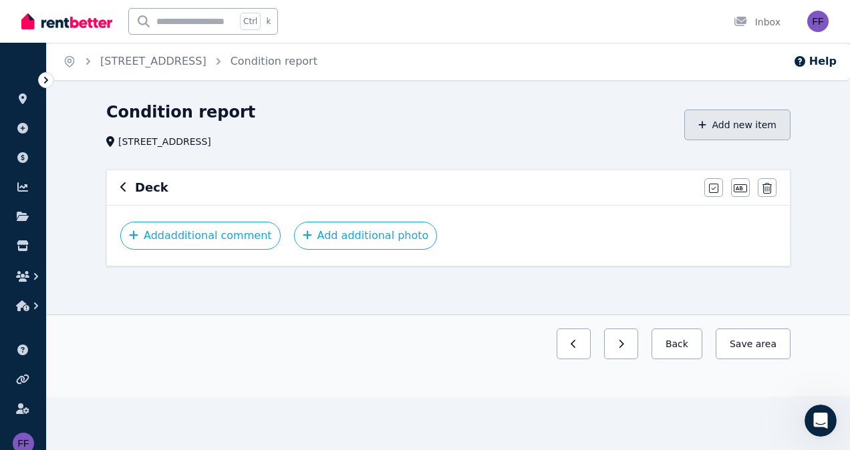
click at [745, 124] on button "Add new item" at bounding box center [737, 125] width 106 height 31
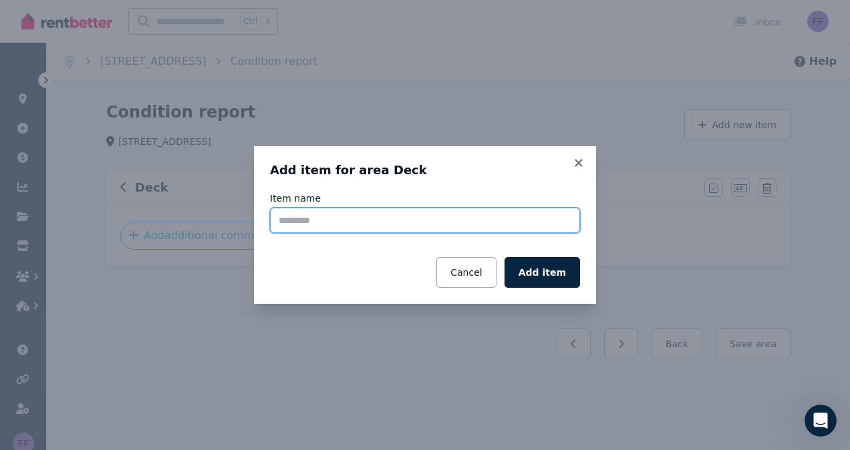
click at [311, 224] on input "Item name" at bounding box center [425, 220] width 310 height 25
type input "**********"
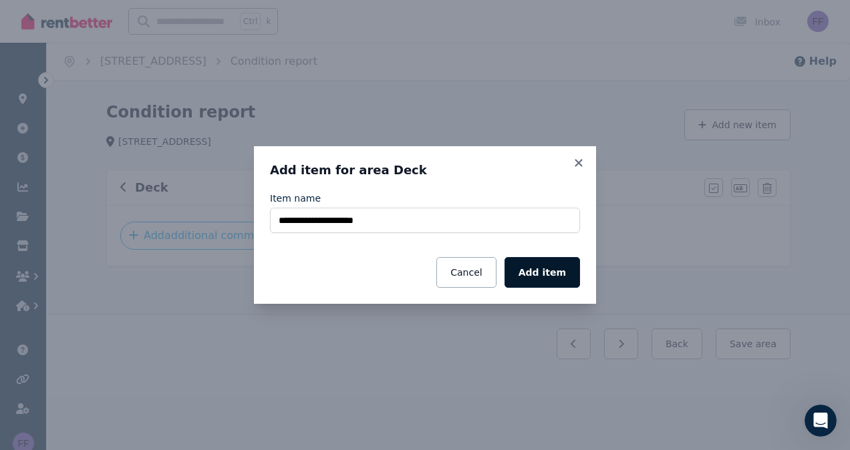
click at [538, 269] on button "Add item" at bounding box center [541, 272] width 75 height 31
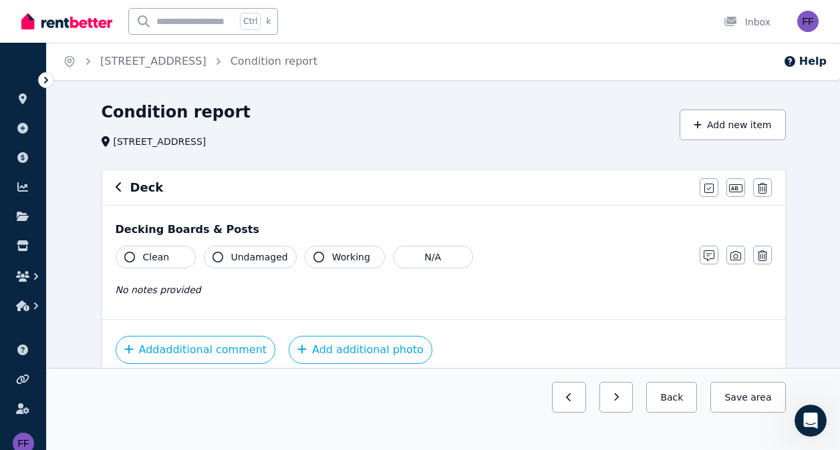
click at [134, 257] on icon "button" at bounding box center [129, 257] width 11 height 11
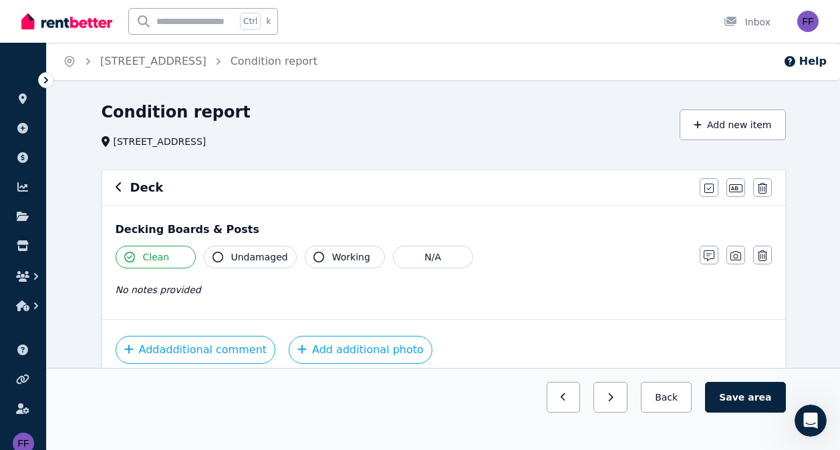
click at [154, 297] on div "No notes provided" at bounding box center [401, 290] width 571 height 16
click at [708, 255] on icon "button" at bounding box center [708, 256] width 11 height 11
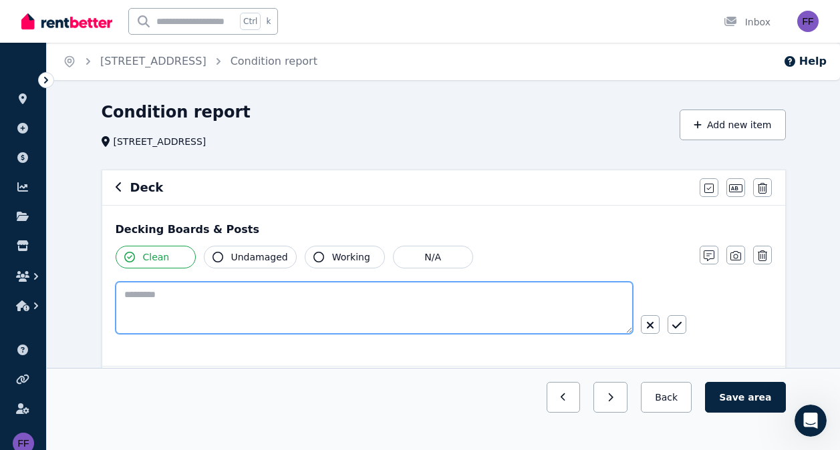
click at [134, 293] on textarea at bounding box center [374, 308] width 517 height 52
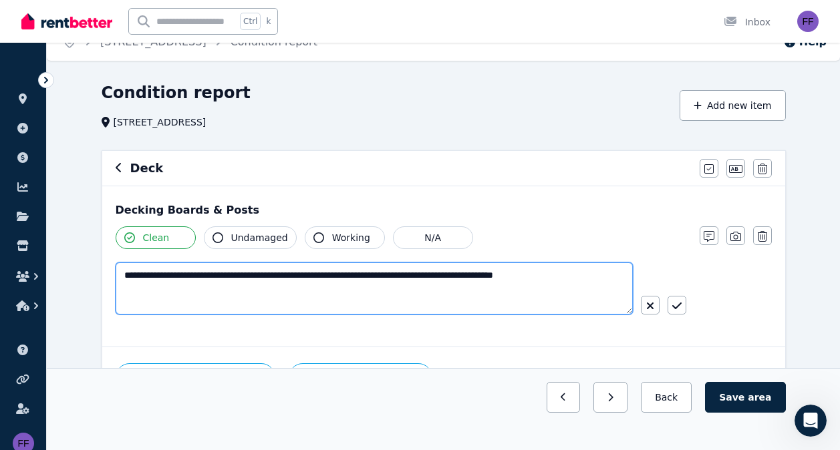
scroll to position [20, 0]
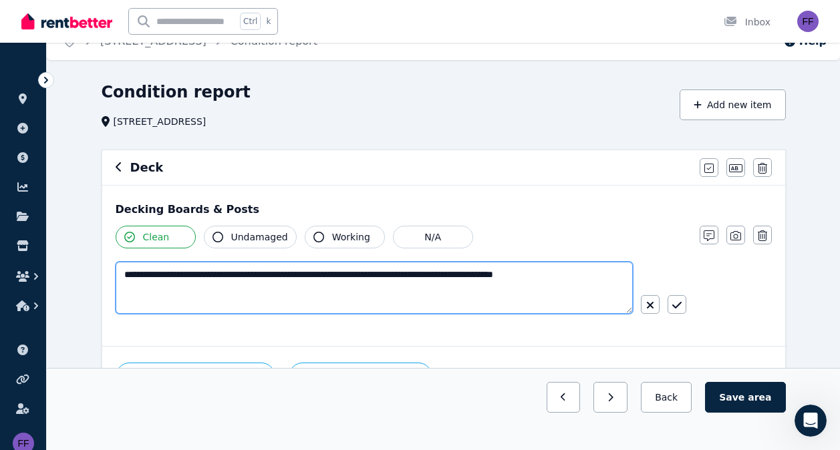
click at [305, 277] on textarea "**********" at bounding box center [374, 288] width 517 height 52
drag, startPoint x: 279, startPoint y: 277, endPoint x: 385, endPoint y: 275, distance: 106.3
click at [385, 275] on textarea "**********" at bounding box center [374, 288] width 517 height 52
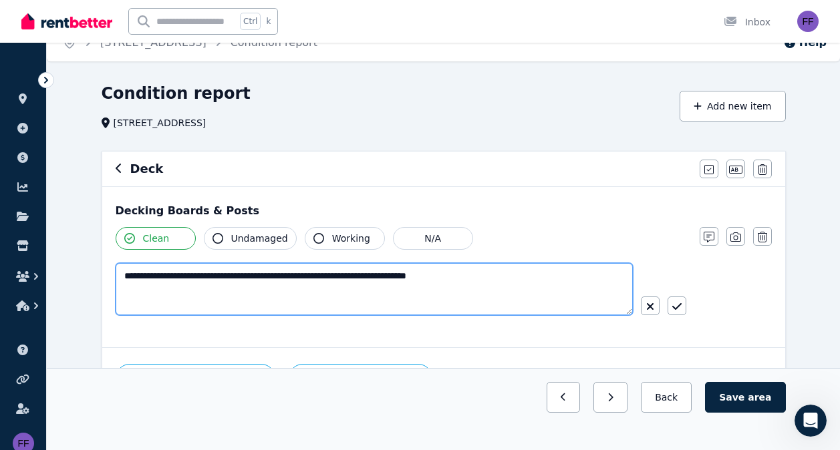
click at [503, 279] on textarea "**********" at bounding box center [374, 289] width 517 height 52
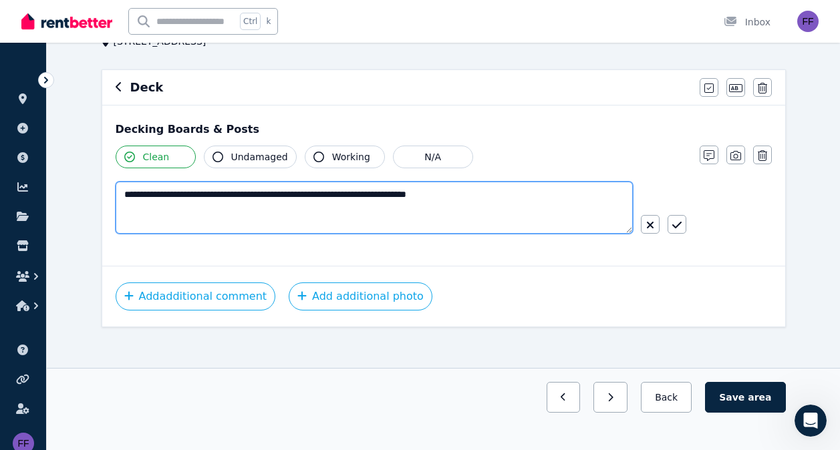
scroll to position [108, 0]
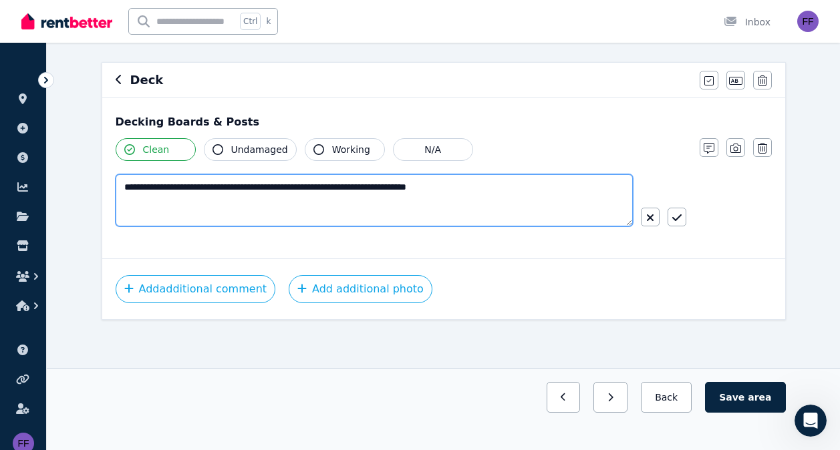
click at [401, 190] on textarea "**********" at bounding box center [374, 200] width 517 height 52
click at [474, 181] on textarea "**********" at bounding box center [374, 200] width 517 height 52
click at [417, 184] on textarea "**********" at bounding box center [374, 200] width 517 height 52
click at [523, 201] on textarea "**********" at bounding box center [374, 200] width 517 height 52
type textarea "**********"
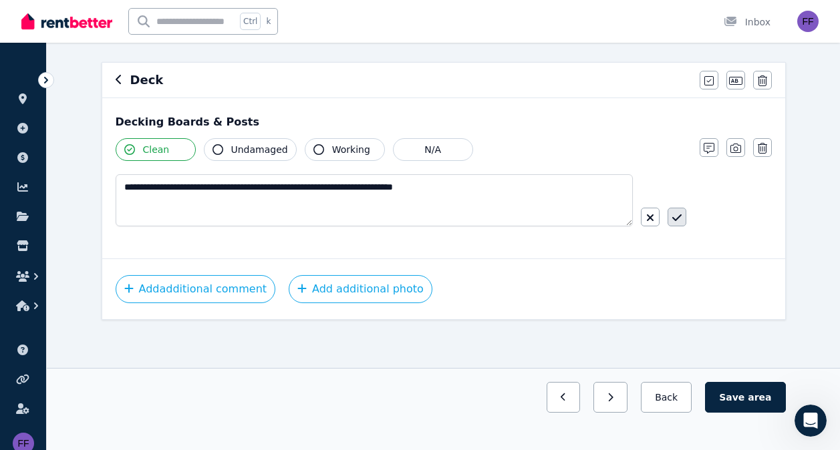
click at [674, 217] on icon "button" at bounding box center [676, 217] width 9 height 11
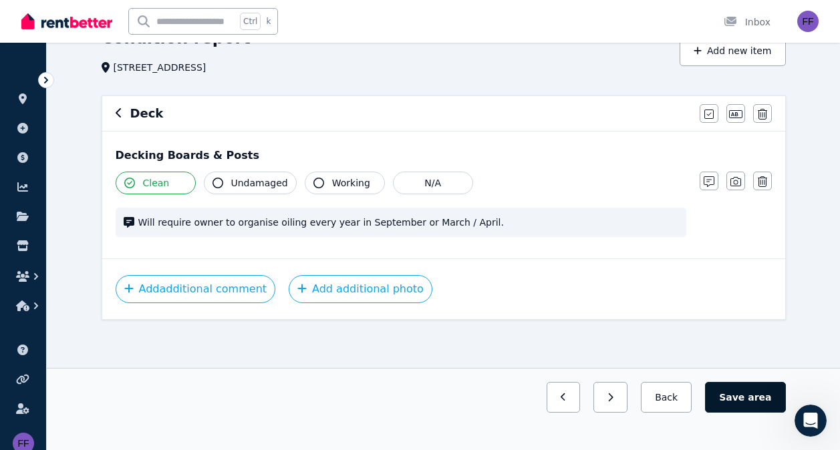
click at [762, 395] on span "area" at bounding box center [759, 397] width 23 height 13
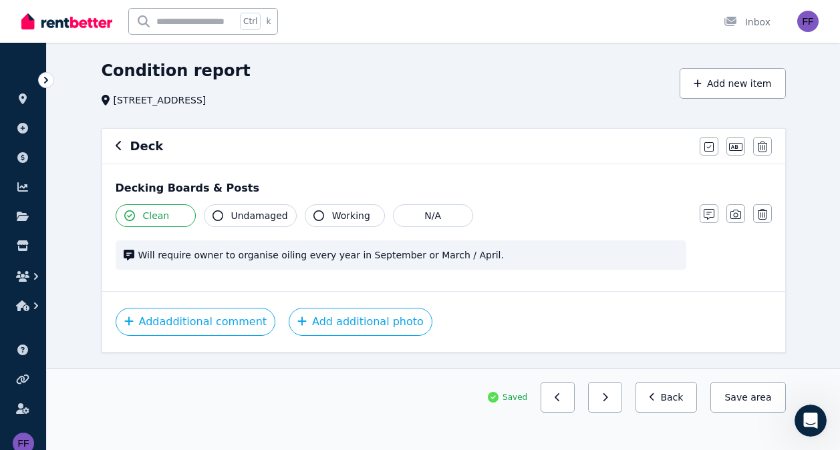
scroll to position [29, 0]
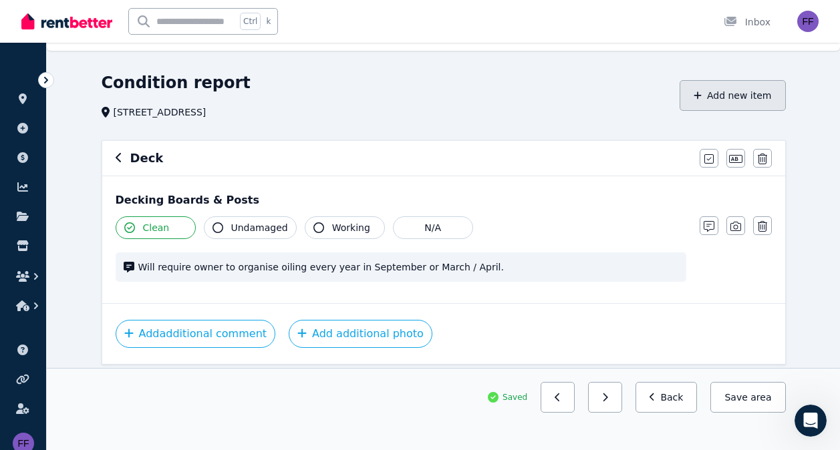
click at [734, 94] on button "Add new item" at bounding box center [732, 95] width 106 height 31
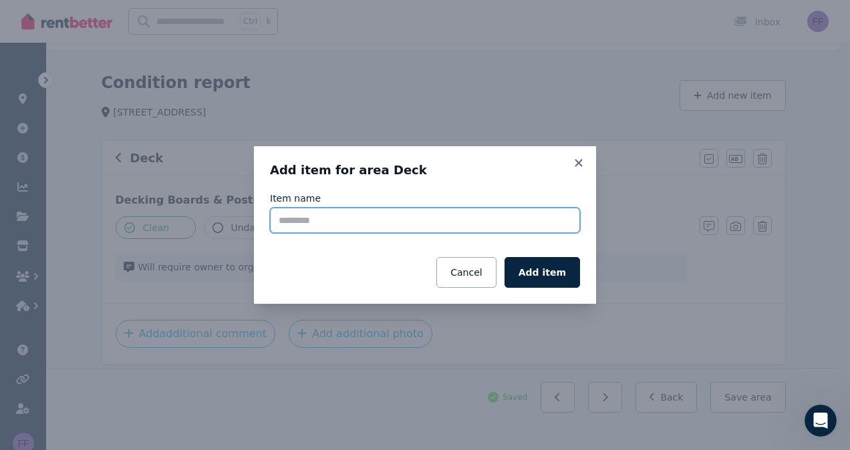
click at [301, 230] on input "Item name" at bounding box center [425, 220] width 310 height 25
click at [279, 220] on input "**********" at bounding box center [425, 220] width 310 height 25
type input "**********"
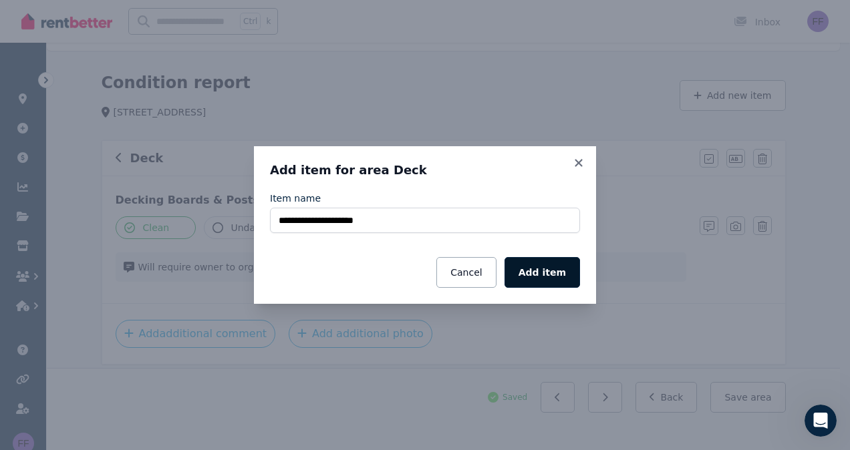
click at [549, 271] on button "Add item" at bounding box center [541, 272] width 75 height 31
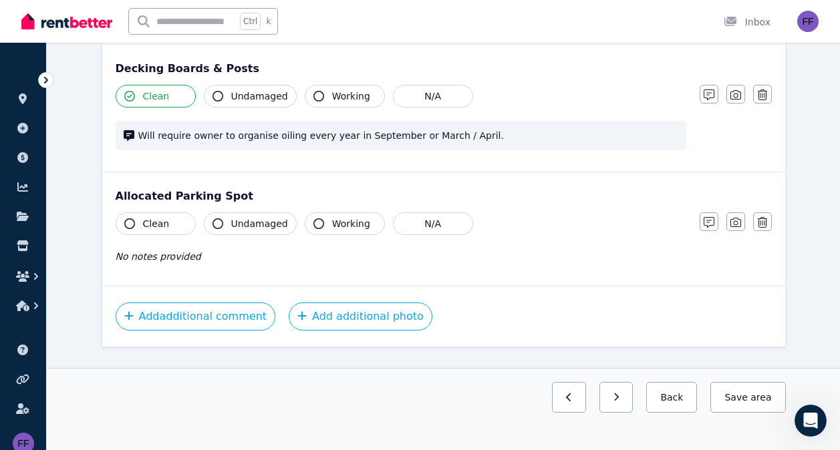
scroll to position [162, 0]
click at [132, 220] on icon "button" at bounding box center [129, 223] width 11 height 11
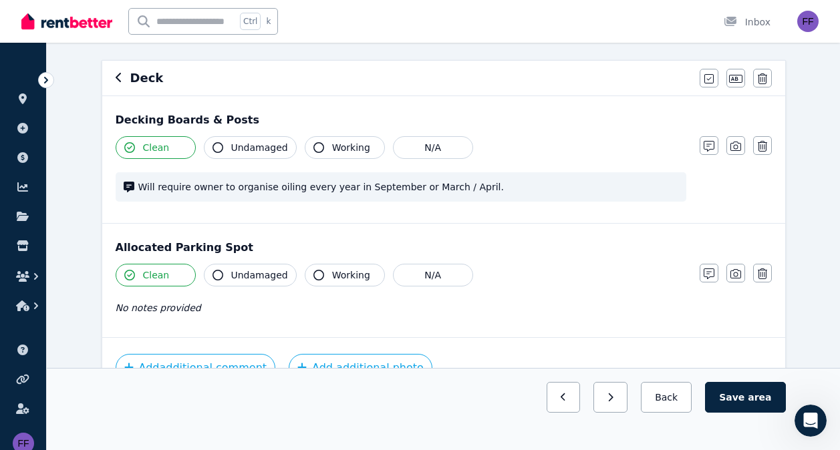
scroll to position [188, 0]
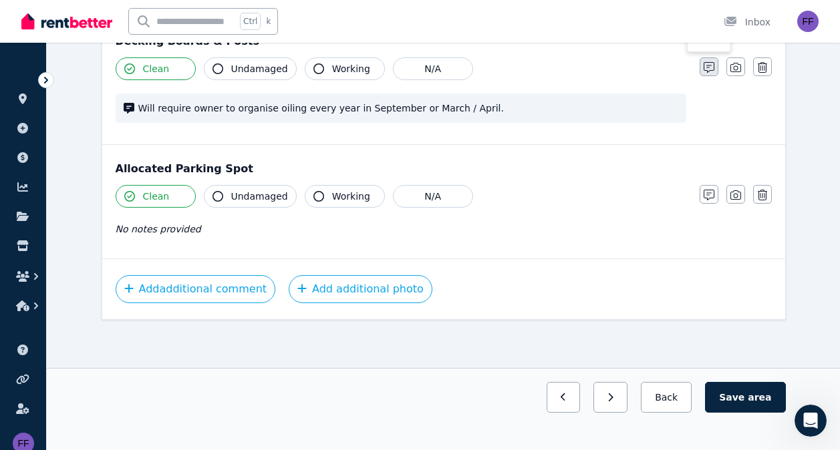
click at [705, 70] on icon "button" at bounding box center [708, 67] width 11 height 11
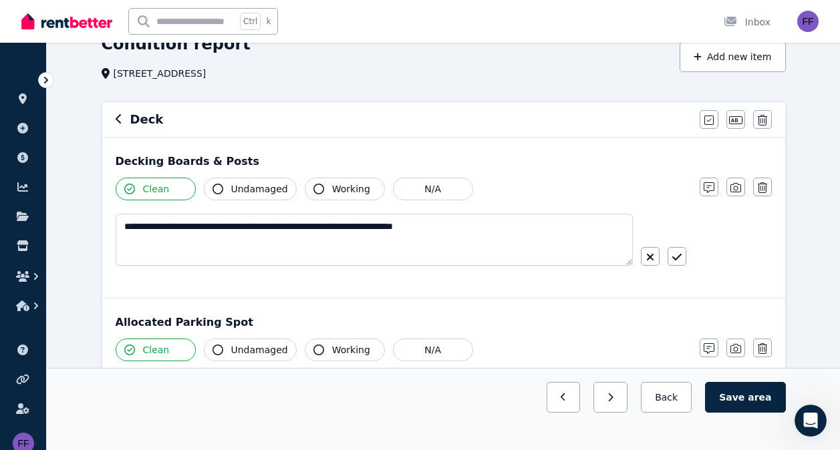
scroll to position [65, 0]
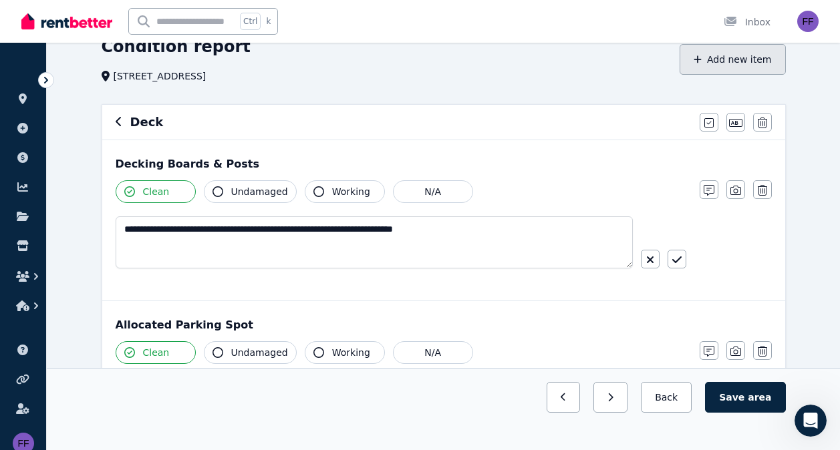
click at [722, 57] on button "Add new item" at bounding box center [732, 59] width 106 height 31
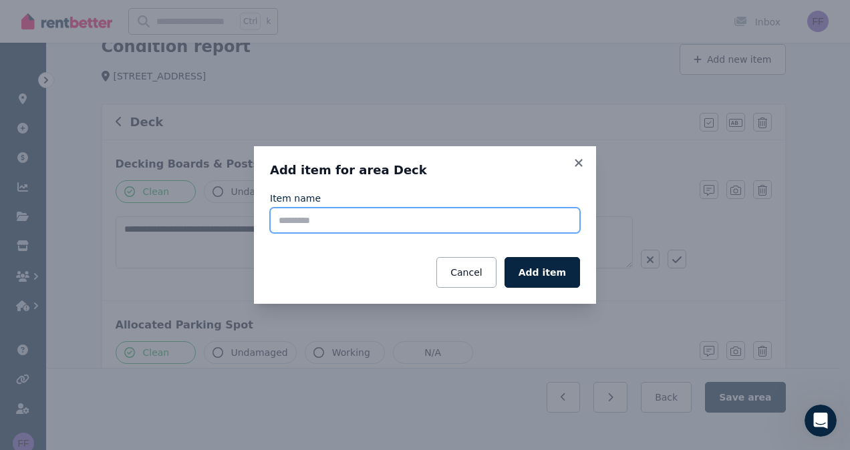
click at [310, 228] on input "Item name" at bounding box center [425, 220] width 310 height 25
type input "**********"
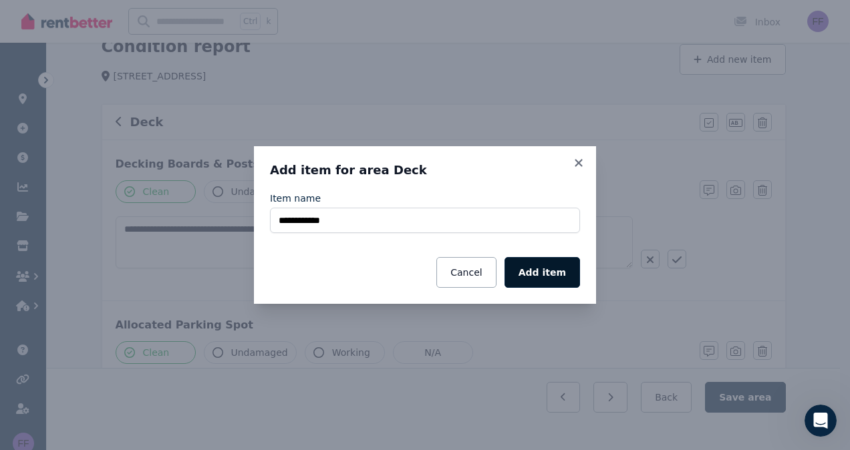
click at [539, 269] on button "Add item" at bounding box center [541, 272] width 75 height 31
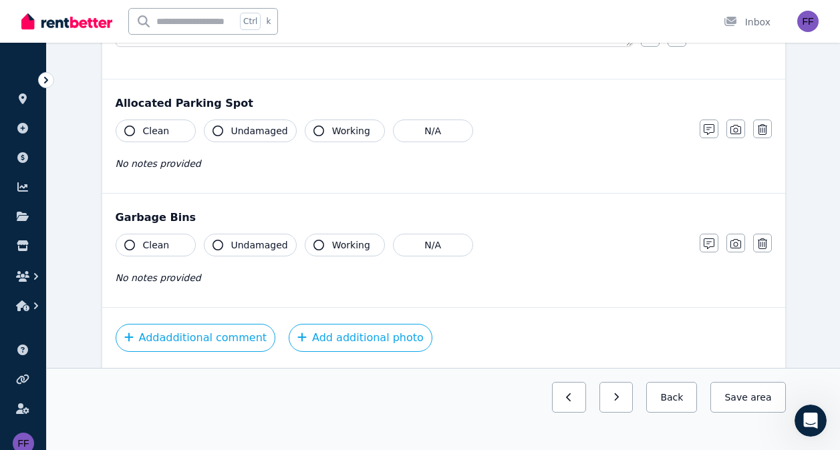
scroll to position [336, 0]
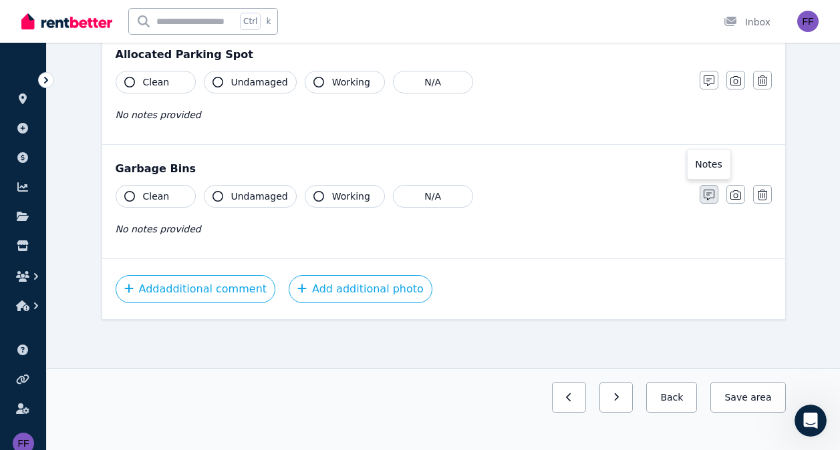
click at [708, 194] on icon "button" at bounding box center [708, 195] width 11 height 11
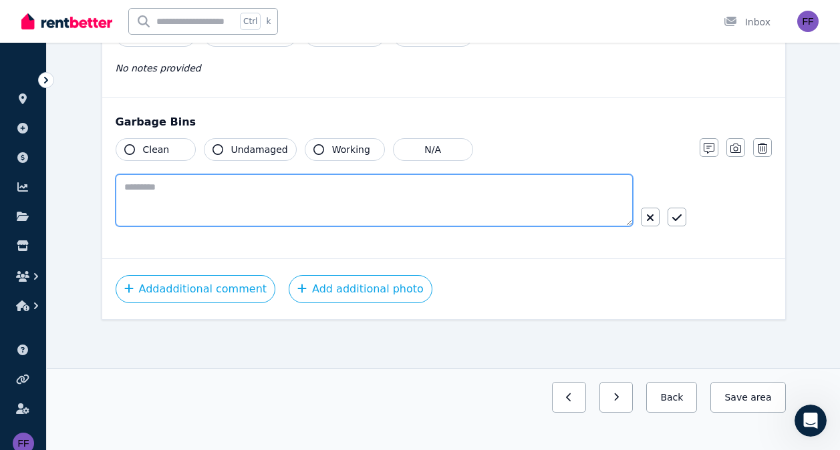
click at [196, 193] on textarea at bounding box center [374, 200] width 517 height 52
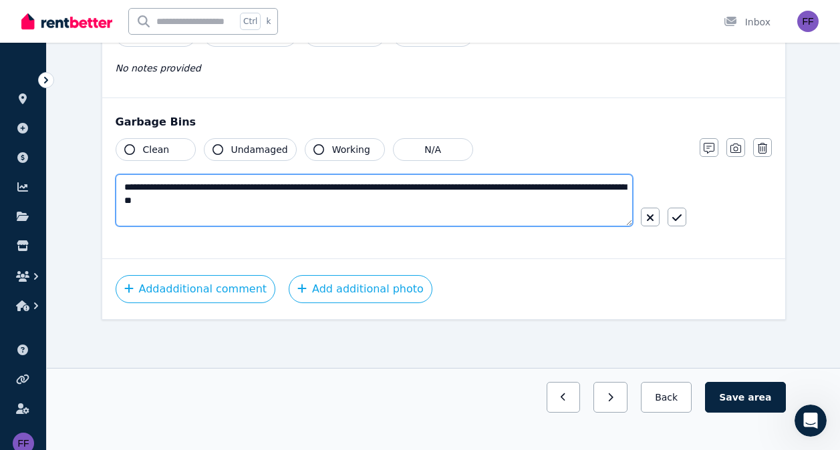
click at [577, 188] on textarea "**********" at bounding box center [374, 200] width 517 height 52
click at [222, 203] on textarea "**********" at bounding box center [374, 200] width 517 height 52
type textarea "**********"
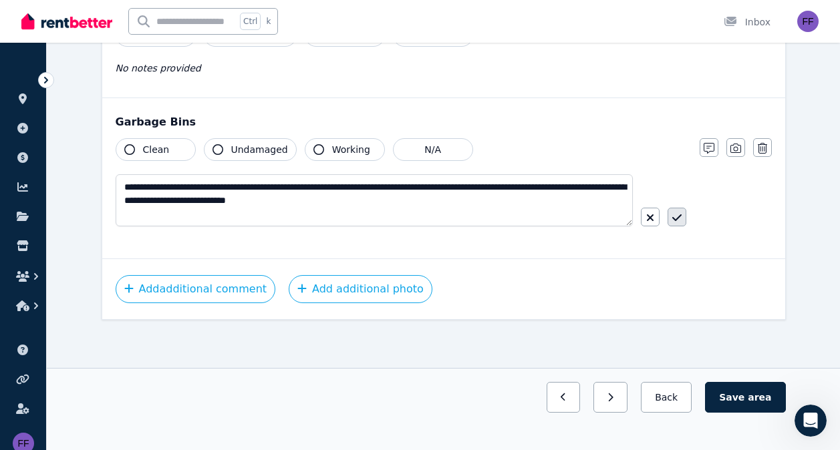
click at [678, 214] on icon "button" at bounding box center [676, 217] width 9 height 11
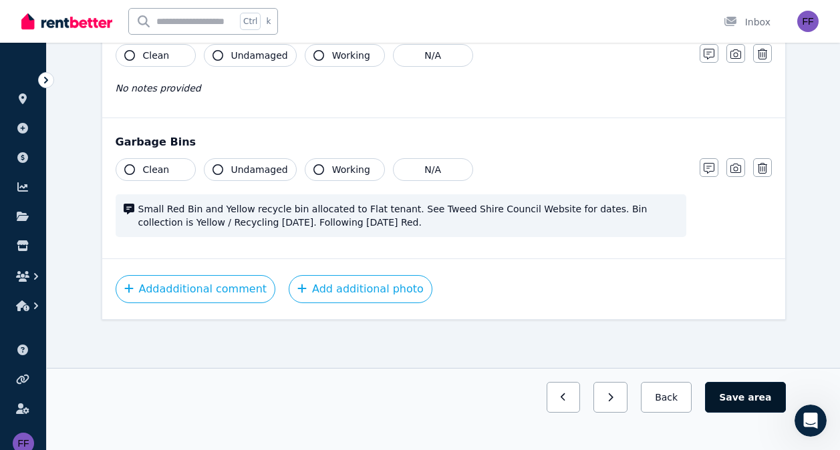
click at [747, 397] on button "Save area" at bounding box center [745, 397] width 80 height 31
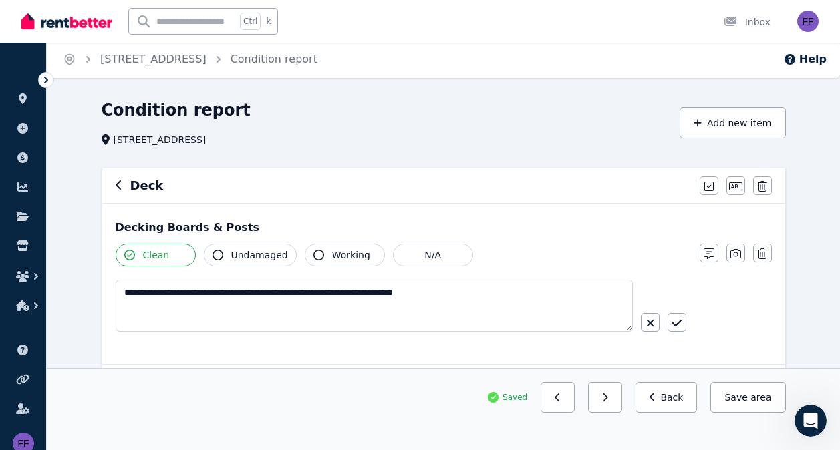
scroll to position [0, 0]
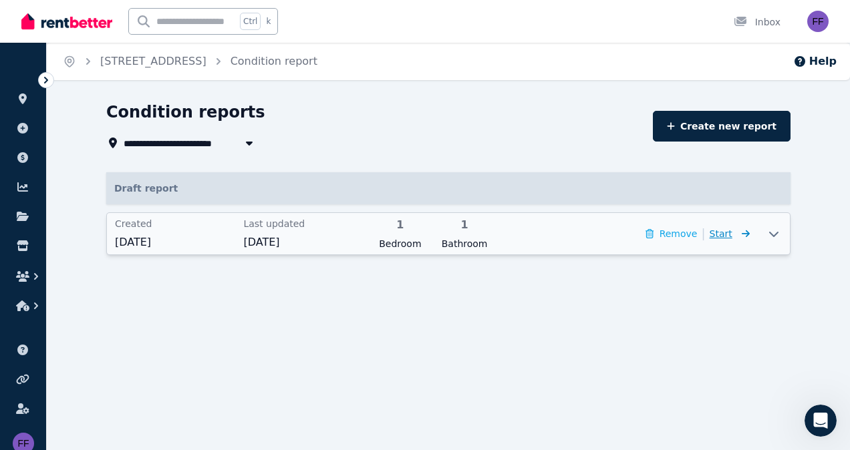
click at [728, 230] on span "Start" at bounding box center [720, 233] width 23 height 11
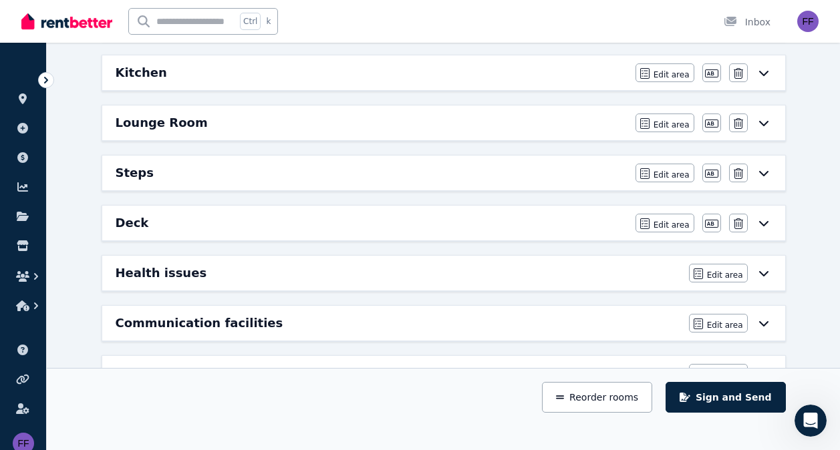
scroll to position [283, 0]
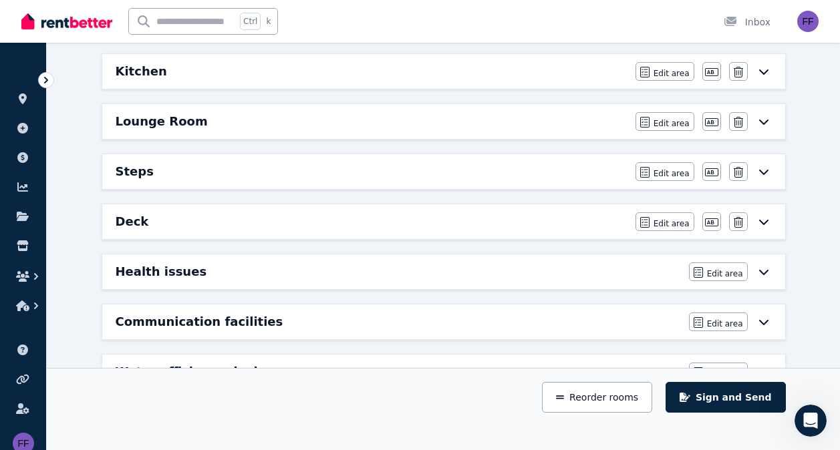
click at [767, 221] on icon at bounding box center [762, 222] width 9 height 5
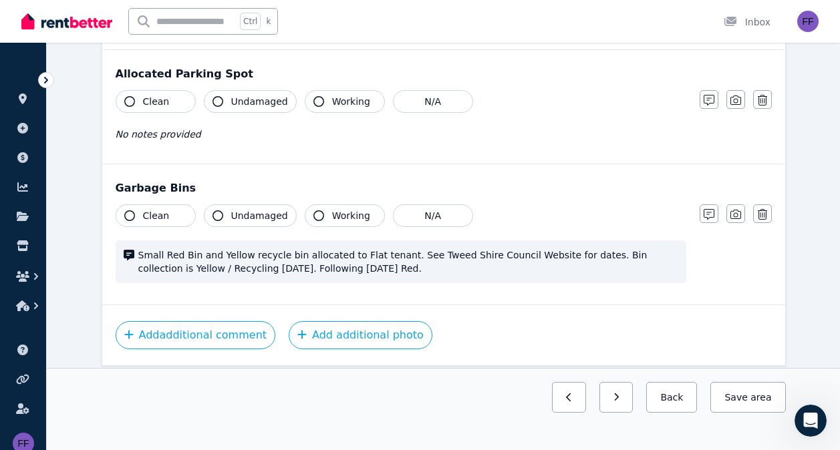
scroll to position [0, 0]
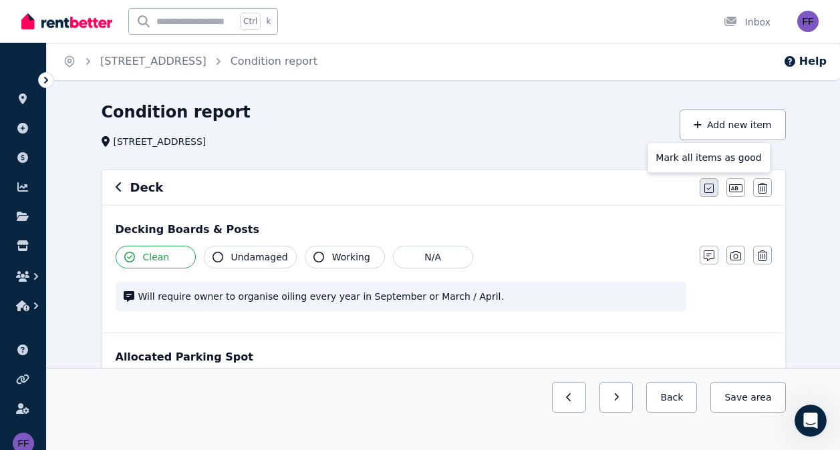
click at [707, 189] on icon "button" at bounding box center [708, 188] width 9 height 11
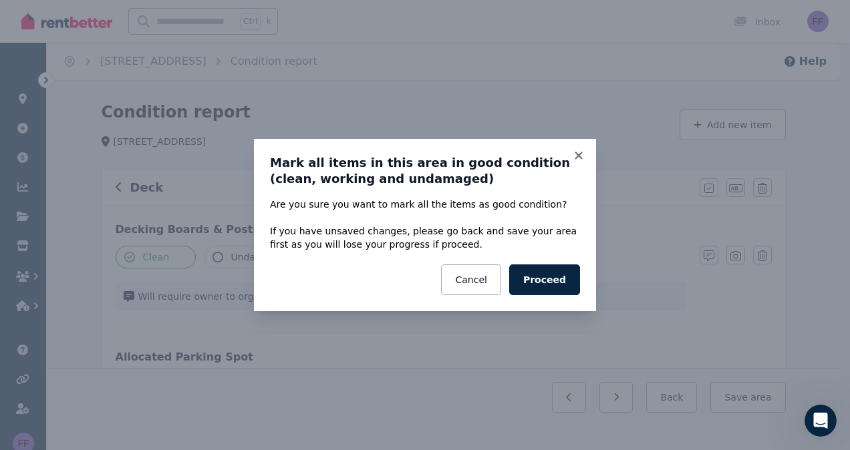
click at [583, 149] on div "Mark all items in this area in good condition (clean, working and undamaged) Ar…" at bounding box center [425, 225] width 342 height 172
click at [578, 155] on icon at bounding box center [578, 155] width 7 height 7
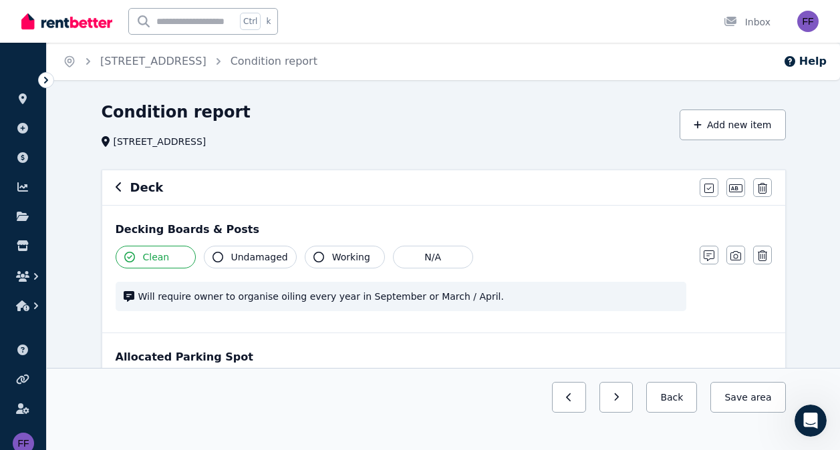
click at [156, 189] on h6 "Deck" at bounding box center [146, 187] width 33 height 19
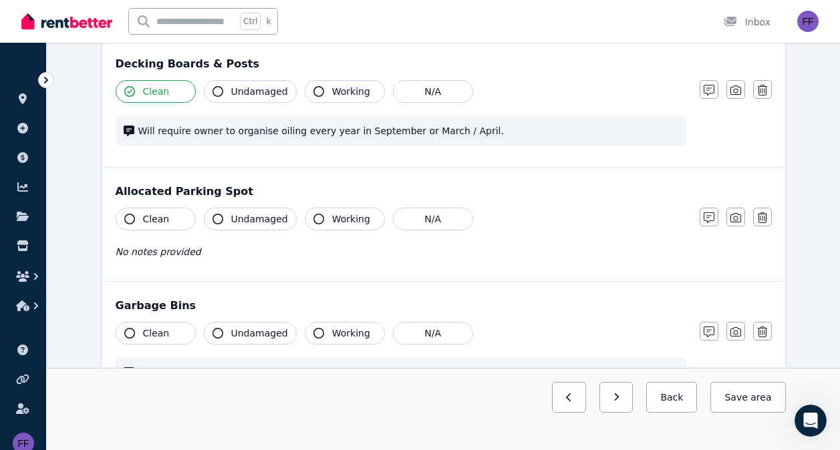
scroll to position [168, 0]
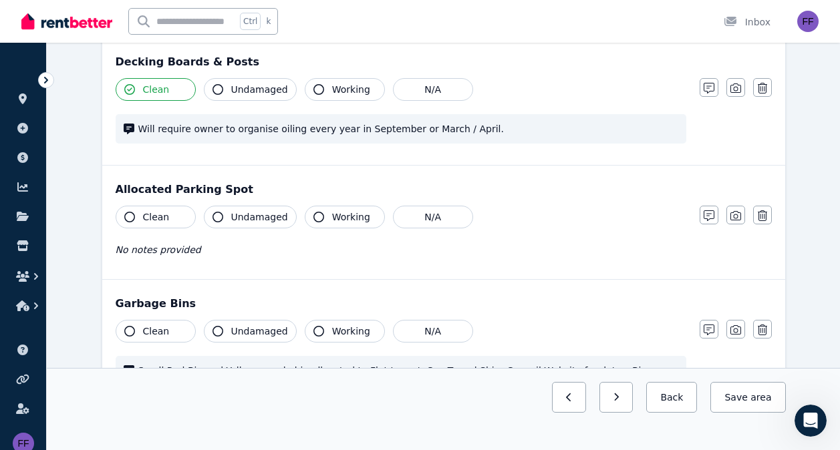
click at [129, 214] on icon "button" at bounding box center [129, 217] width 11 height 11
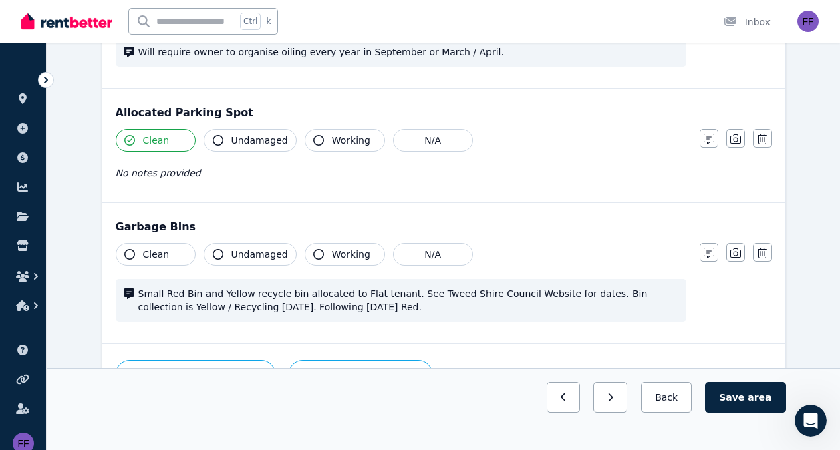
scroll to position [250, 0]
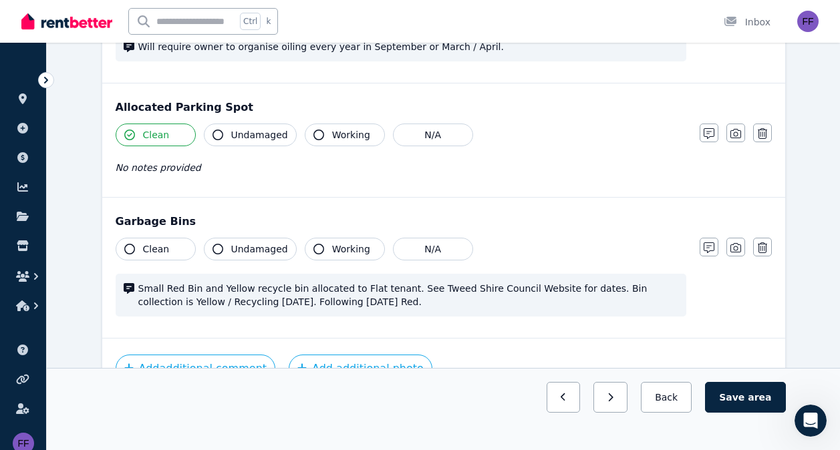
click at [130, 251] on icon "button" at bounding box center [129, 249] width 11 height 11
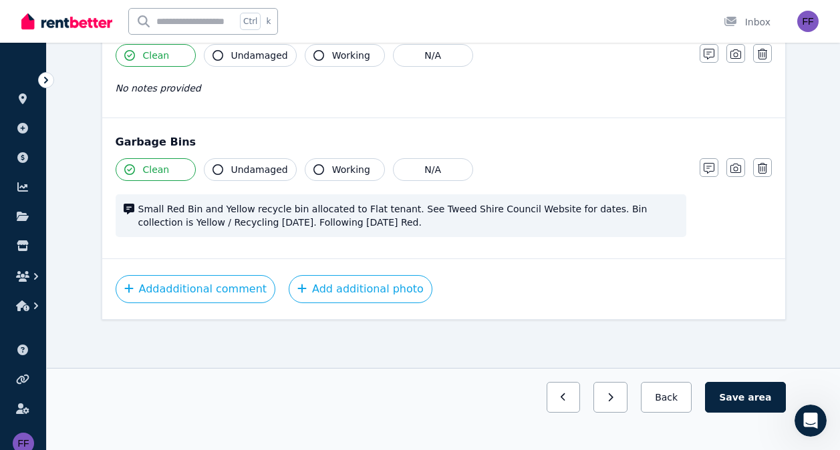
click at [127, 168] on icon "button" at bounding box center [129, 169] width 11 height 11
click at [159, 171] on span "Clean" at bounding box center [156, 169] width 27 height 13
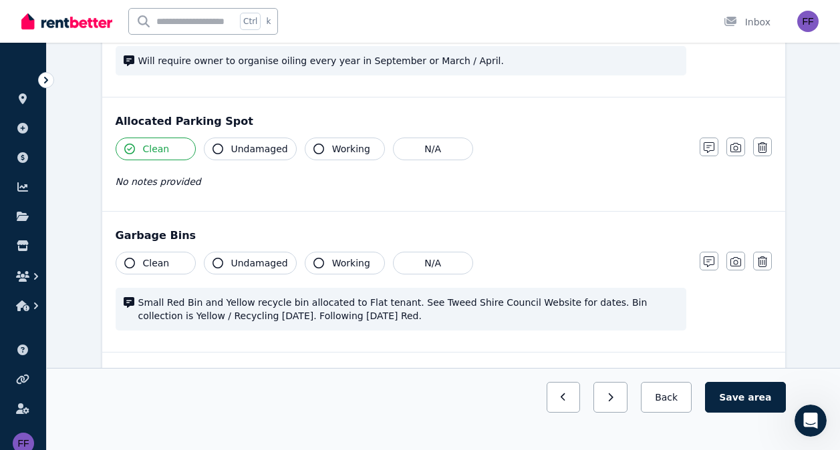
scroll to position [235, 0]
click at [132, 146] on icon "button" at bounding box center [129, 149] width 11 height 11
click at [202, 182] on div "No notes provided" at bounding box center [401, 182] width 571 height 16
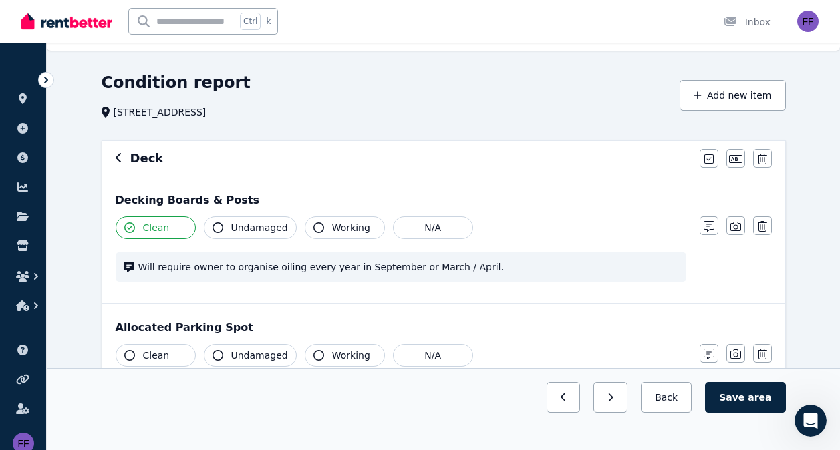
scroll to position [0, 0]
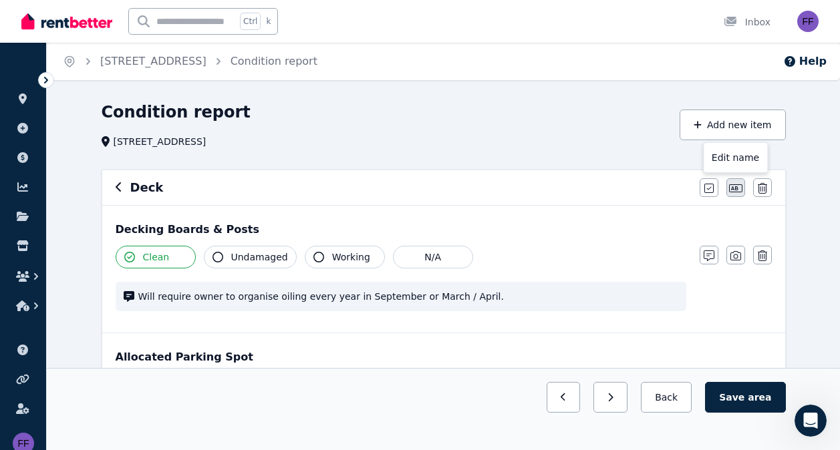
click at [734, 192] on icon "button" at bounding box center [735, 188] width 13 height 11
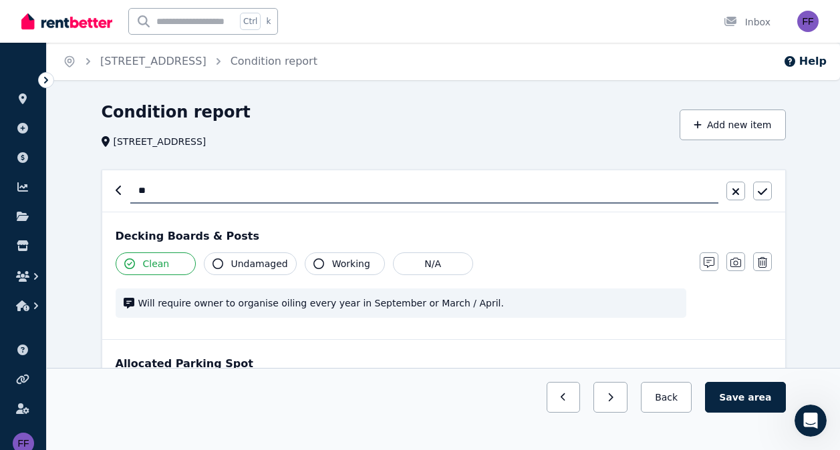
type input "*"
type input "**********"
click at [604, 248] on div "Decking Boards & Posts Clean Undamaged Working N/A Will require owner to organi…" at bounding box center [443, 275] width 683 height 127
click at [766, 188] on button "button" at bounding box center [762, 191] width 19 height 19
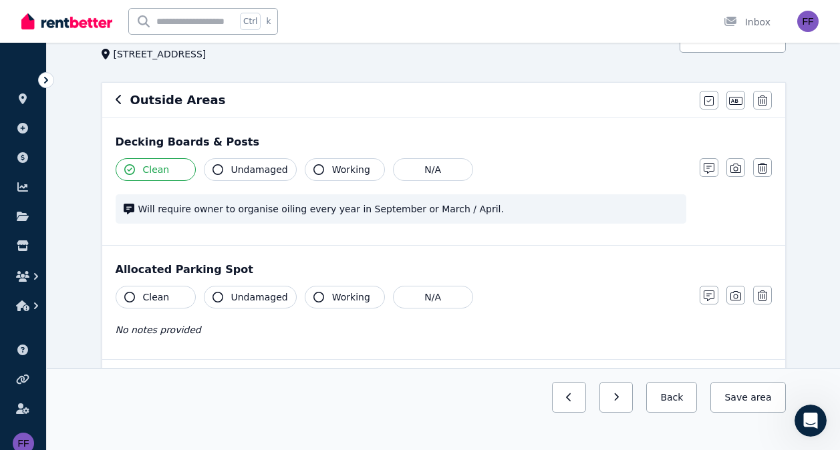
scroll to position [108, 0]
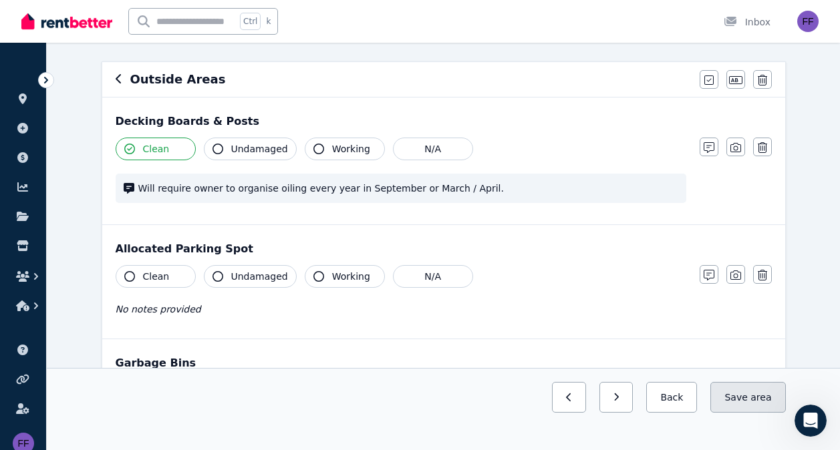
click at [758, 398] on span "area" at bounding box center [760, 397] width 21 height 13
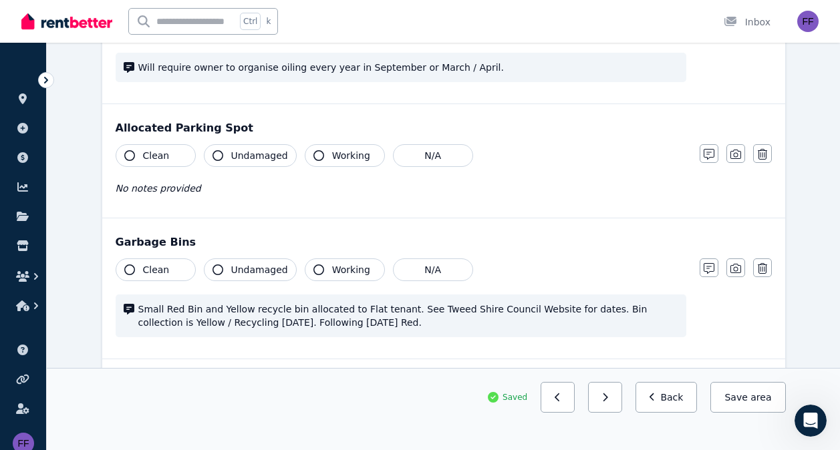
scroll to position [329, 0]
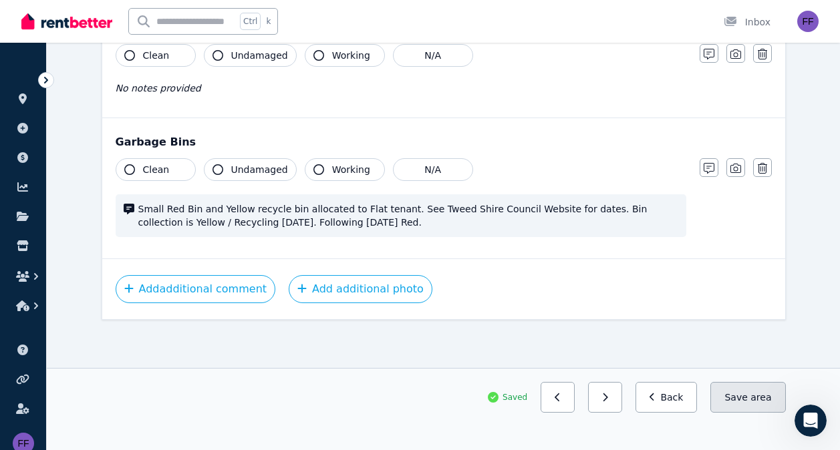
click at [746, 399] on button "Save area" at bounding box center [747, 397] width 75 height 31
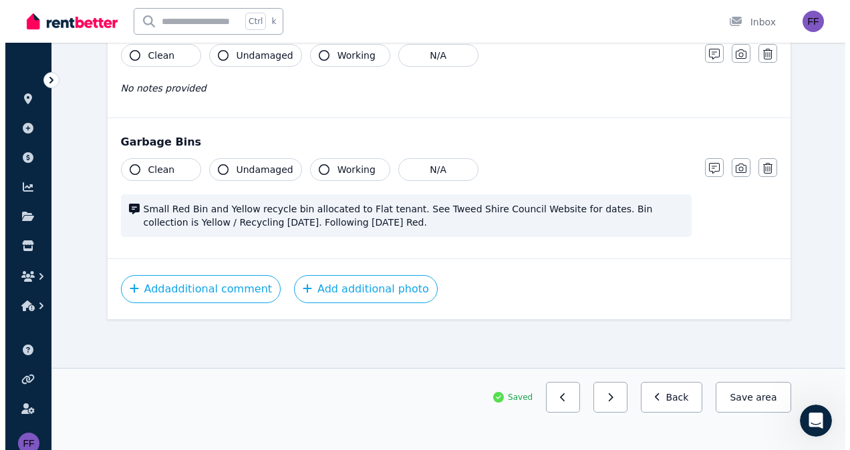
scroll to position [0, 0]
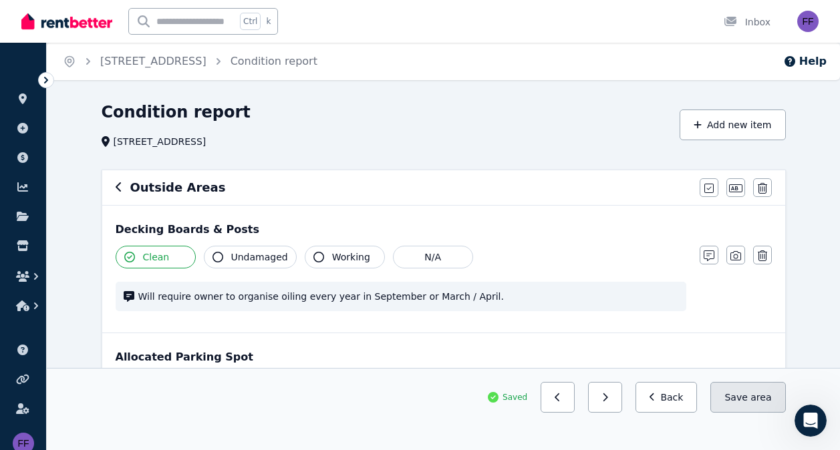
click at [750, 394] on button "Save area" at bounding box center [747, 397] width 75 height 31
click at [279, 61] on link "Condition report" at bounding box center [273, 61] width 87 height 13
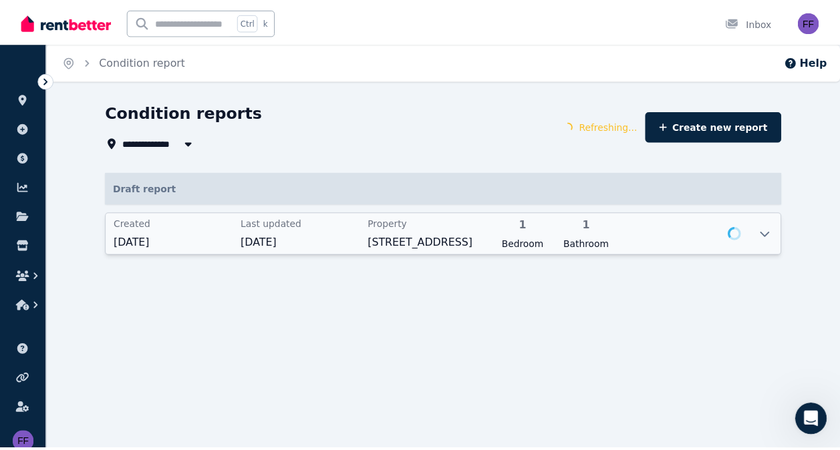
scroll to position [2111, 0]
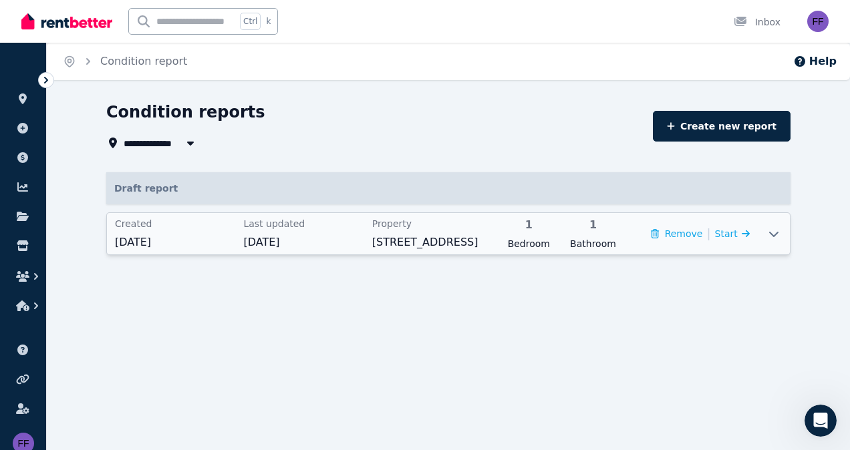
click at [742, 234] on icon at bounding box center [746, 233] width 8 height 9
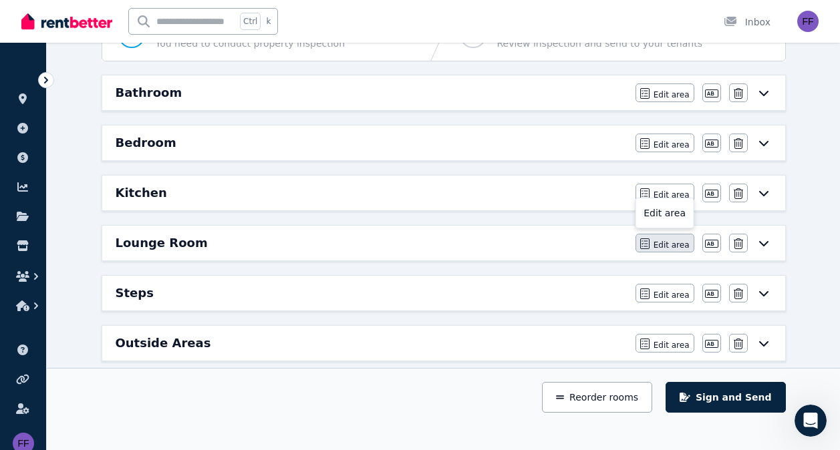
scroll to position [2076, 0]
drag, startPoint x: 663, startPoint y: 243, endPoint x: 554, endPoint y: 156, distance: 139.2
click at [554, 156] on div "Bedroom Edit area Edit area Edit name [GEOGRAPHIC_DATA]" at bounding box center [443, 143] width 683 height 35
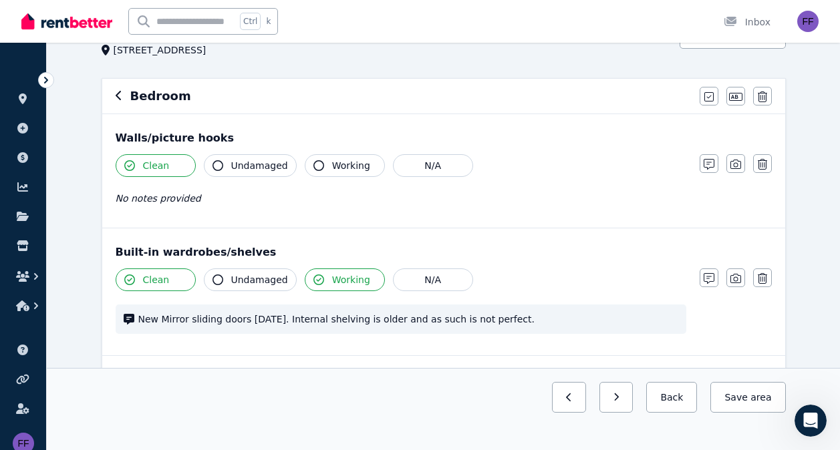
scroll to position [96, 0]
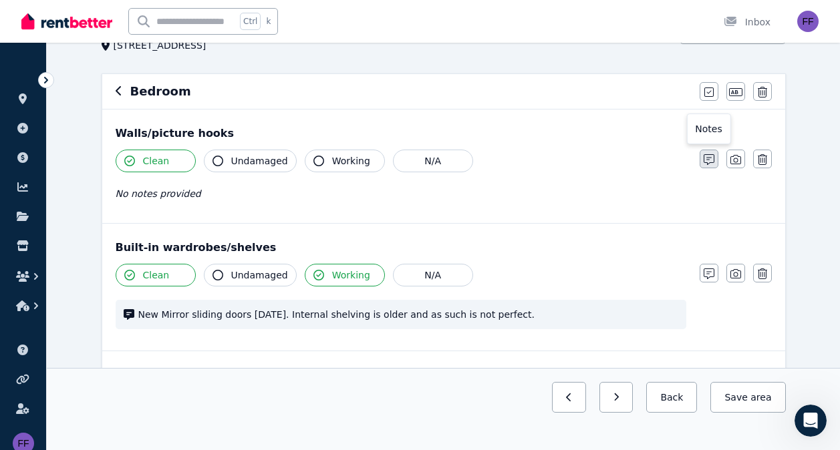
click at [713, 159] on icon "button" at bounding box center [708, 159] width 11 height 11
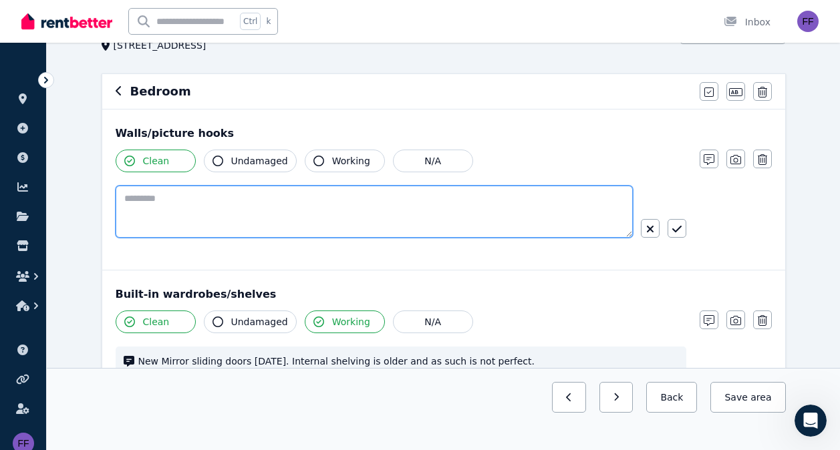
click at [155, 214] on textarea at bounding box center [374, 212] width 517 height 52
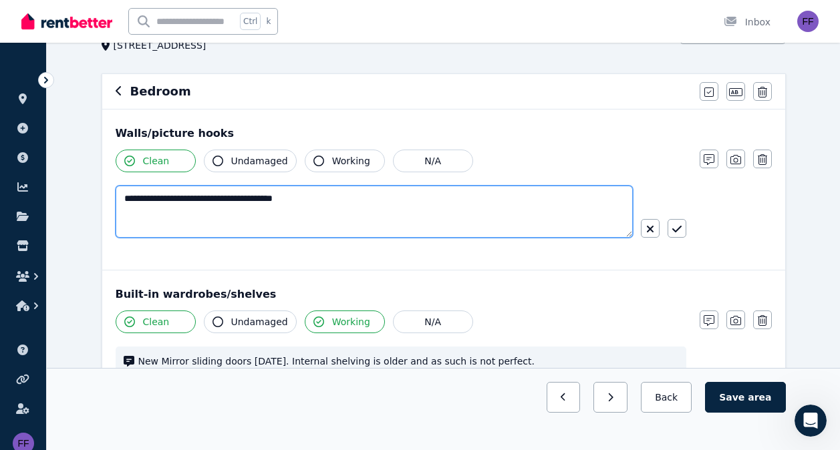
click at [359, 213] on textarea "**********" at bounding box center [374, 212] width 517 height 52
type textarea "**********"
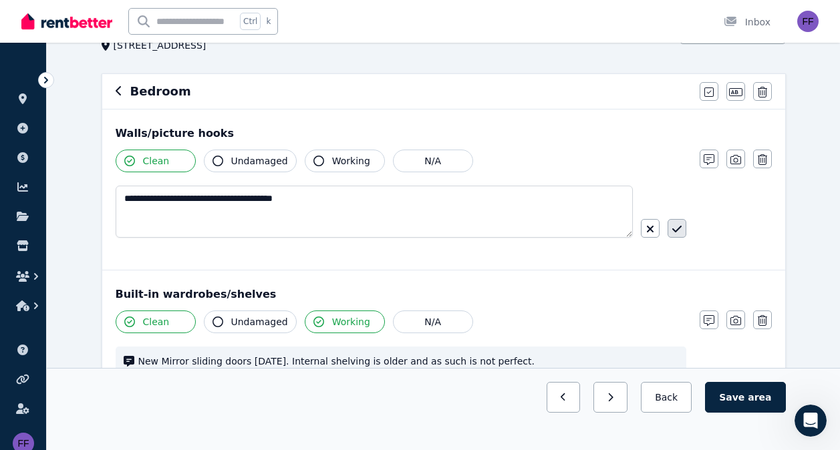
click at [682, 227] on button "button" at bounding box center [676, 228] width 19 height 19
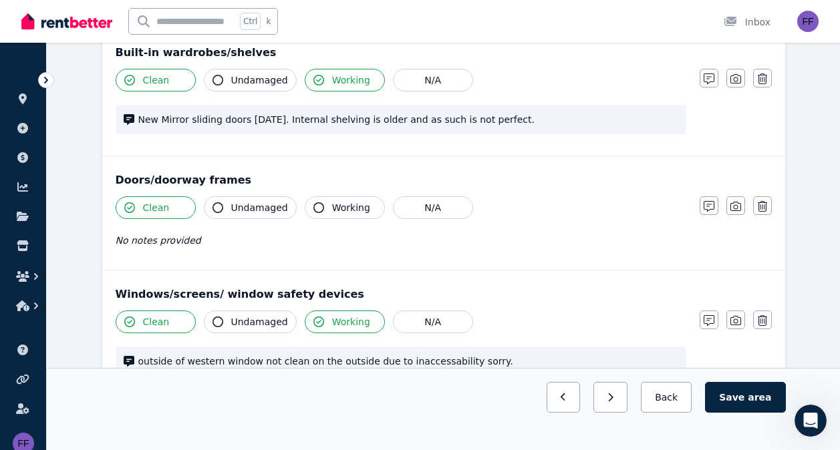
scroll to position [307, 0]
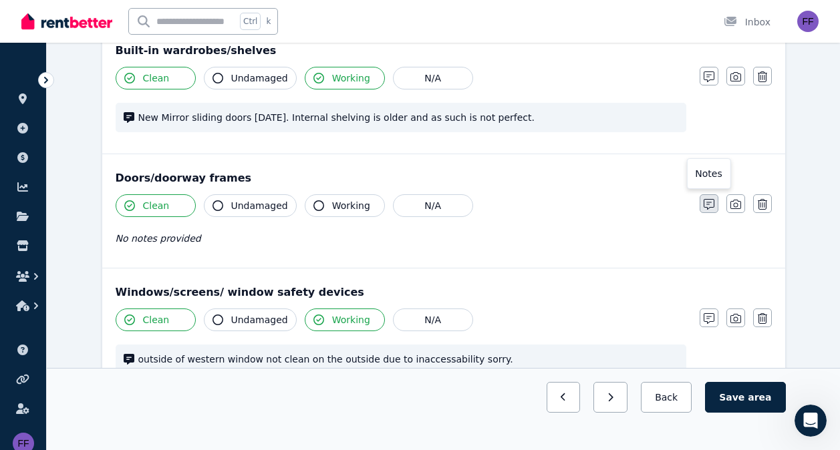
click at [705, 204] on icon "button" at bounding box center [708, 204] width 11 height 11
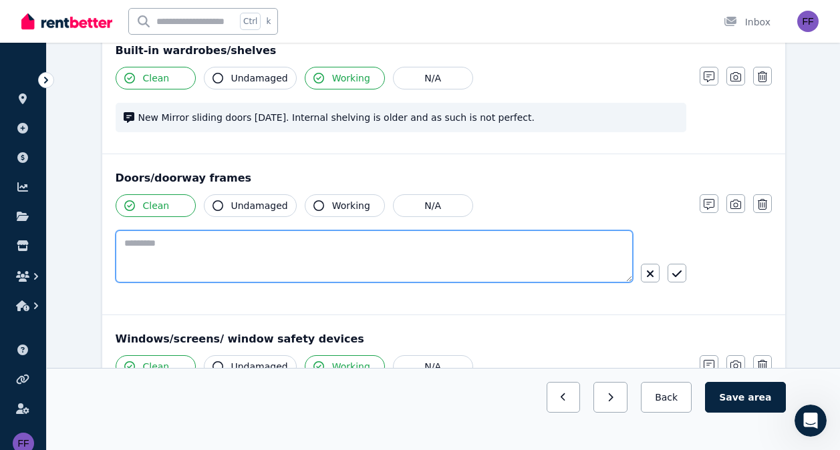
click at [154, 235] on textarea at bounding box center [374, 256] width 517 height 52
type textarea "*"
type textarea "********"
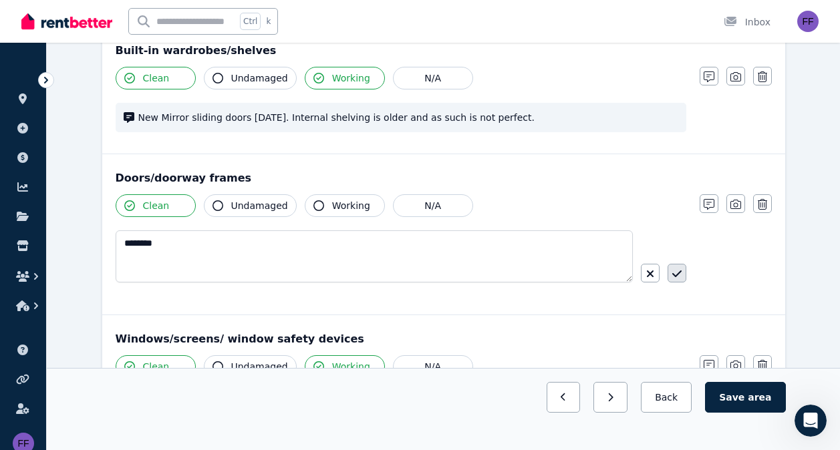
click at [671, 271] on button "button" at bounding box center [676, 273] width 19 height 19
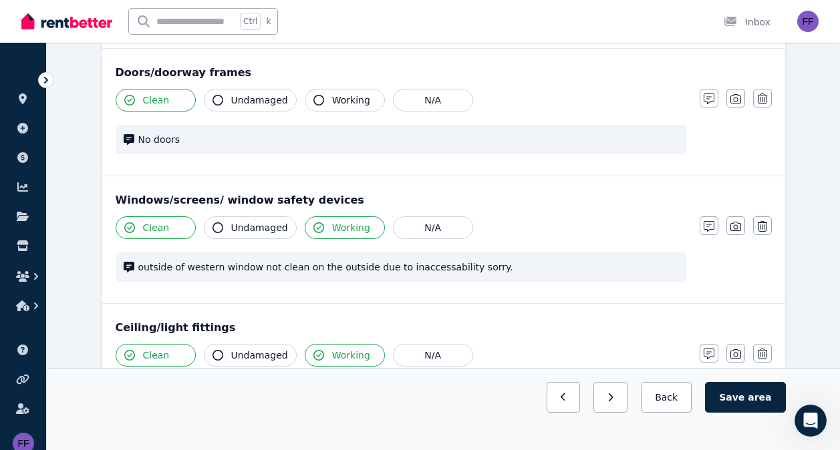
scroll to position [414, 0]
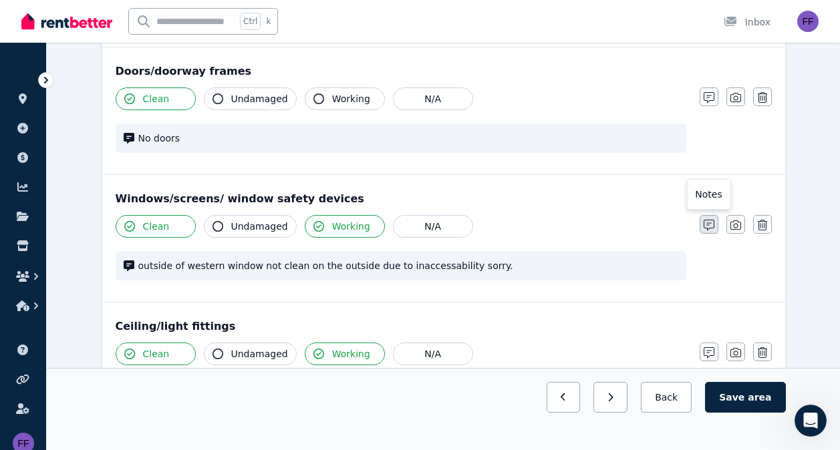
click at [711, 222] on icon "button" at bounding box center [708, 225] width 11 height 11
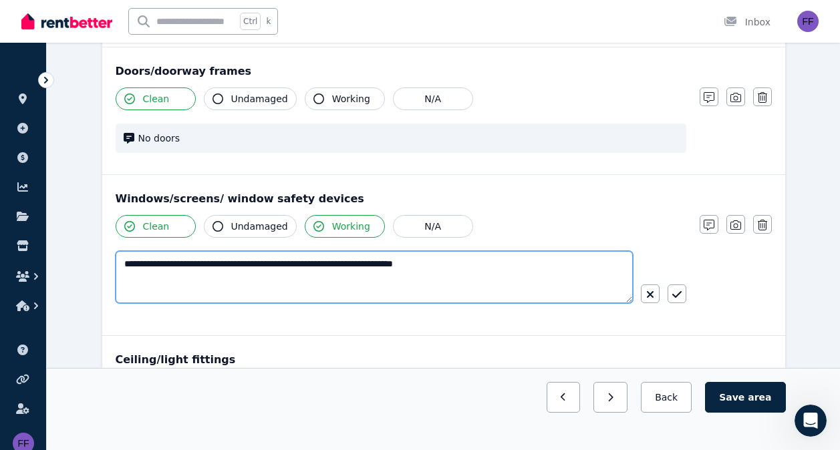
click at [480, 262] on textarea "**********" at bounding box center [374, 277] width 517 height 52
type textarea "**********"
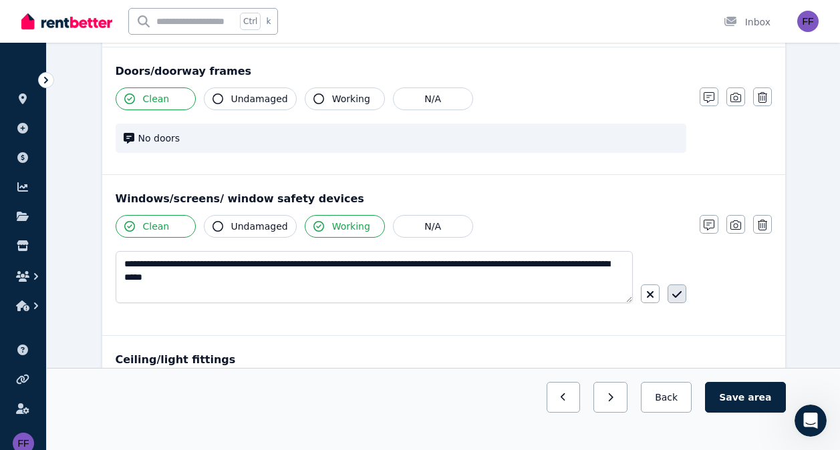
click at [679, 294] on icon "button" at bounding box center [675, 294] width 9 height 7
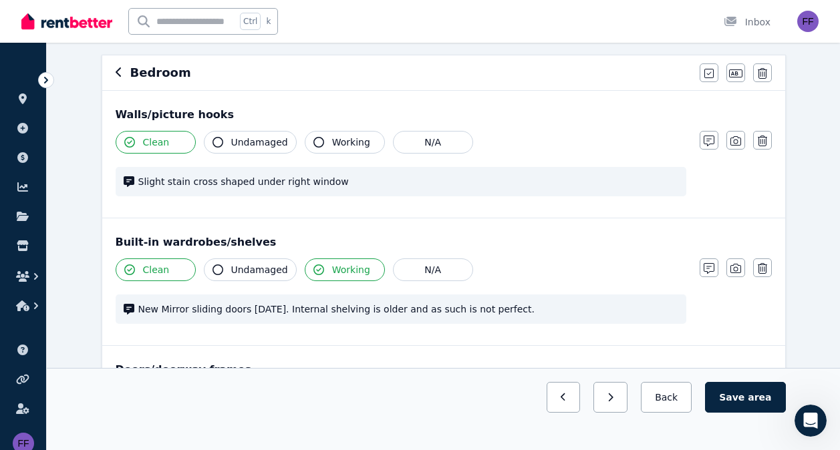
scroll to position [0, 0]
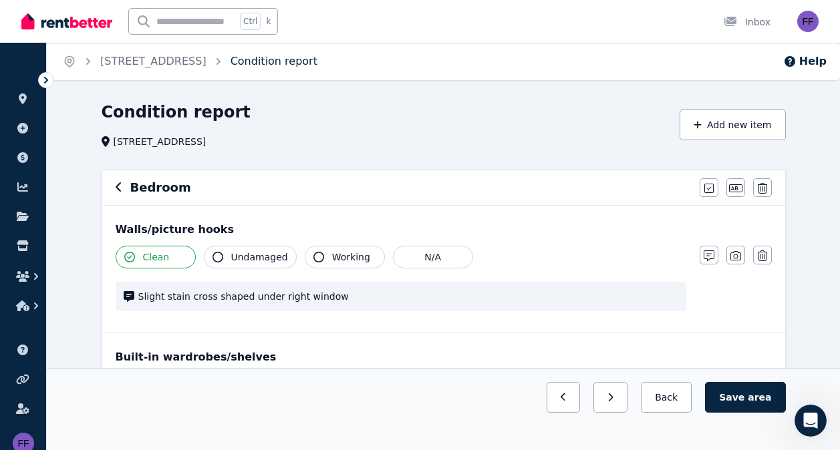
click at [307, 61] on link "Condition report" at bounding box center [273, 61] width 87 height 13
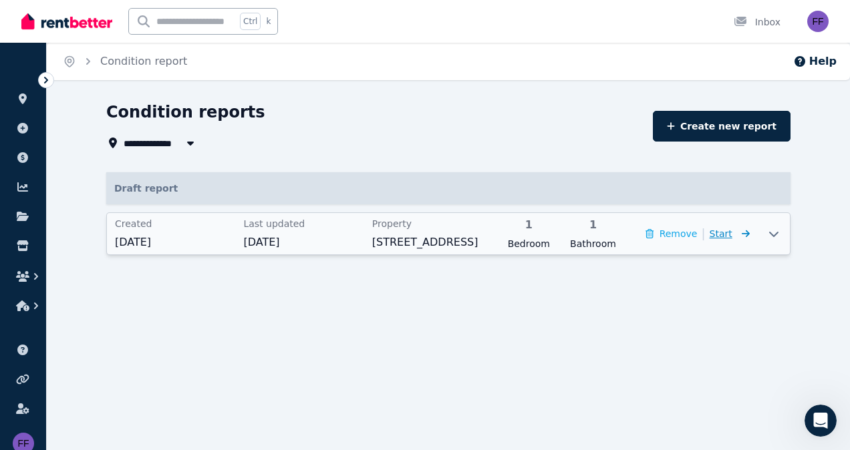
click at [732, 234] on span "Start" at bounding box center [720, 233] width 23 height 11
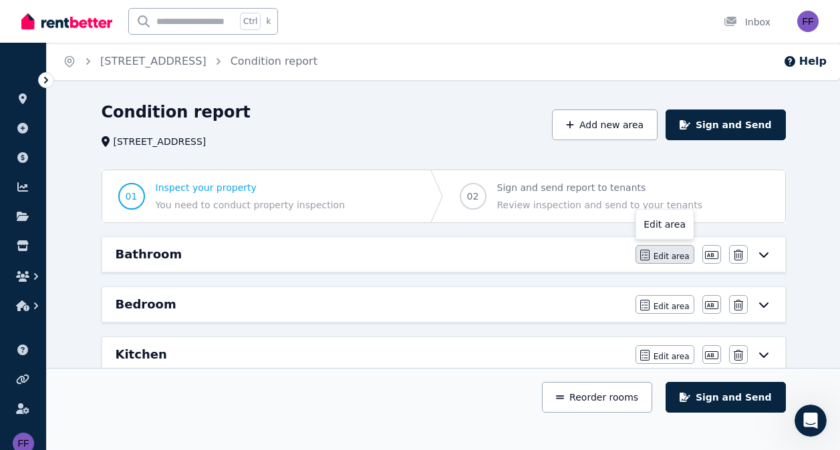
click at [677, 257] on span "Edit area" at bounding box center [671, 256] width 36 height 11
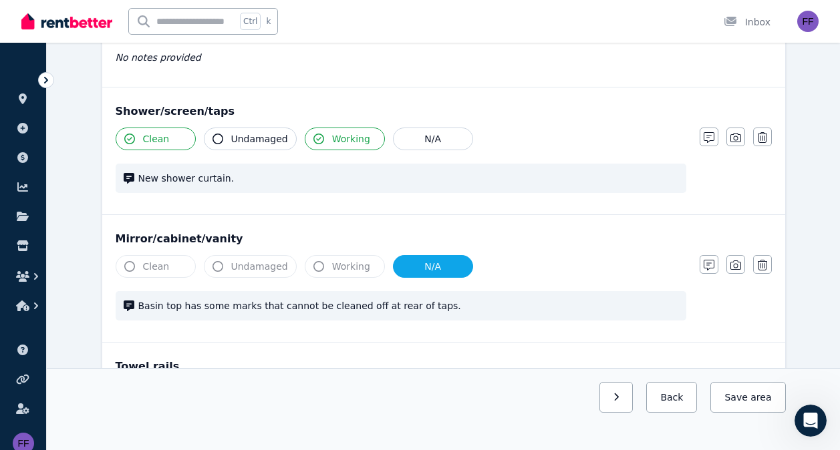
scroll to position [844, 0]
click at [713, 141] on icon "button" at bounding box center [708, 137] width 11 height 11
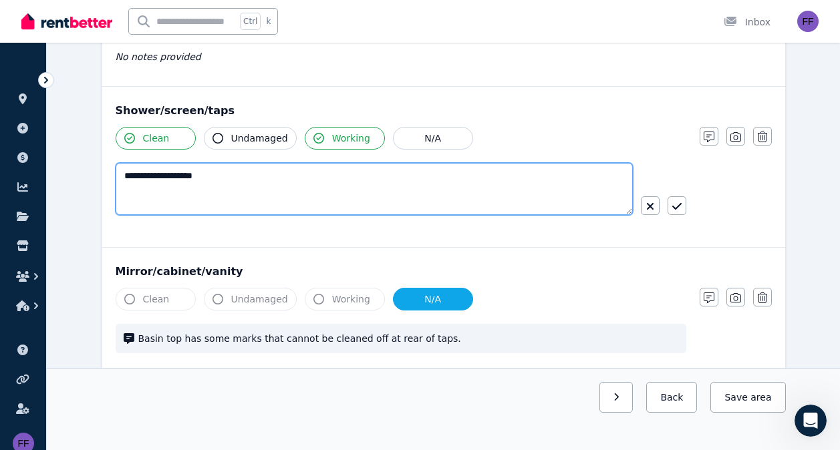
click at [253, 172] on textarea "**********" at bounding box center [374, 189] width 517 height 52
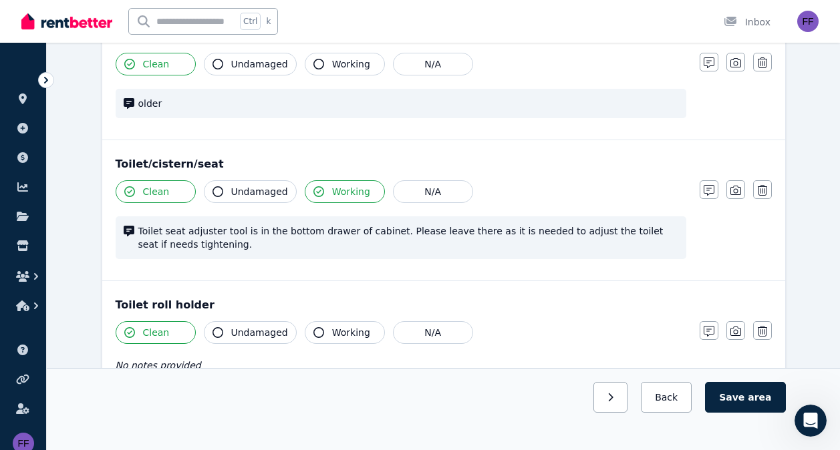
scroll to position [1208, 0]
type textarea "**********"
click at [709, 187] on icon "button" at bounding box center [708, 189] width 11 height 11
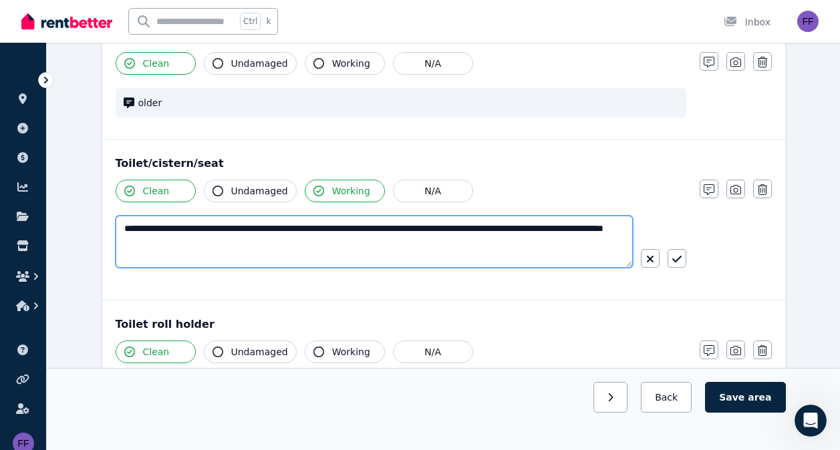
click at [210, 243] on textarea "**********" at bounding box center [374, 242] width 517 height 52
type textarea "**********"
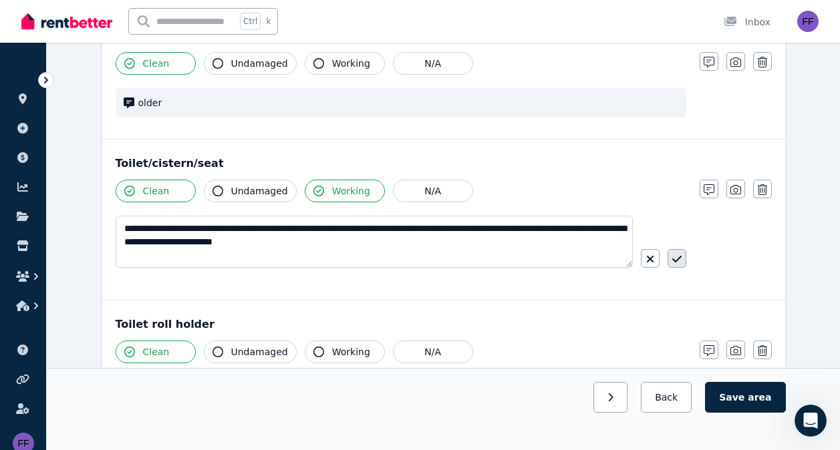
click at [675, 261] on icon "button" at bounding box center [676, 259] width 9 height 11
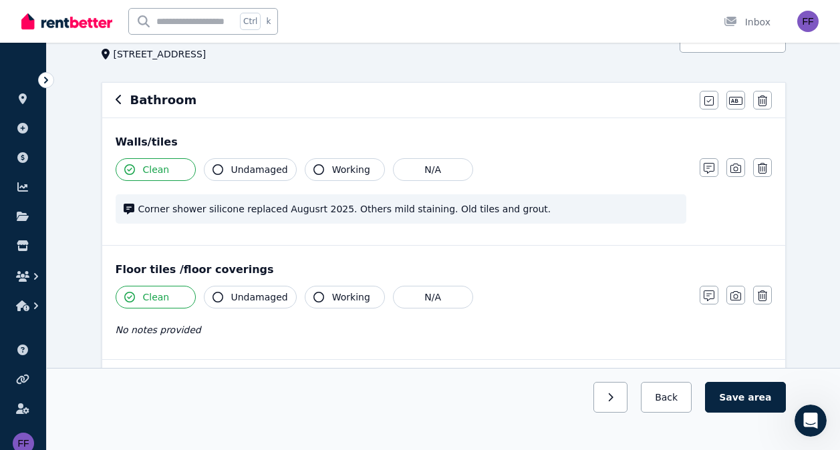
scroll to position [0, 0]
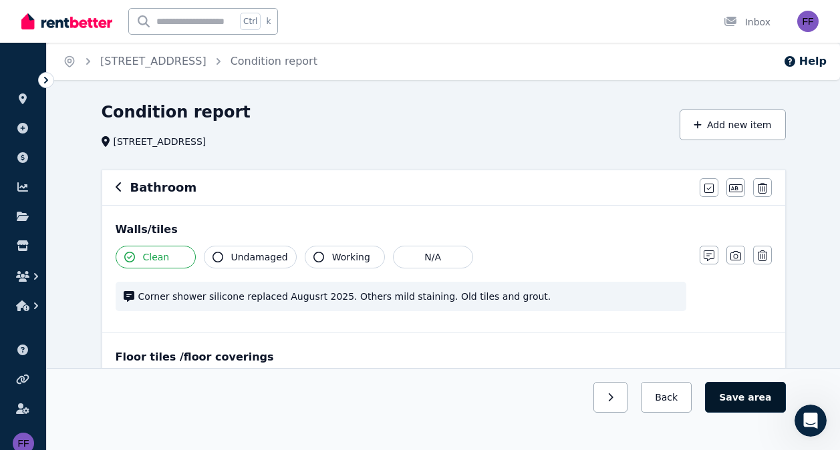
click at [746, 395] on button "Save area" at bounding box center [745, 397] width 80 height 31
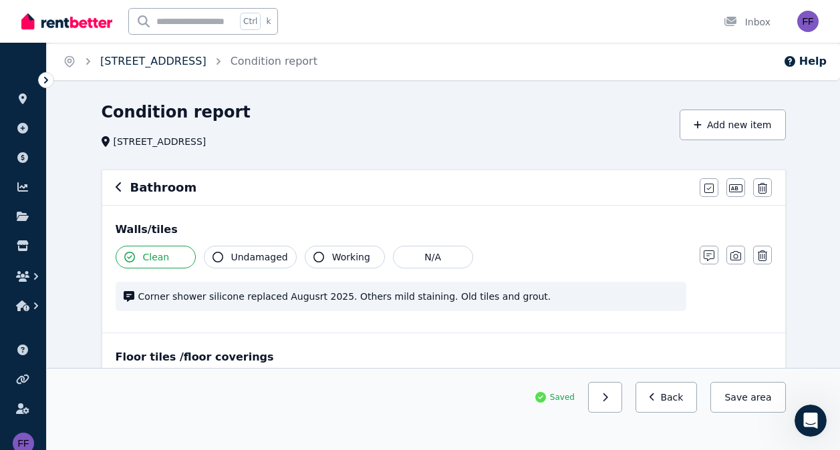
click at [164, 60] on link "[STREET_ADDRESS]" at bounding box center [153, 61] width 106 height 13
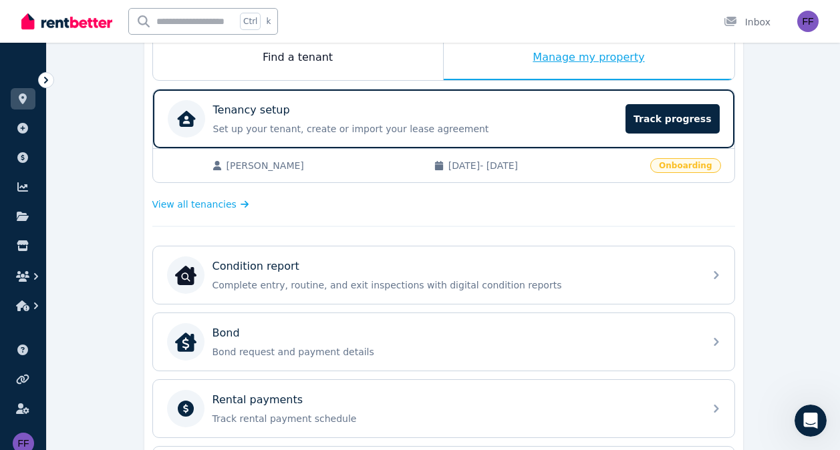
scroll to position [240, 0]
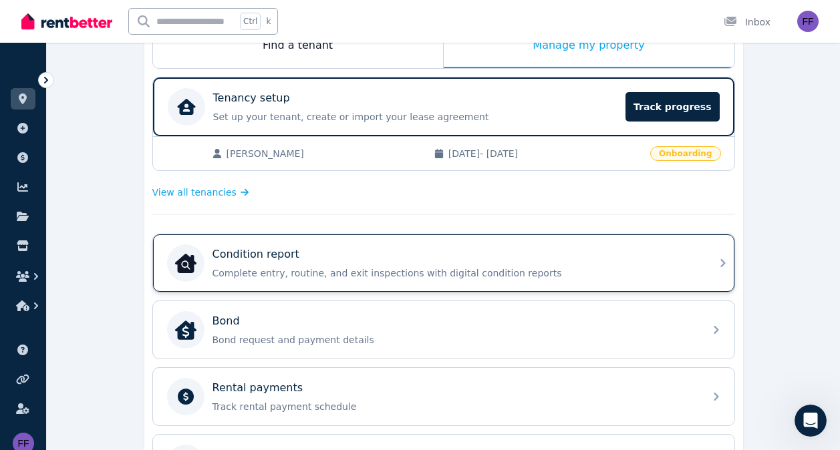
click at [701, 265] on div "Condition report Complete entry, routine, and exit inspections with digital con…" at bounding box center [443, 262] width 581 height 57
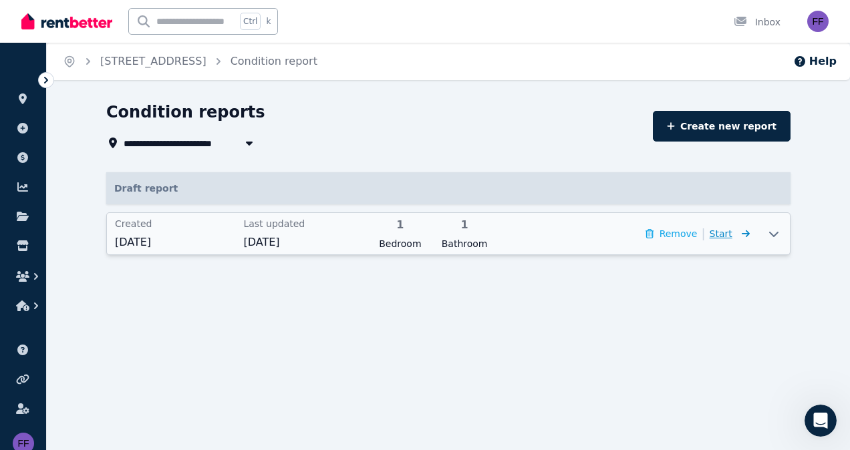
click at [729, 237] on span "Start" at bounding box center [720, 233] width 23 height 11
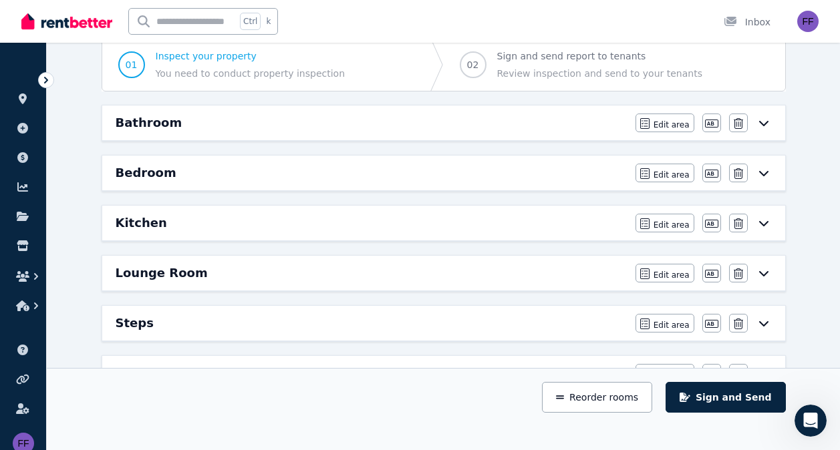
scroll to position [146, 0]
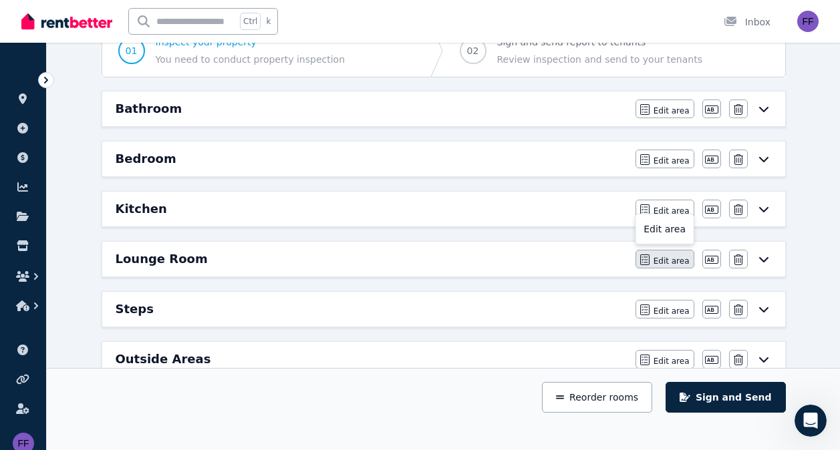
click at [674, 259] on span "Edit area" at bounding box center [671, 261] width 36 height 11
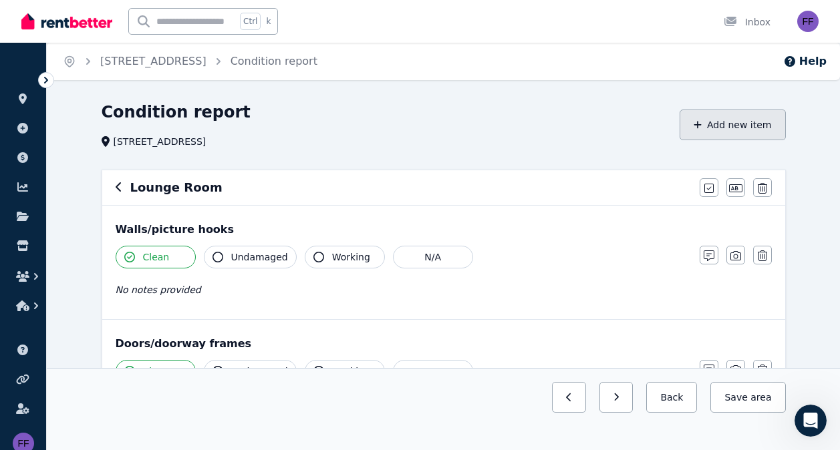
click at [730, 128] on button "Add new item" at bounding box center [732, 125] width 106 height 31
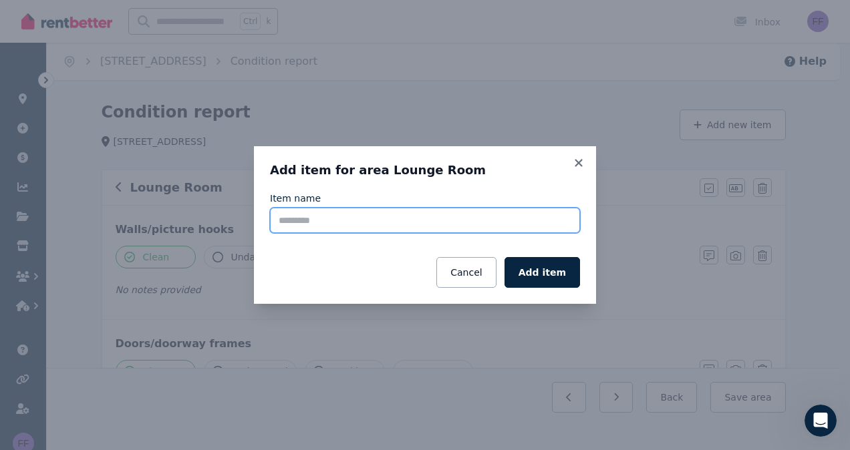
click at [321, 216] on input "Item name" at bounding box center [425, 220] width 310 height 25
click at [317, 218] on input "**********" at bounding box center [425, 220] width 310 height 25
click at [321, 220] on input "**********" at bounding box center [425, 220] width 310 height 25
type input "**********"
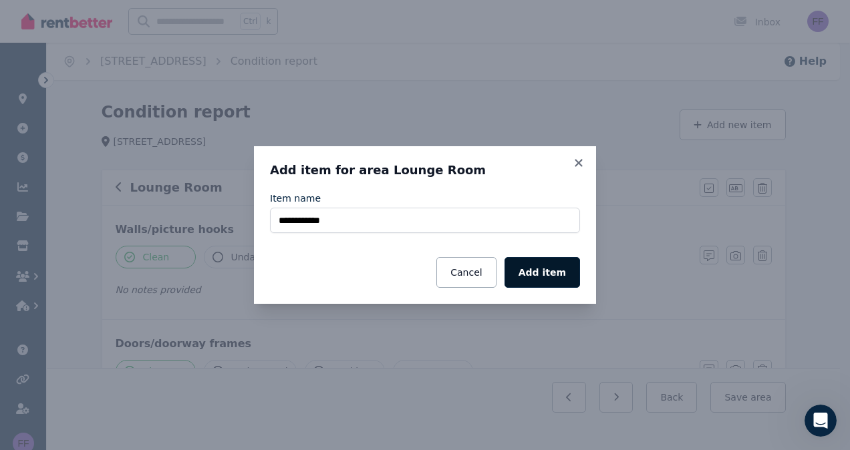
click at [536, 277] on button "Add item" at bounding box center [541, 272] width 75 height 31
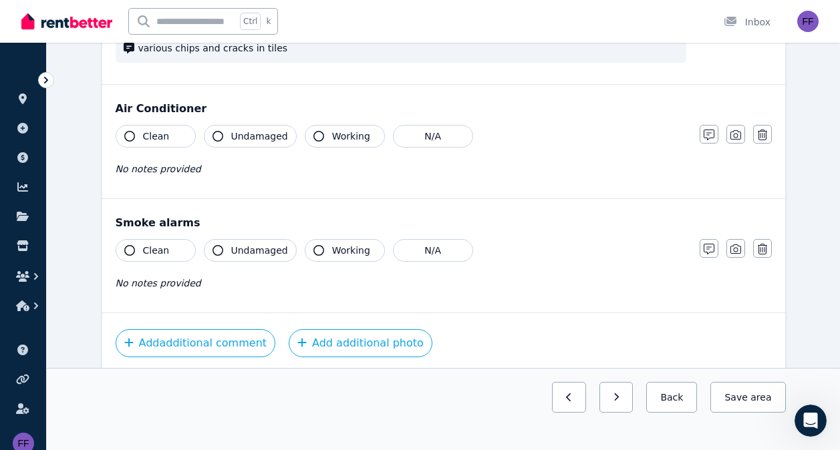
scroll to position [1182, 0]
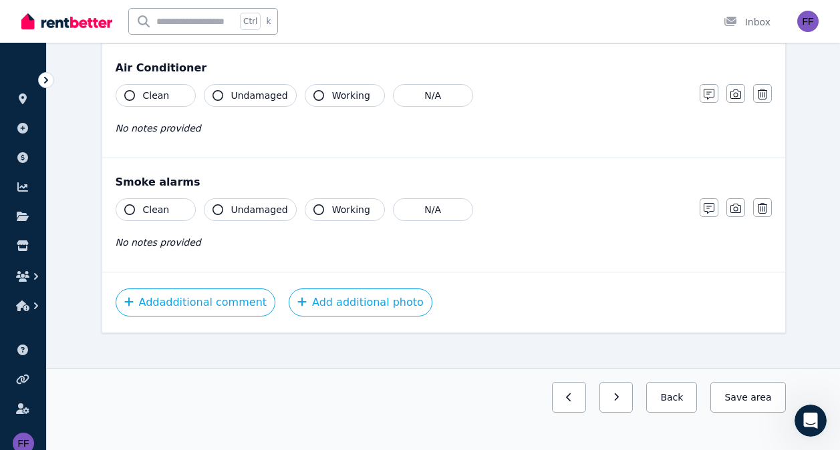
click at [128, 204] on icon "button" at bounding box center [129, 209] width 11 height 11
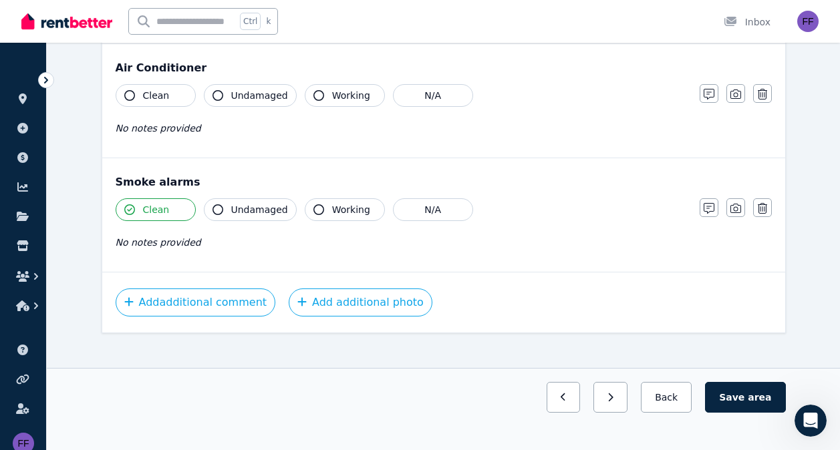
click at [318, 198] on button "Working" at bounding box center [345, 209] width 80 height 23
click at [705, 203] on icon "button" at bounding box center [708, 208] width 11 height 11
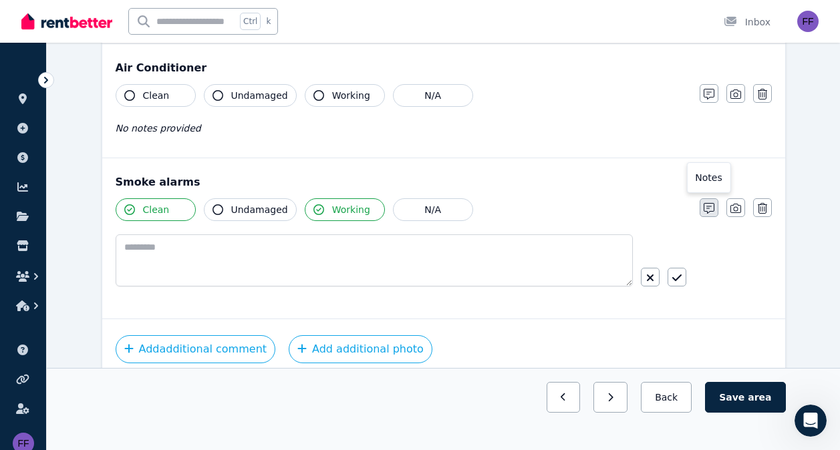
scroll to position [1229, 0]
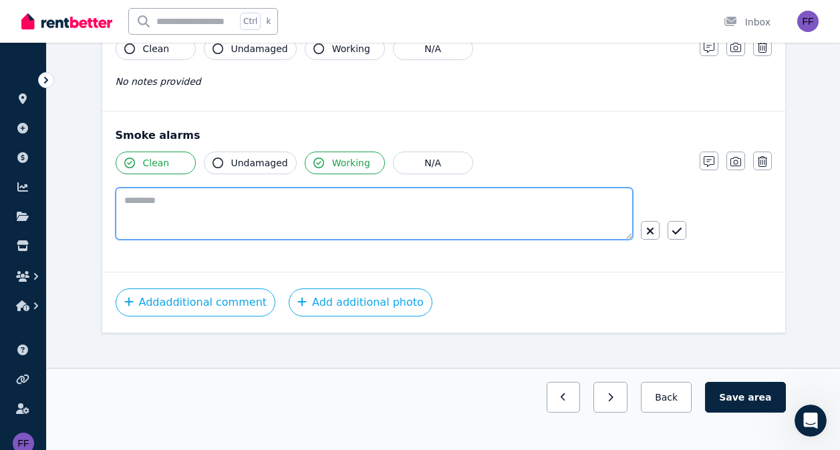
click at [144, 203] on textarea at bounding box center [374, 214] width 517 height 52
click at [155, 188] on textarea "**********" at bounding box center [374, 214] width 517 height 52
click at [387, 198] on textarea "**********" at bounding box center [374, 214] width 517 height 52
type textarea "**********"
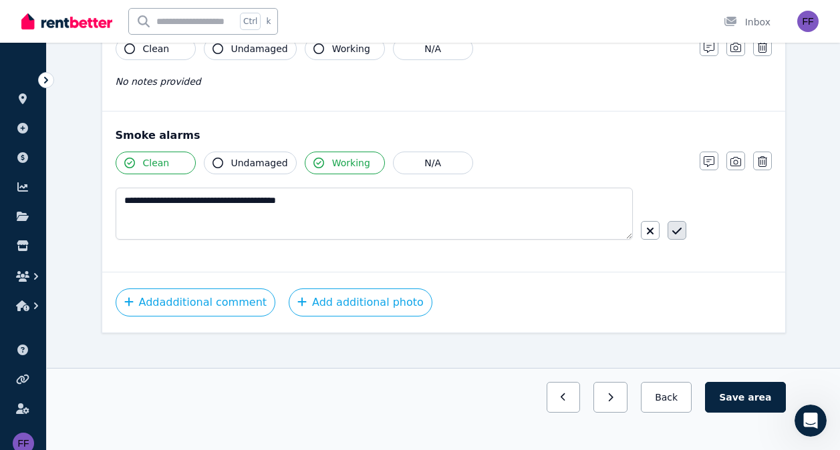
click at [678, 226] on icon "button" at bounding box center [676, 231] width 9 height 11
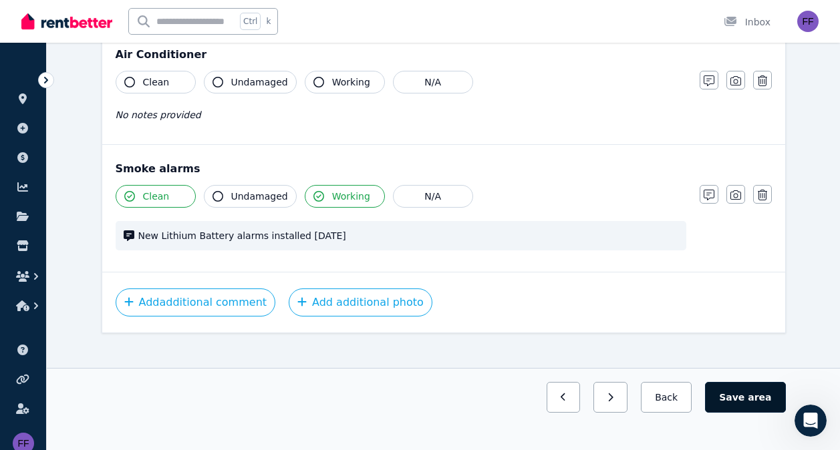
click at [750, 393] on button "Save area" at bounding box center [745, 397] width 80 height 31
click at [750, 395] on button "Save area" at bounding box center [747, 397] width 75 height 31
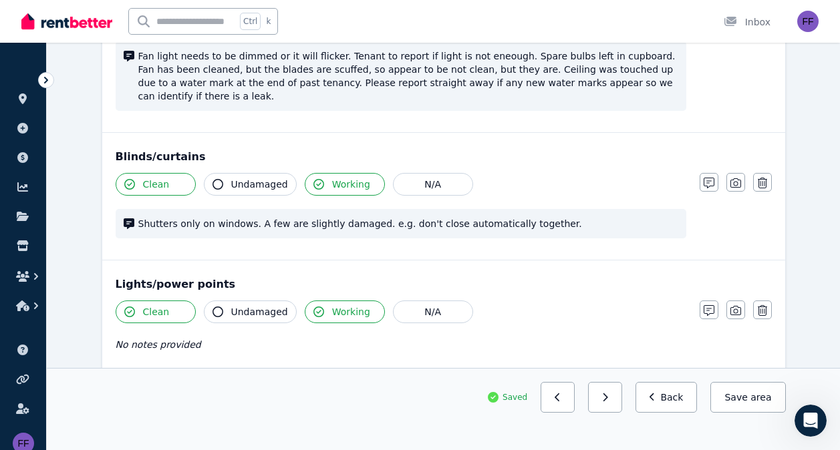
scroll to position [597, 0]
click at [744, 391] on button "Save area" at bounding box center [747, 397] width 75 height 31
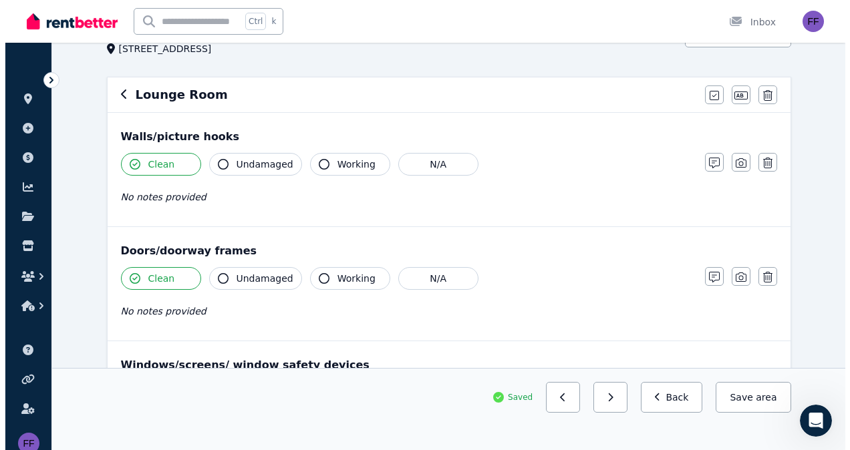
scroll to position [0, 0]
